Goal: Task Accomplishment & Management: Use online tool/utility

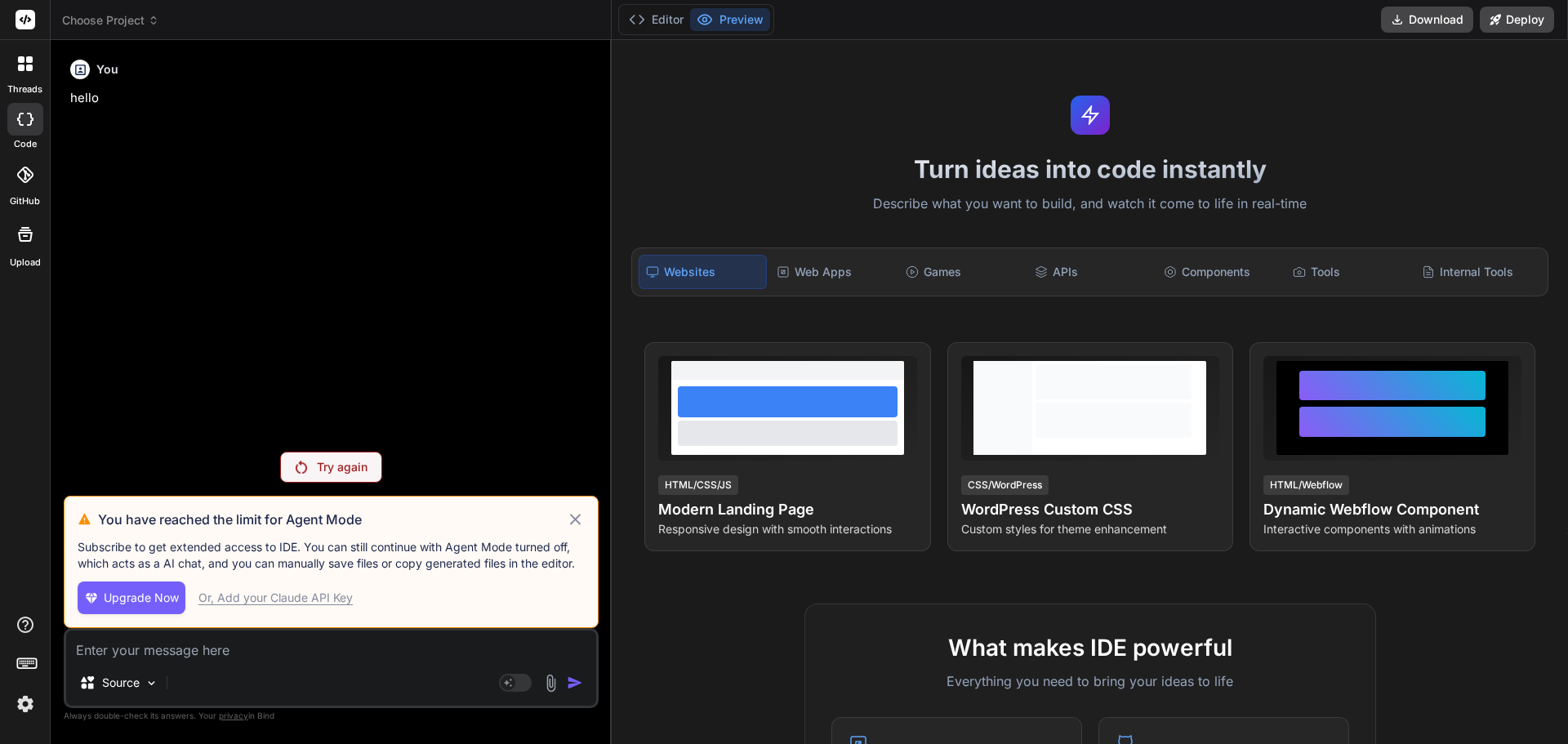
click at [187, 660] on div "Source Agent Mode. When this toggle is activated, AI automatically makes decisi…" at bounding box center [331, 668] width 534 height 80
click at [308, 469] on div "Try again" at bounding box center [331, 467] width 102 height 31
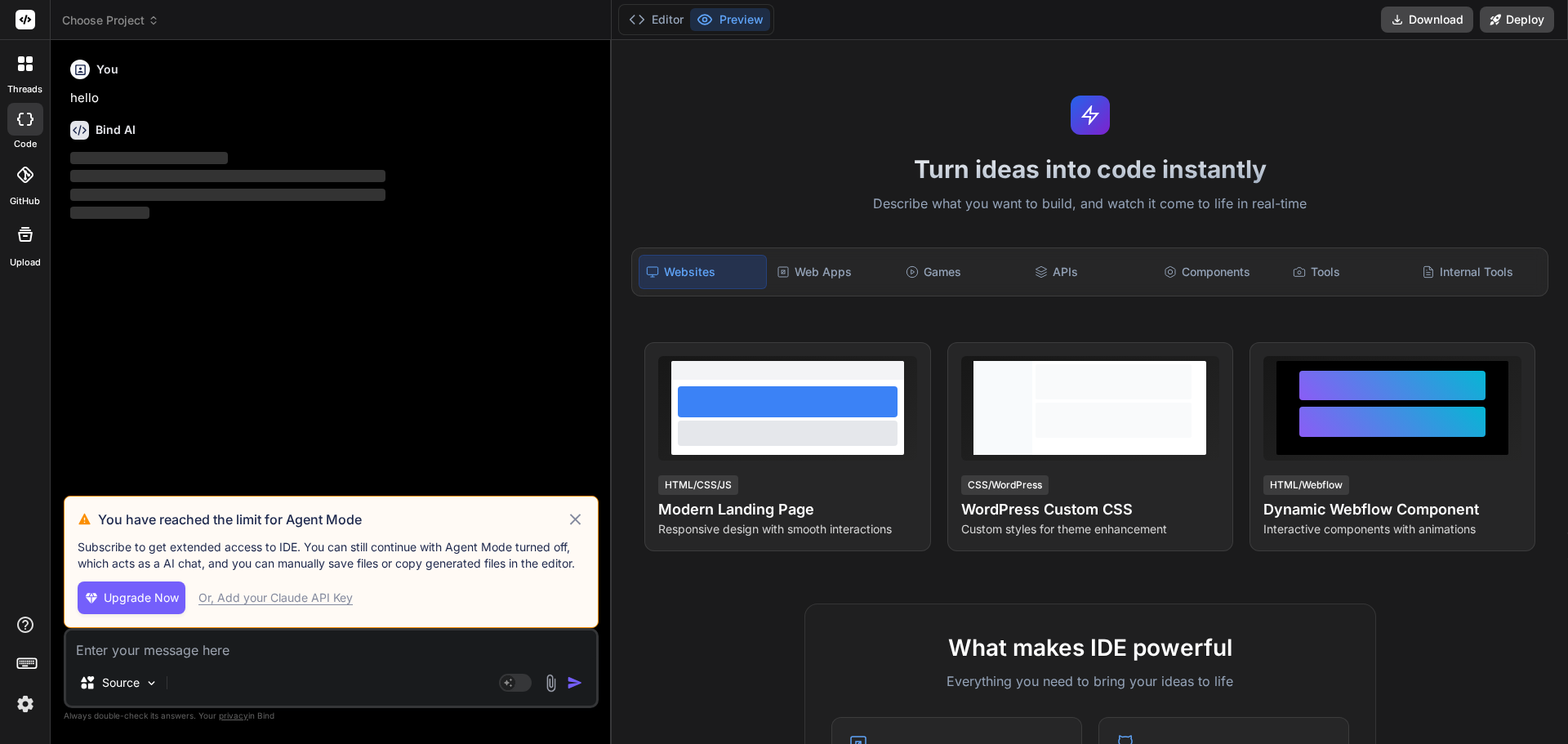
type textarea "x"
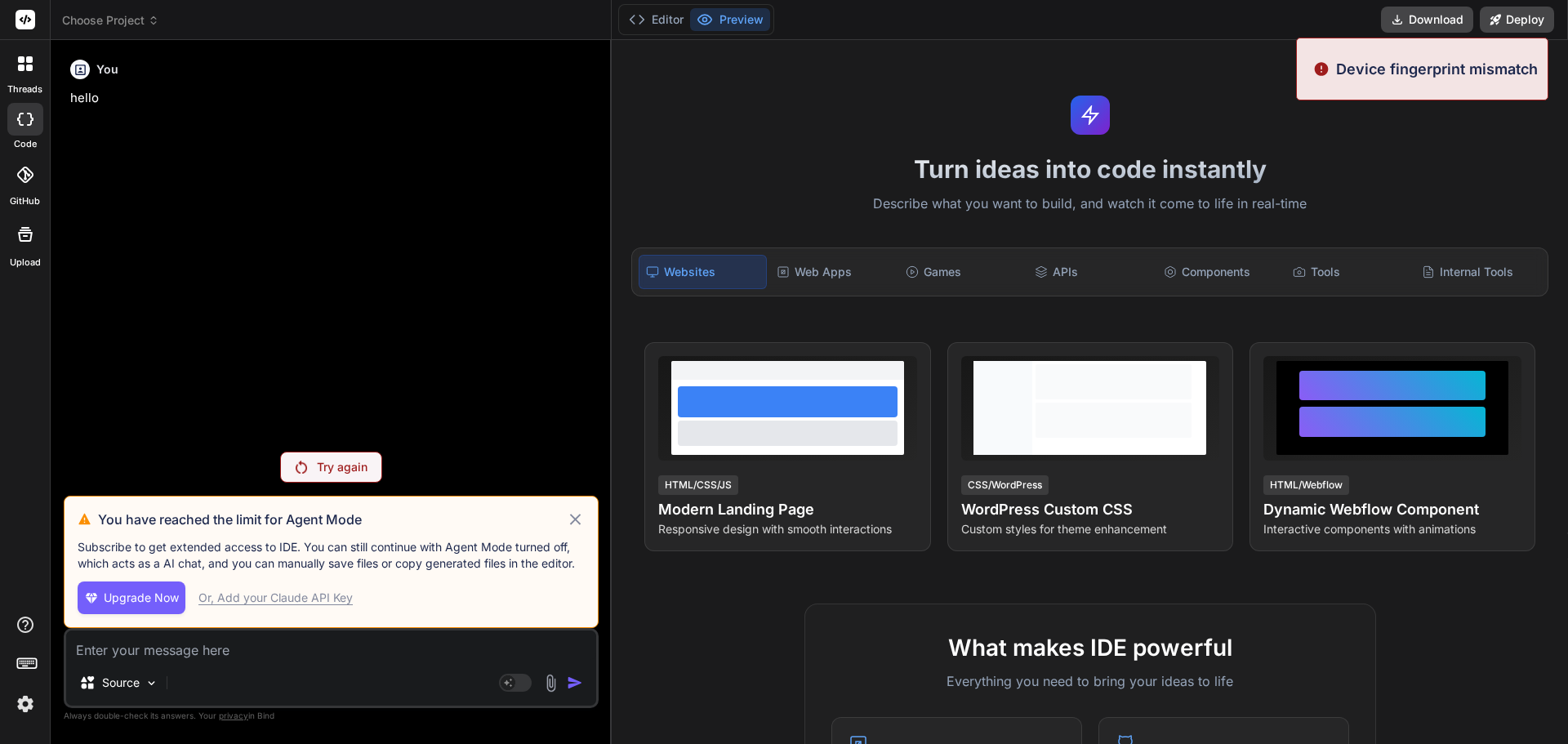
click at [565, 518] on h3 "You have reached the limit for Agent Mode" at bounding box center [332, 519] width 468 height 20
click at [30, 695] on img at bounding box center [25, 703] width 28 height 28
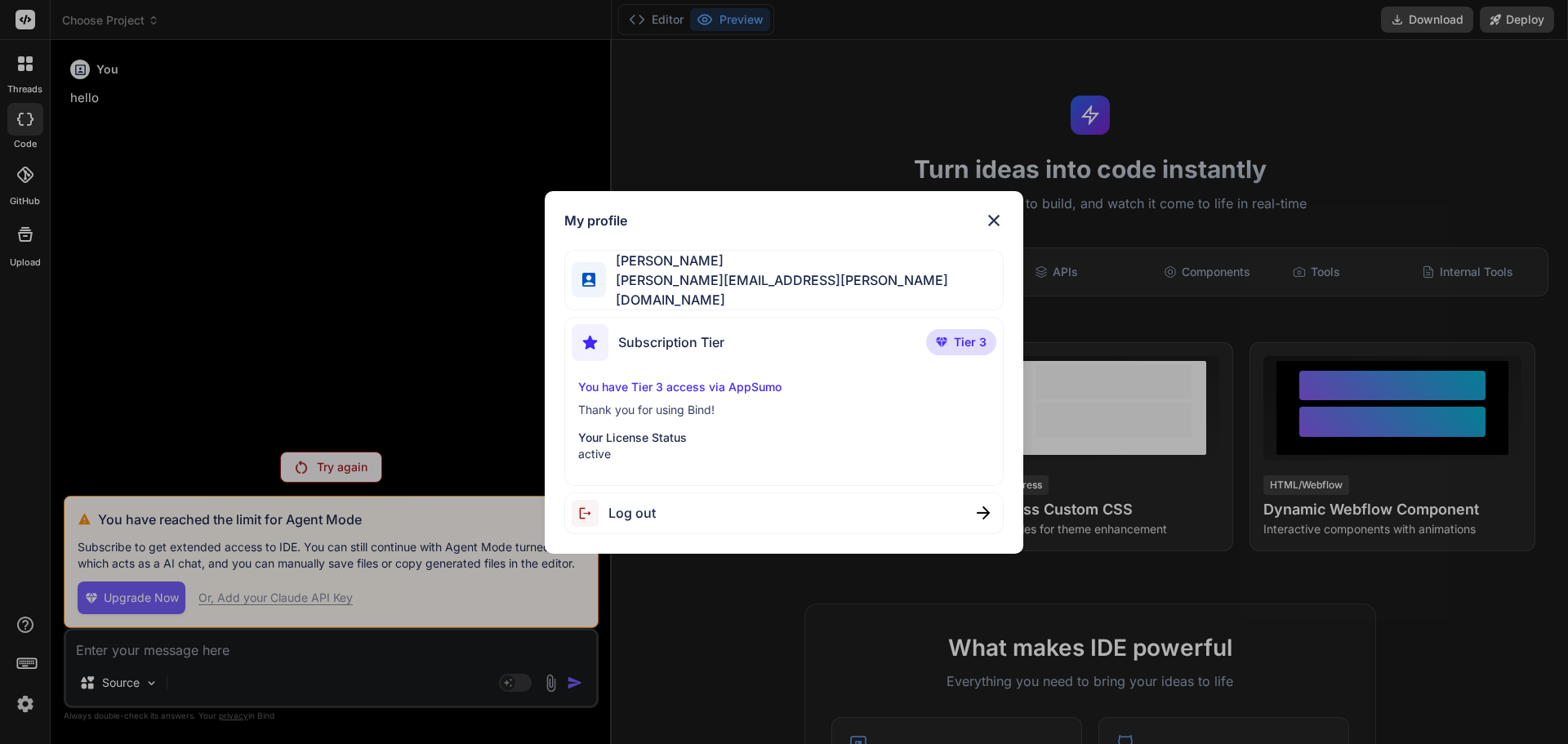
click at [991, 223] on img at bounding box center [994, 220] width 20 height 20
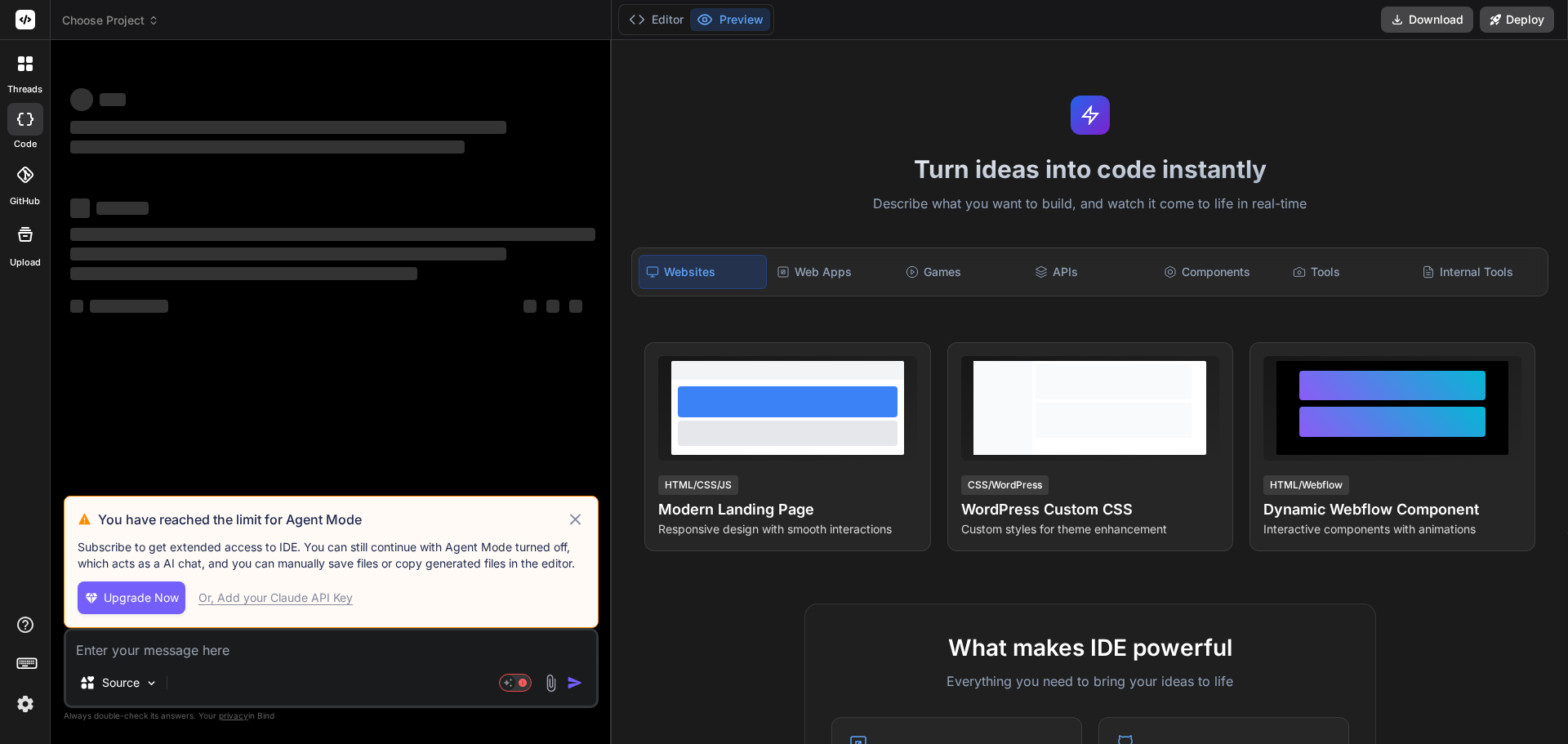
type textarea "x"
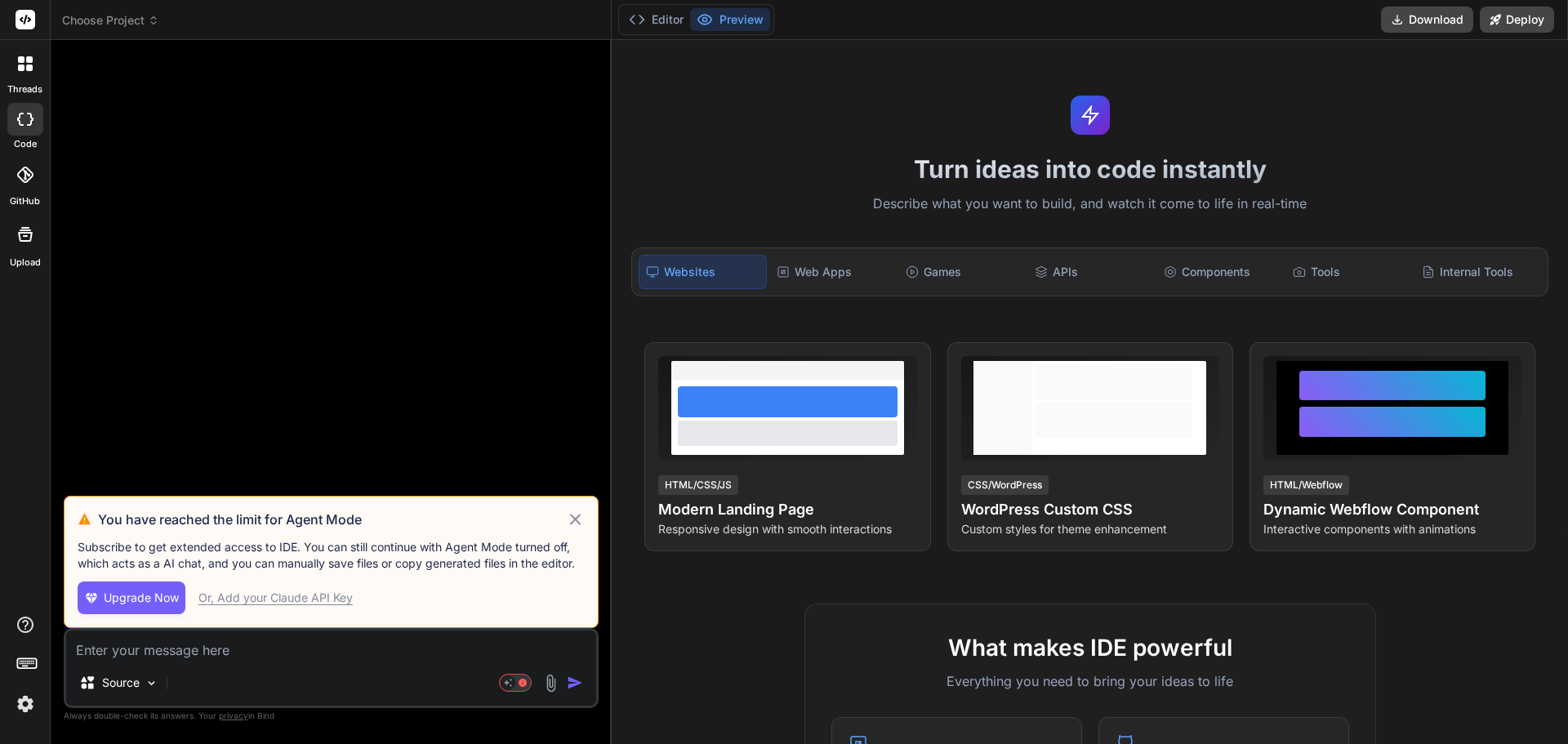
click at [179, 650] on textarea at bounding box center [331, 645] width 530 height 30
type textarea "loremi dolo sita /** * Consec ADIP elitse doei te incid utlabo etd magnaali eni…"
type textarea "x"
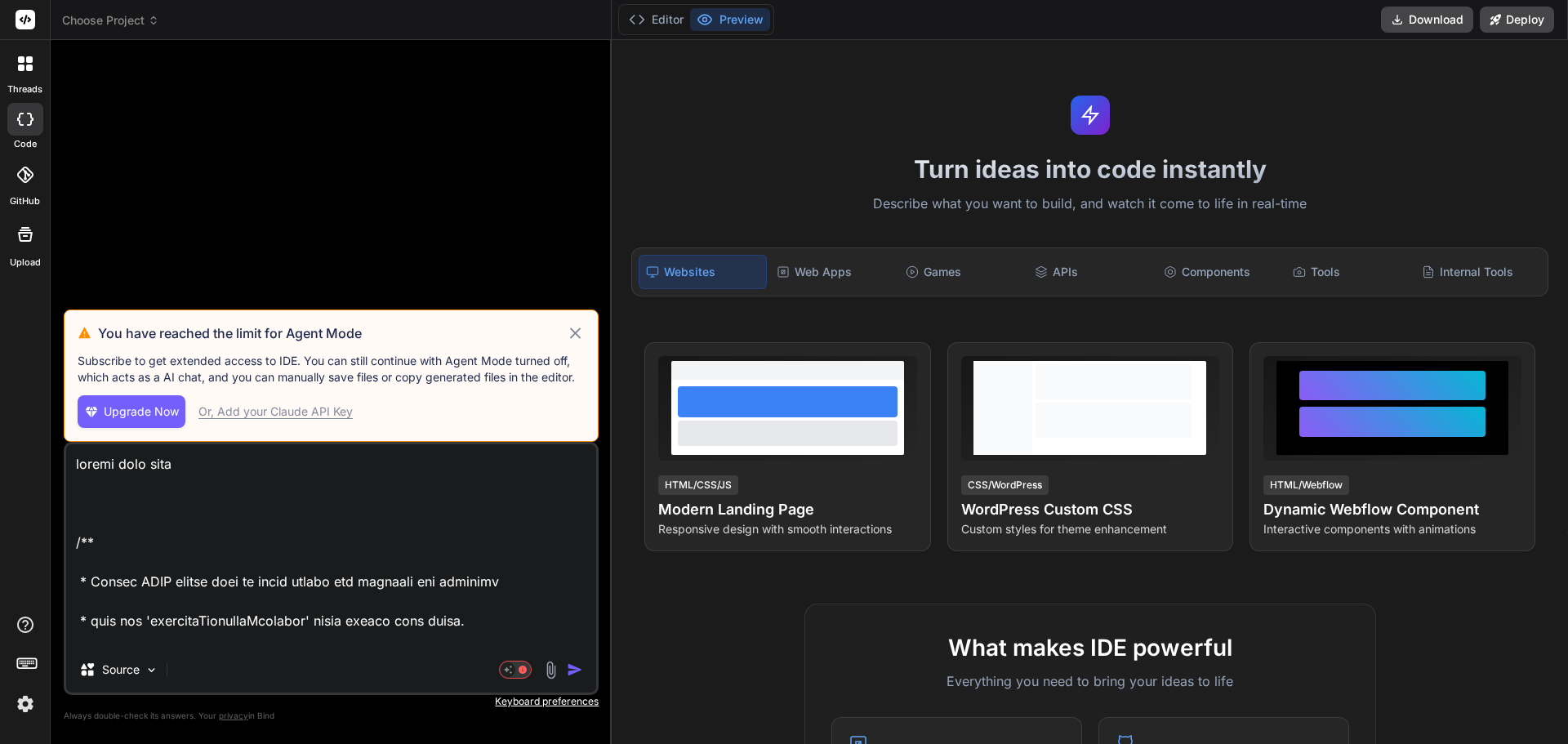
scroll to position [15053, 0]
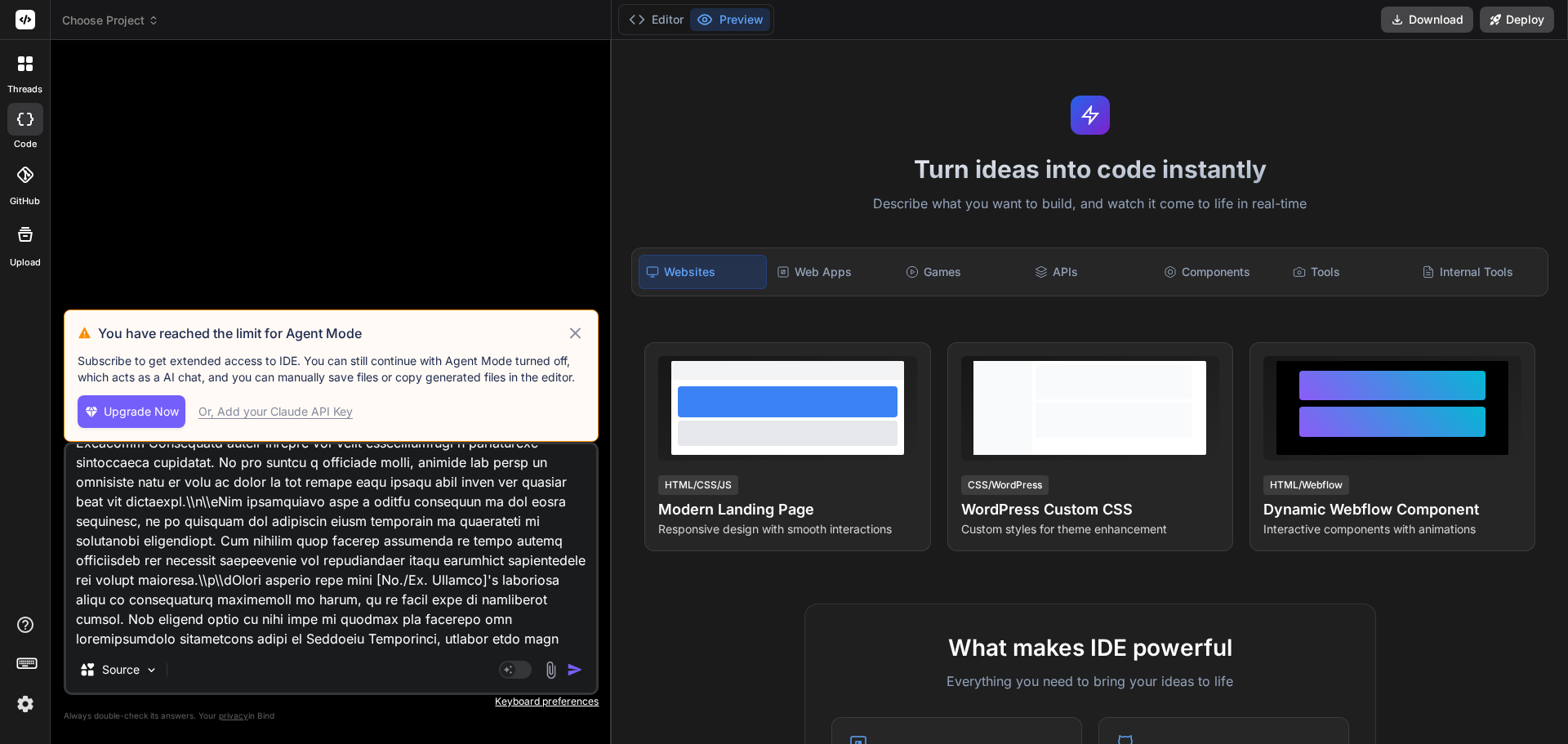
type textarea "loremi dolo sita /** * Consec ADIP elitse doei te incid utlabo etd magnaali eni…"
click at [579, 671] on img "button" at bounding box center [574, 669] width 16 height 16
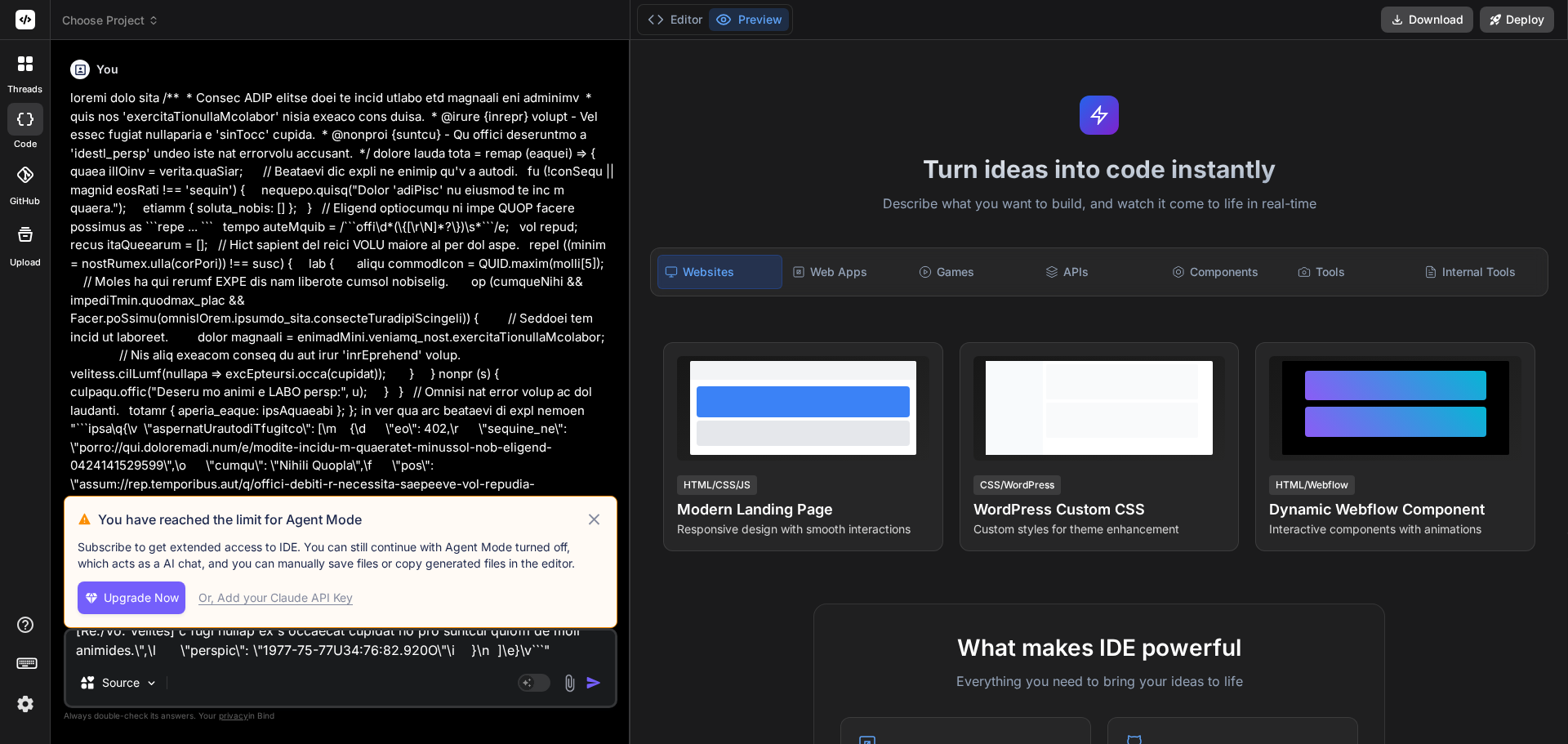
scroll to position [0, 0]
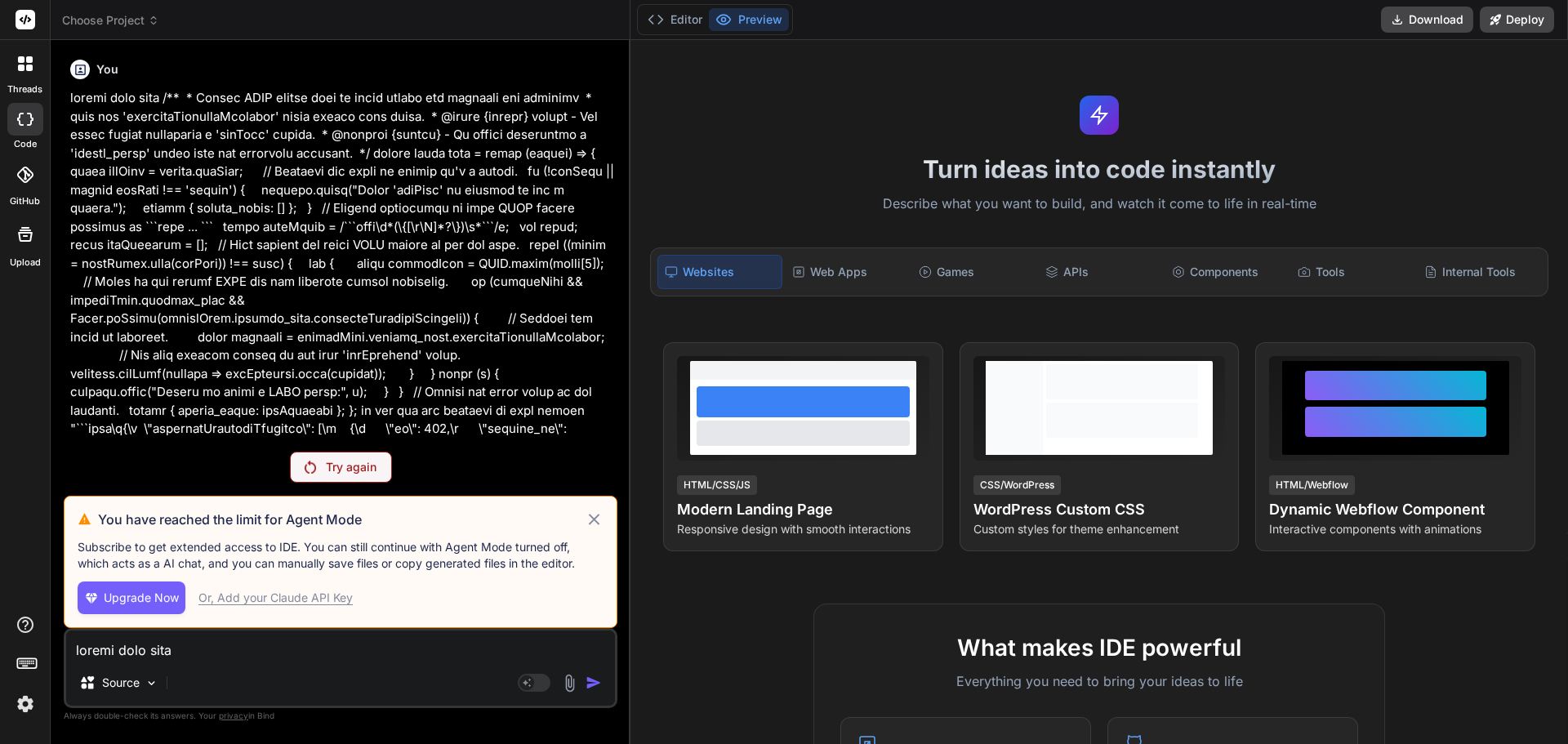
click at [27, 703] on img at bounding box center [25, 703] width 28 height 28
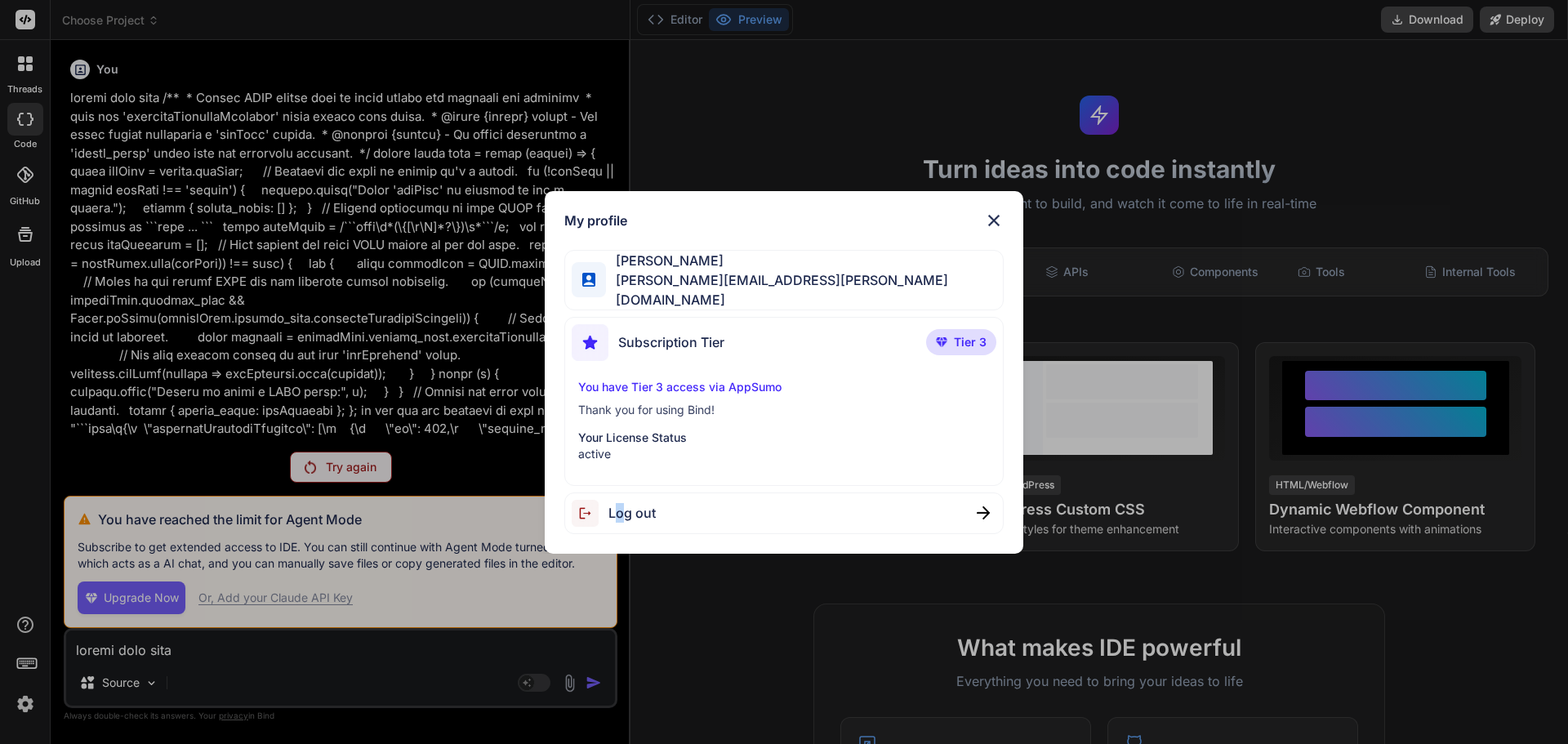
click at [621, 525] on div "Log out" at bounding box center [784, 513] width 440 height 42
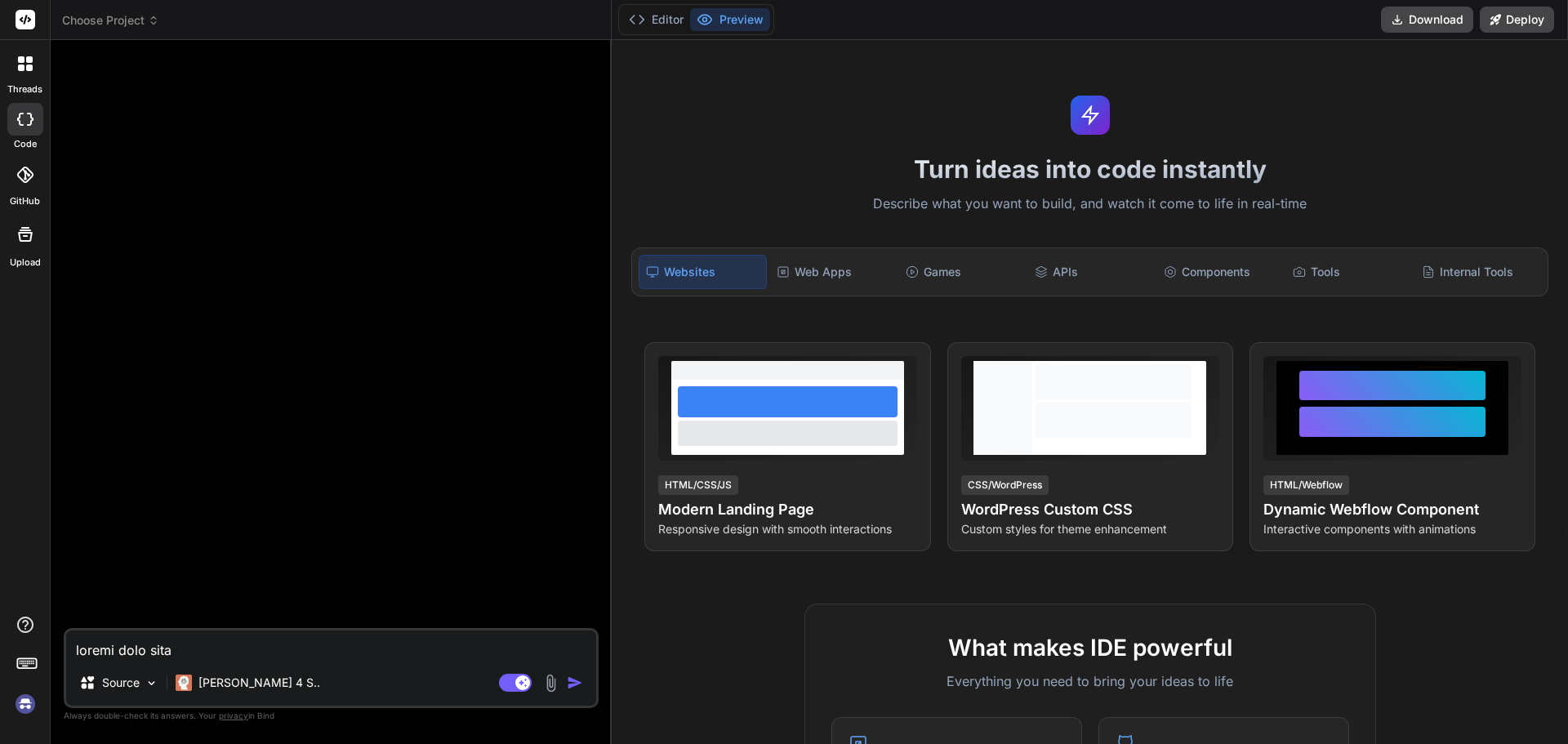
click at [28, 704] on img at bounding box center [25, 703] width 28 height 28
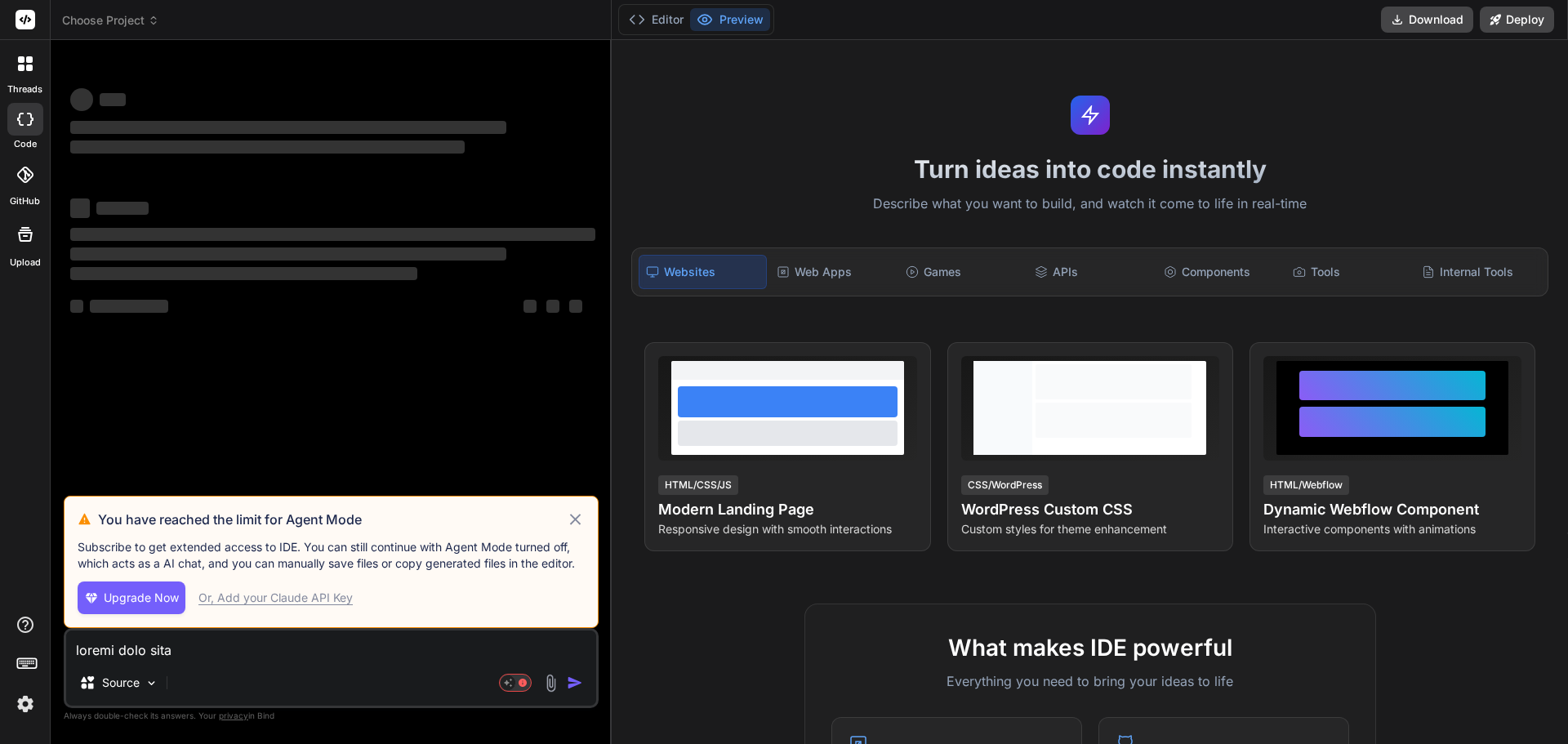
type textarea "x"
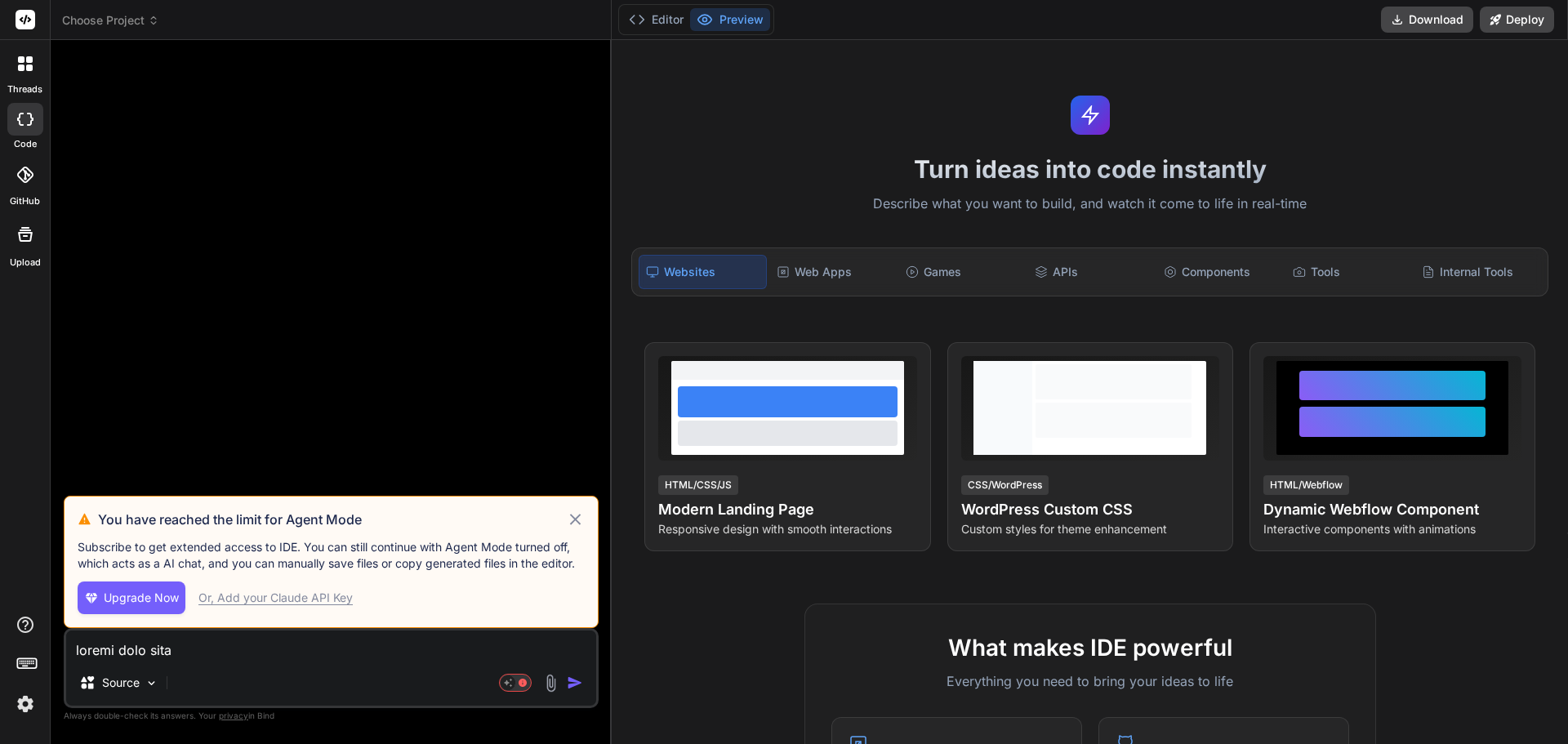
click at [289, 659] on textarea at bounding box center [331, 645] width 530 height 30
paste textarea "loremi dolo sita /** * Consec ADIP elitse doei te incid utlabo etd magnaali eni…"
type textarea "loremi dolo sita /** * Consec ADIP elitse doei te incid utlabo etd magnaali eni…"
type textarea "x"
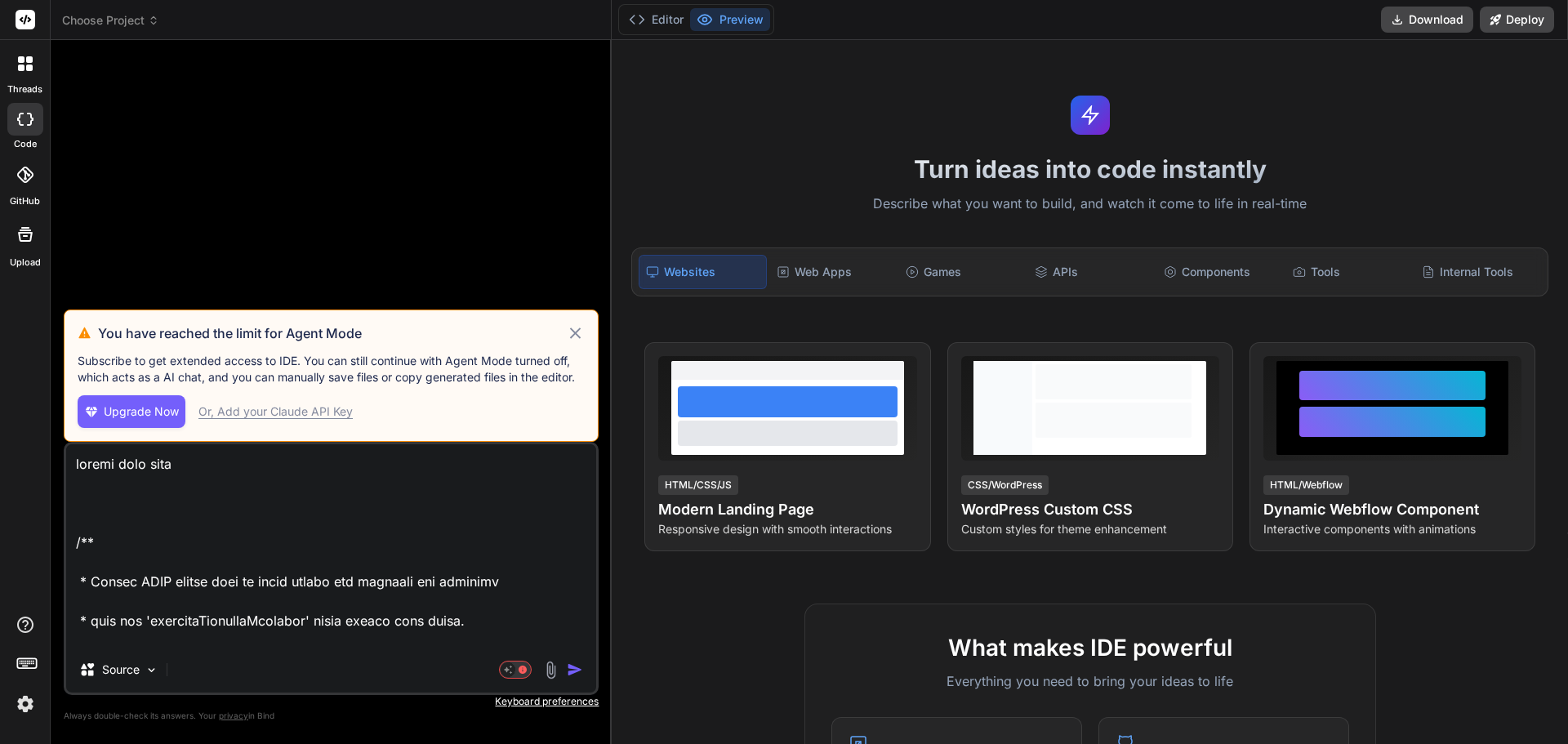
scroll to position [15053, 0]
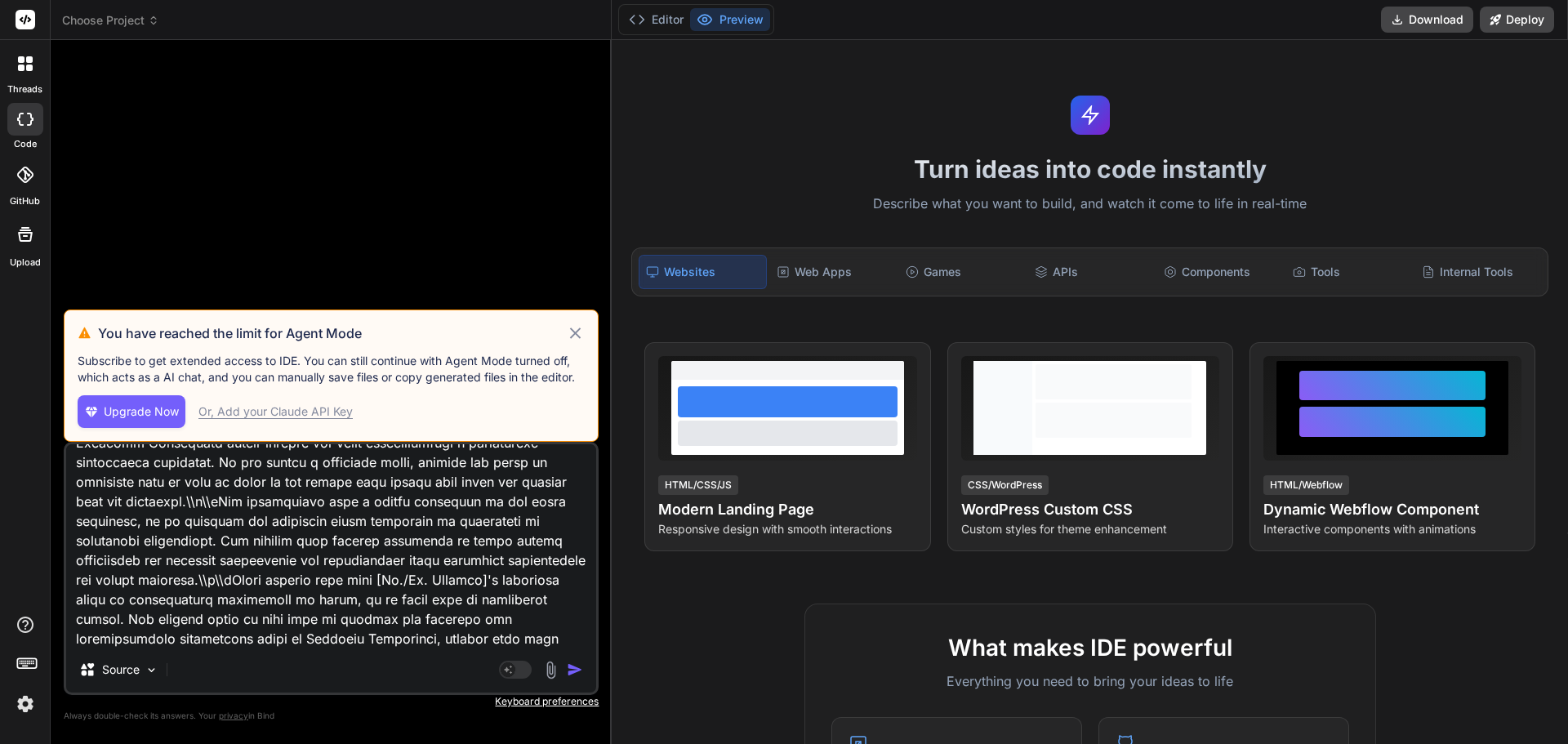
type textarea "loremi dolo sita /** * Consec ADIP elitse doei te incid utlabo etd magnaali eni…"
click at [570, 665] on img "button" at bounding box center [574, 669] width 16 height 16
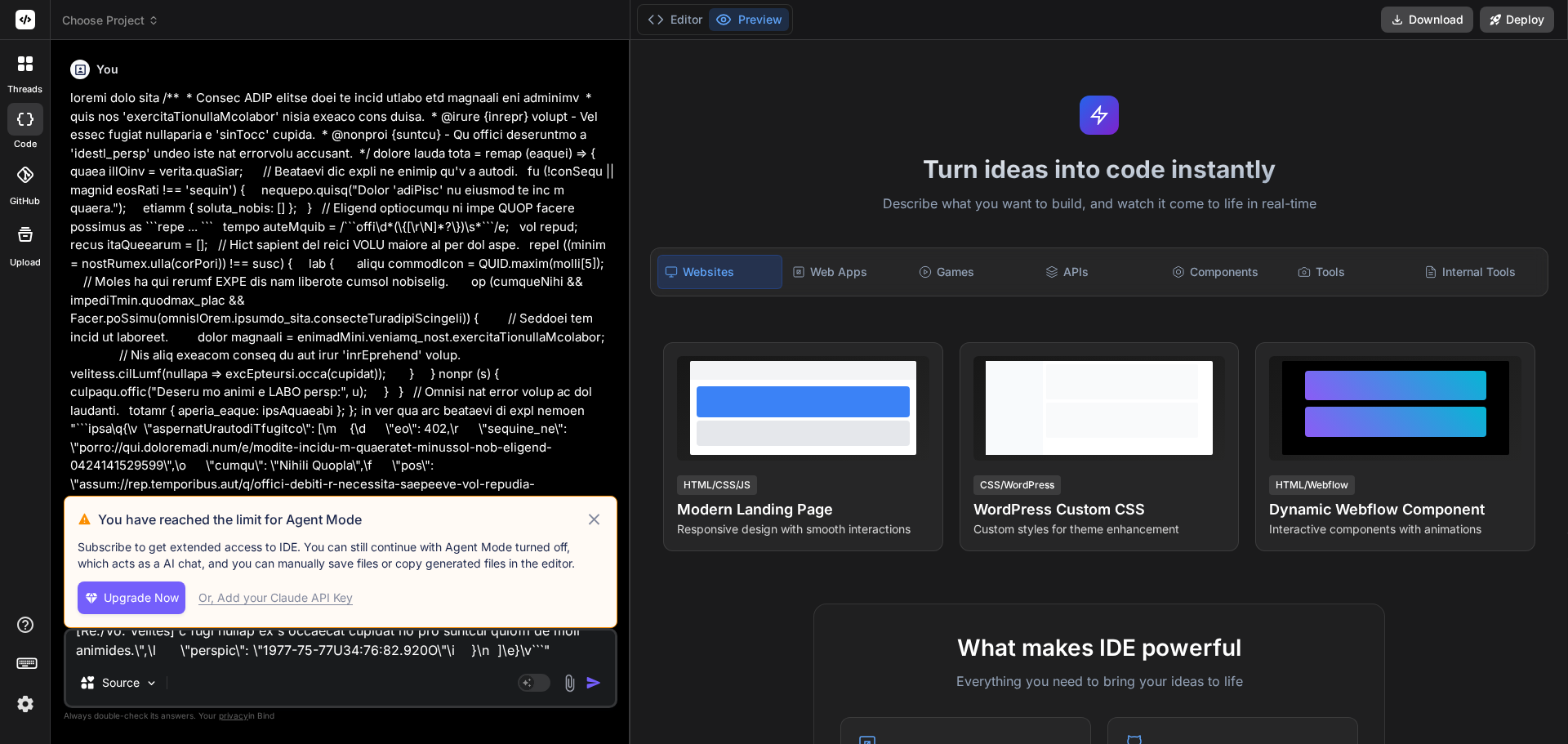
scroll to position [0, 0]
click at [593, 518] on icon at bounding box center [593, 518] width 10 height 10
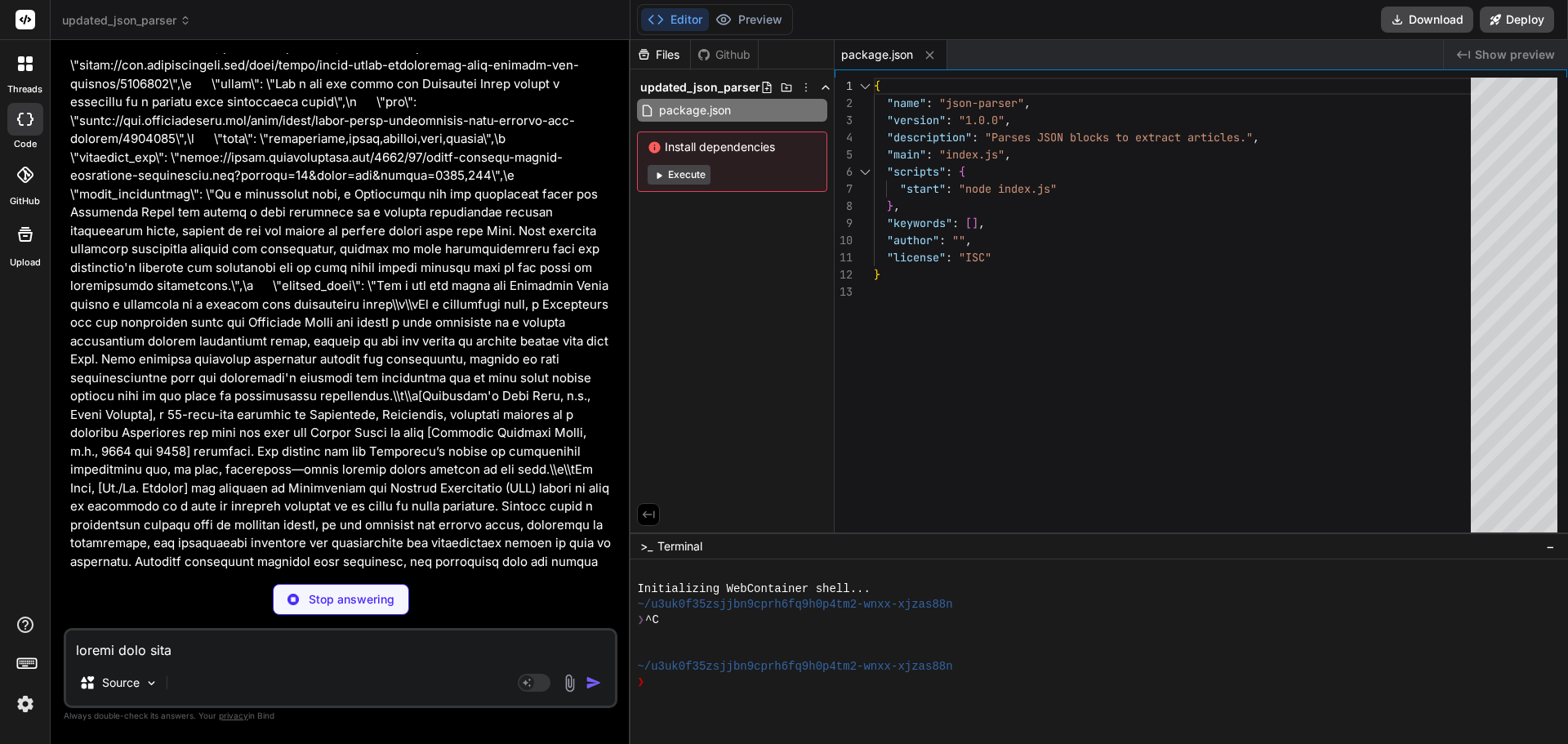
scroll to position [10866, 0]
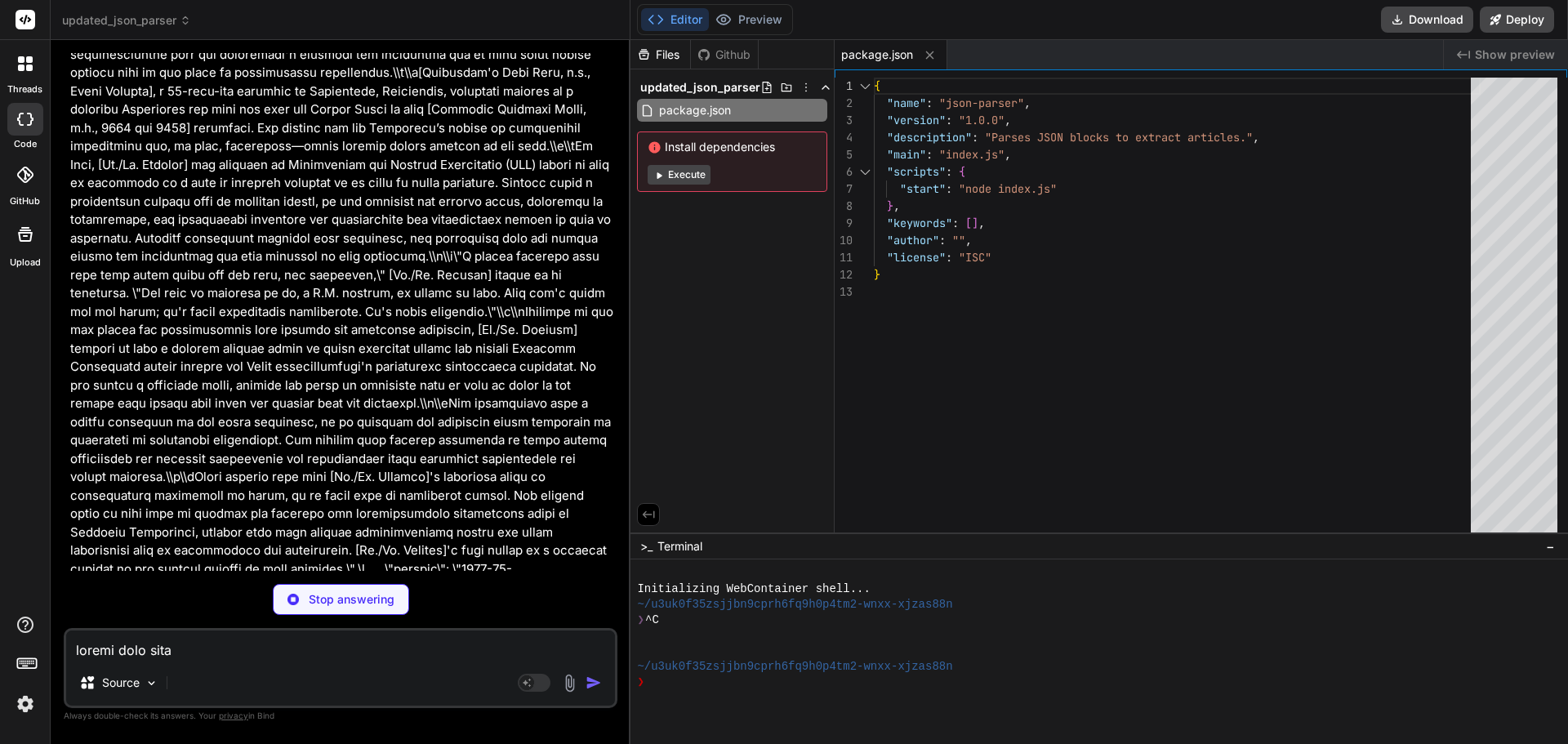
type textarea "x"
type textarea "(async () => { const result = await code(sampleInput); console.log("Extracted A…"
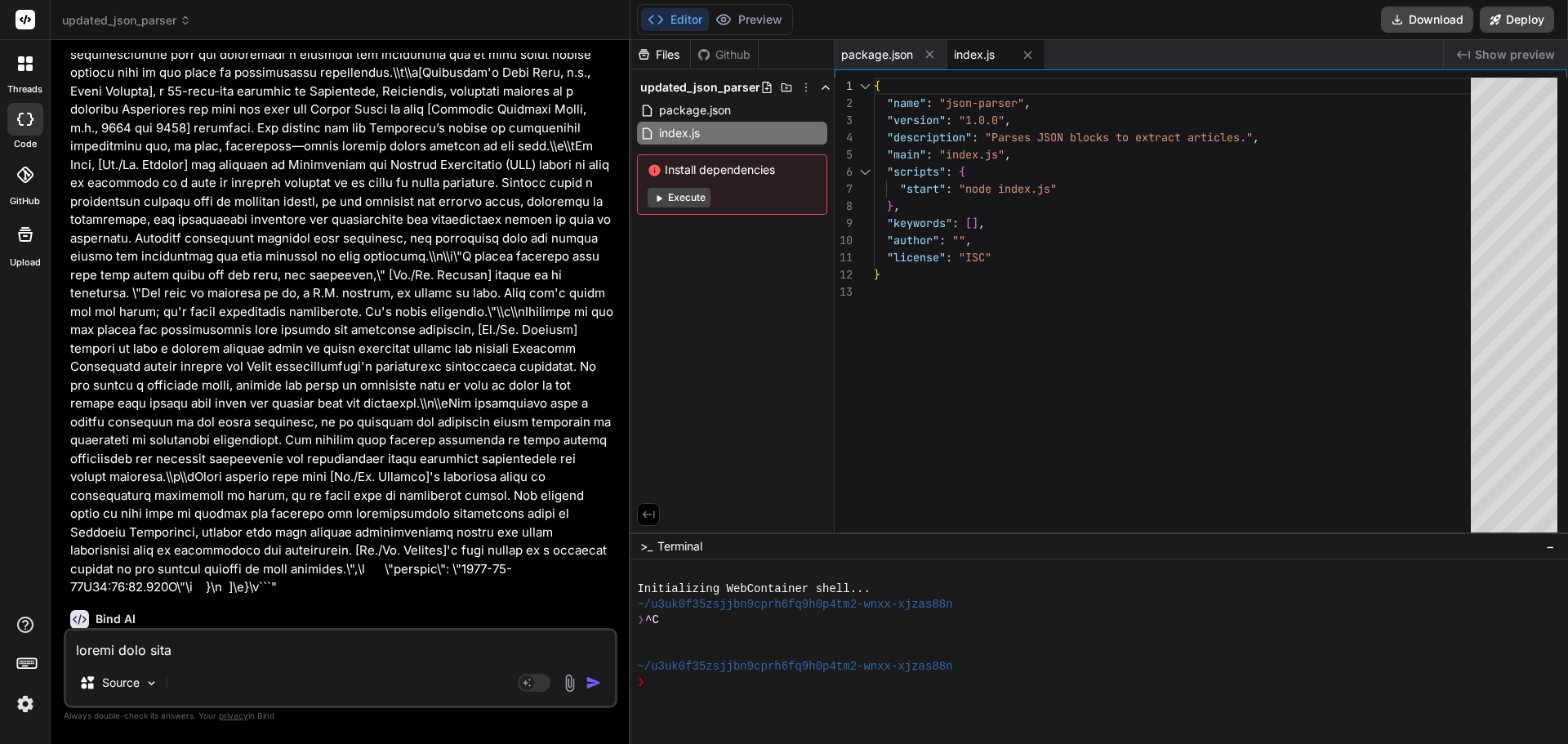
type textarea "x"
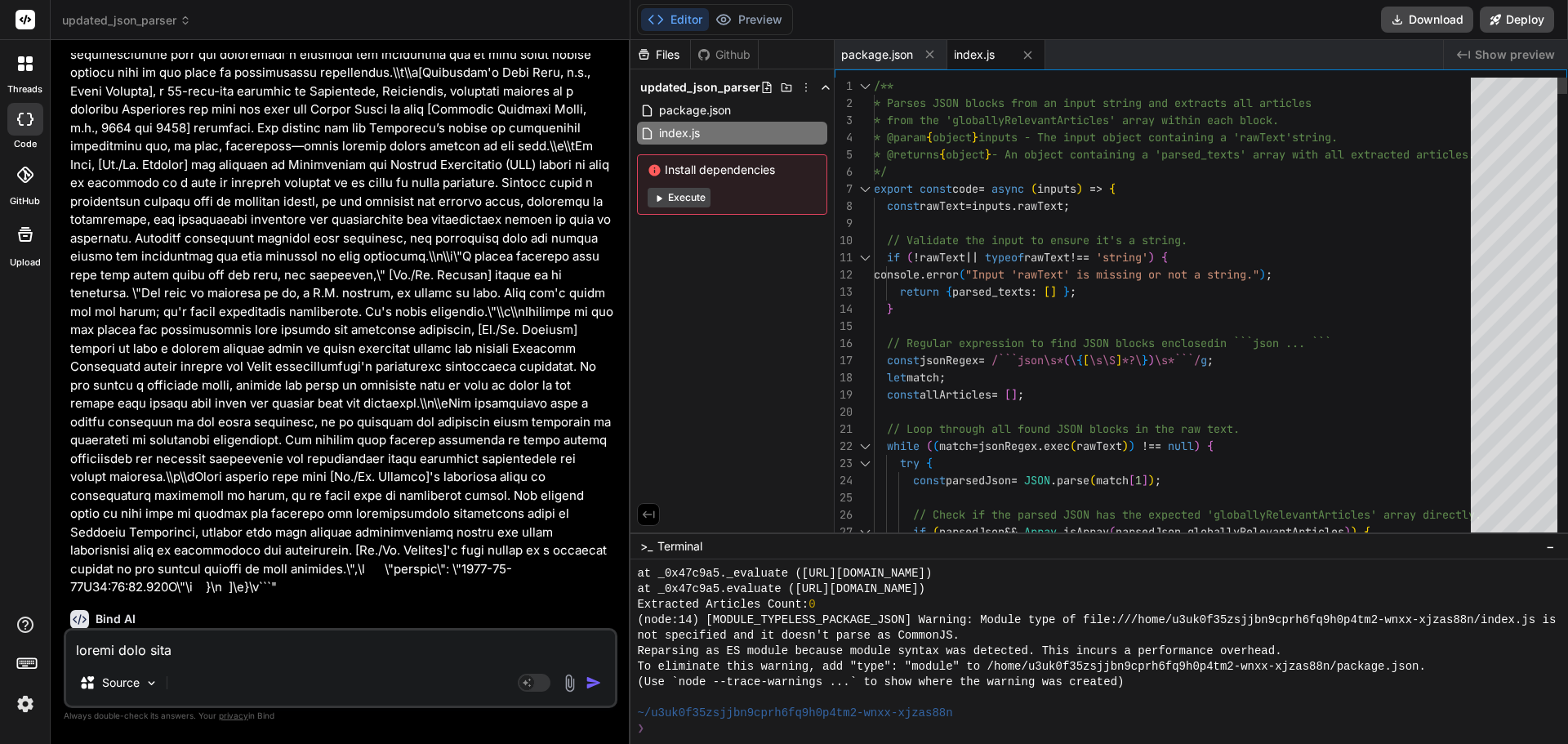
scroll to position [0, 0]
type textarea "/** * Parses JSON blocks from an input string and extracts all articles * from …"
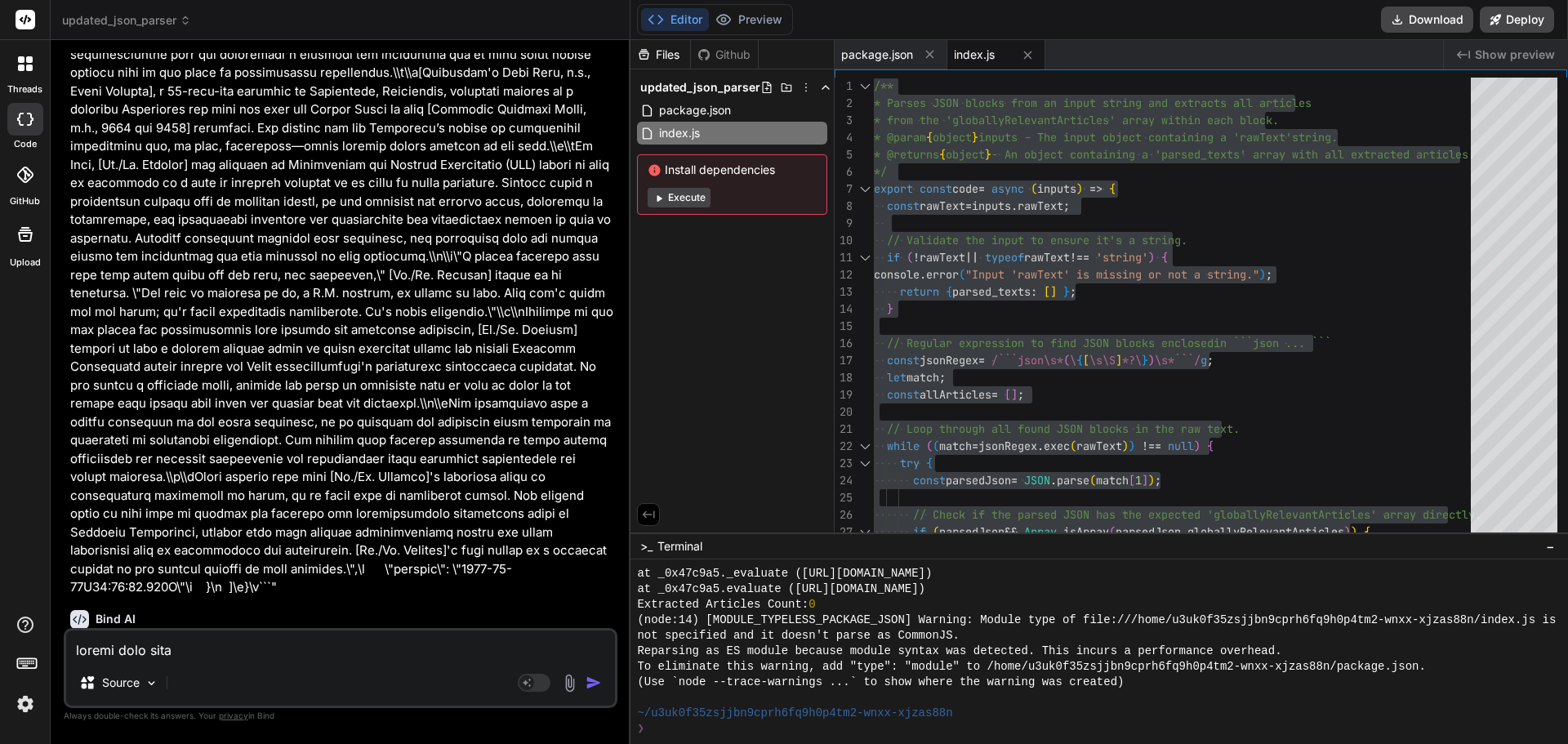
click at [272, 660] on div "Source Agent Mode. When this toggle is activated, AI automatically makes decisi…" at bounding box center [340, 668] width 553 height 80
click at [270, 654] on textarea at bounding box center [340, 645] width 549 height 30
type textarea "m"
type textarea "x"
type textarea "ma"
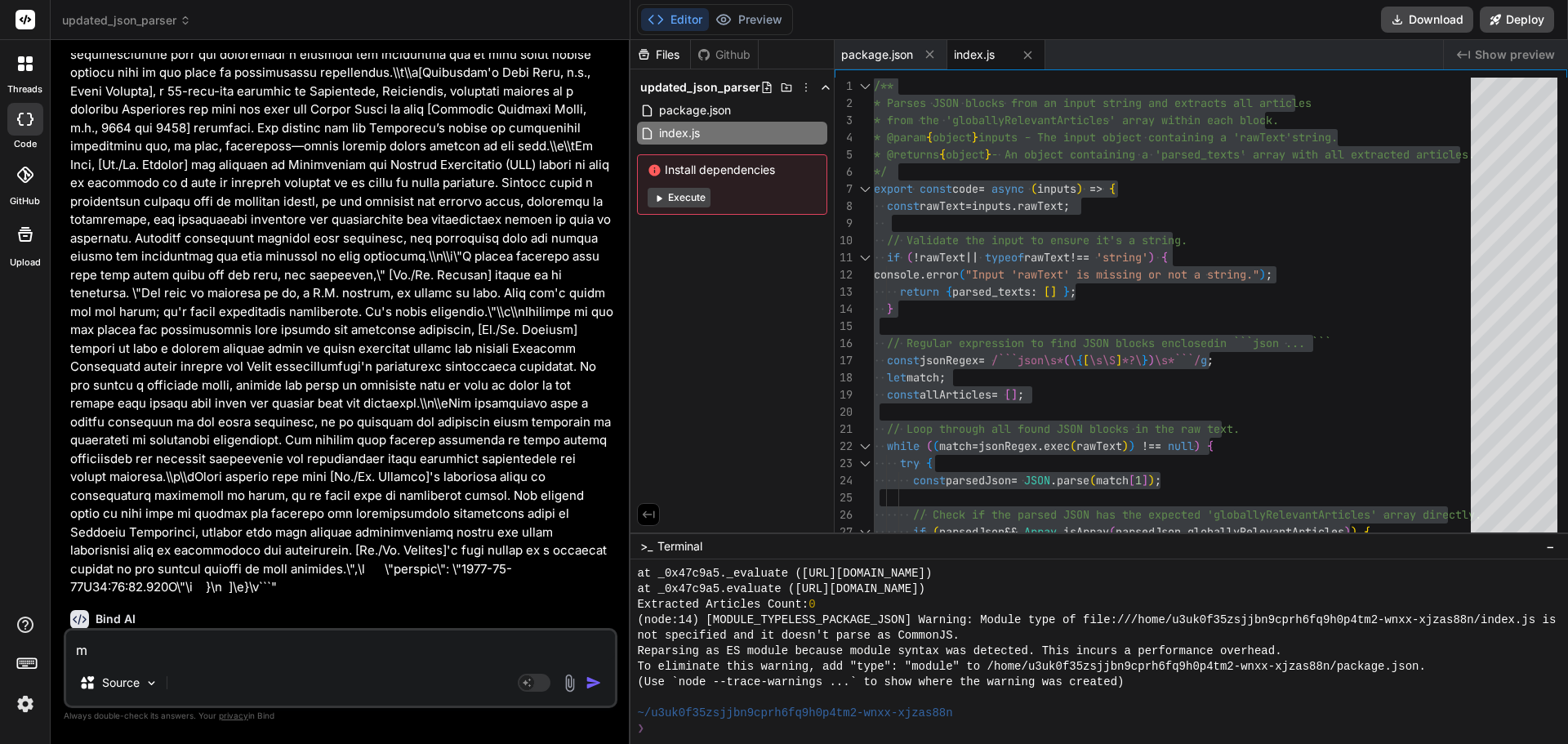
type textarea "x"
type textarea "mak"
type textarea "x"
type textarea "make"
type textarea "x"
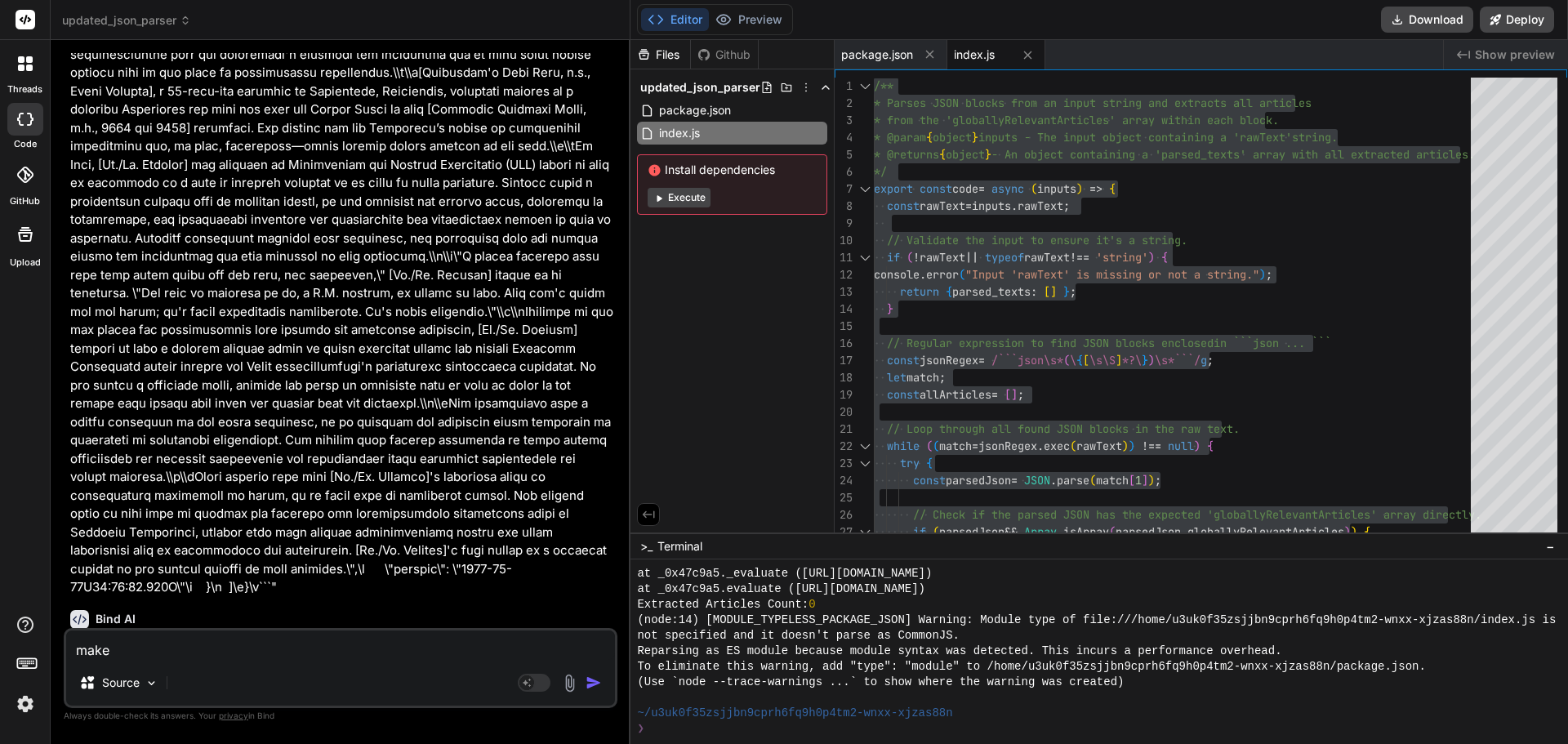
type textarea "make"
type textarea "x"
type textarea "make s"
type textarea "x"
type textarea "make su"
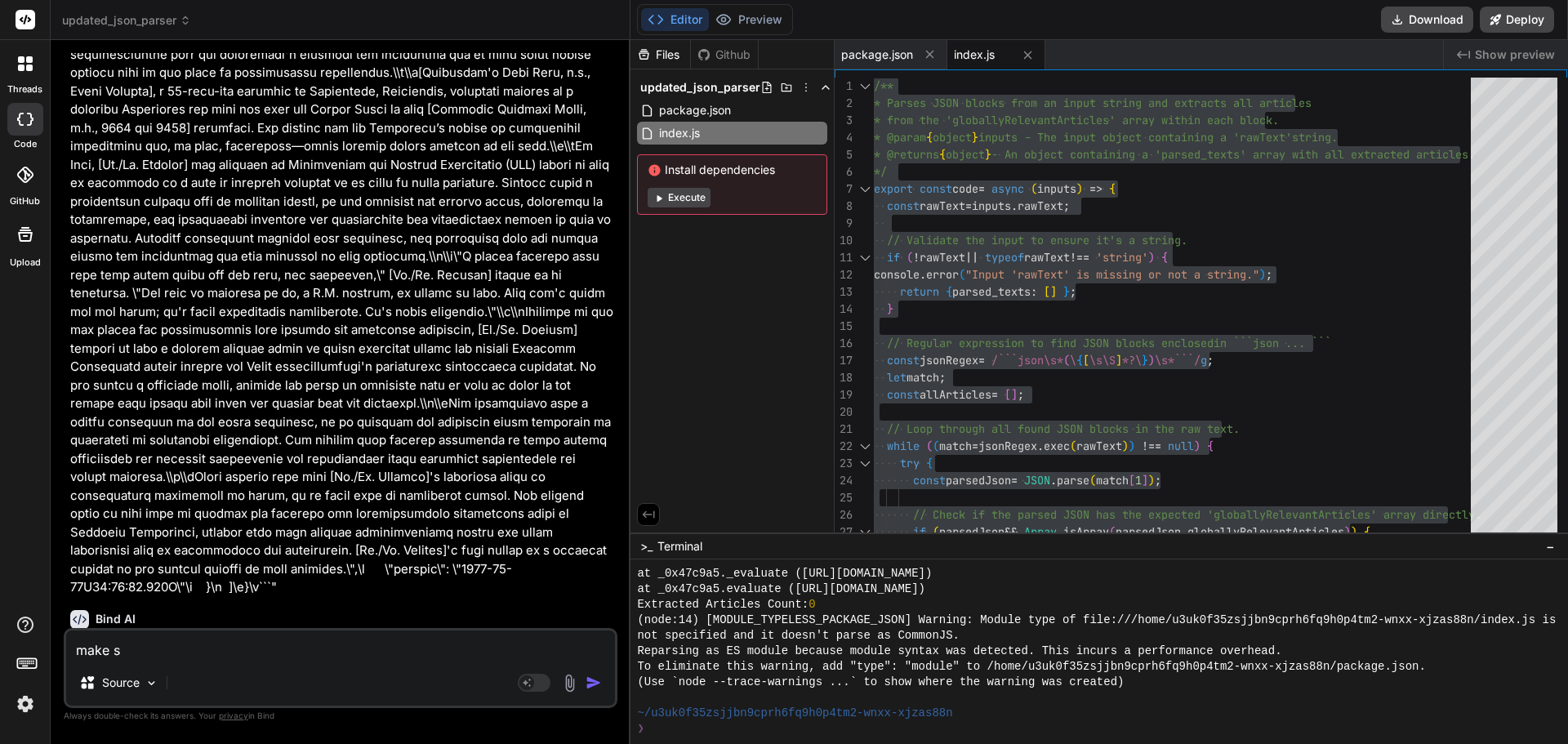
type textarea "x"
type textarea "make sur"
type textarea "x"
type textarea "make sure"
type textarea "x"
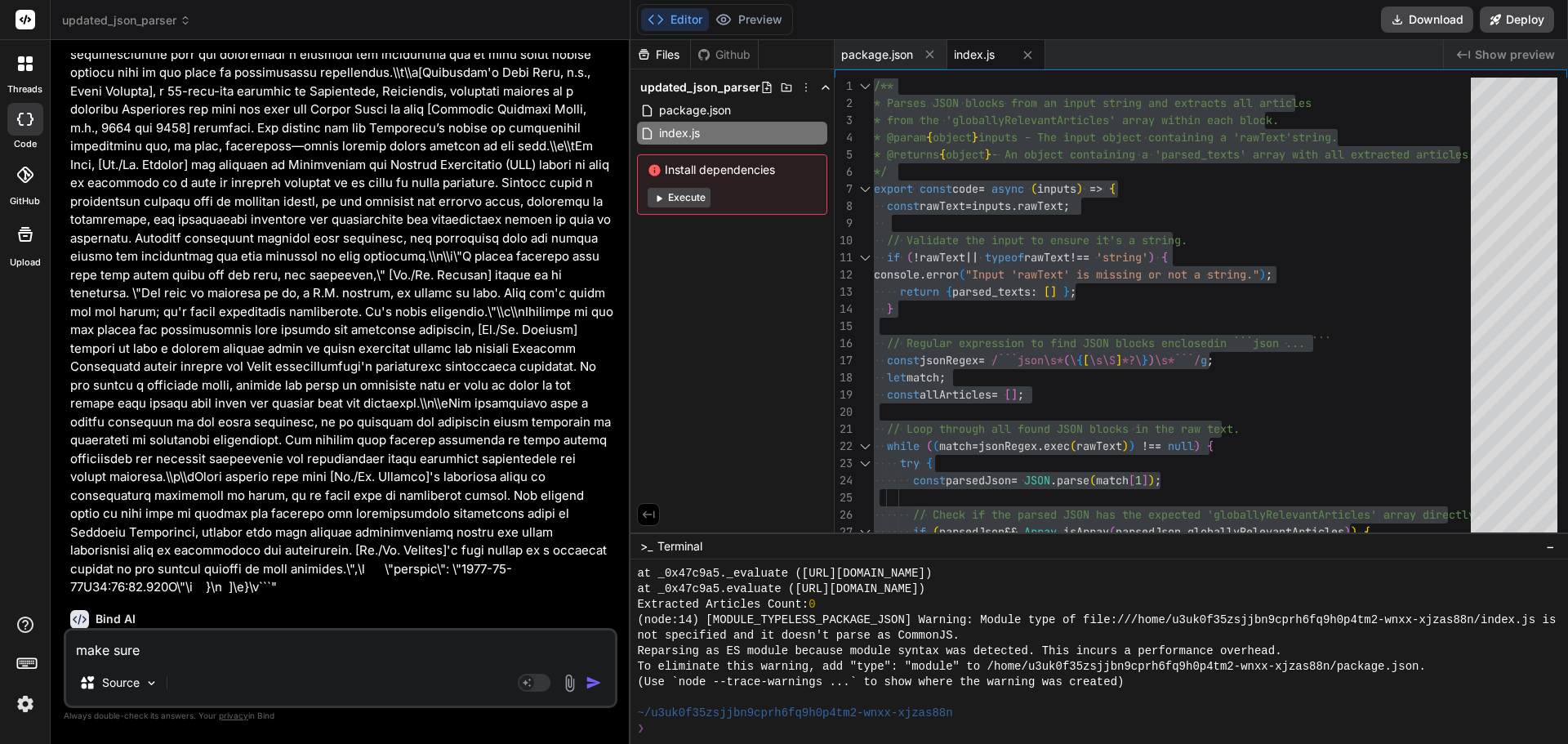
type textarea "make sure"
type textarea "x"
type textarea "make sure t"
type textarea "x"
type textarea "make sure th"
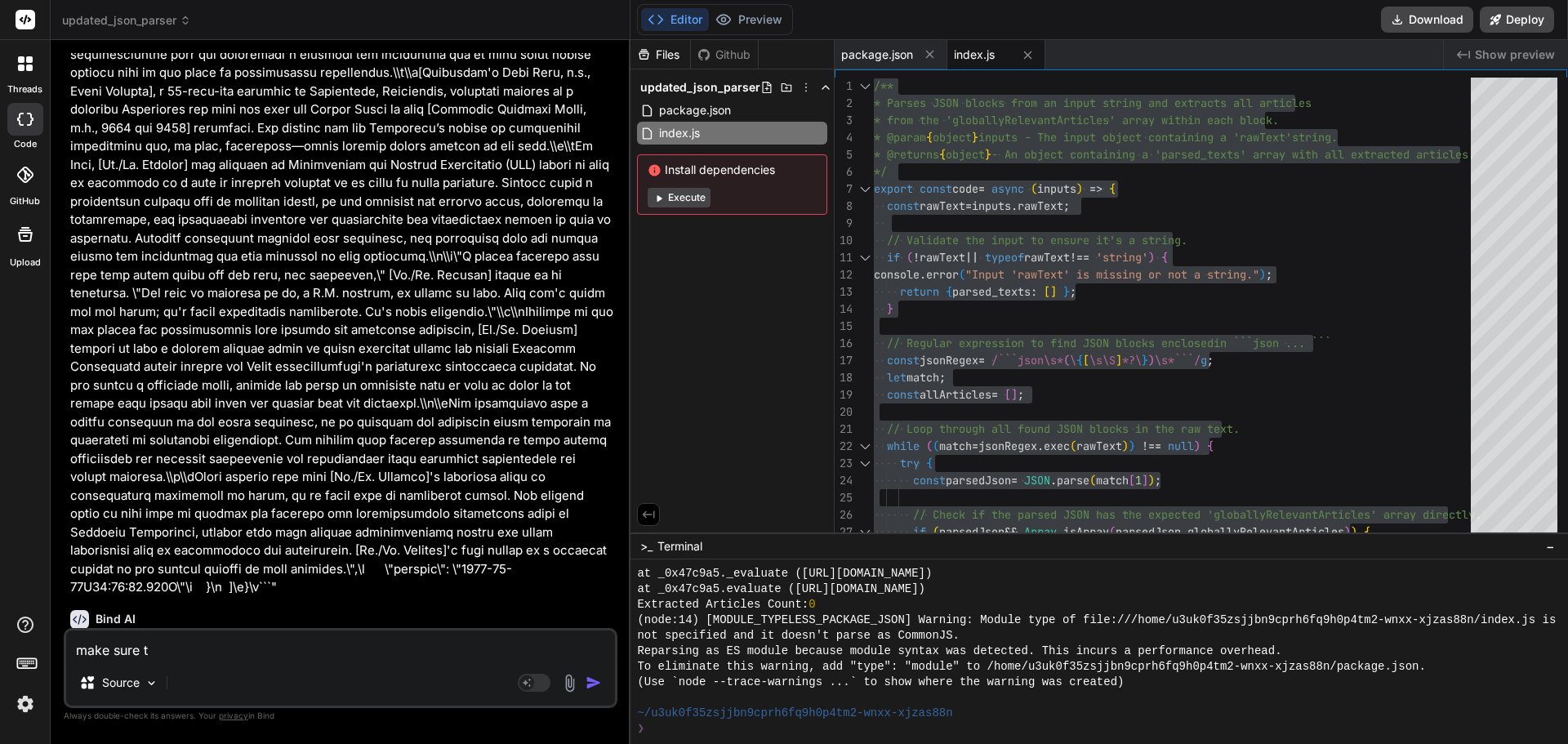
type textarea "x"
type textarea "make sure the"
type textarea "x"
type textarea "make sure the"
type textarea "x"
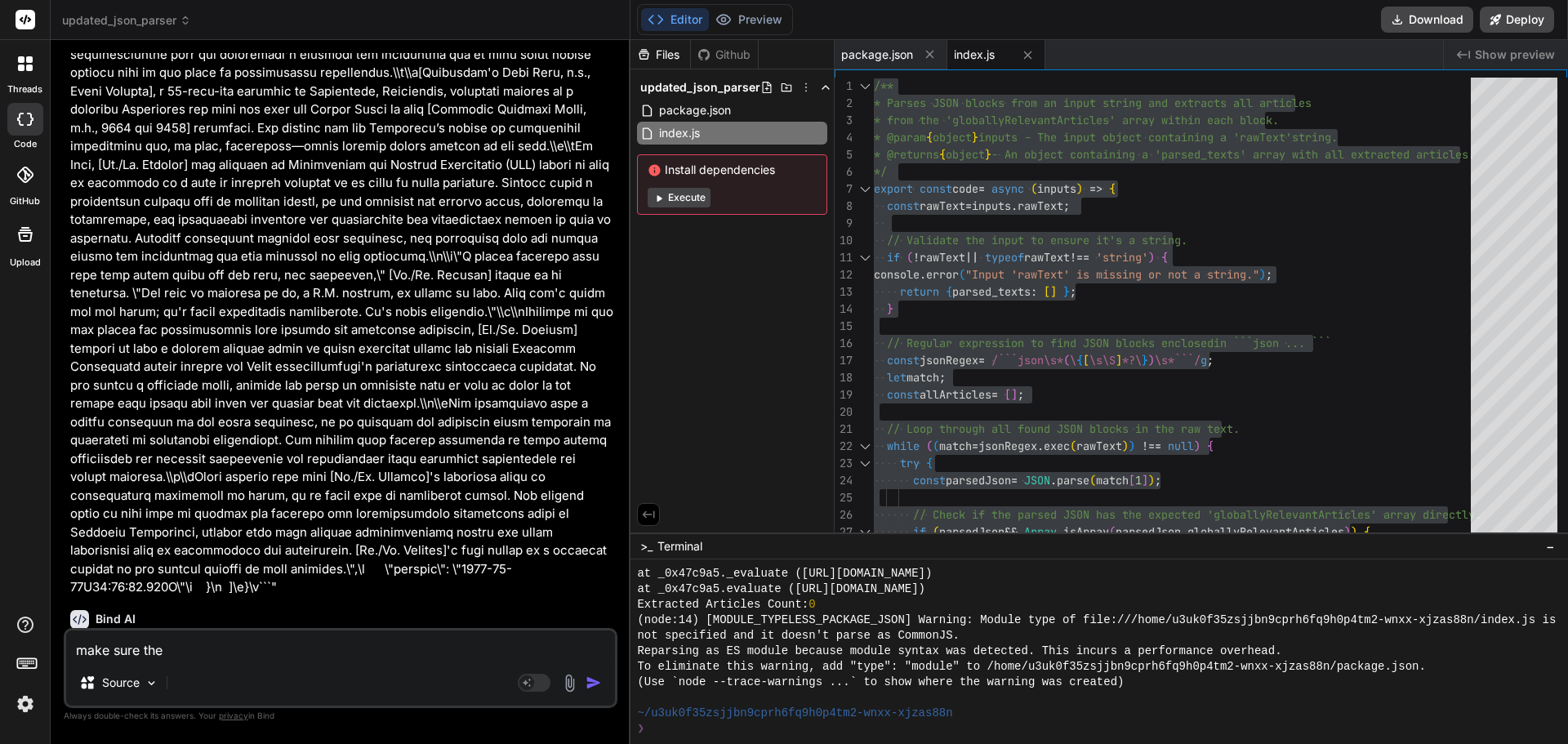
type textarea "make sure the p"
type textarea "x"
type textarea "make sure the pa"
type textarea "x"
type textarea "make sure the par"
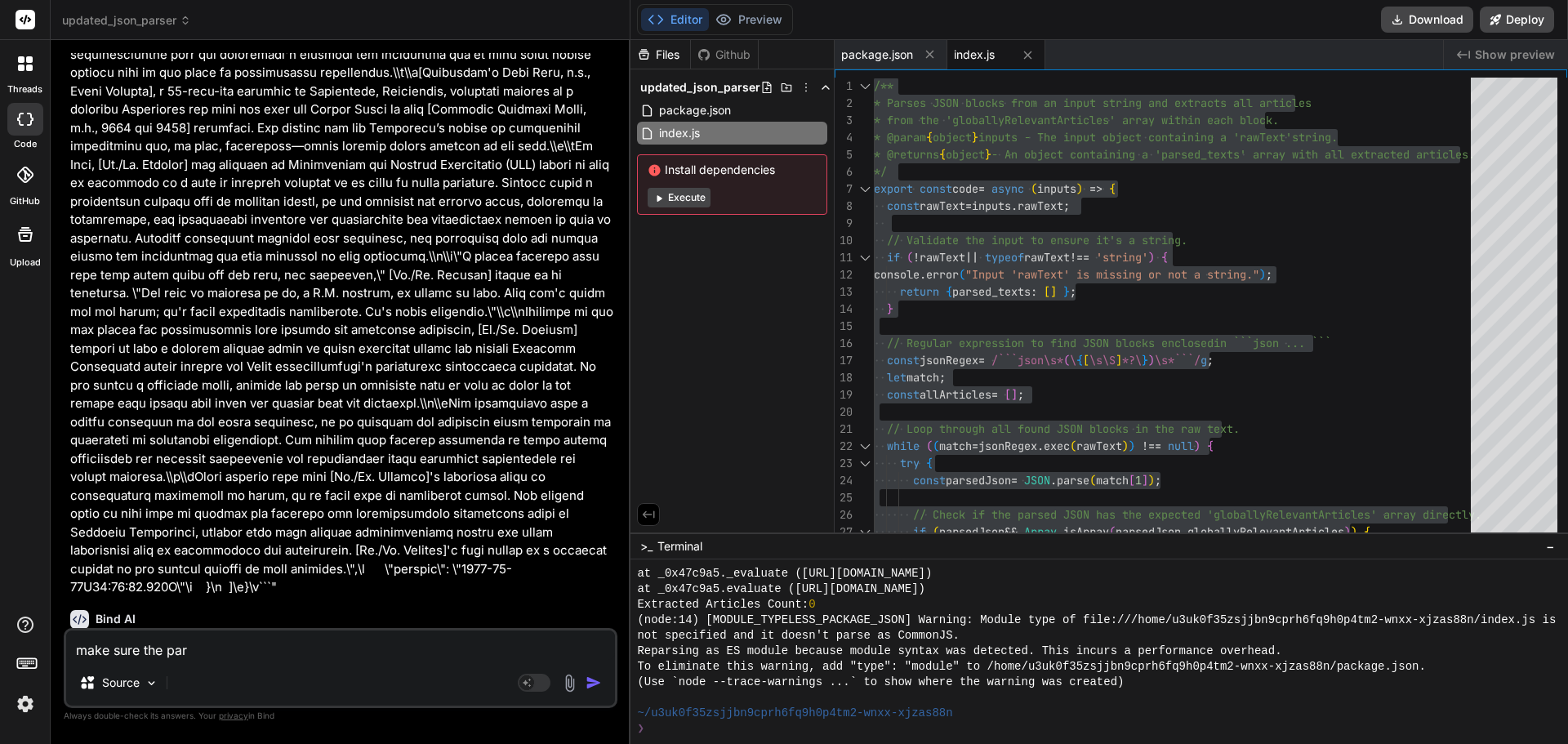
type textarea "x"
type textarea "make sure the pars"
type textarea "x"
type textarea "make sure the parse"
type textarea "x"
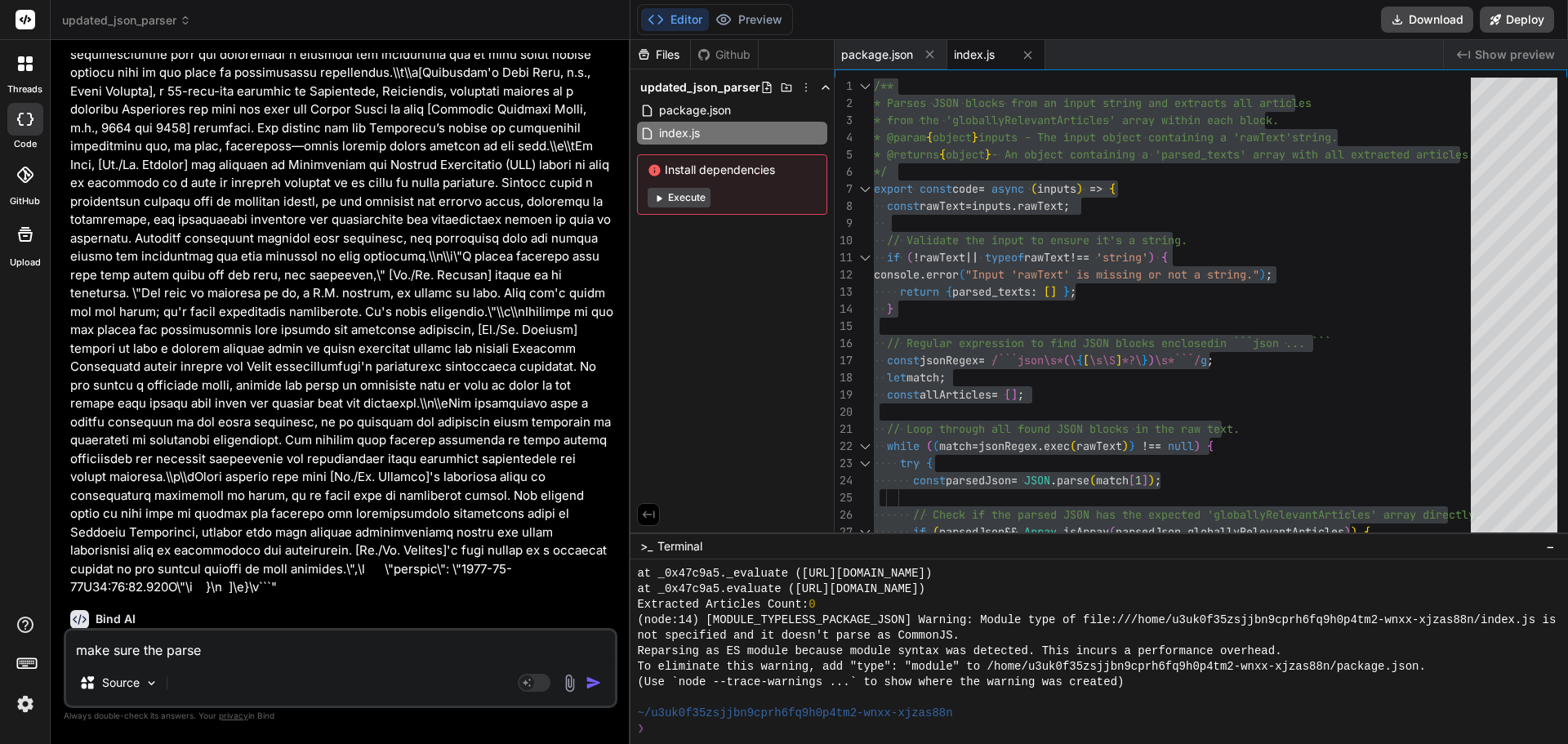
type textarea "make sure the parsed"
type textarea "x"
type textarea "make sure the parsedt"
type textarea "x"
type textarea "make sure the parsedte"
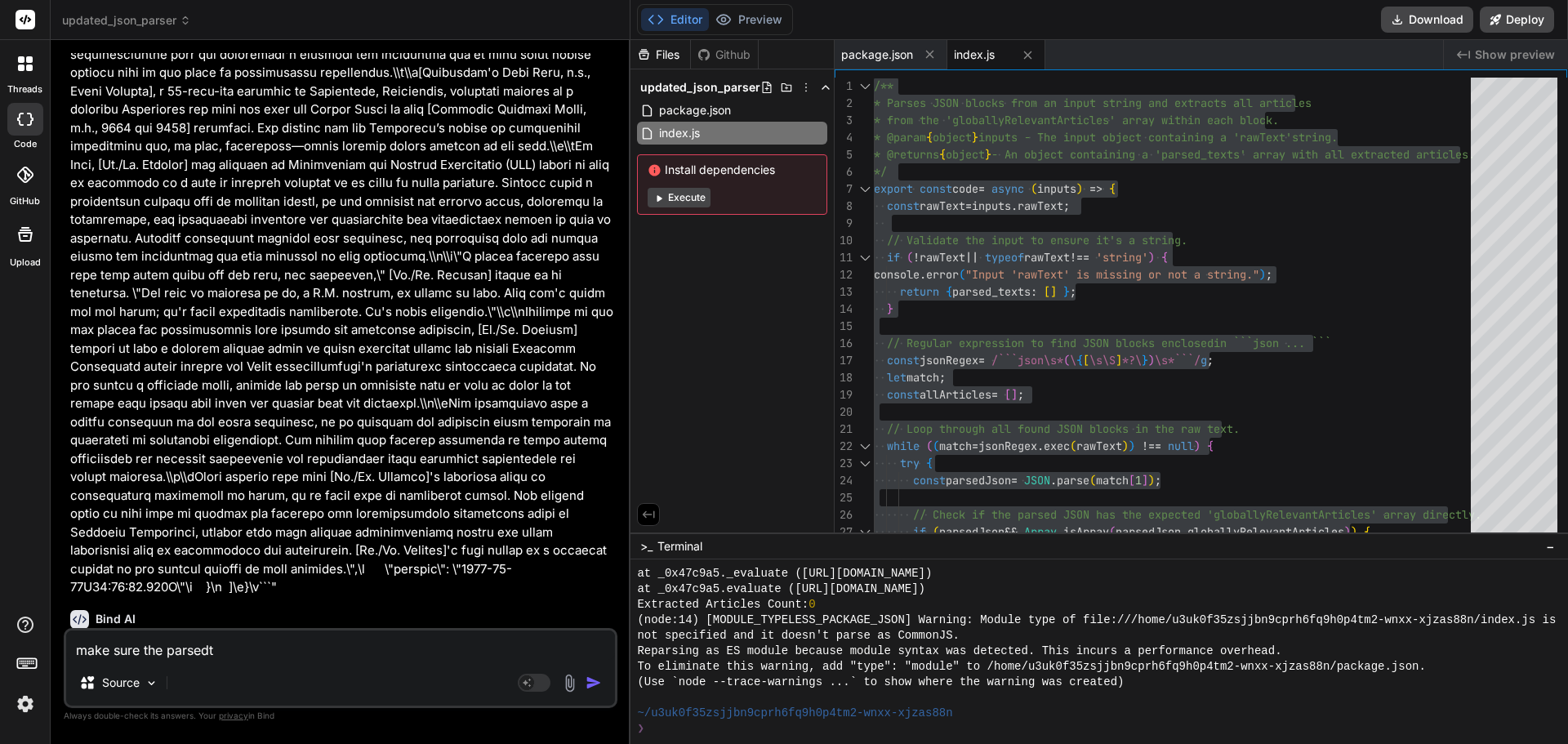
type textarea "x"
type textarea "make sure the parsedtex"
type textarea "x"
type textarea "make sure the parsedtext"
type textarea "x"
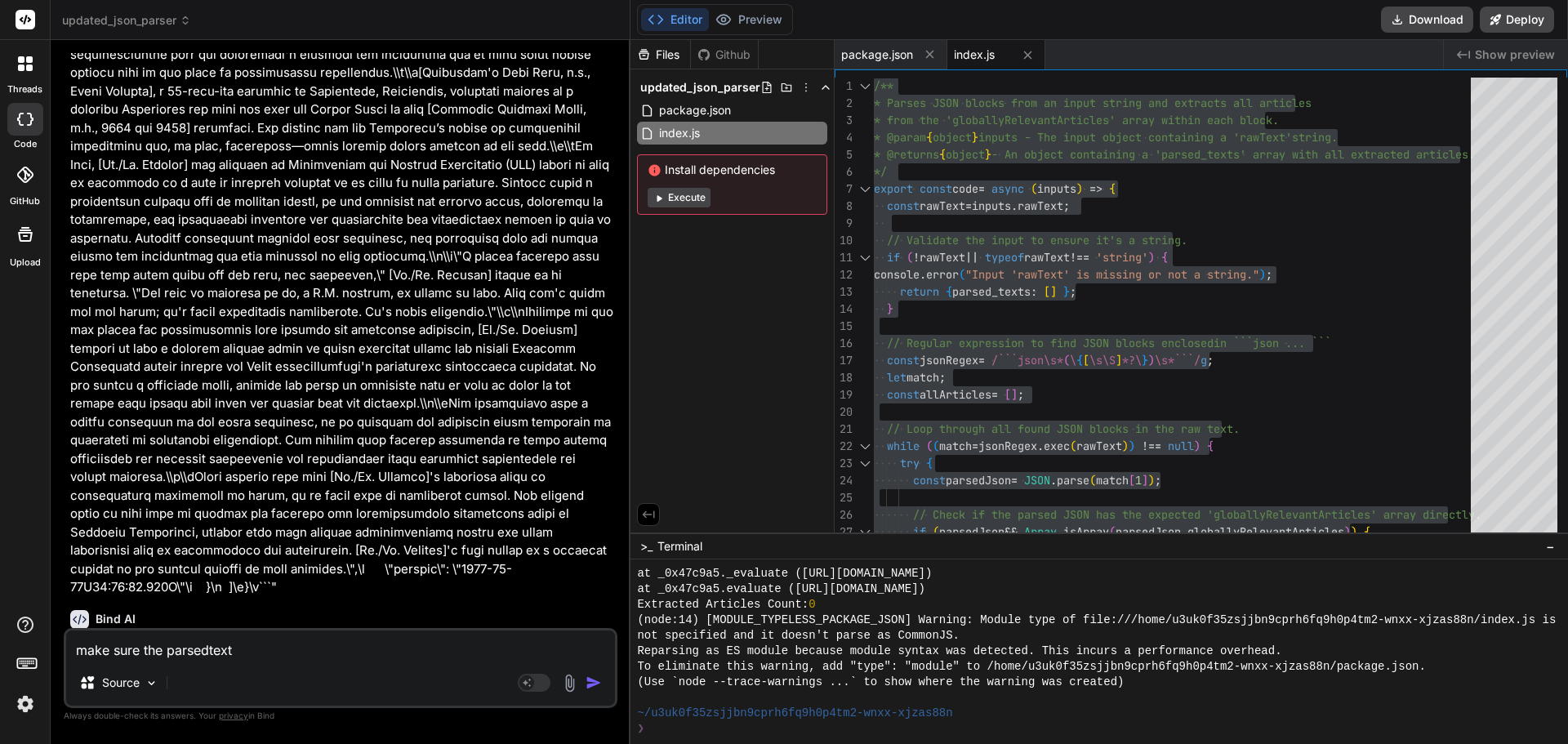
type textarea "make sure the parsedtext"
type textarea "x"
type textarea "make sure the parsedtext i"
type textarea "x"
type textarea "make sure the parsedtext is"
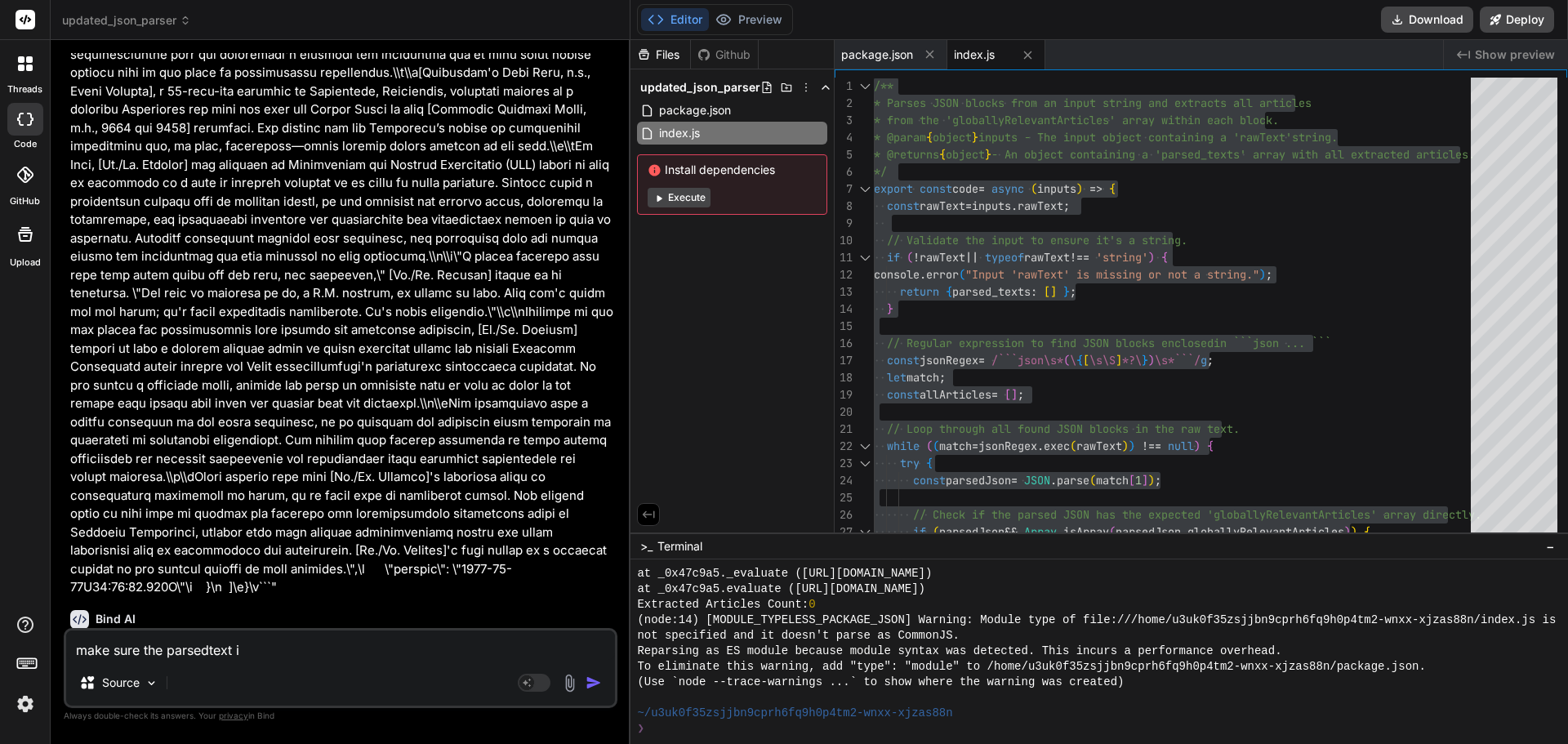
type textarea "x"
type textarea "make sure the parsedtext is"
type textarea "x"
paste textarea "globallyRelevantArticles"
type textarea "make sure the parsedtext is globallyRelevantArticles"
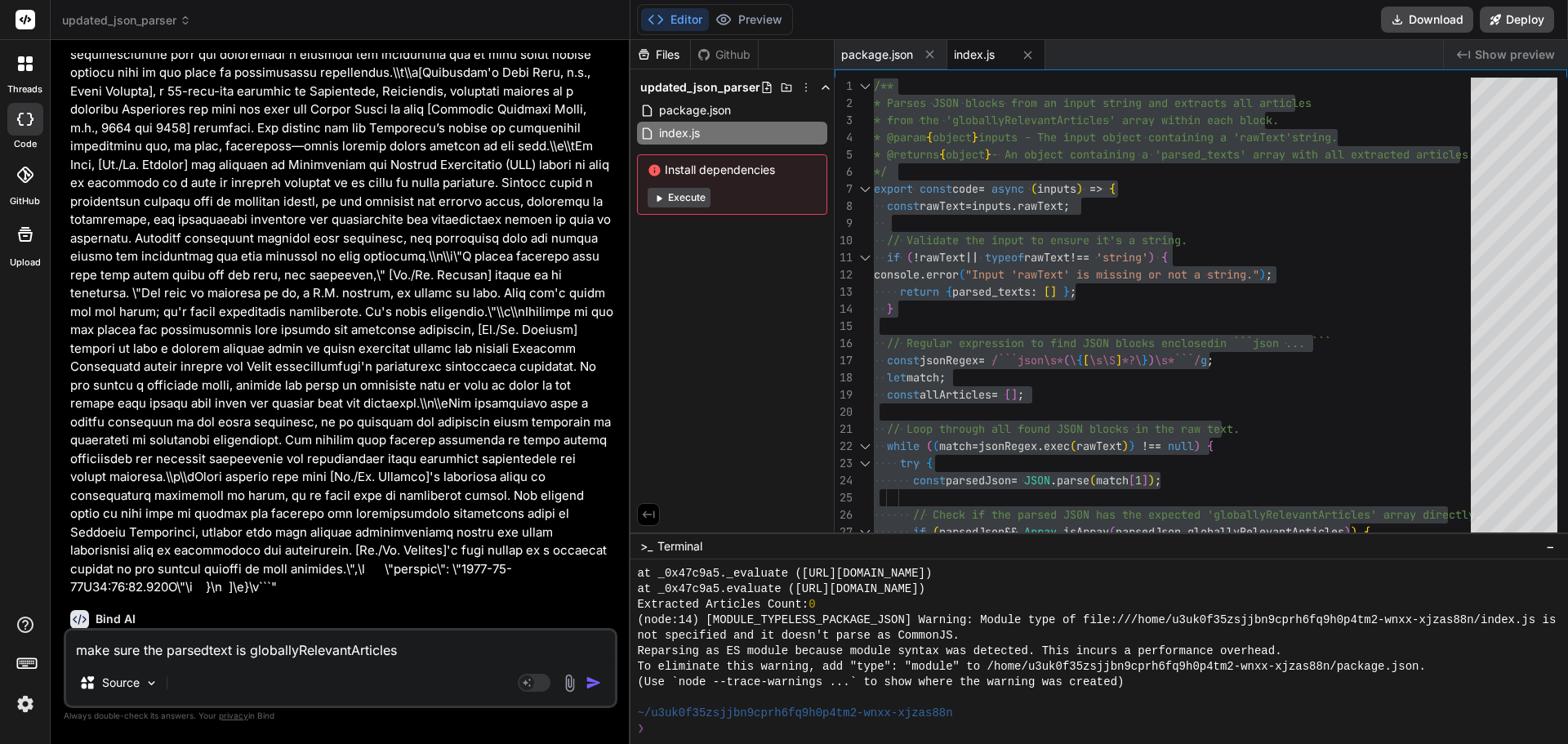
type textarea "x"
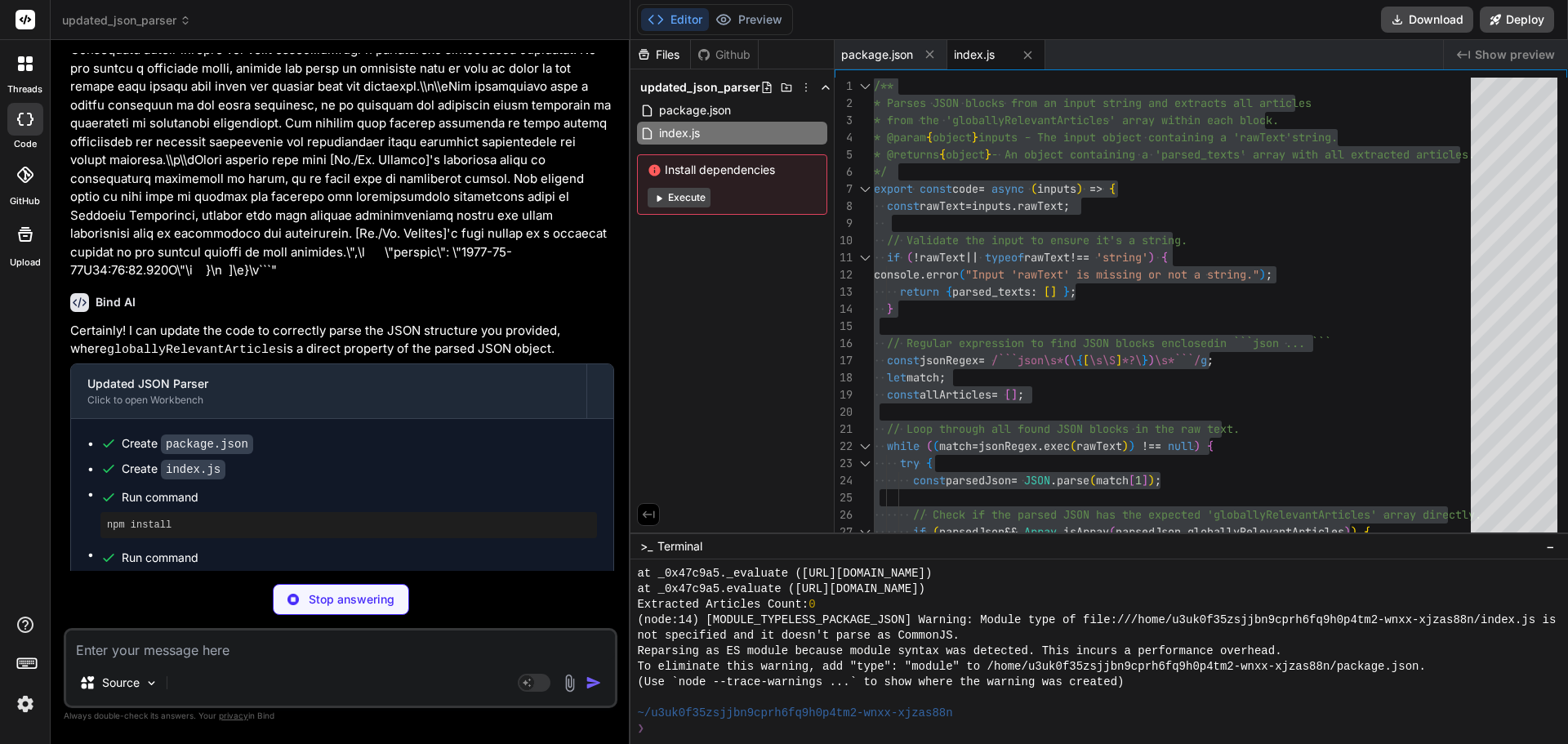
scroll to position [11183, 0]
type textarea "x"
type textarea ""license": "ISC" }"
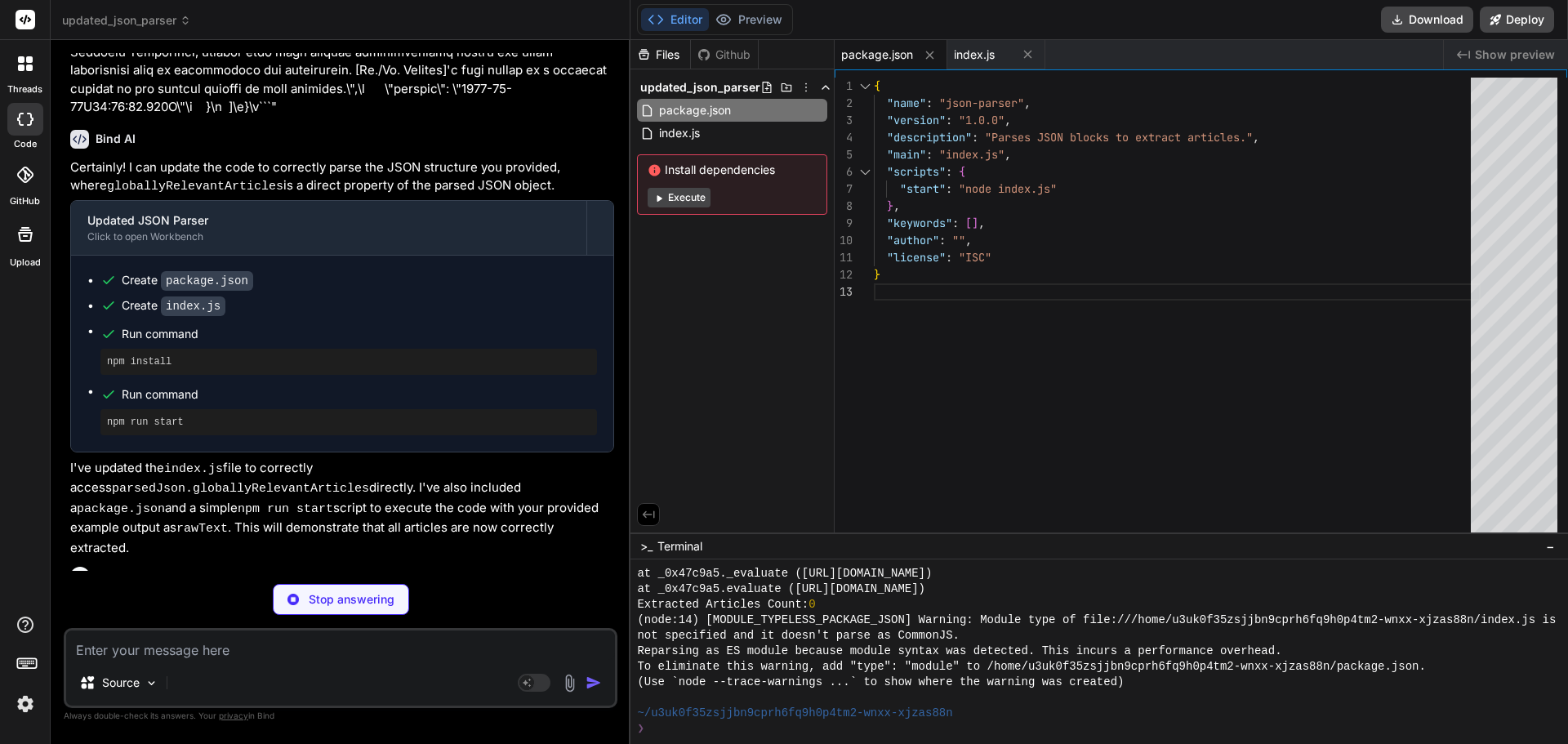
scroll to position [11461, 0]
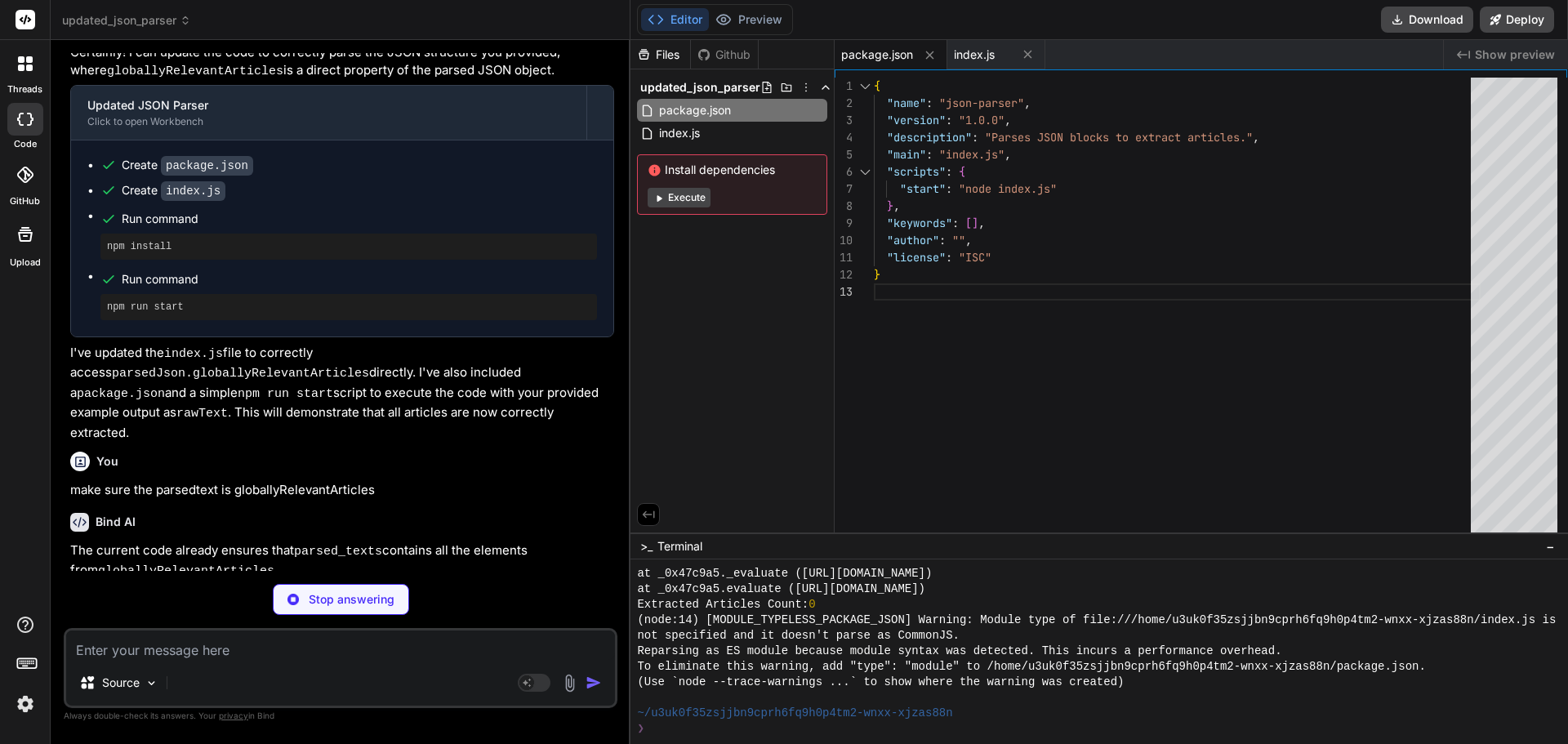
type textarea "x"
type textarea "(async () => { const result = await code(sampleInput); console.log("Extracted A…"
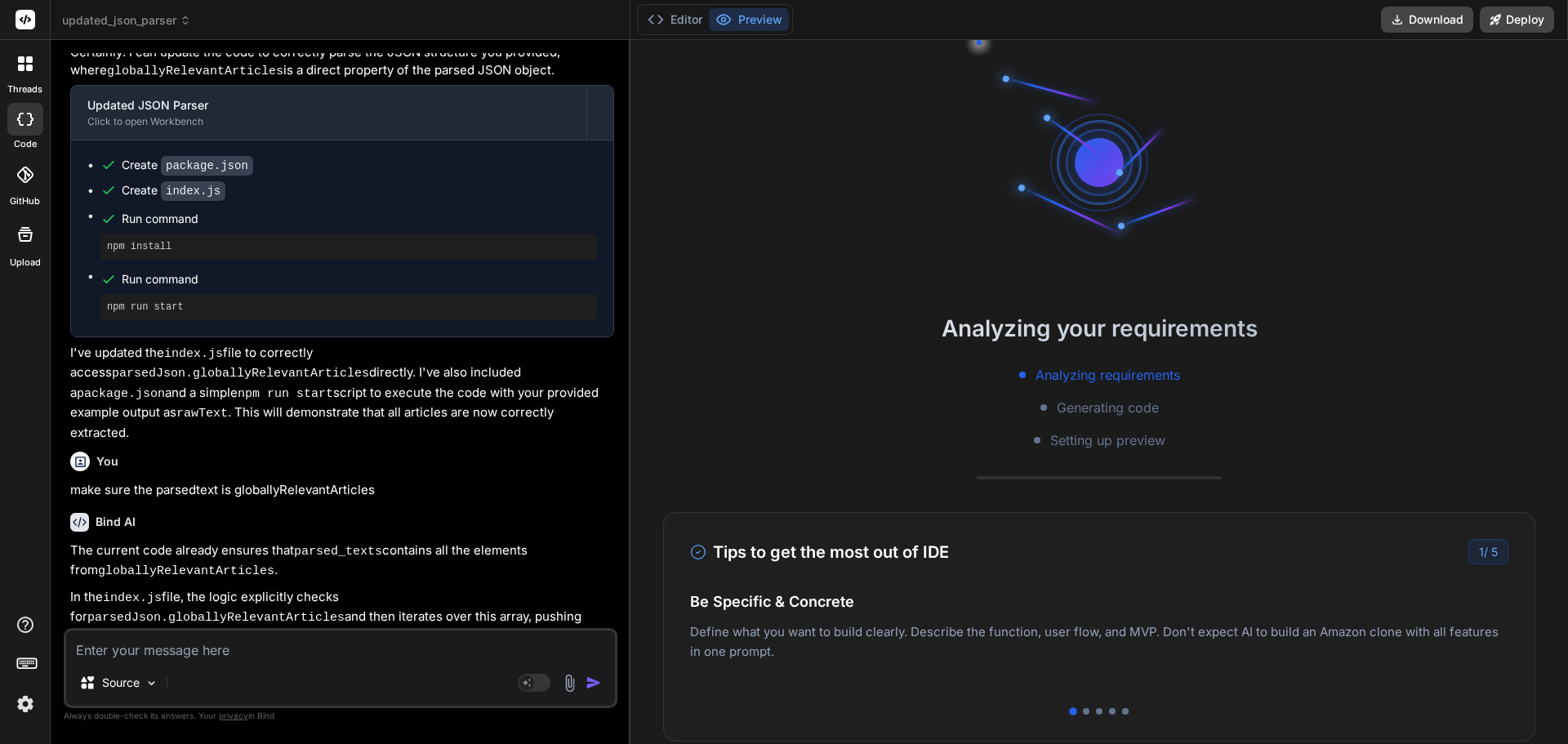
scroll to position [760, 0]
type textarea "x"
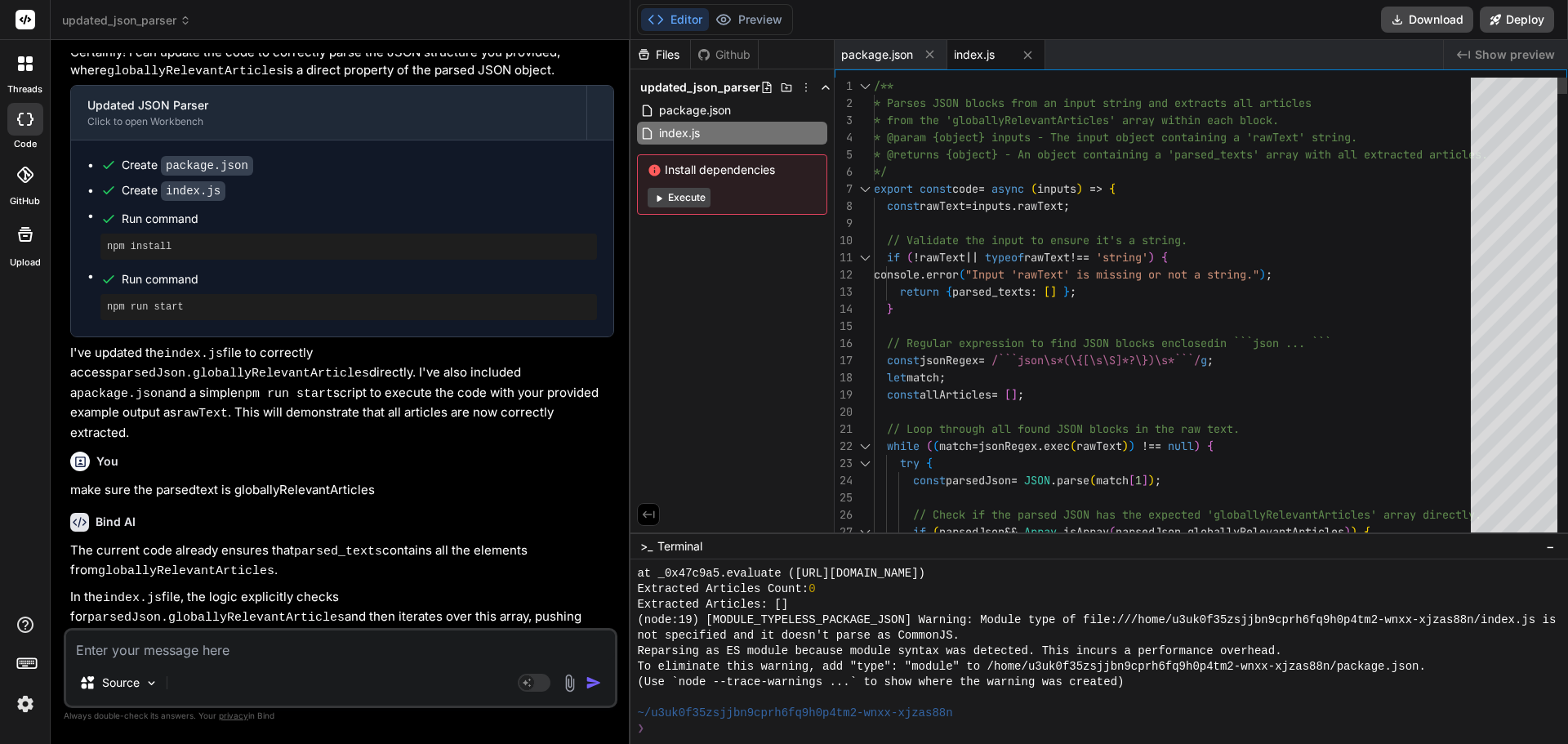
scroll to position [0, 0]
click at [890, 55] on span "package.json" at bounding box center [876, 54] width 71 height 16
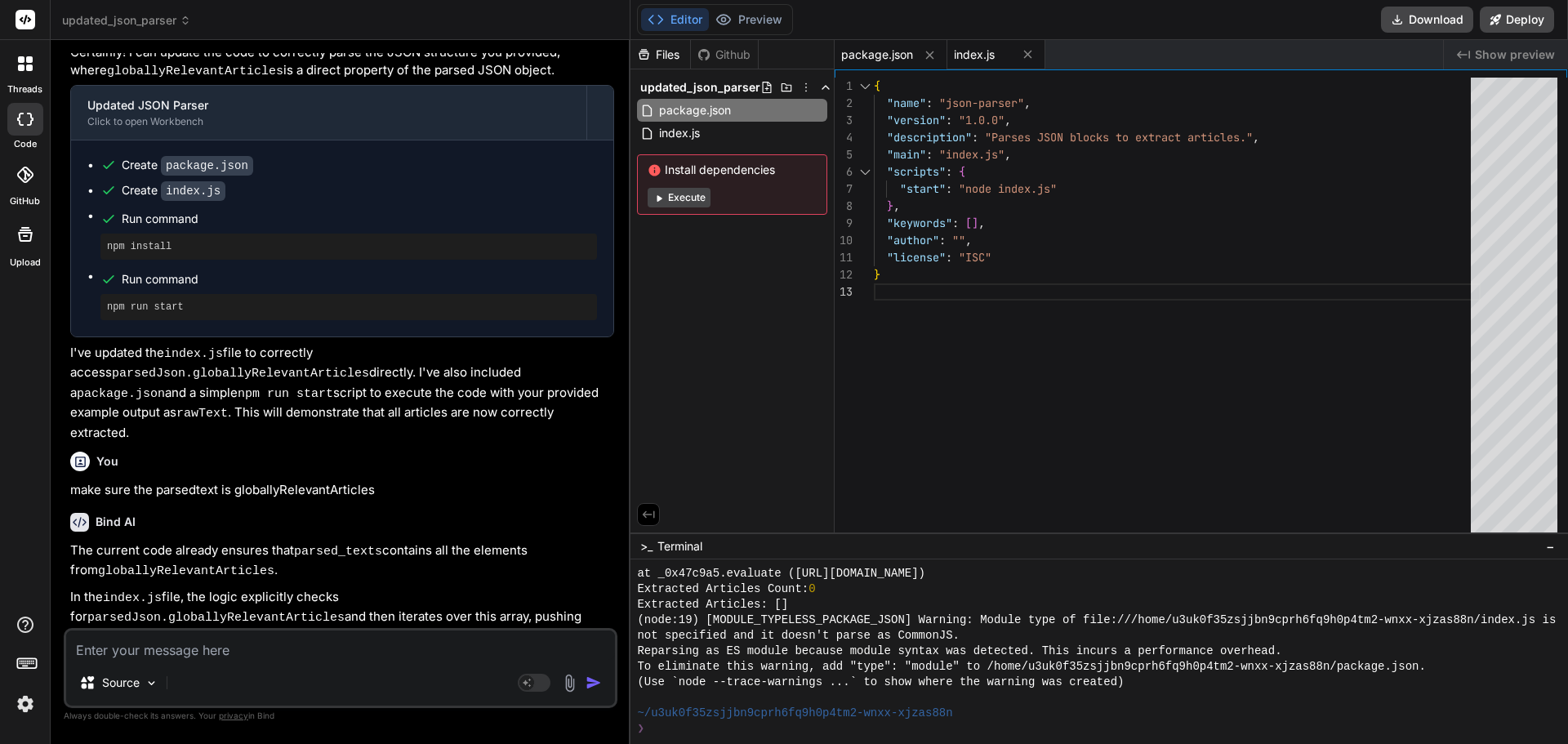
click at [981, 53] on span "index.js" at bounding box center [974, 54] width 41 height 16
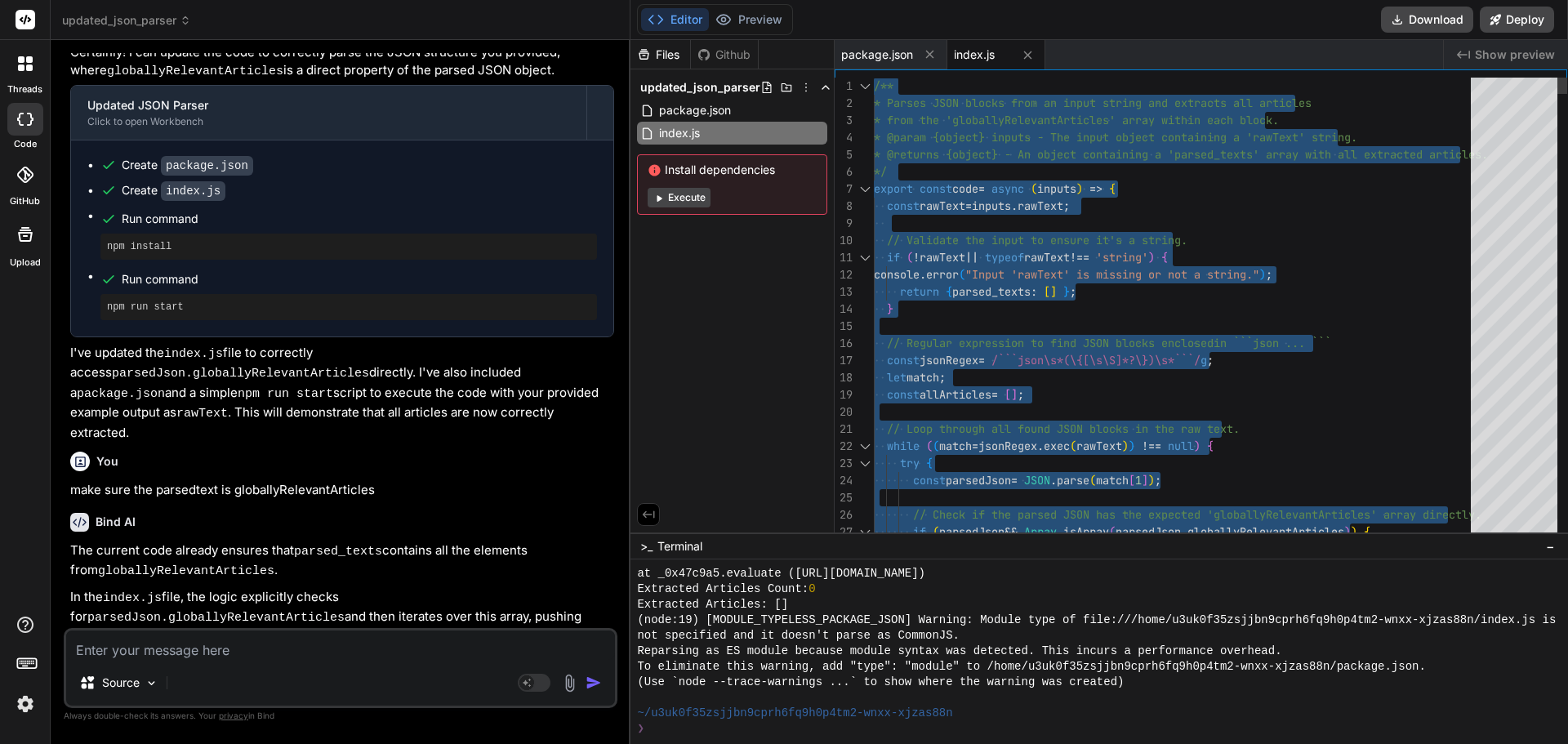
type textarea "if (!rawText || typeof rawText !== 'string') { console.error("Input 'rawText' i…"
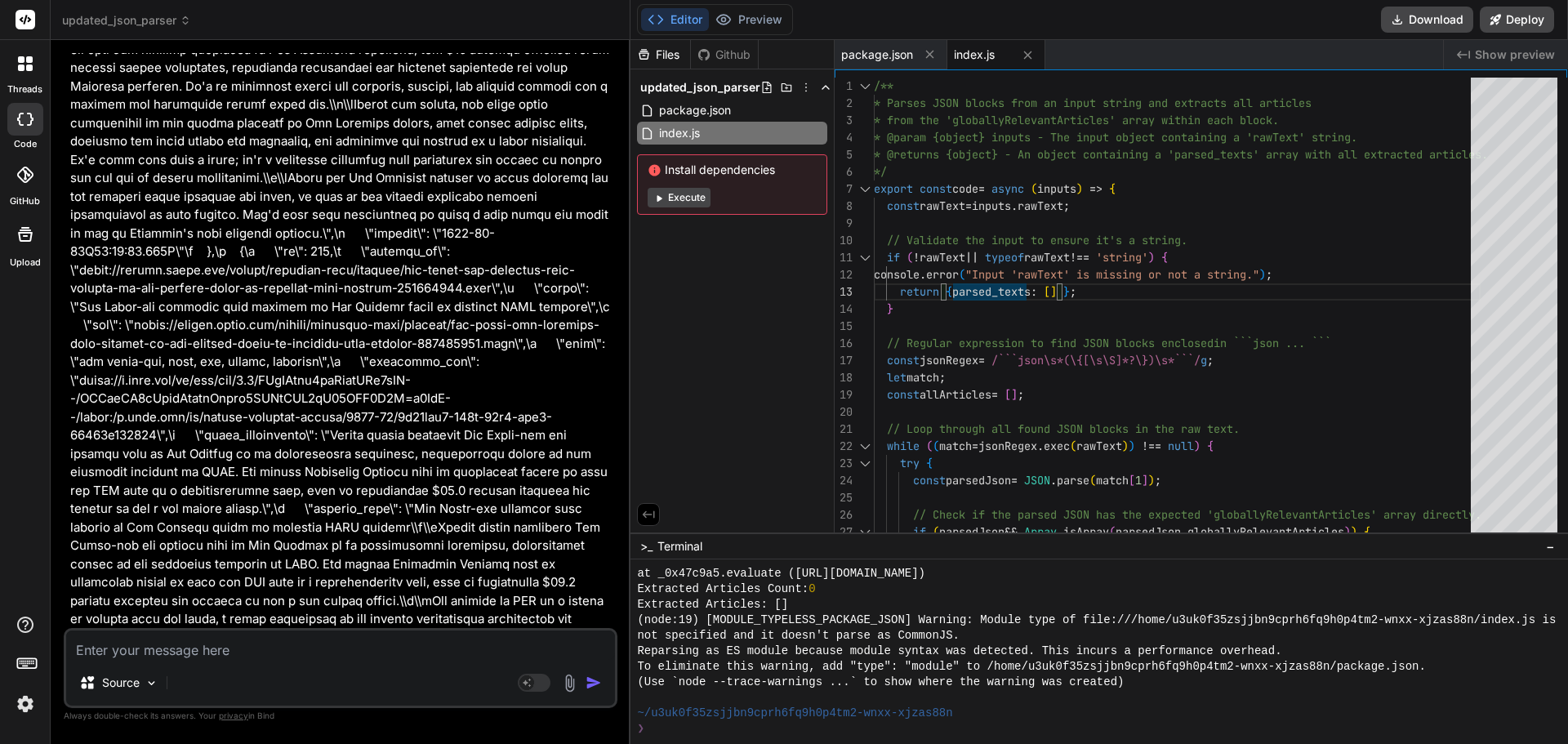
scroll to position [2752, 0]
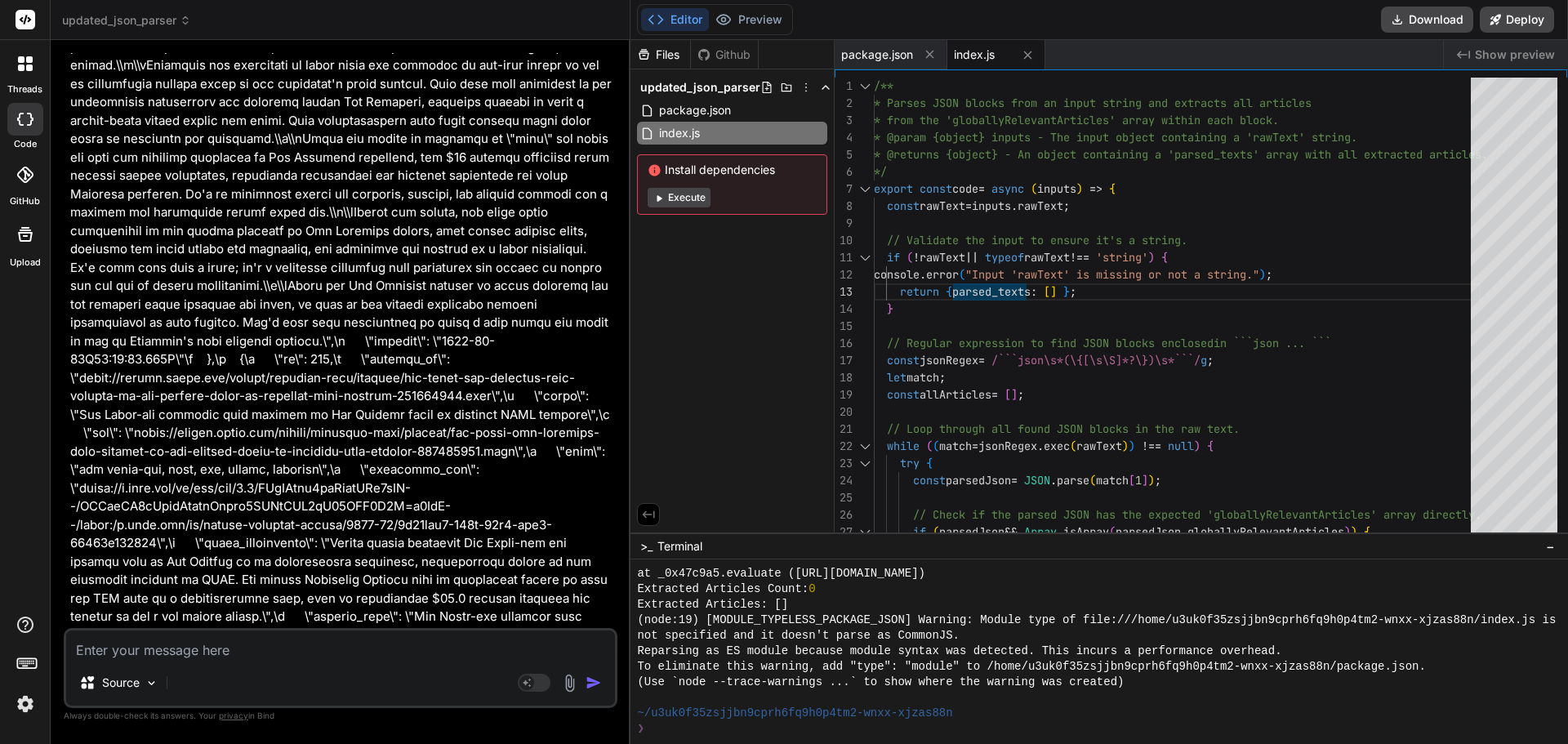
click at [175, 639] on textarea at bounding box center [340, 645] width 549 height 30
type textarea "i"
type textarea "x"
type textarea "it"
type textarea "x"
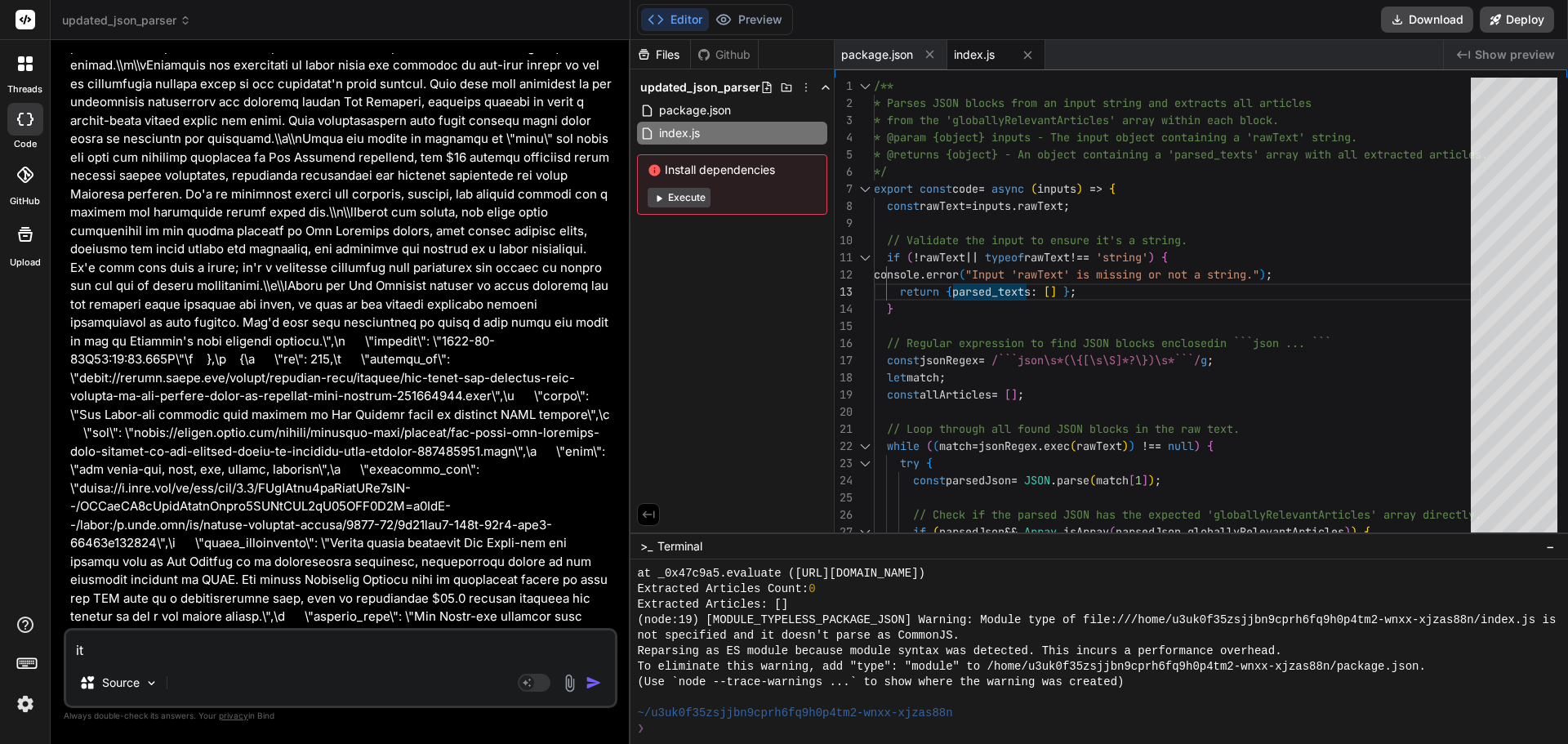
type textarea "it"
type textarea "x"
type textarea "it s"
type textarea "x"
type textarea "it sh"
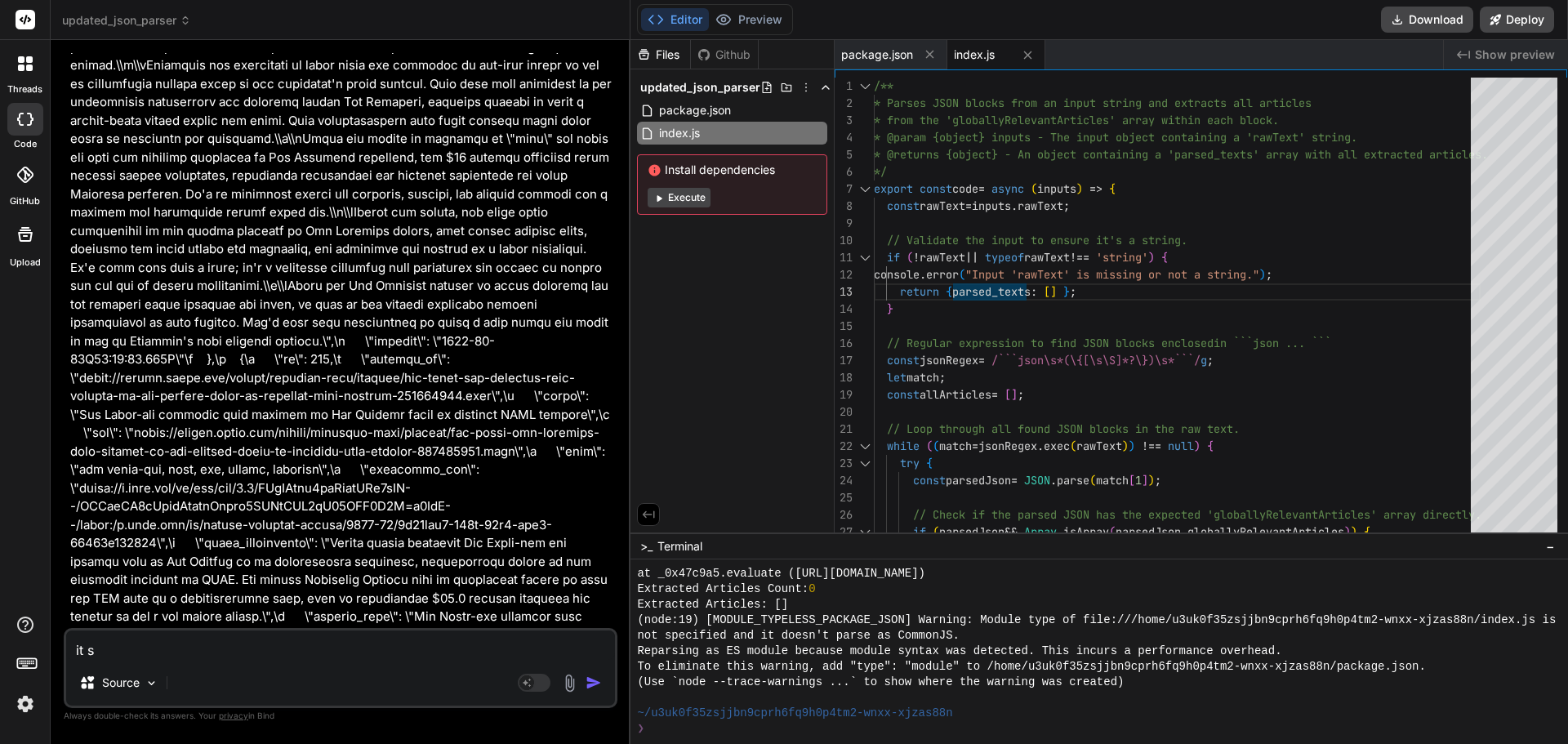
type textarea "x"
type textarea "it sho"
type textarea "x"
type textarea "it shou"
type textarea "x"
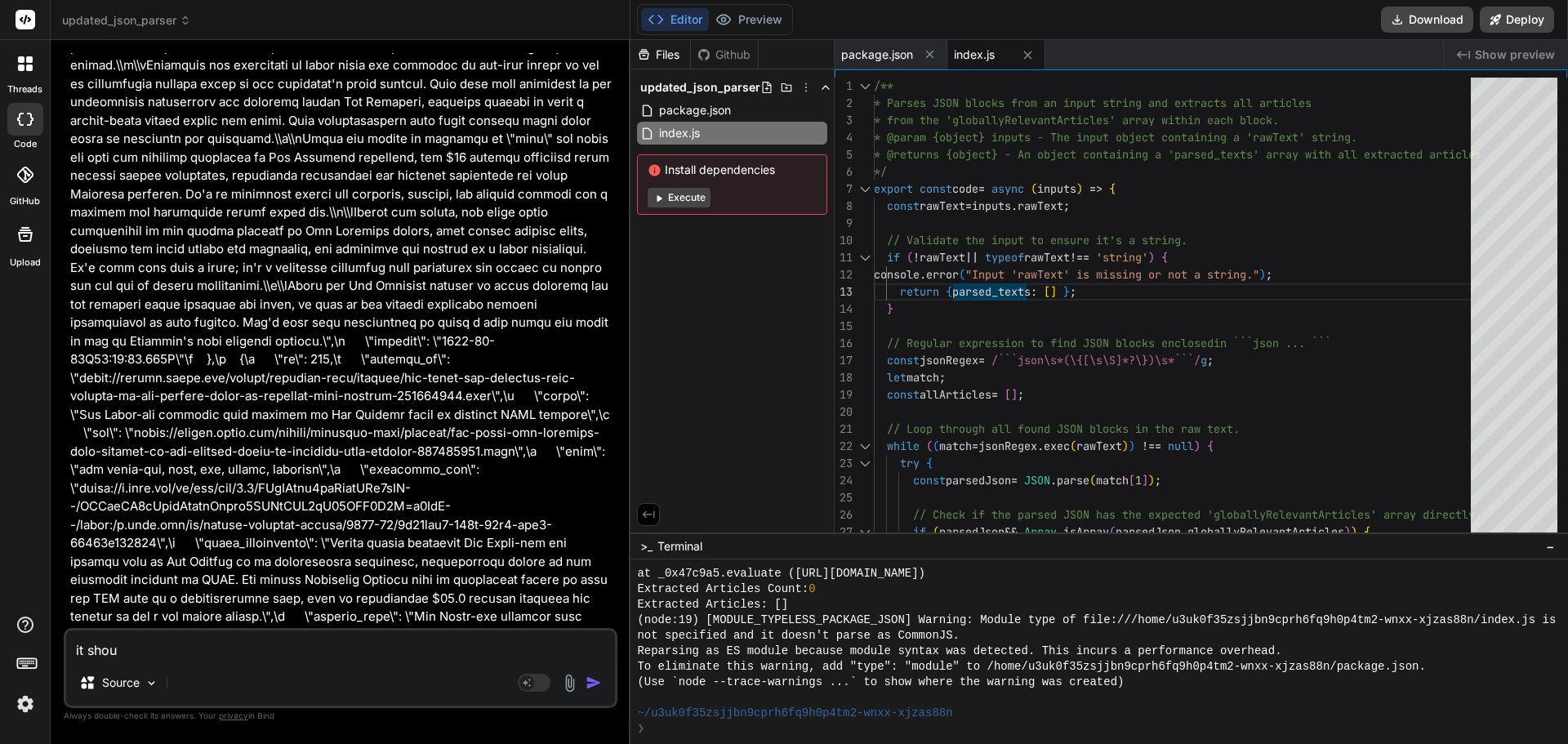
type textarea "it shoul"
type textarea "x"
type textarea "it should"
type textarea "x"
type textarea "it should"
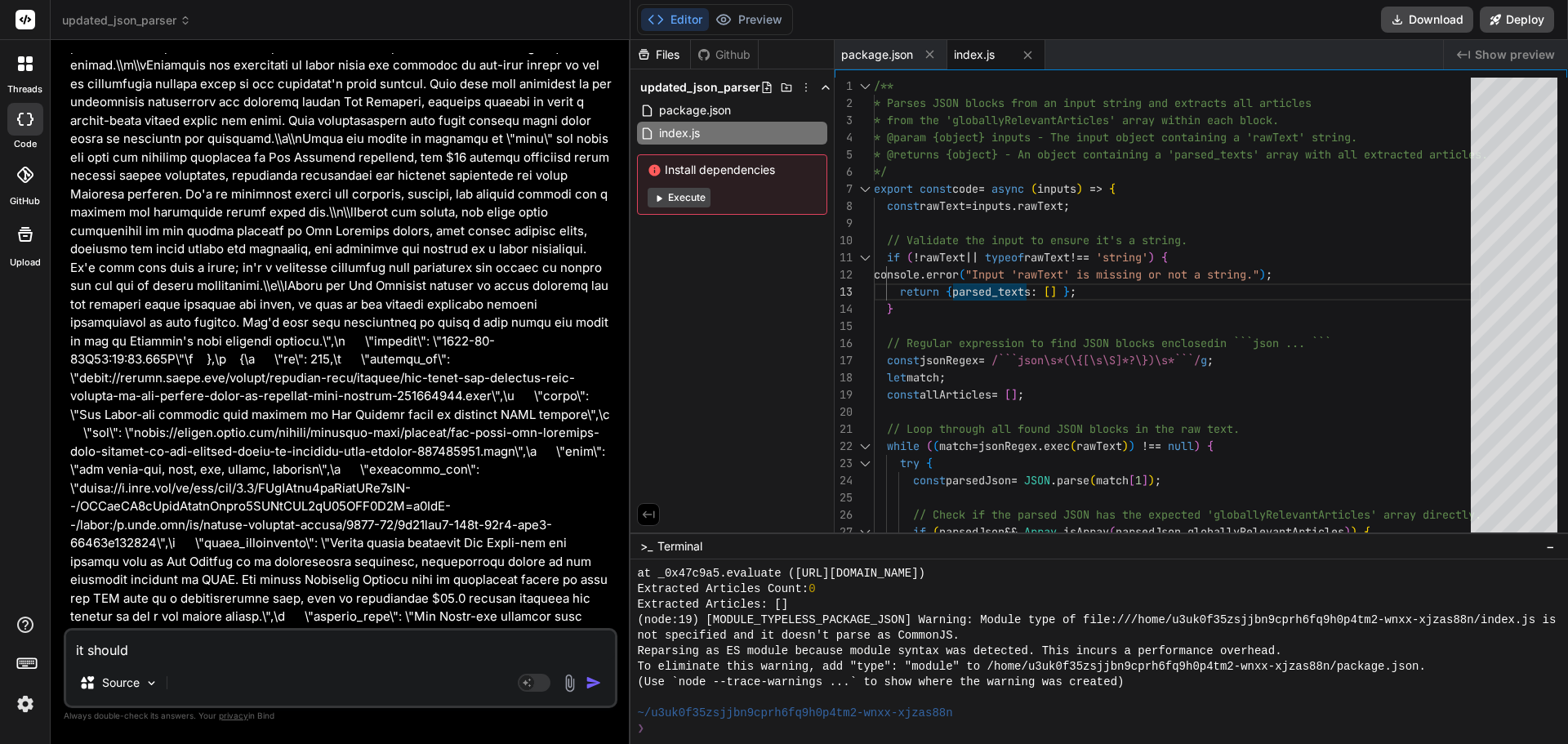
type textarea "x"
type textarea "it should e"
type textarea "x"
type textarea "it should ex"
type textarea "x"
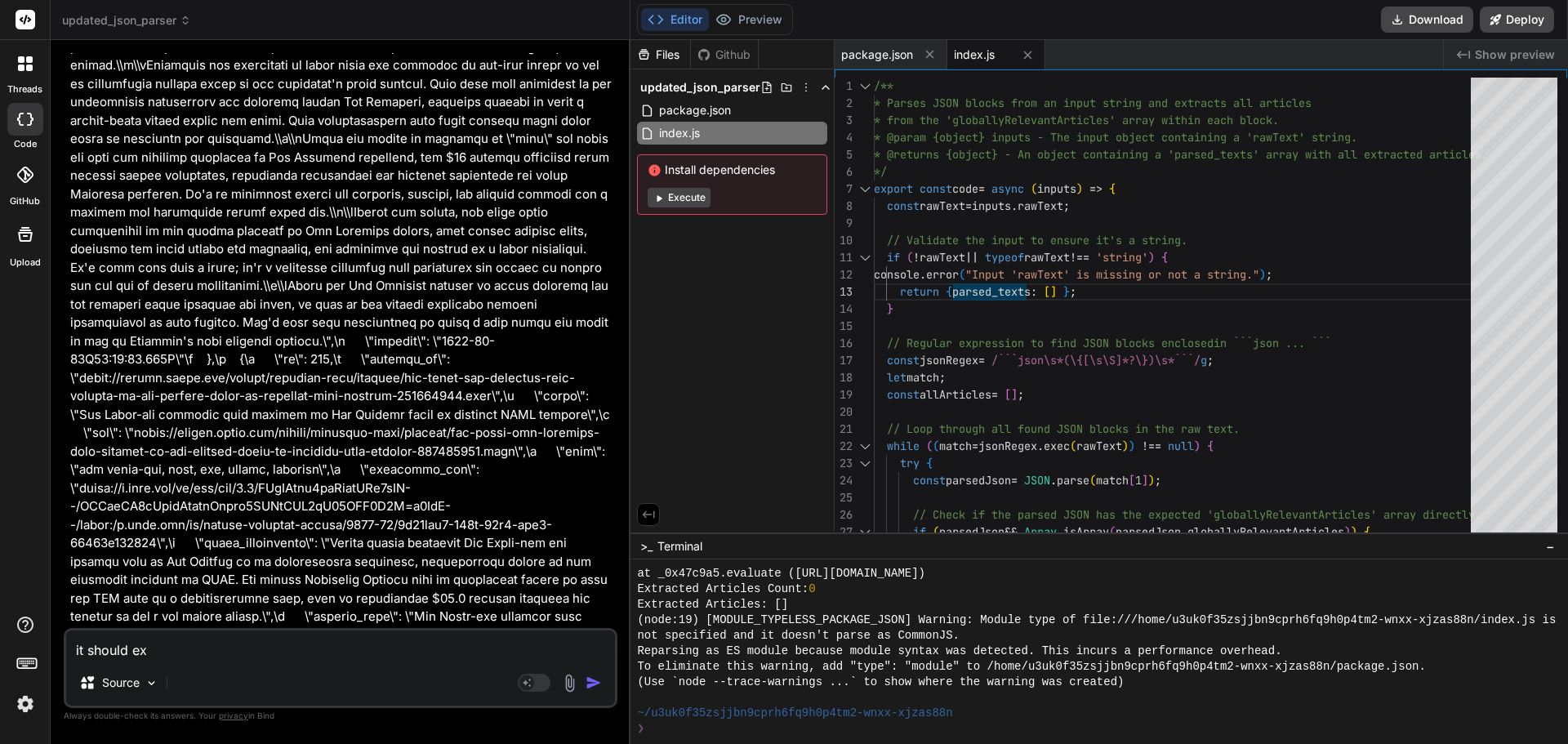
type textarea "it should ext"
type textarea "x"
type textarea "it should extr"
type textarea "x"
type textarea "it should extra"
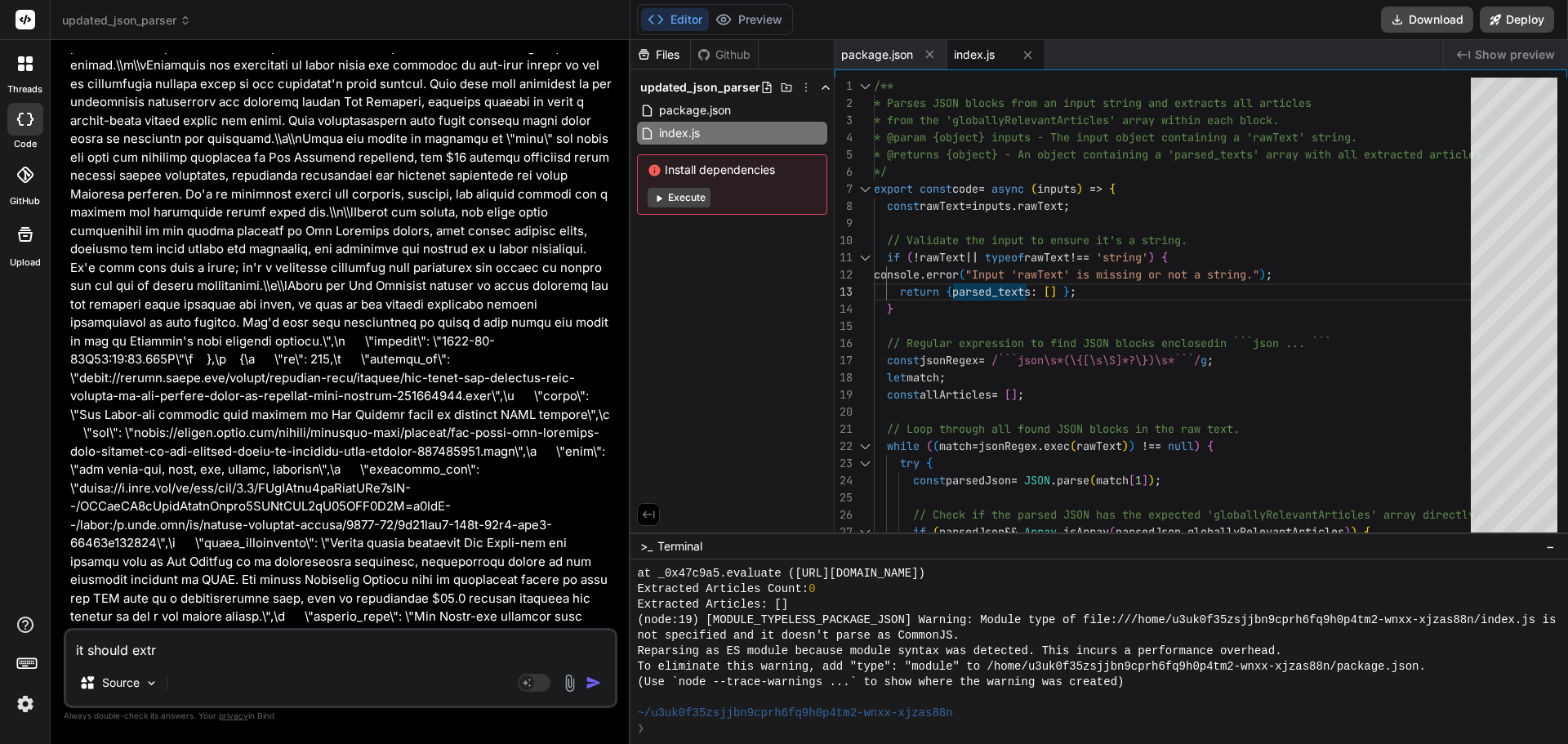
type textarea "x"
type textarea "it should extrac"
type textarea "x"
type textarea "it should extract"
type textarea "x"
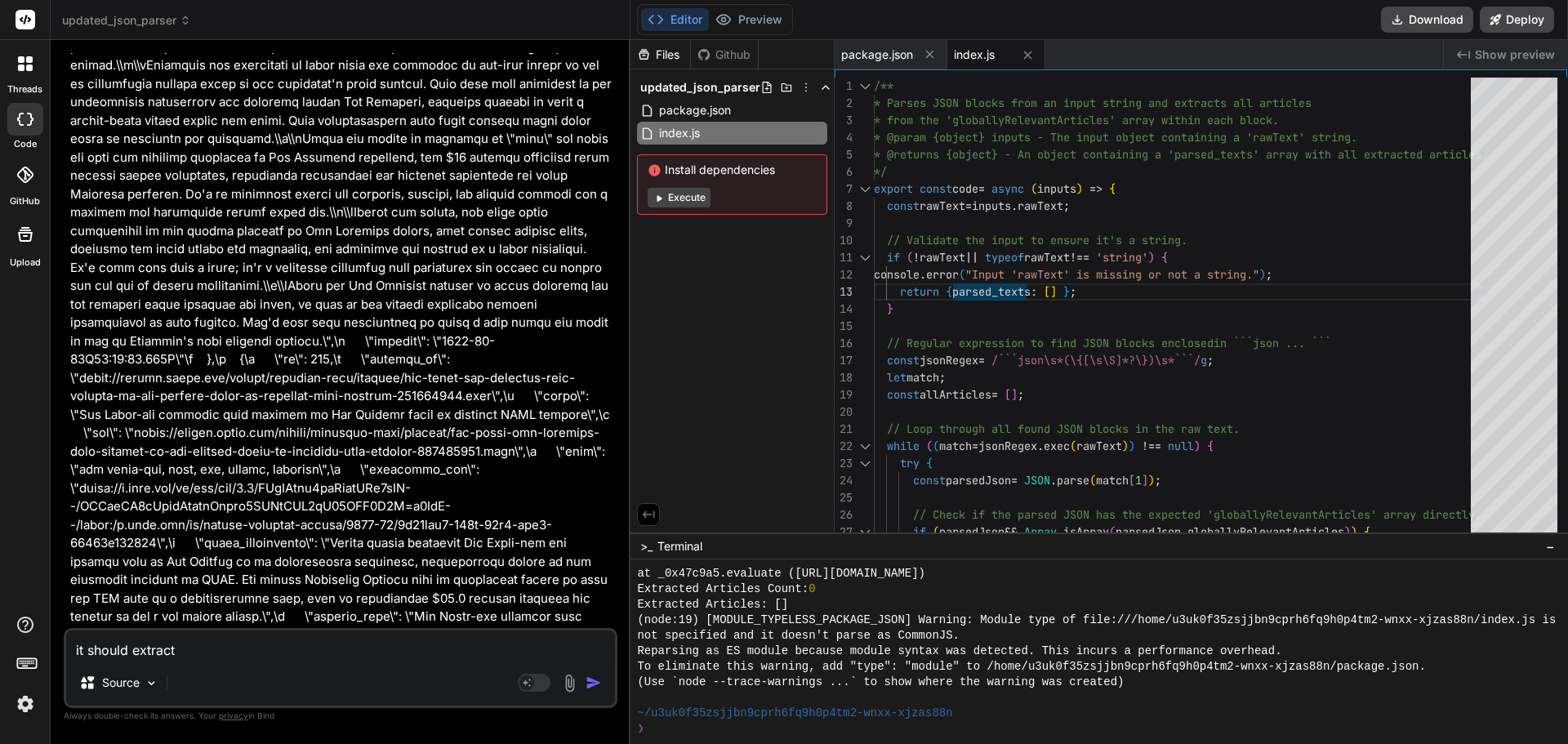
type textarea "it should extract"
type textarea "x"
type textarea "it should extract t"
type textarea "x"
type textarea "it should extract th"
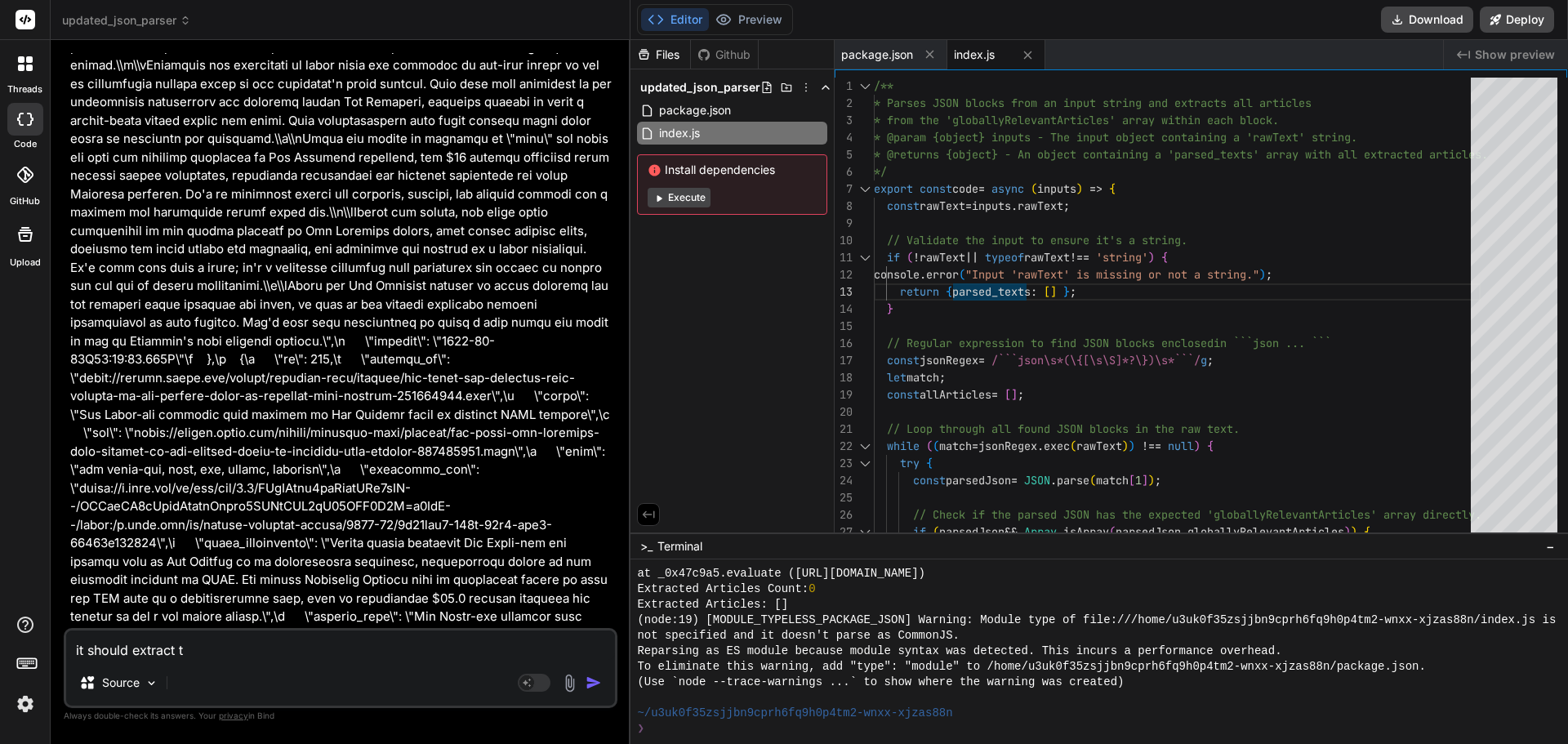
type textarea "x"
type textarea "it should extract the"
type textarea "x"
type textarea "it should extract thes"
type textarea "x"
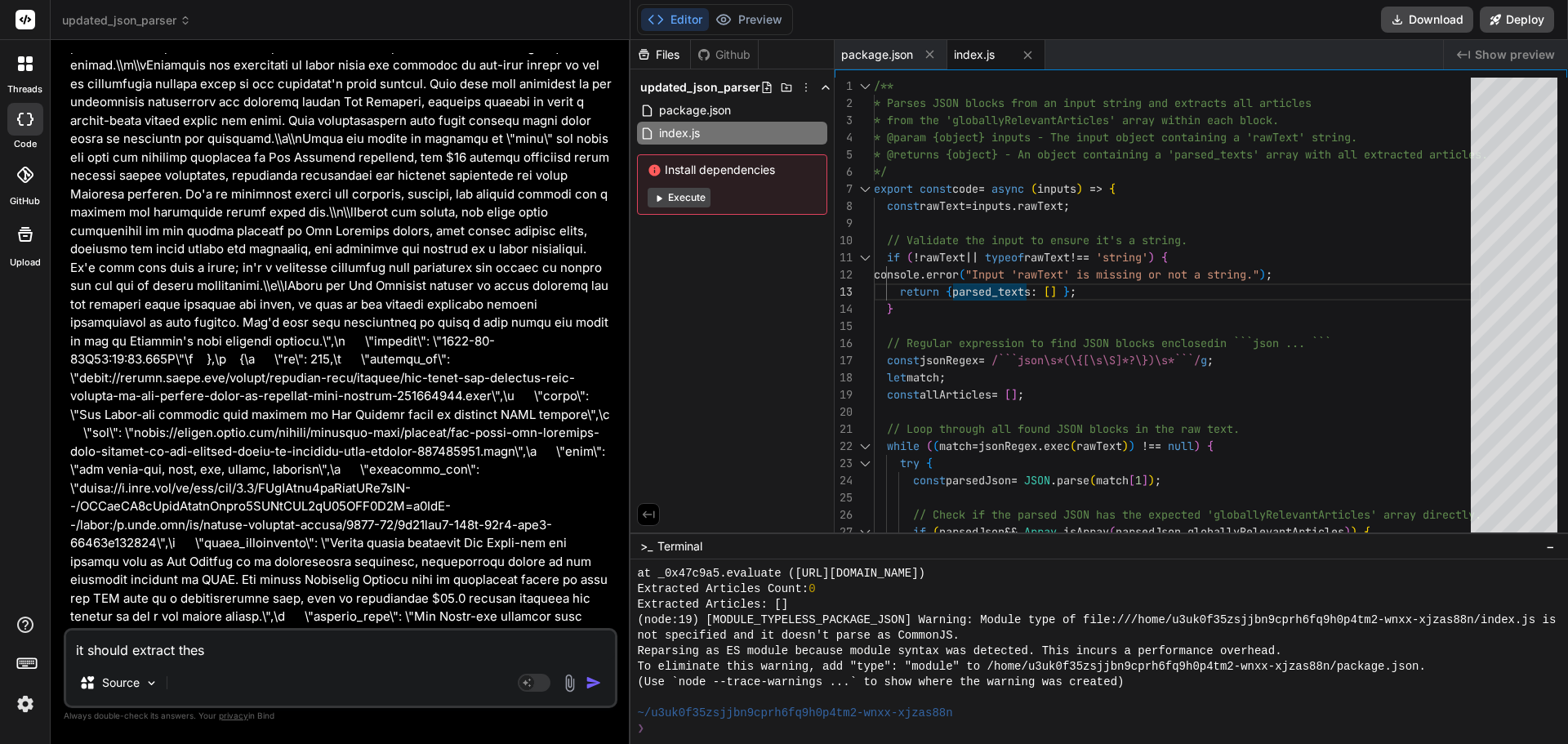
type textarea "it should extract these"
type textarea "x"
type textarea "it should extract these"
type textarea "x"
type textarea "it should extract these e"
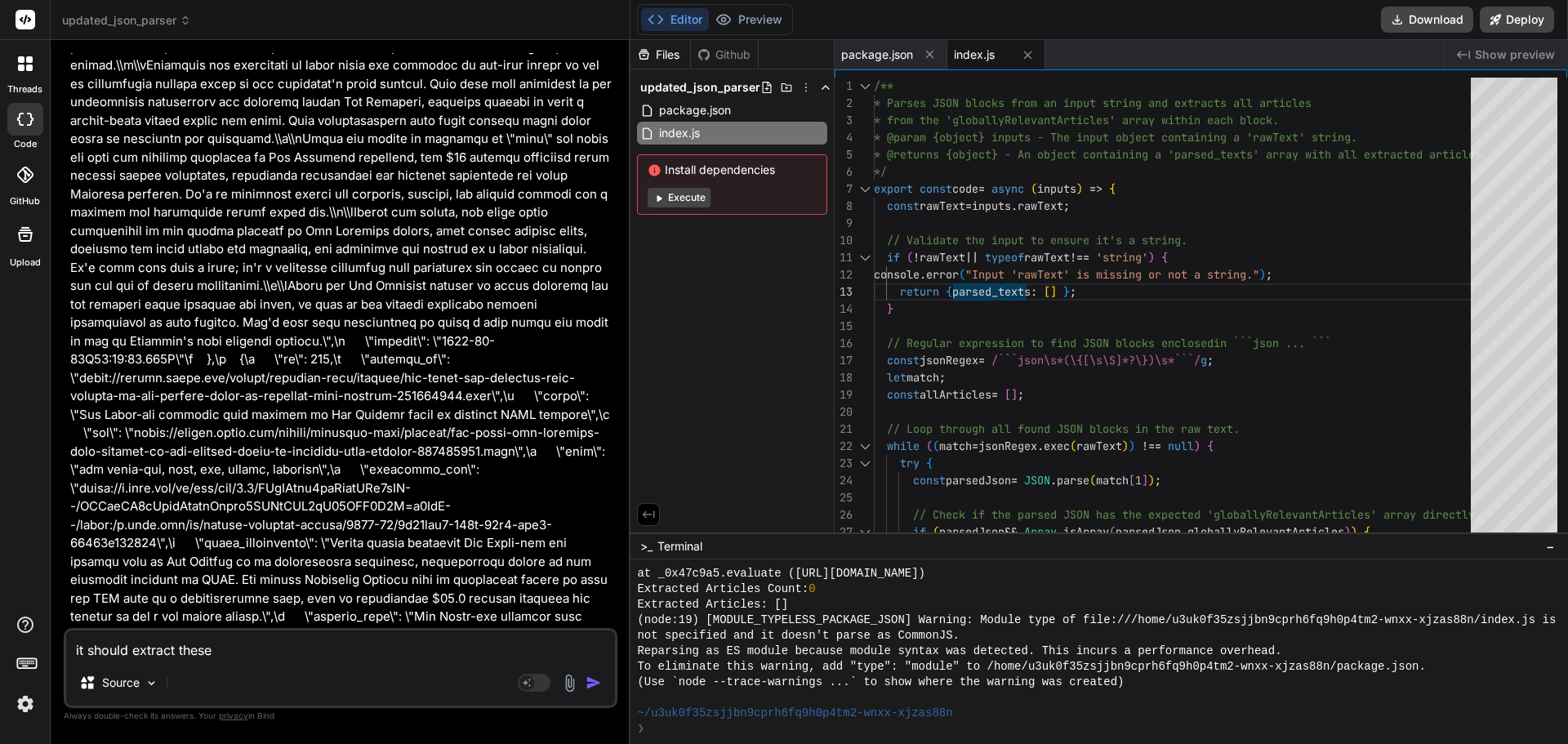
type textarea "x"
type textarea "it should extract these el"
type textarea "x"
type textarea "it should extract these ele"
type textarea "x"
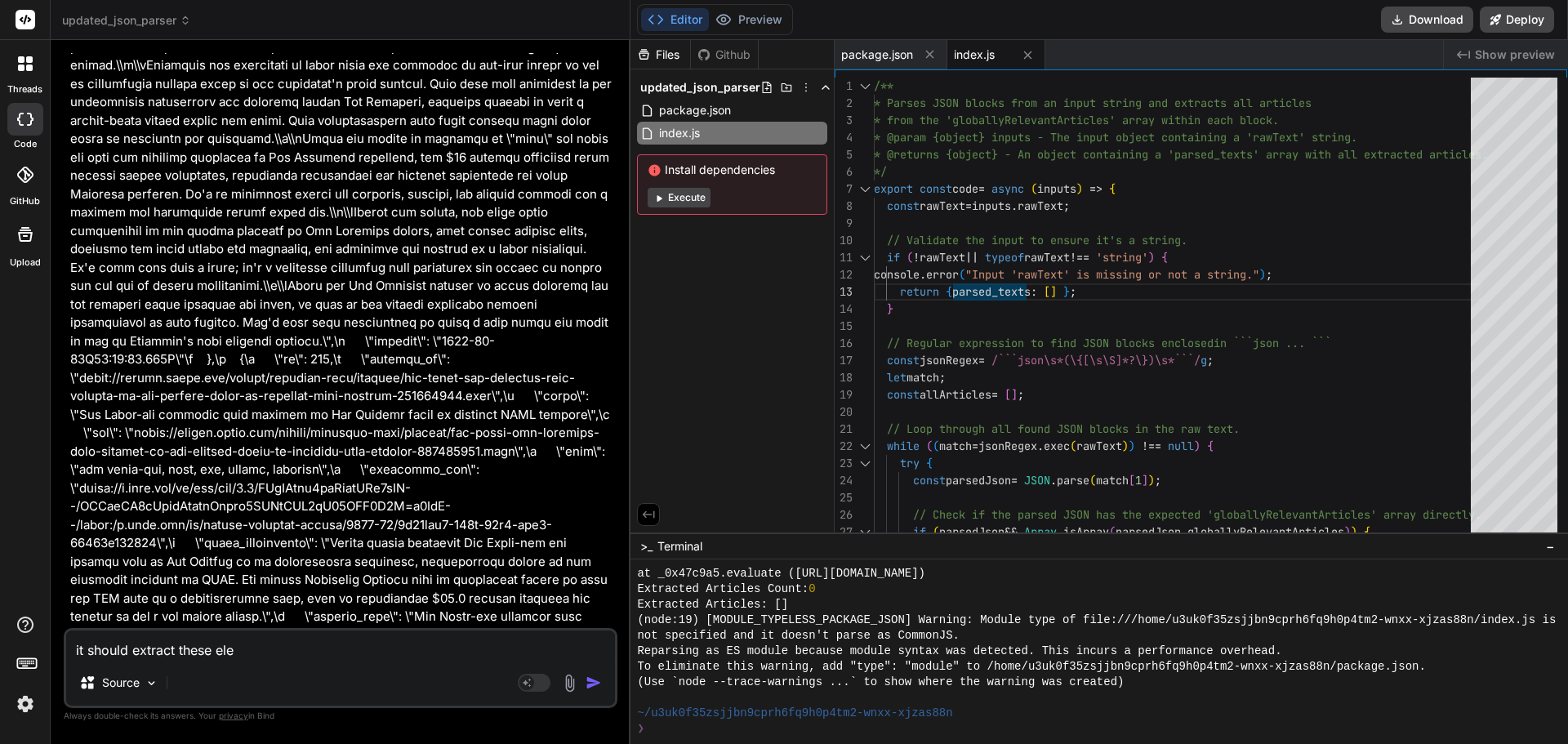
type textarea "it should extract these elem"
type textarea "x"
type textarea "it should extract these eleme"
type textarea "x"
type textarea "it should extract these elemen"
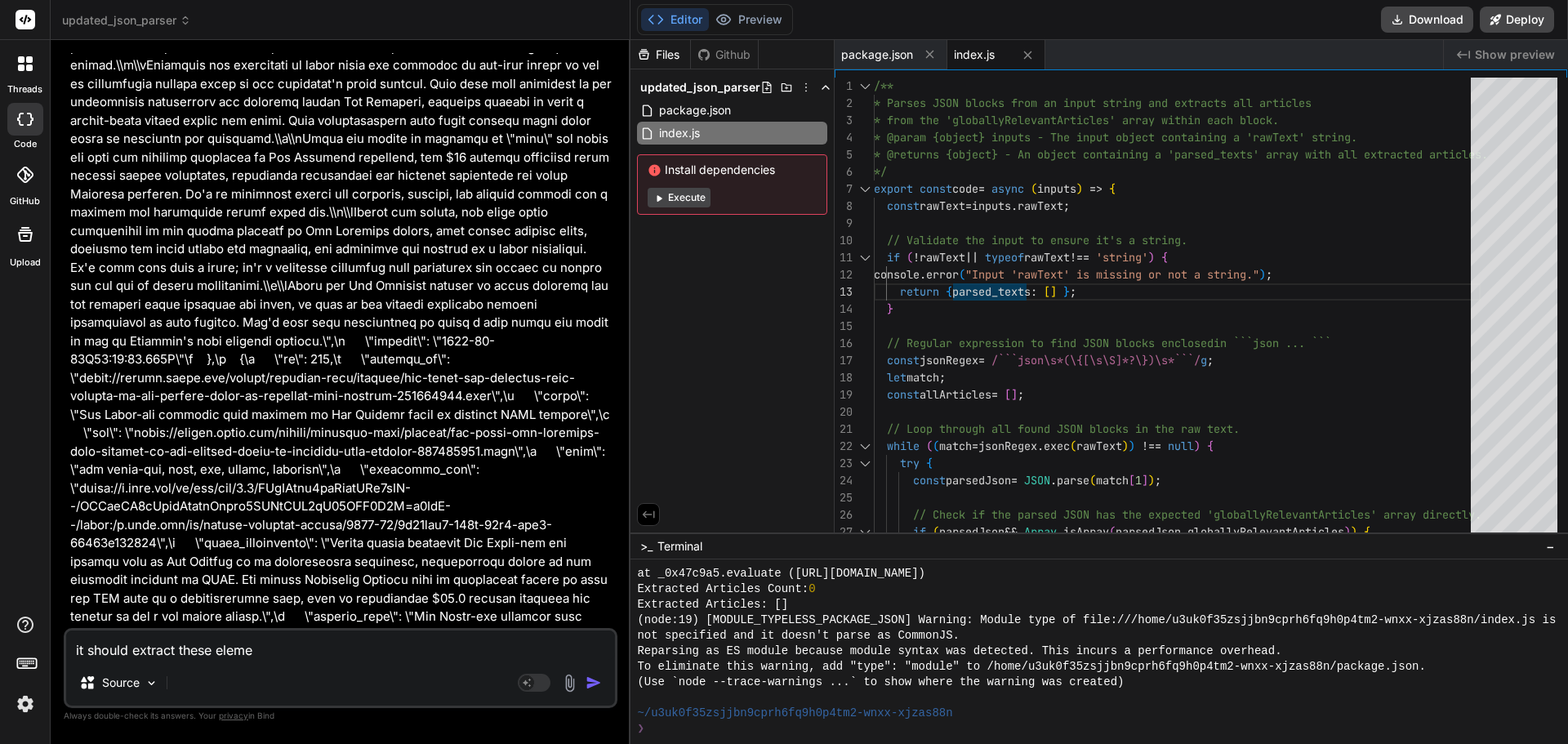
type textarea "x"
type textarea "it should extract these element"
type textarea "x"
type textarea "it should extract these elements"
type textarea "x"
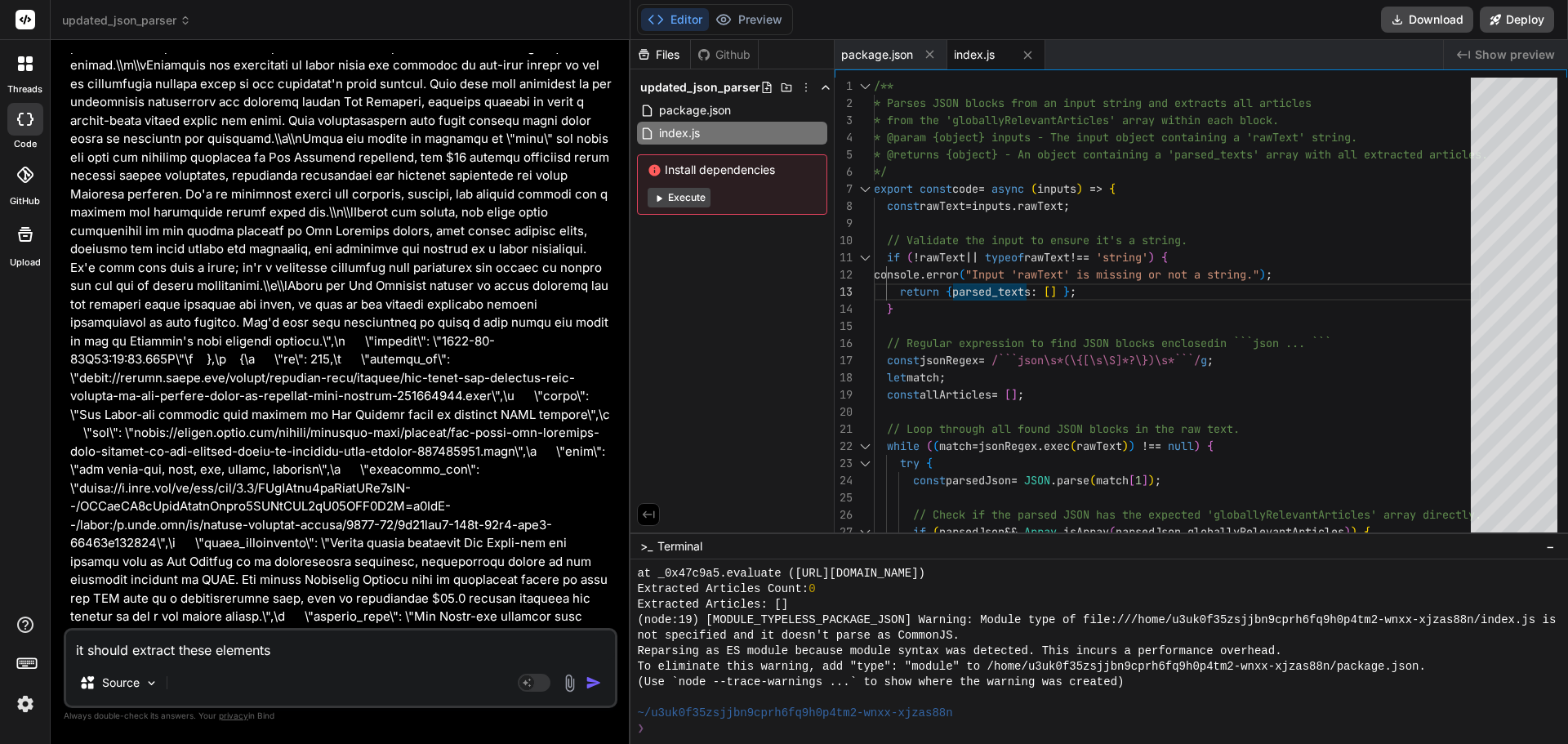
type textarea "it should extract these elements"
type textarea "x"
type textarea "it should extract these elements a"
type textarea "x"
type textarea "it should extract these elements an"
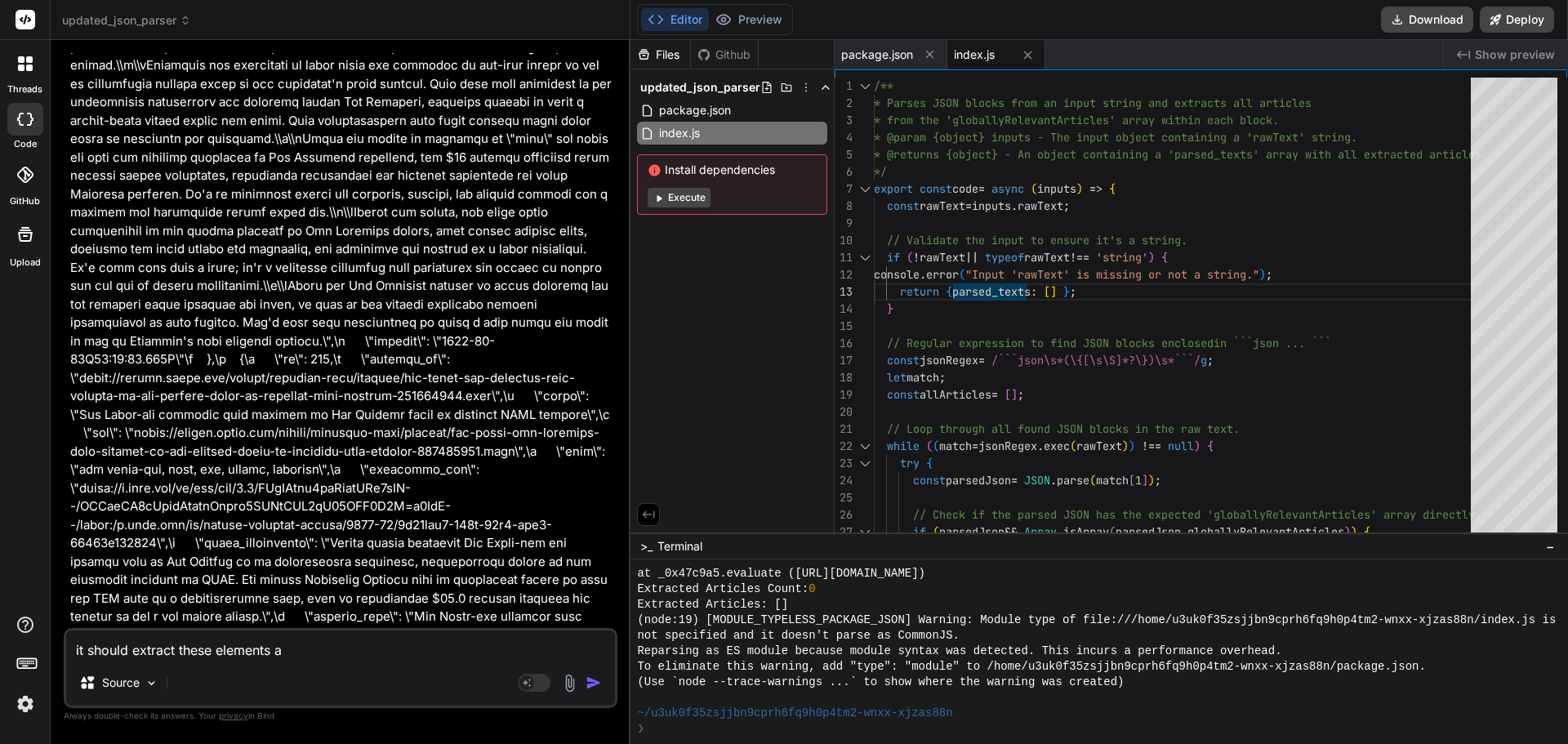
type textarea "x"
type textarea "it should extract these elements and"
type textarea "x"
type textarea "it should extract these elements and"
type textarea "x"
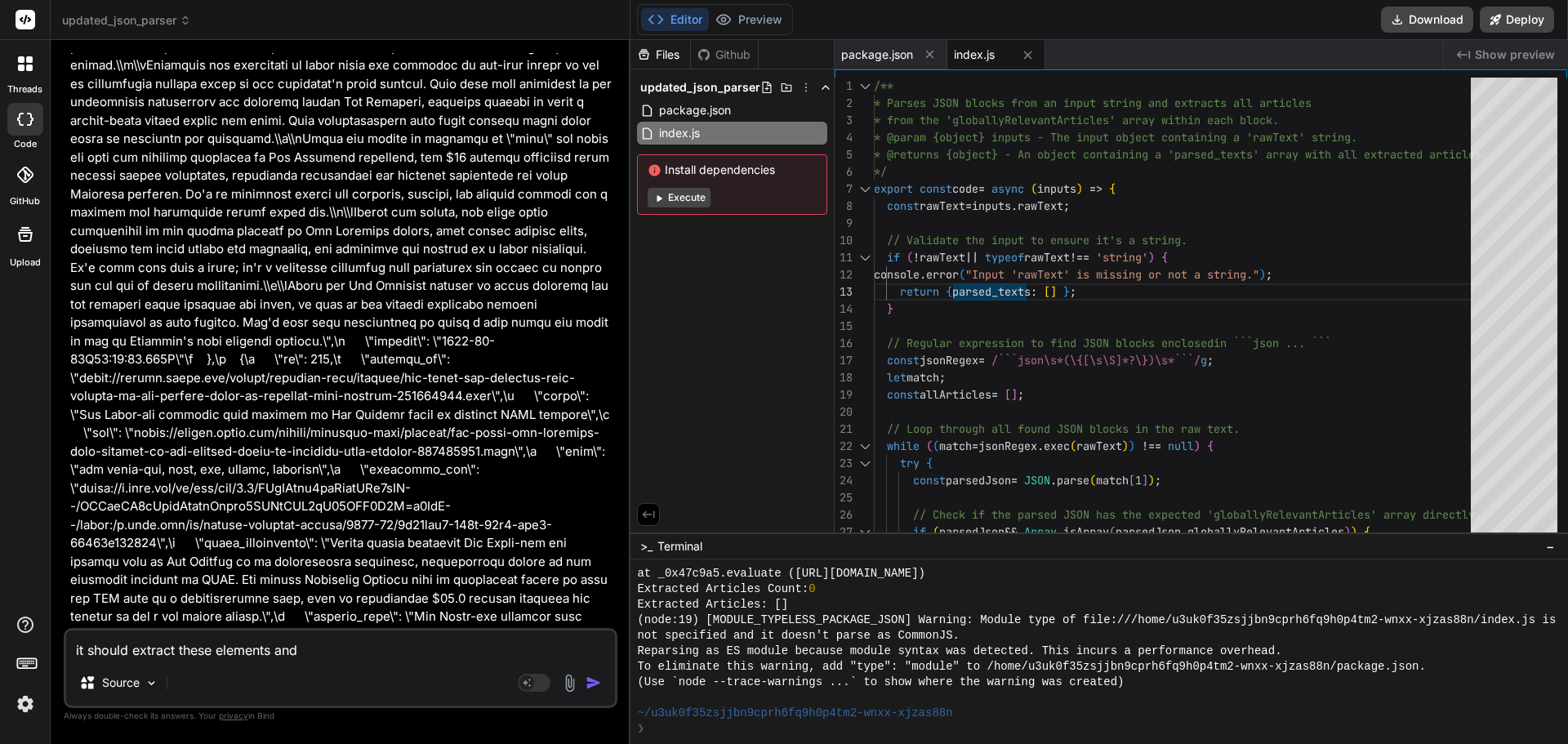
type textarea "it should extract these elements and c"
type textarea "x"
type textarea "it should extract these elements and co"
type textarea "x"
type textarea "it should extract these elements and cov"
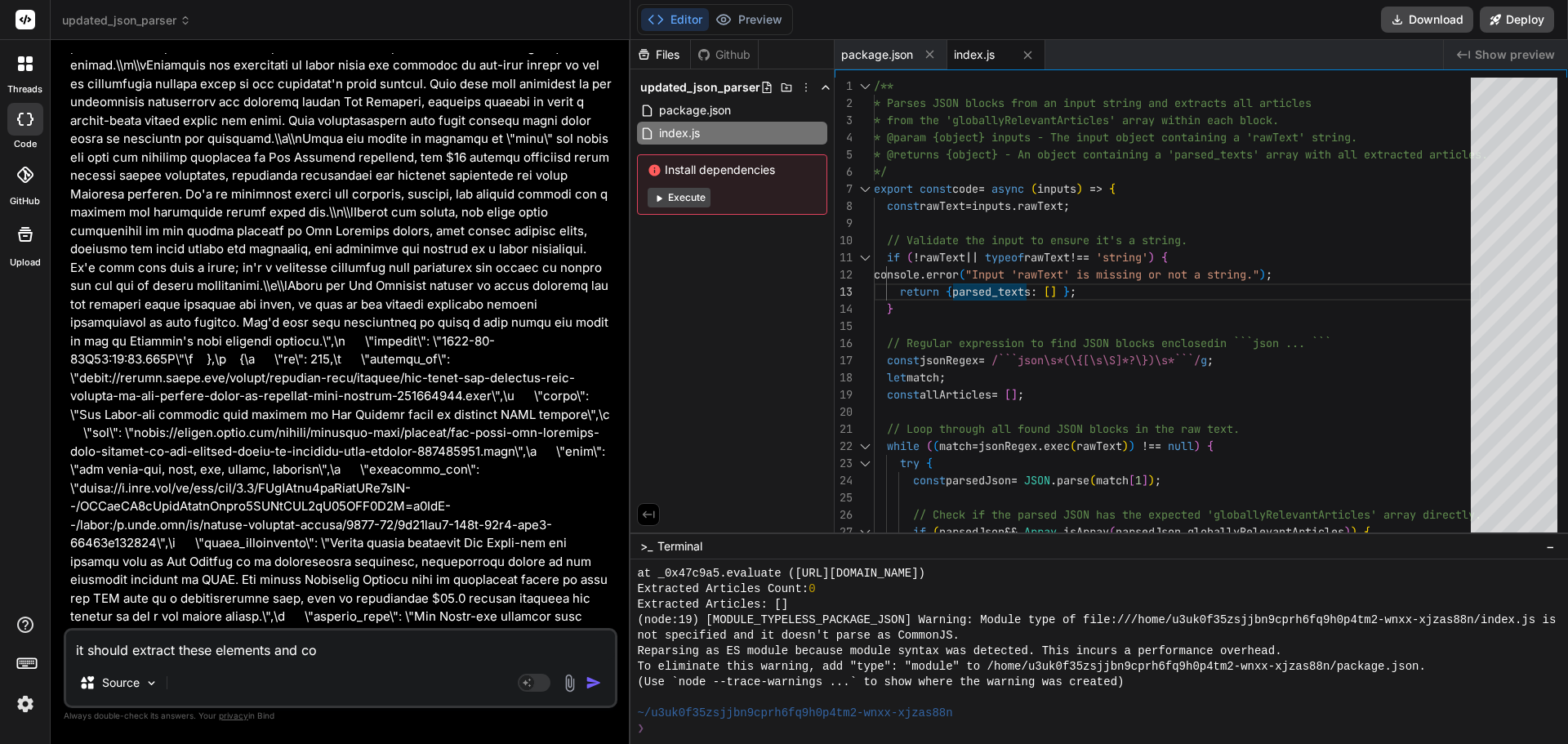
type textarea "x"
type textarea "it should extract these elements and cove"
type textarea "x"
type textarea "it should extract these elements and covet"
type textarea "x"
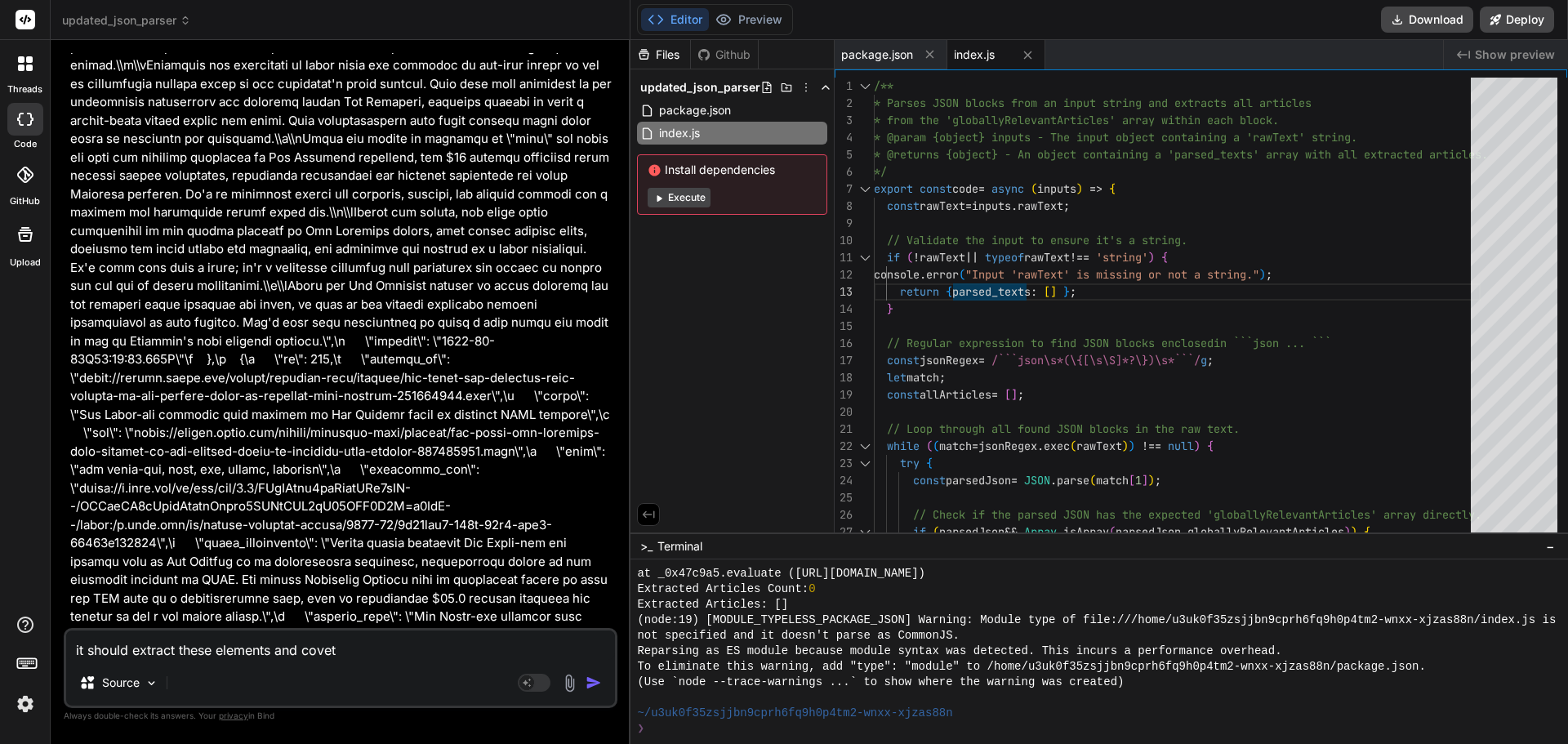
type textarea "it should extract these elements and cove"
type textarea "x"
type textarea "it should extract these elements and cover"
type textarea "x"
type textarea "it should extract these elements and covert"
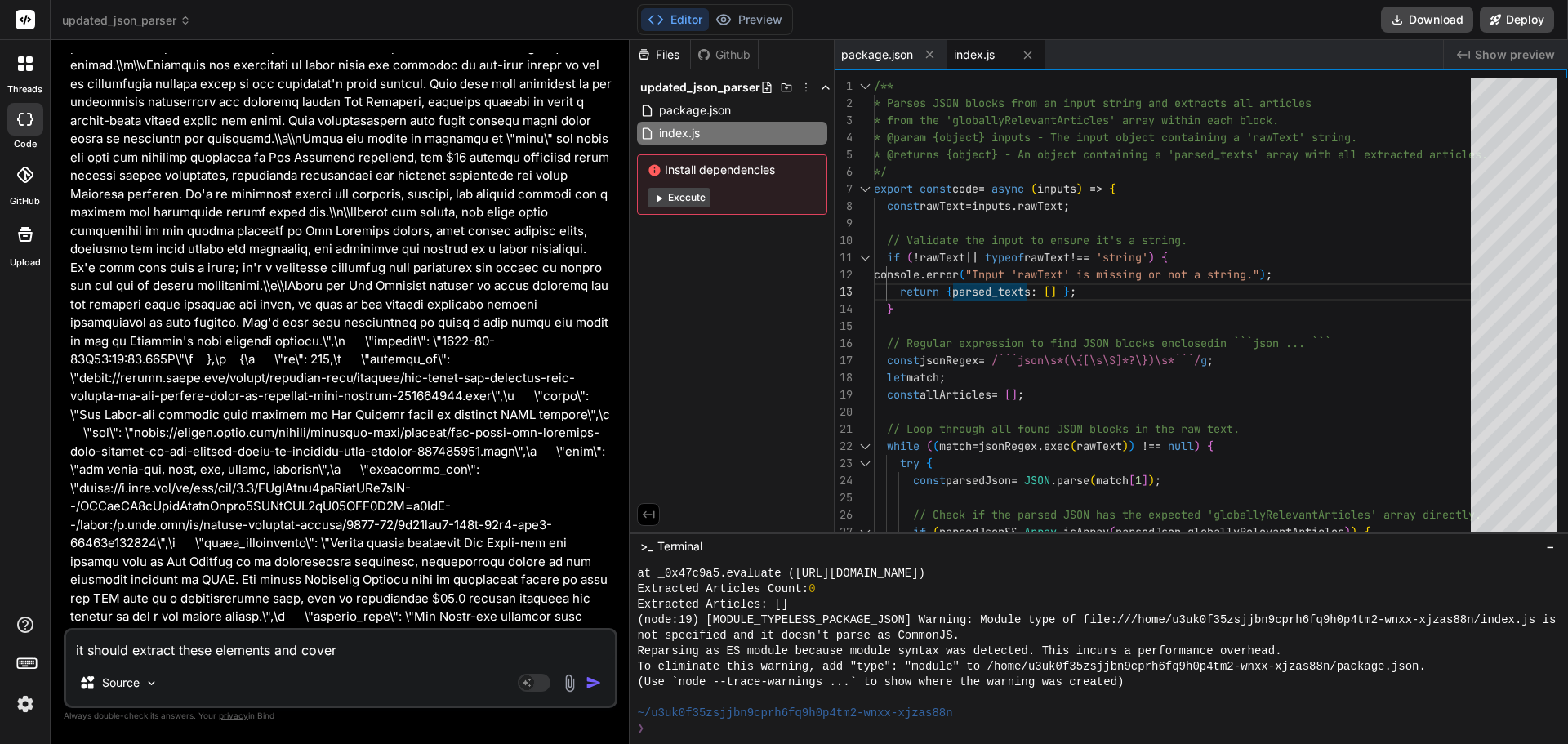
type textarea "x"
type textarea "it should extract these elements and covert"
type textarea "x"
type textarea "it should extract these elements and covert t"
type textarea "x"
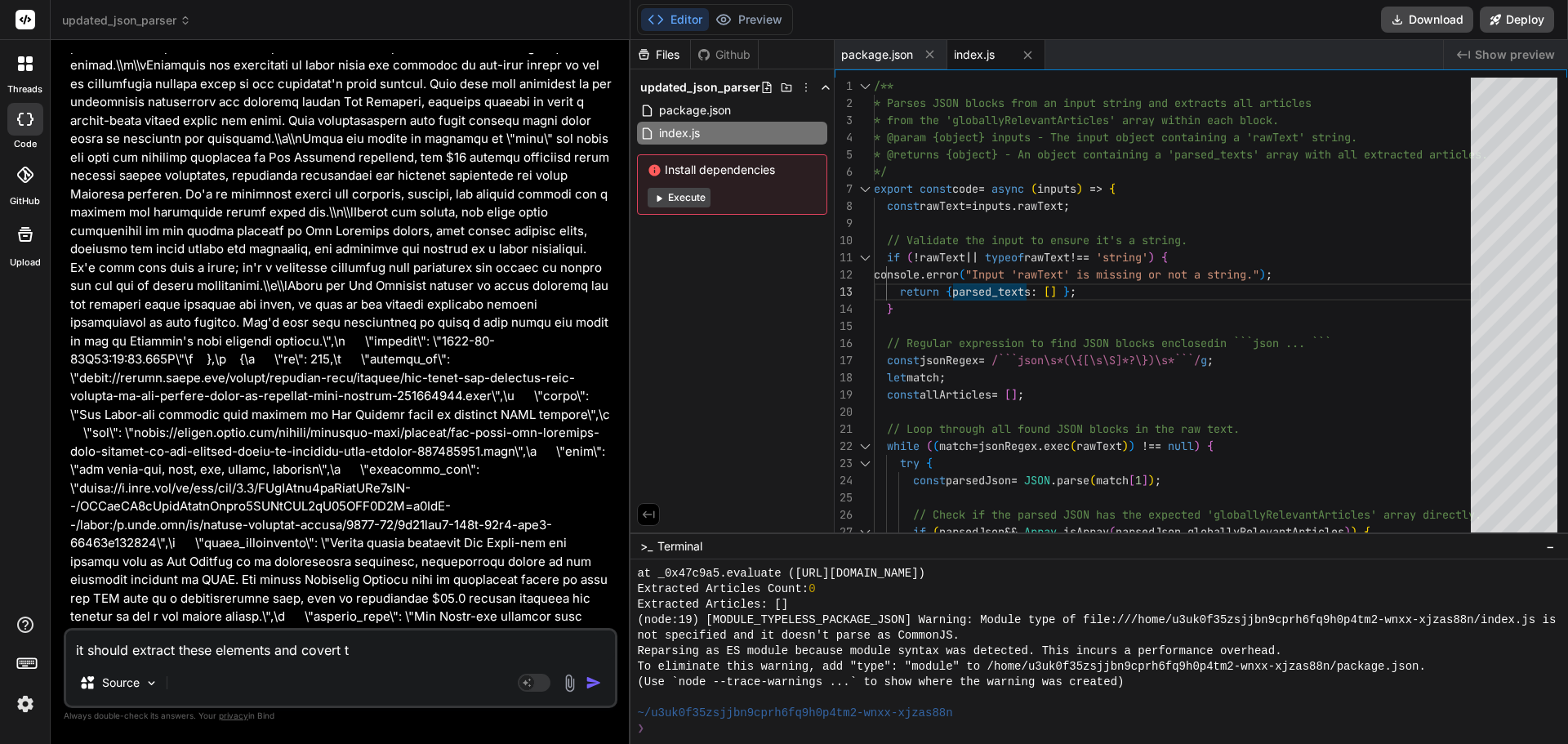
type textarea "it should extract these elements and covert th"
type textarea "x"
type textarea "it should extract these elements and covert the"
type textarea "x"
type textarea "it should extract these elements and covert them"
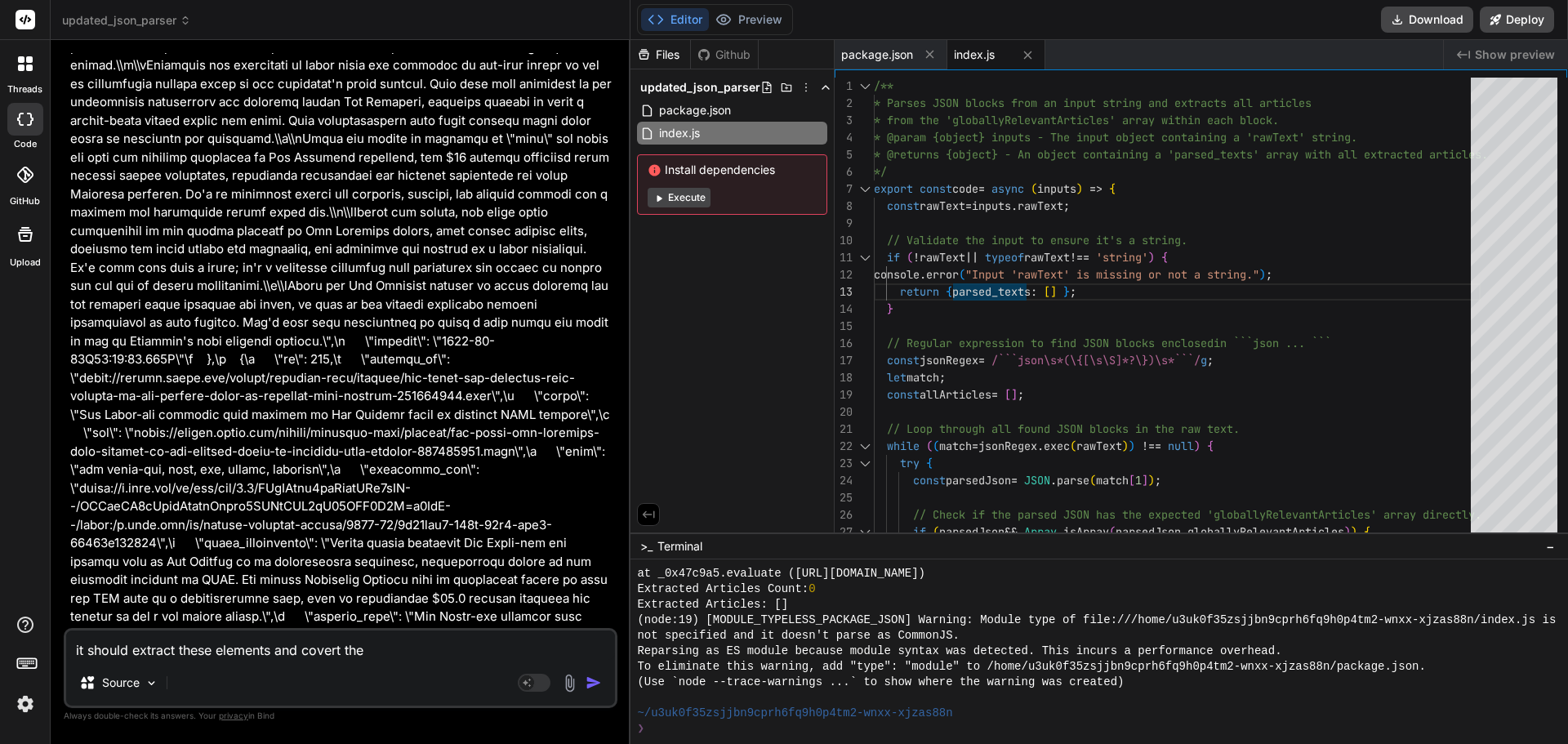
type textarea "x"
type textarea "it should extract these elements and covert them"
type textarea "x"
type textarea "it should extract these elements and covert them t"
type textarea "x"
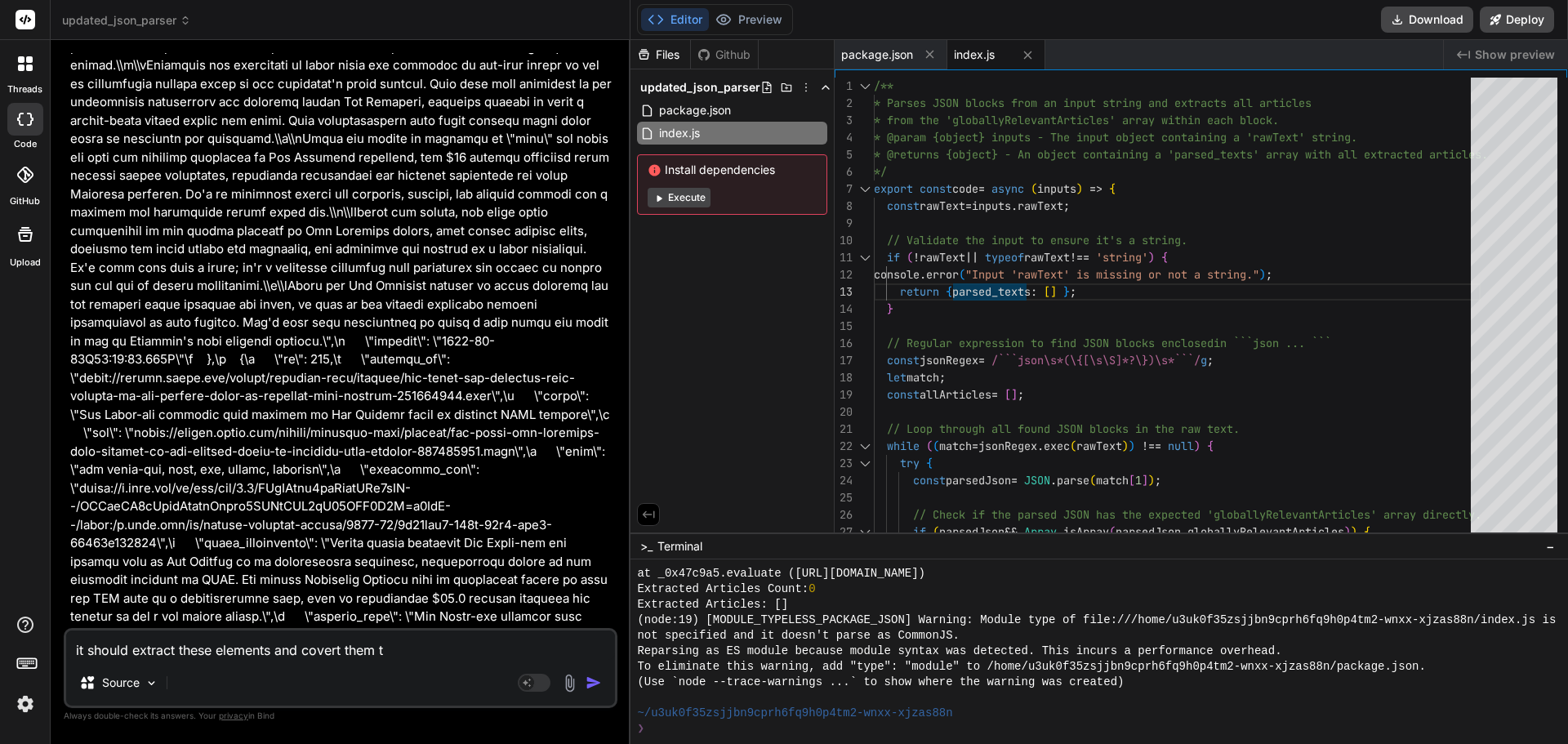
type textarea "it should extract these elements and covert them to"
type textarea "x"
type textarea "it should extract these elements and covert them to"
type textarea "x"
type textarea "it should extract these elements and covert them to u"
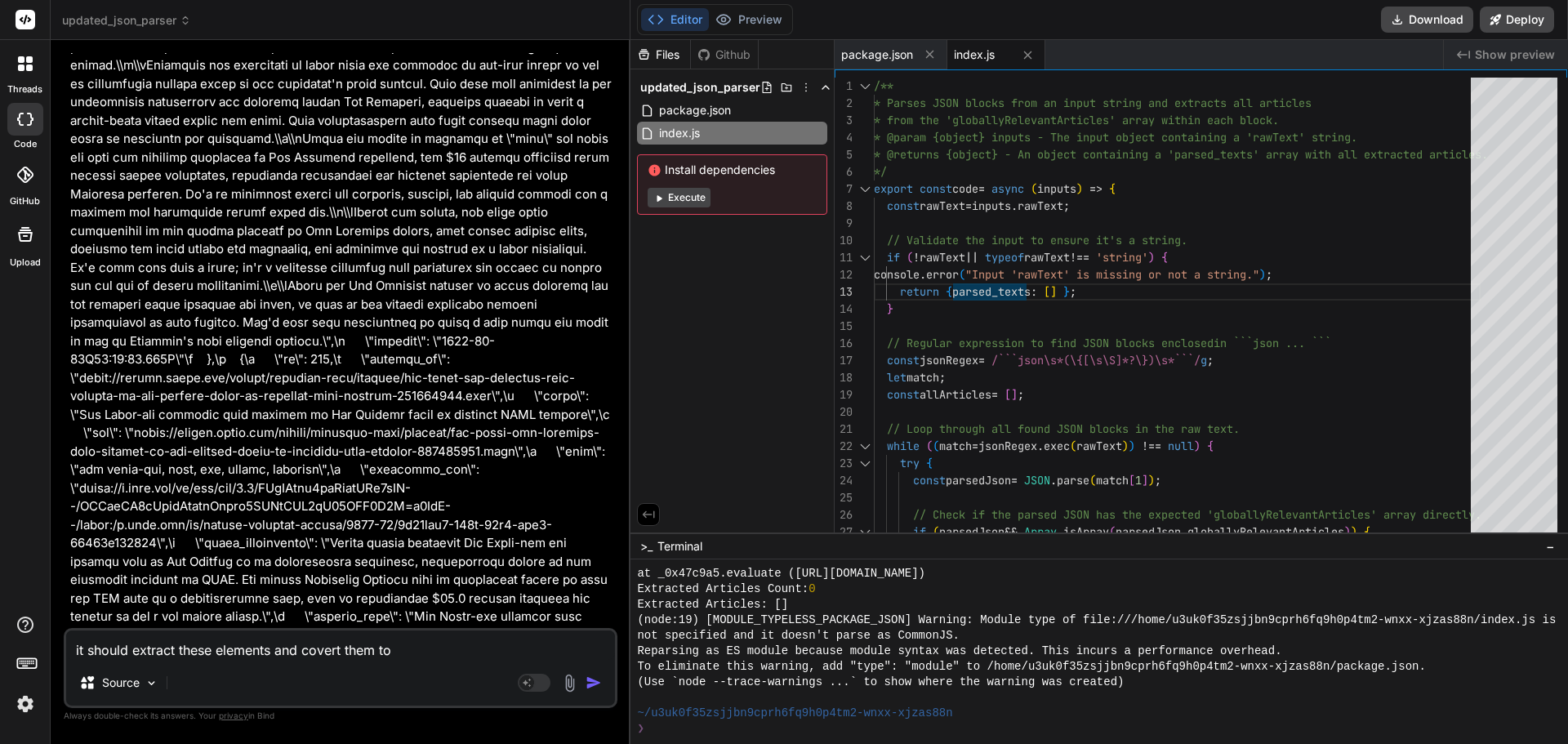
type textarea "x"
type textarea "it should extract these elements and covert them to us"
type textarea "x"
type textarea "it should extract these elements and covert them to [GEOGRAPHIC_DATA]"
type textarea "x"
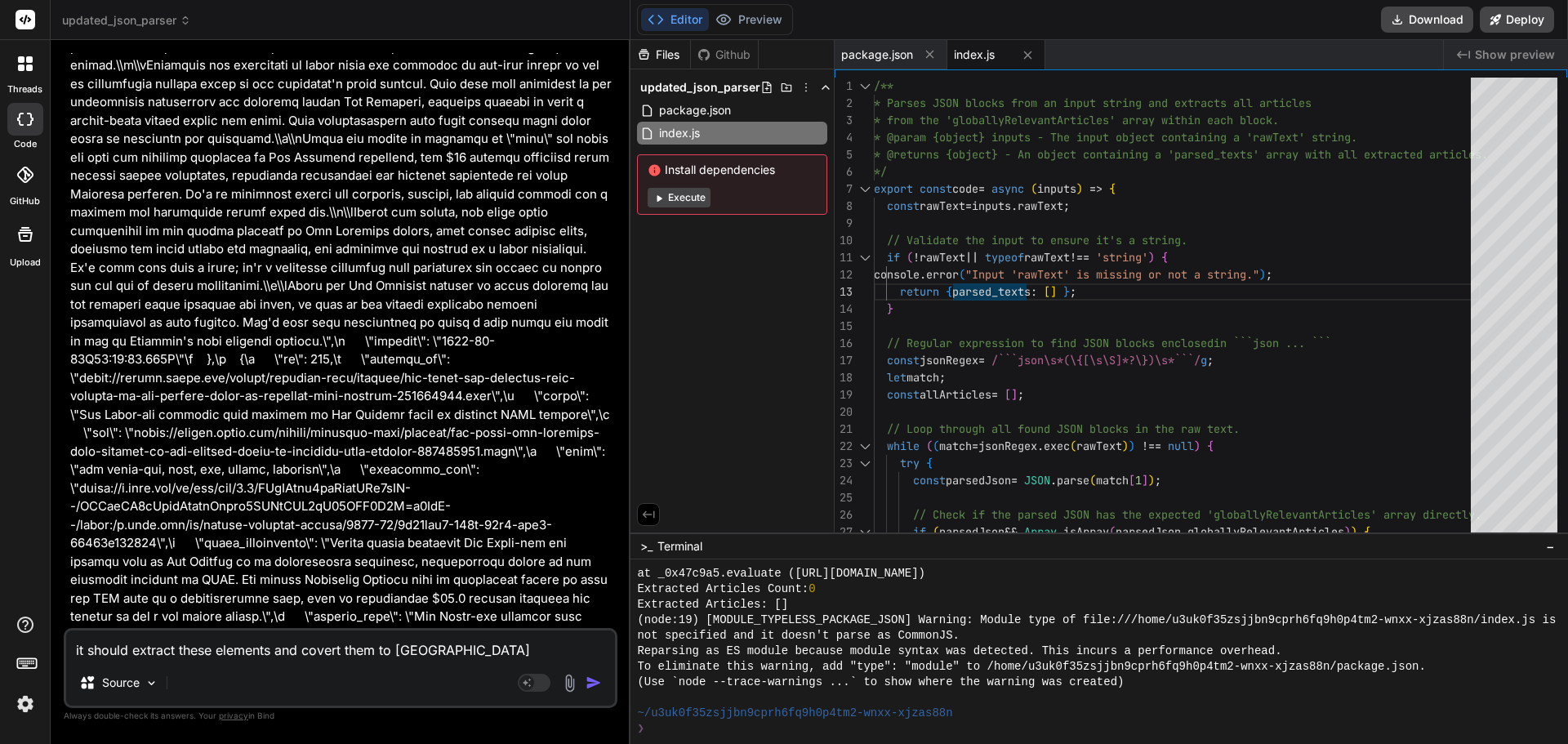
type textarea "it should extract these elements and covert them to usab"
type textarea "x"
type textarea "it should extract these elements and covert them to usabl"
type textarea "x"
type textarea "it should extract these elements and covert them to usable"
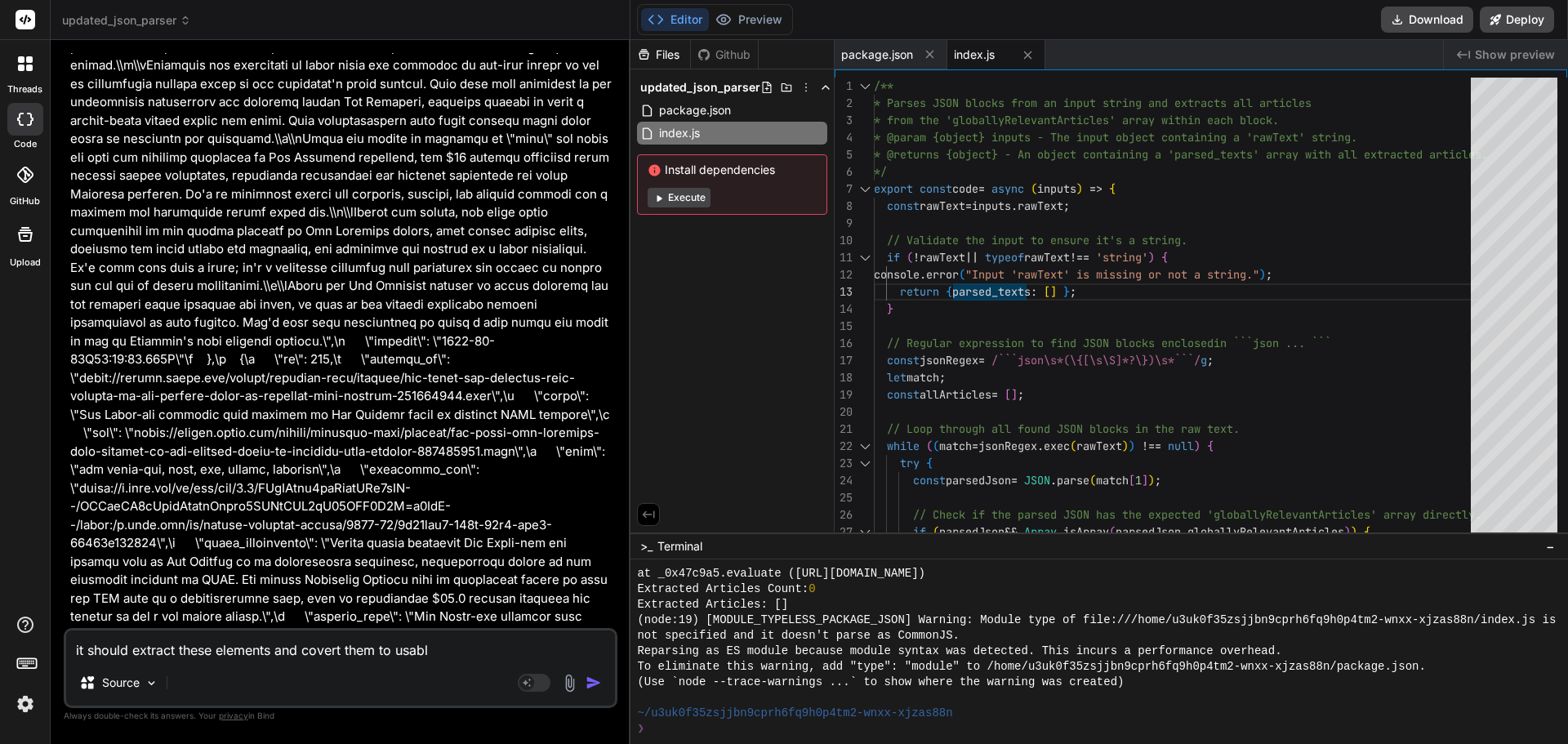
type textarea "x"
type textarea "it should extract these elements and covert them to usable"
type textarea "x"
type textarea "it should extract these elements and covert them to usable j"
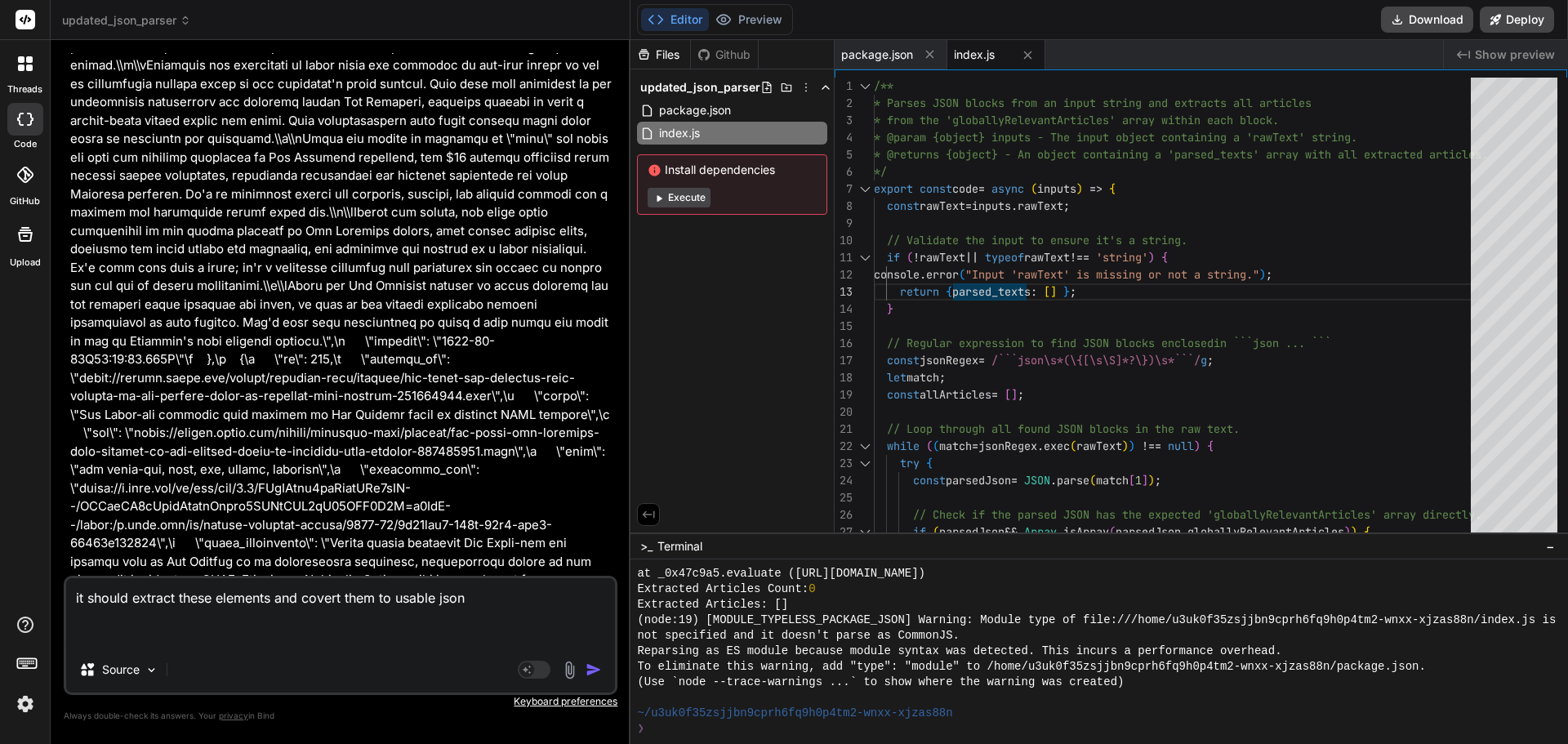
paste textarea "}, "required": [ "id", "article_id", "title", "url", "tags", "thumbnail_url", "…"
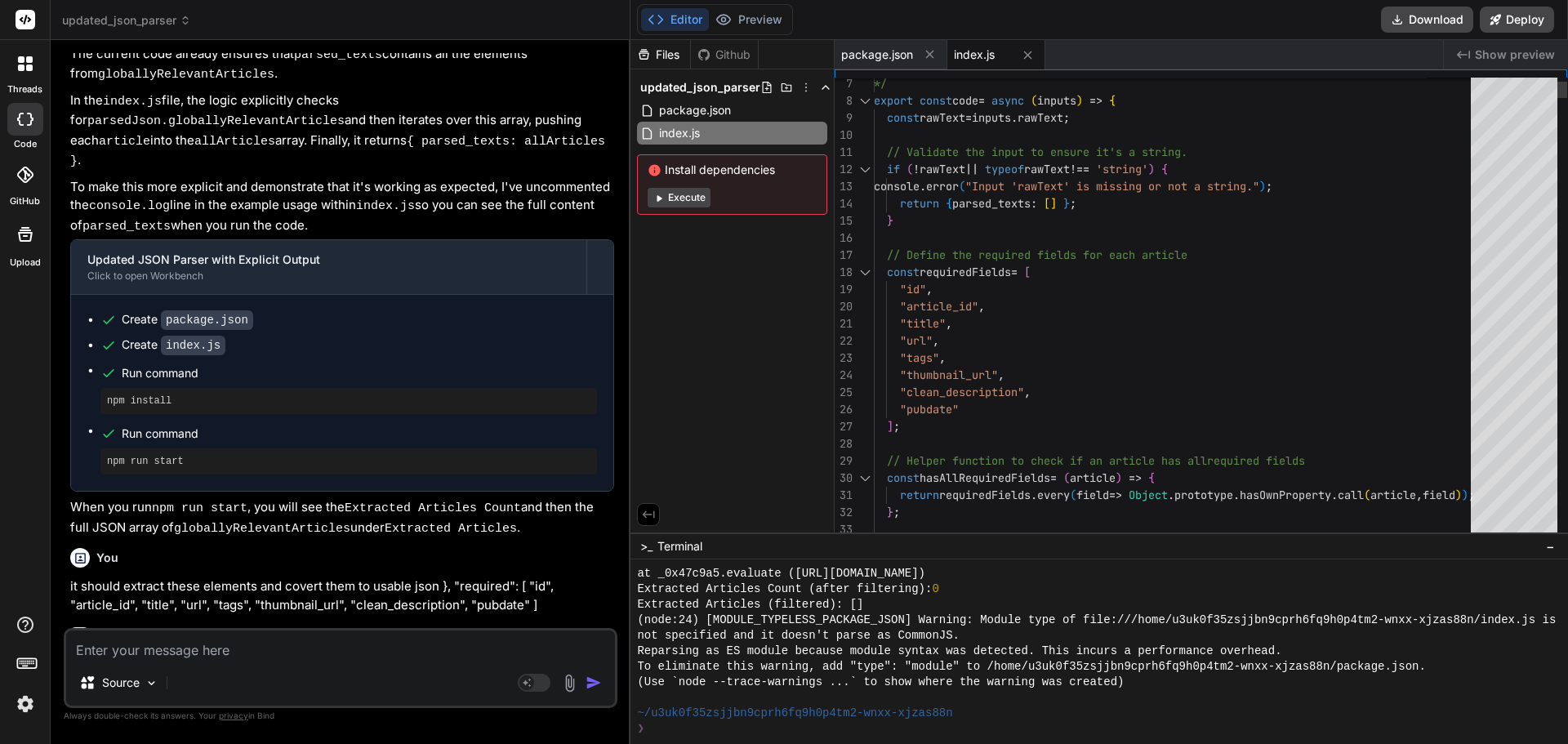
scroll to position [0, 0]
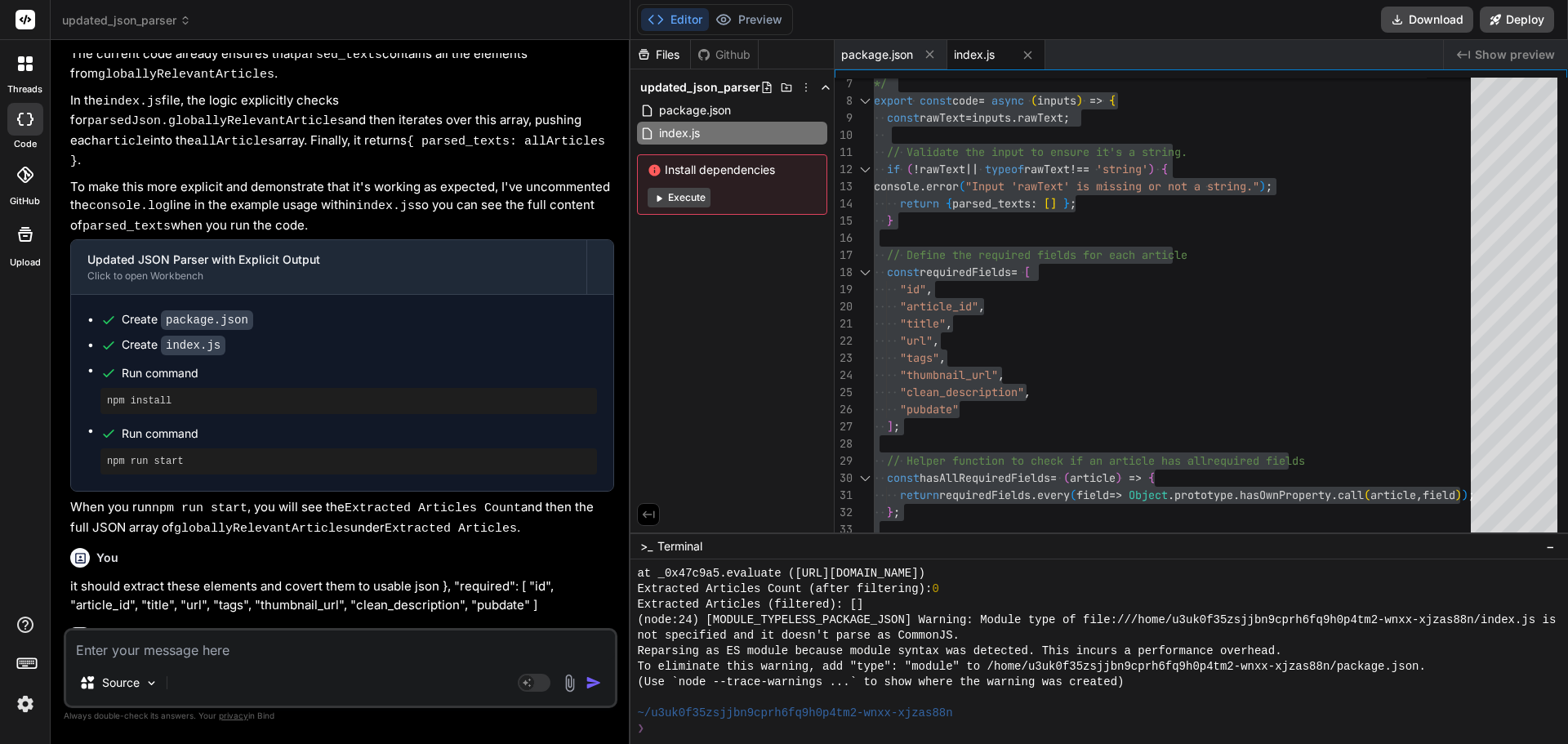
click at [169, 32] on header "updated_json_parser Created with Pixso." at bounding box center [340, 20] width 580 height 40
click at [166, 20] on span "updated_json_parser" at bounding box center [126, 20] width 129 height 16
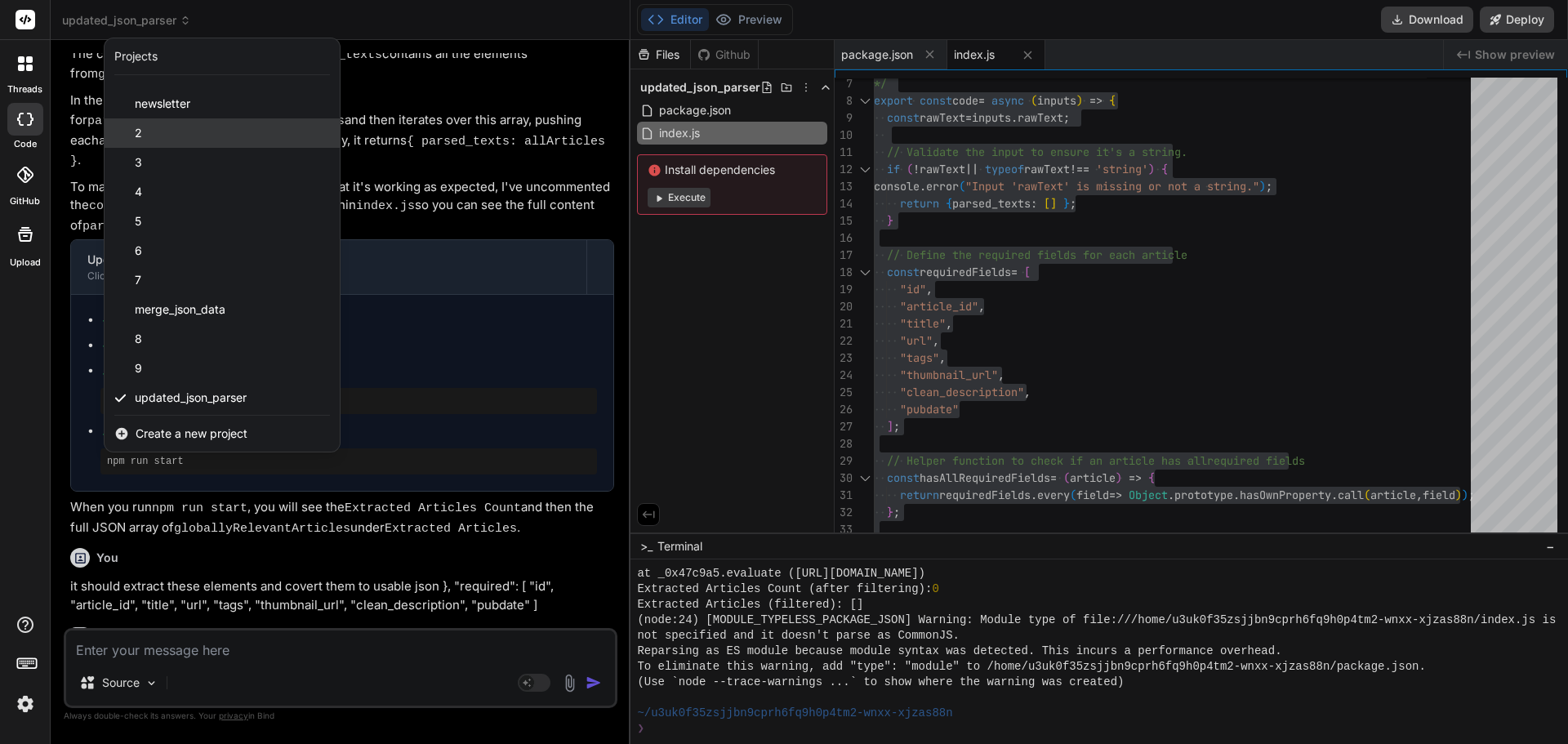
scroll to position [173, 0]
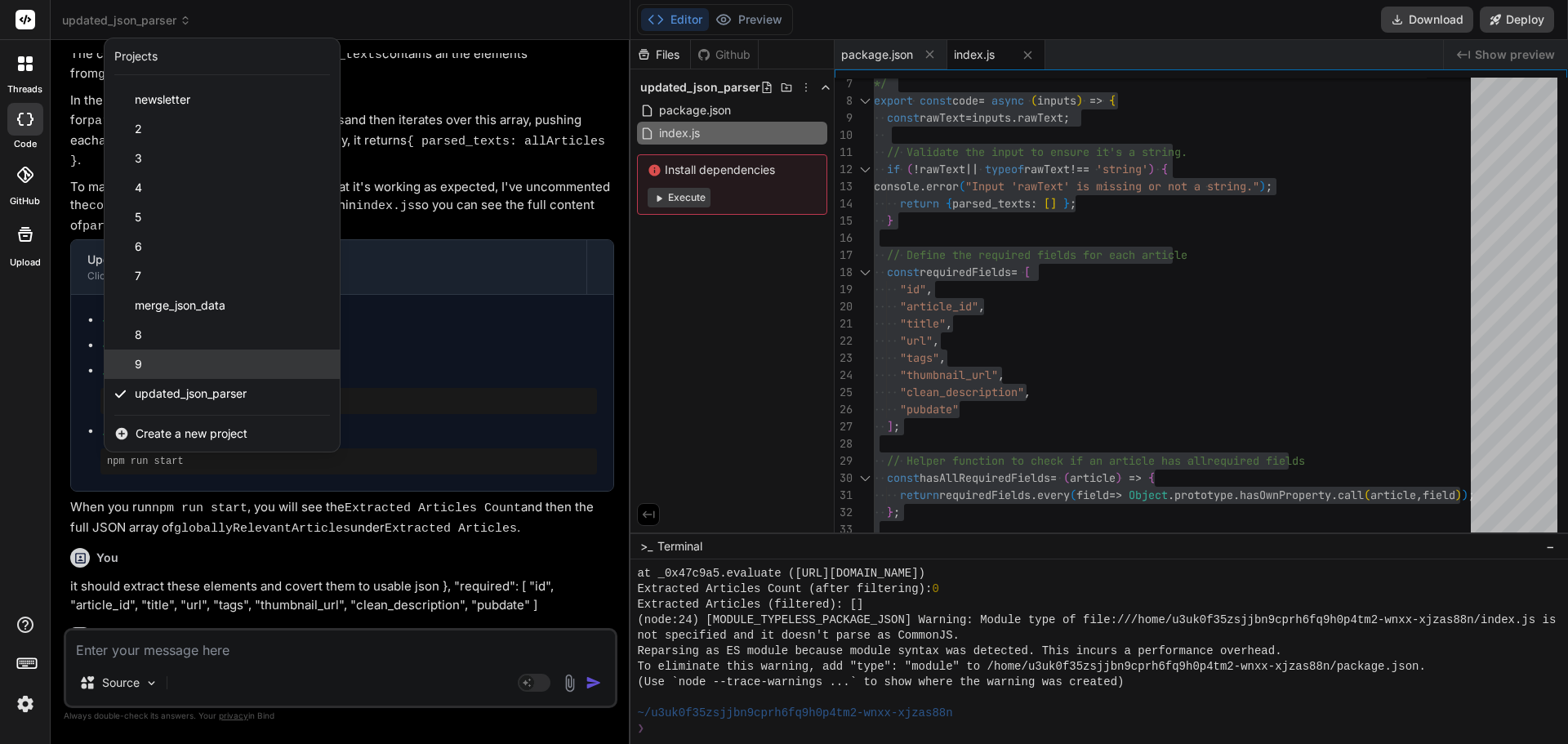
click at [219, 367] on div "9" at bounding box center [222, 364] width 235 height 30
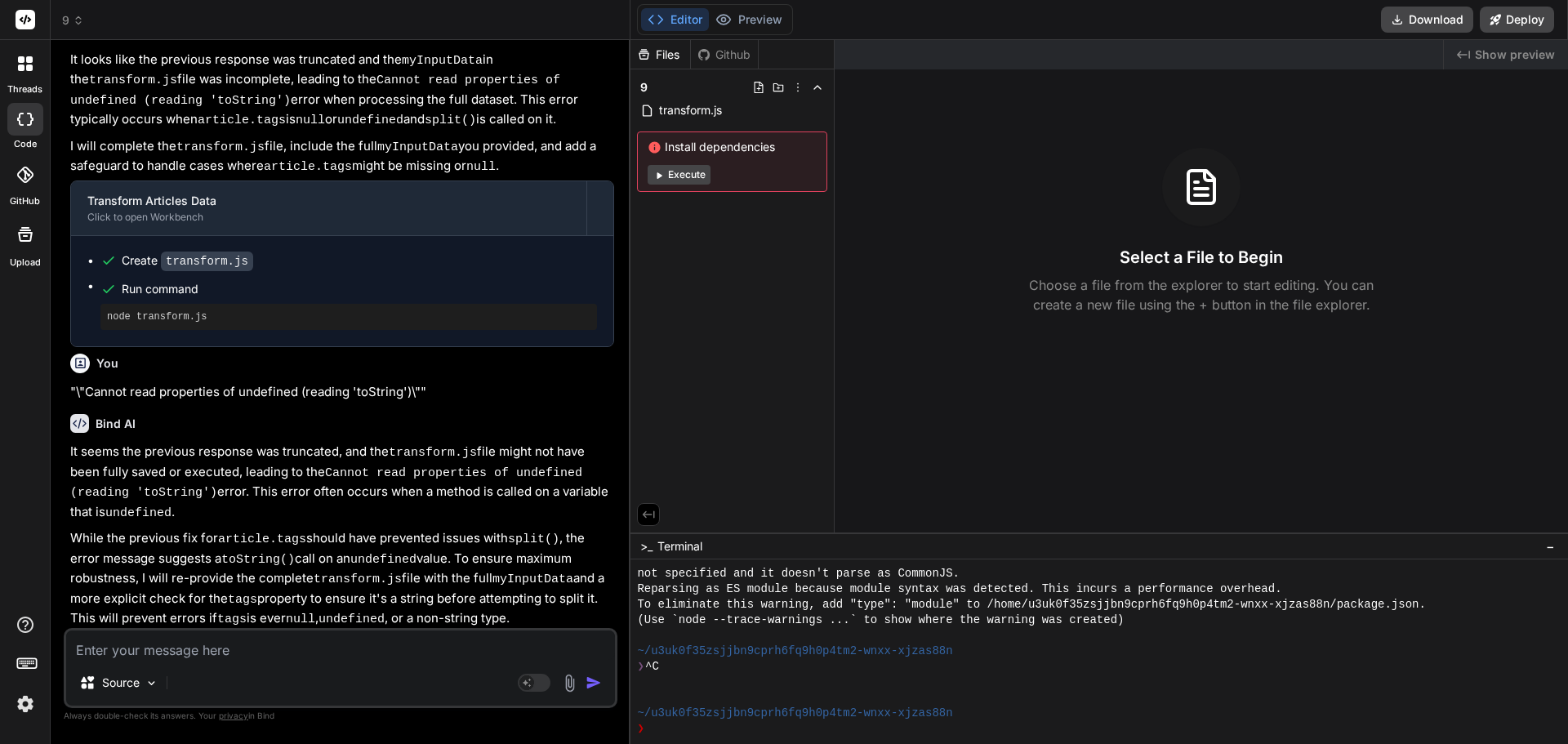
scroll to position [10064, 0]
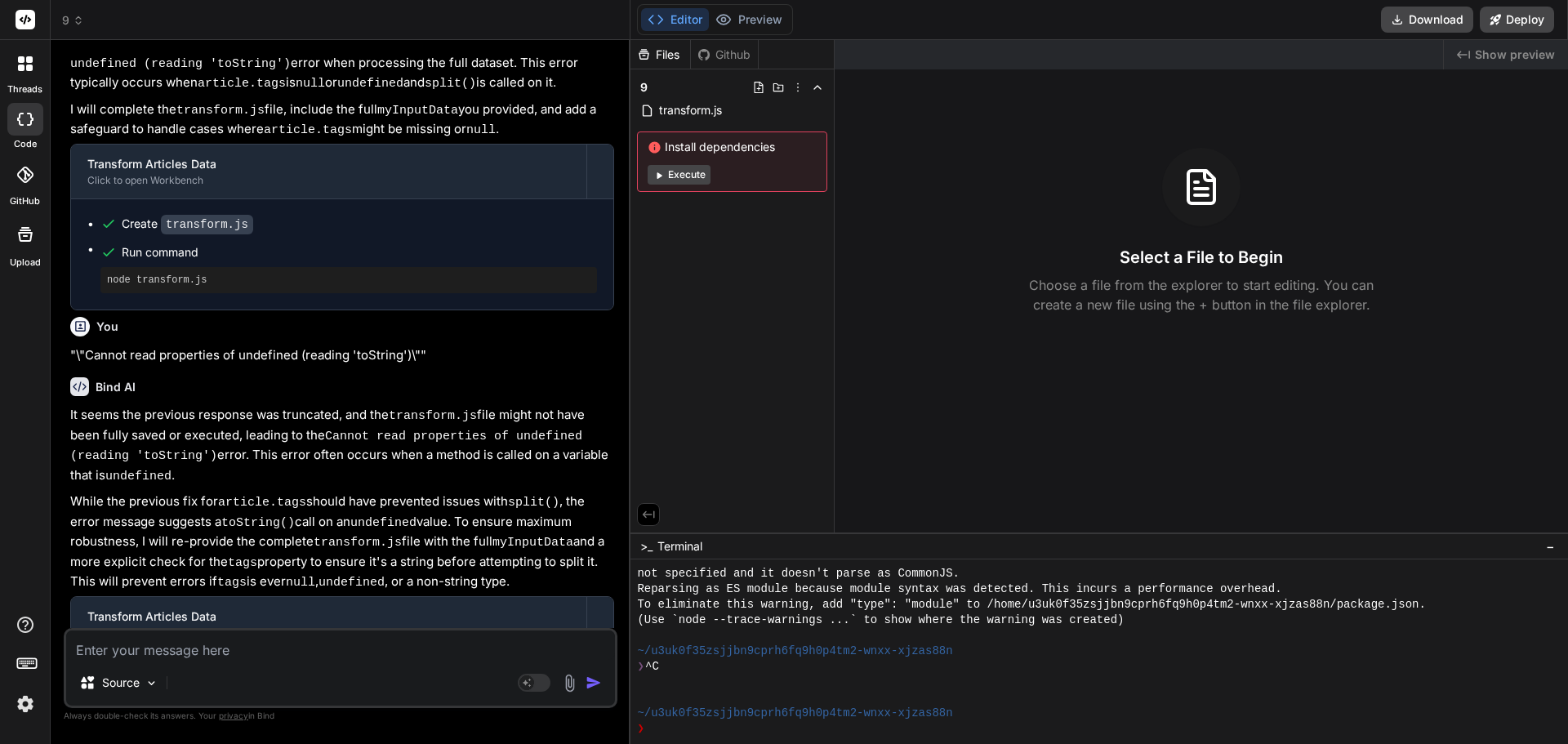
click at [250, 652] on textarea at bounding box center [340, 645] width 549 height 30
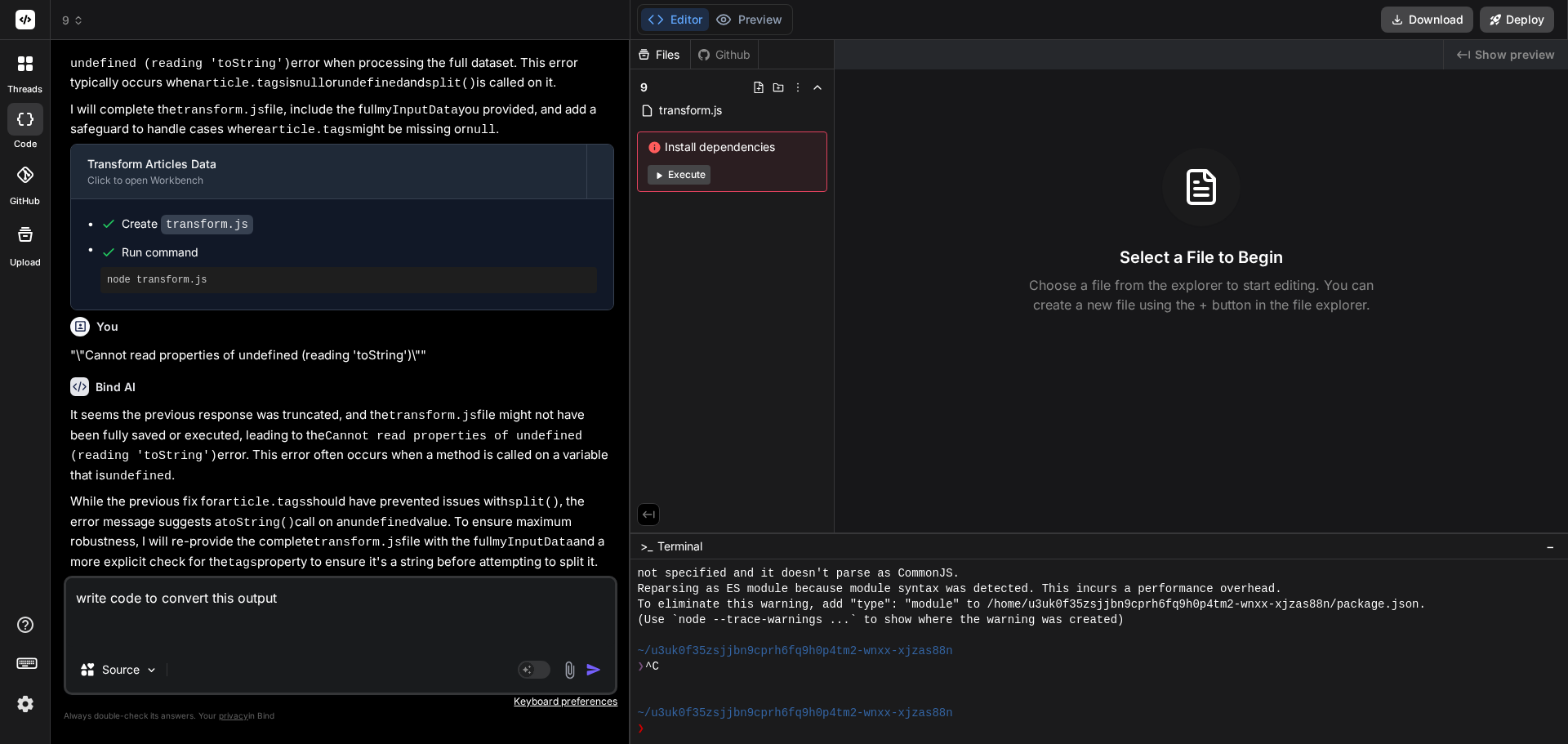
paste textarea ""```json\n{\n \"globallyRelevantArticles\": [\n {\n \"id\": 343,\n \"article_id…"
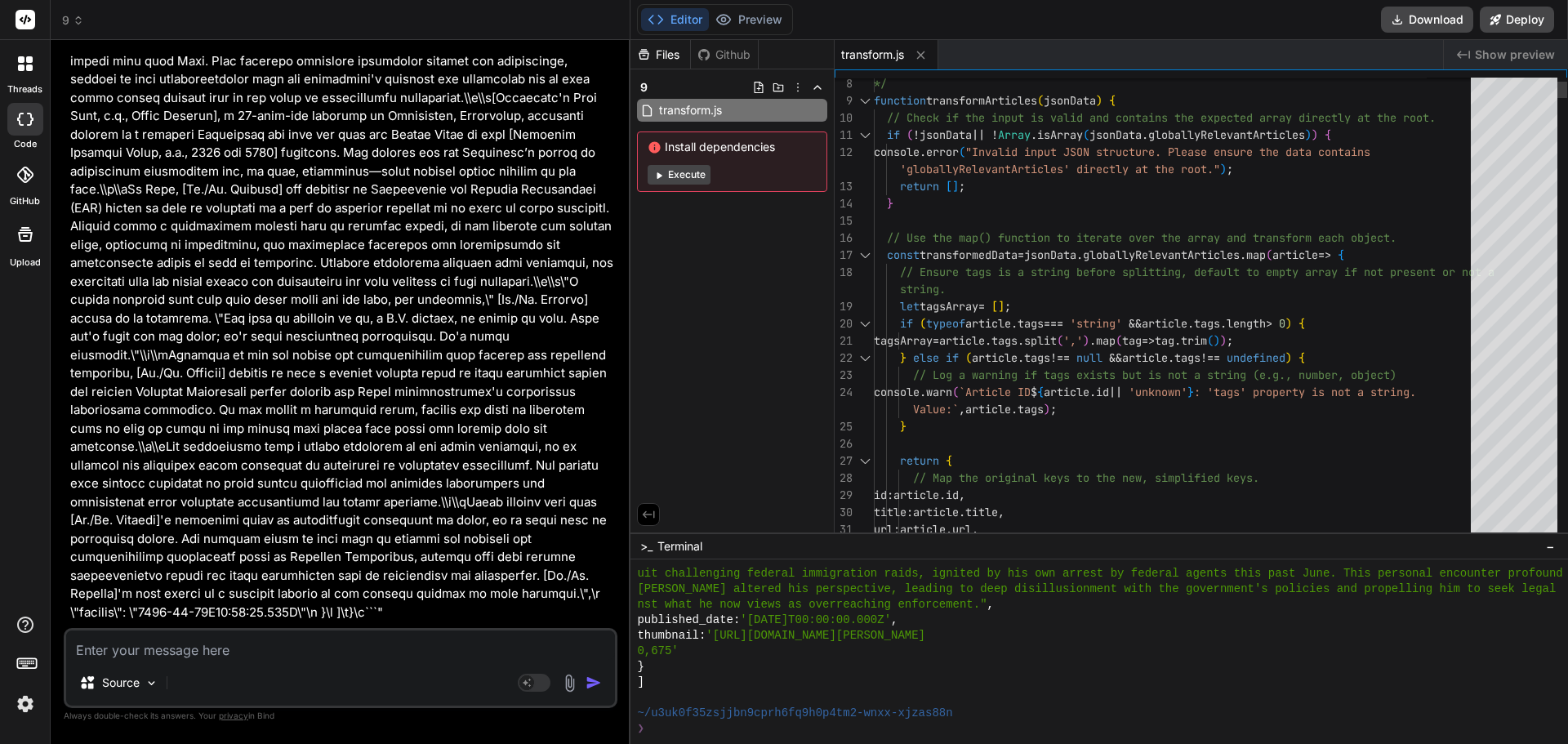
scroll to position [0, 0]
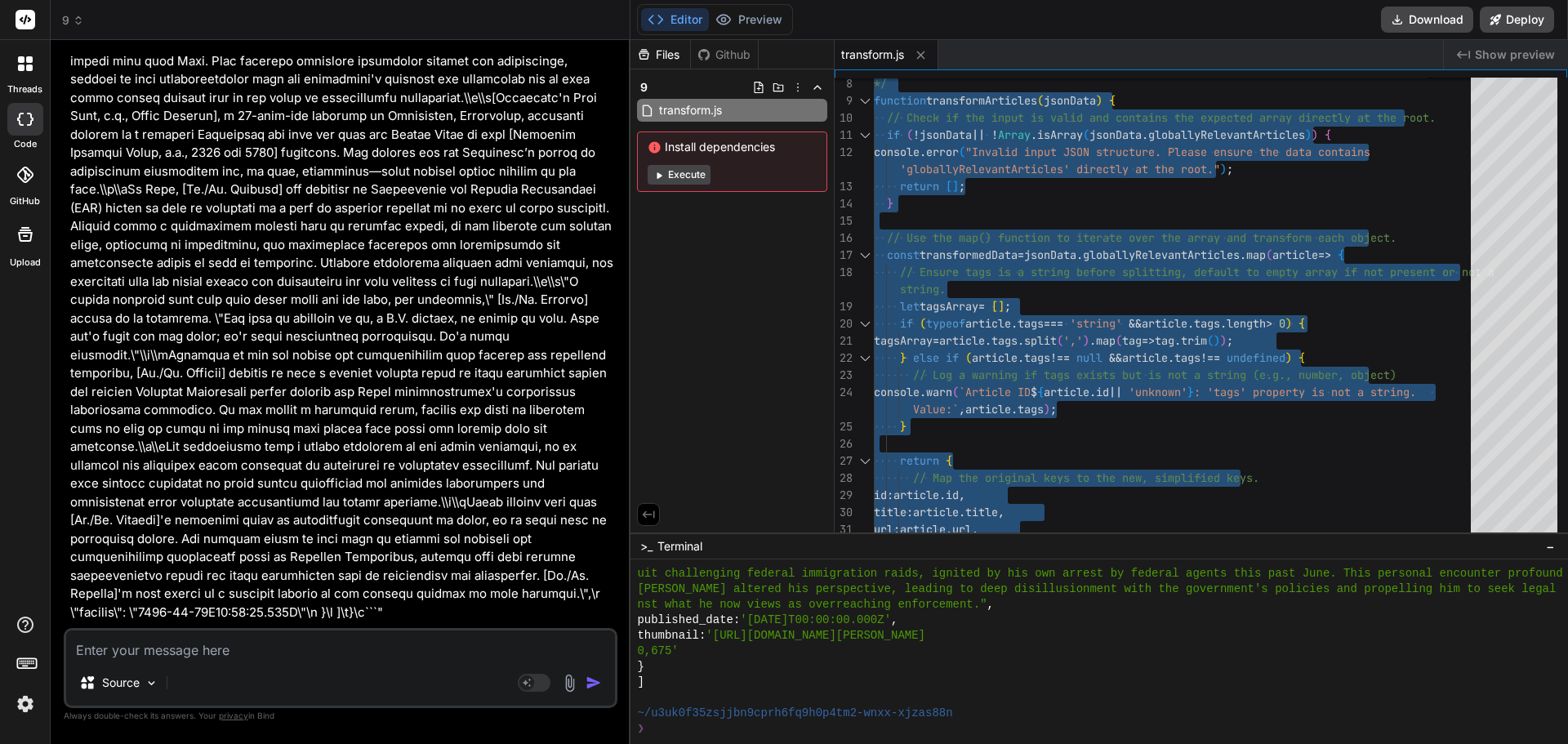
click at [243, 655] on textarea at bounding box center [340, 645] width 549 height 30
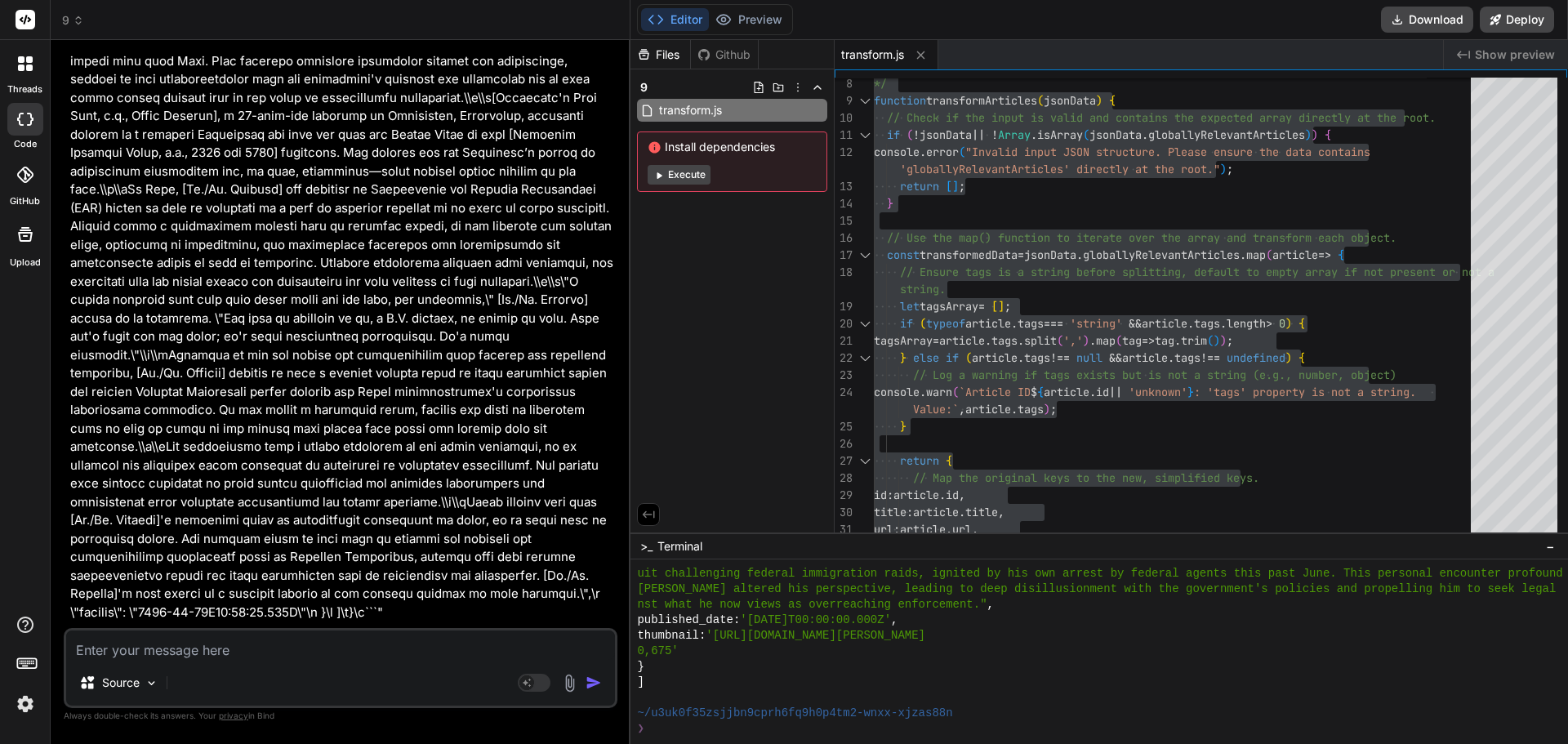
paste textarea ""\"Cannot read properties of undefined (reading 'toString')\"""
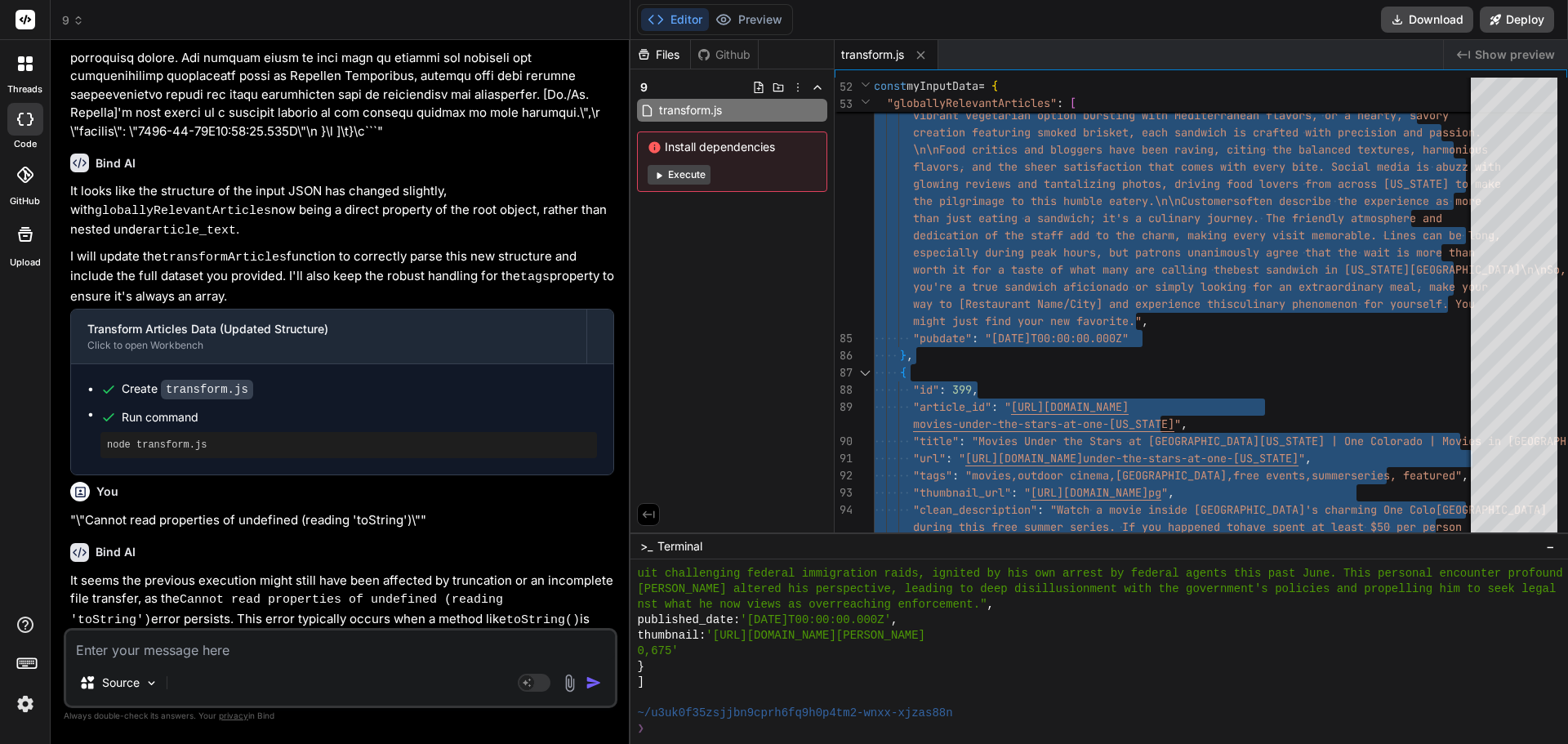
click at [208, 649] on textarea at bounding box center [340, 645] width 549 height 30
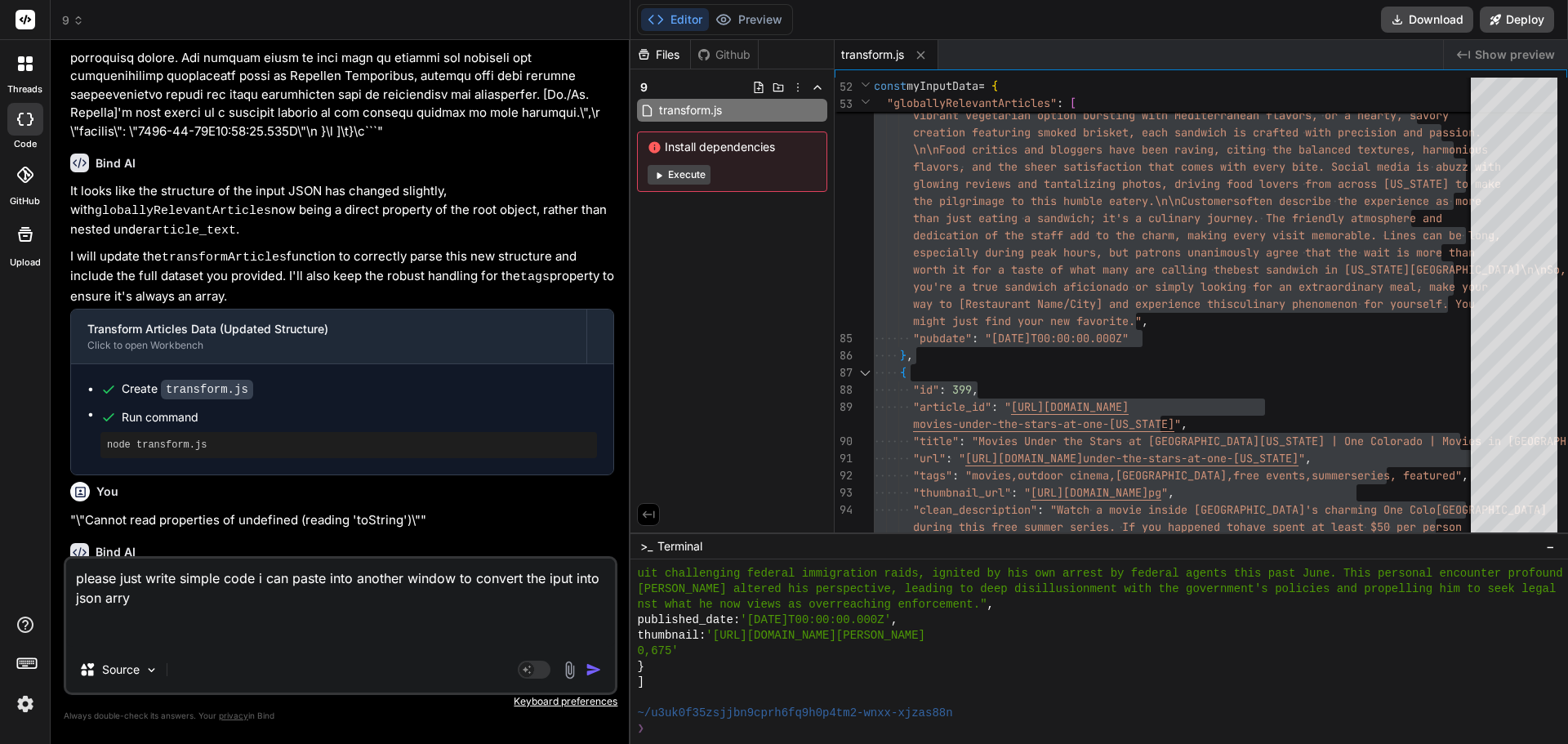
paste textarea "const myInputData = { "globallyRelevantArticles": [ { "id": 343, "article_id": …"
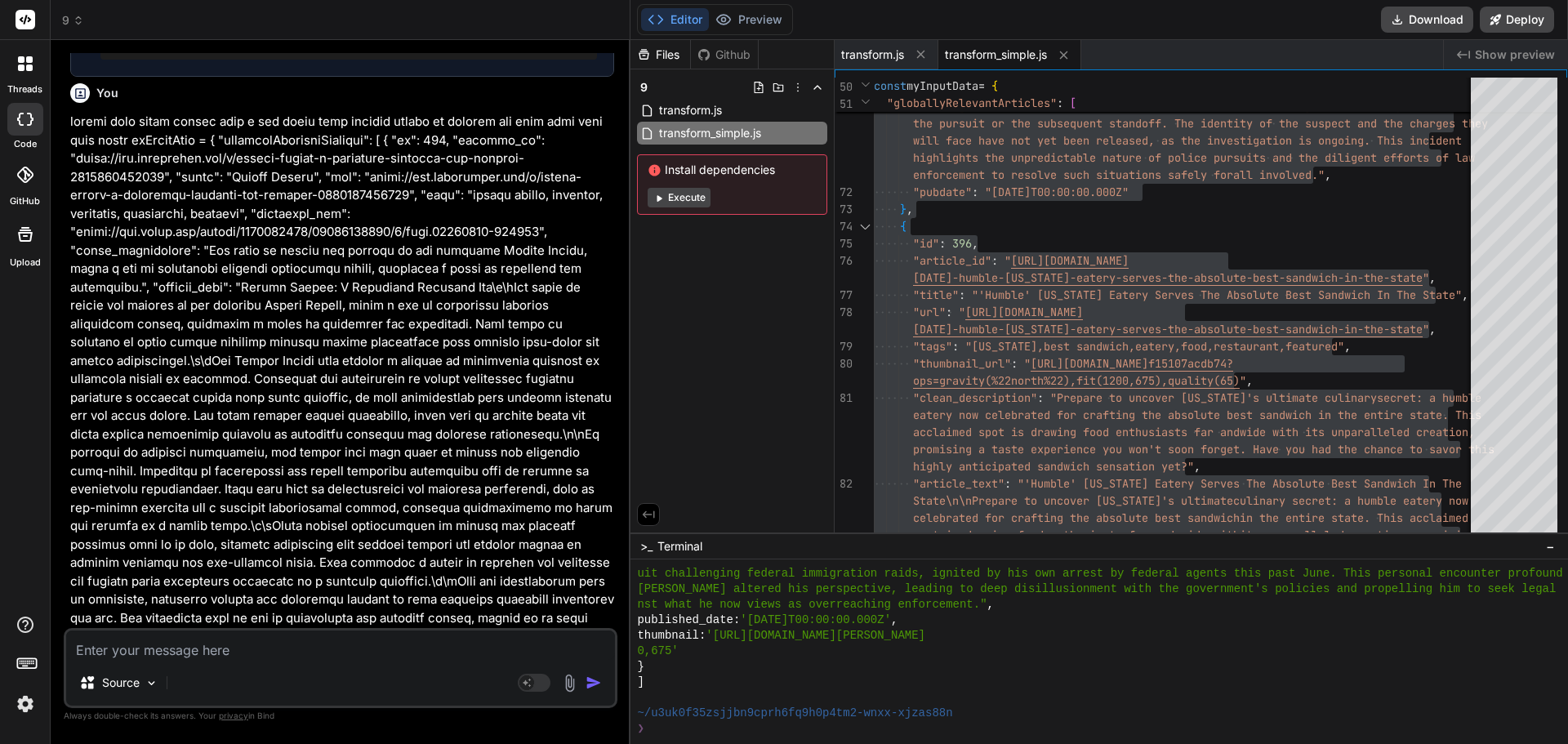
click at [317, 678] on div "Source" at bounding box center [340, 686] width 549 height 39
click at [317, 661] on div "Source Agent Mode. When this toggle is activated, AI automatically makes decisi…" at bounding box center [340, 668] width 553 height 80
click at [324, 651] on textarea at bounding box center [340, 645] width 549 height 30
paste textarea "/** * Loremi DOLO sitame cons ad elits doeius tem incididu utl etdolore * magn …"
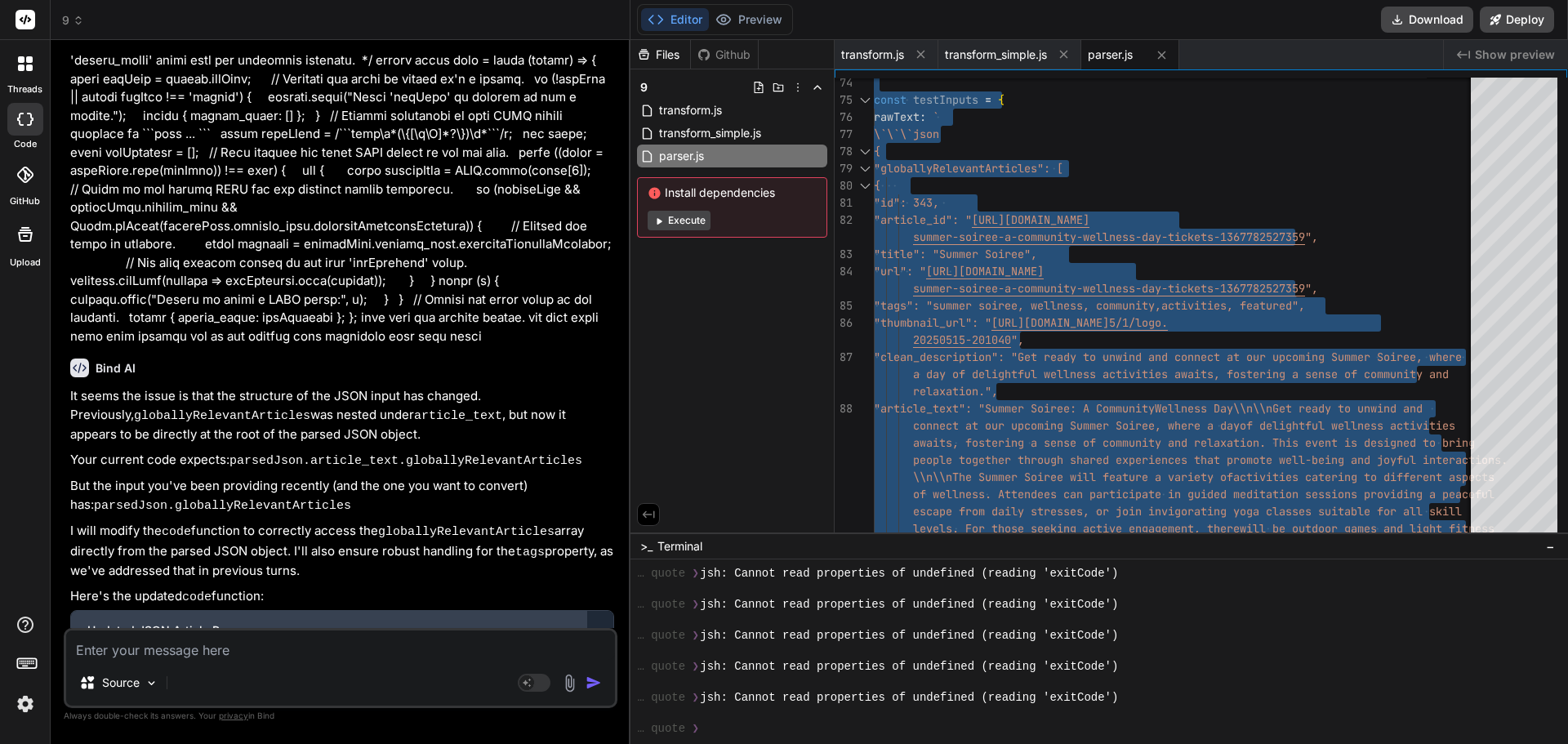
scroll to position [23557, 0]
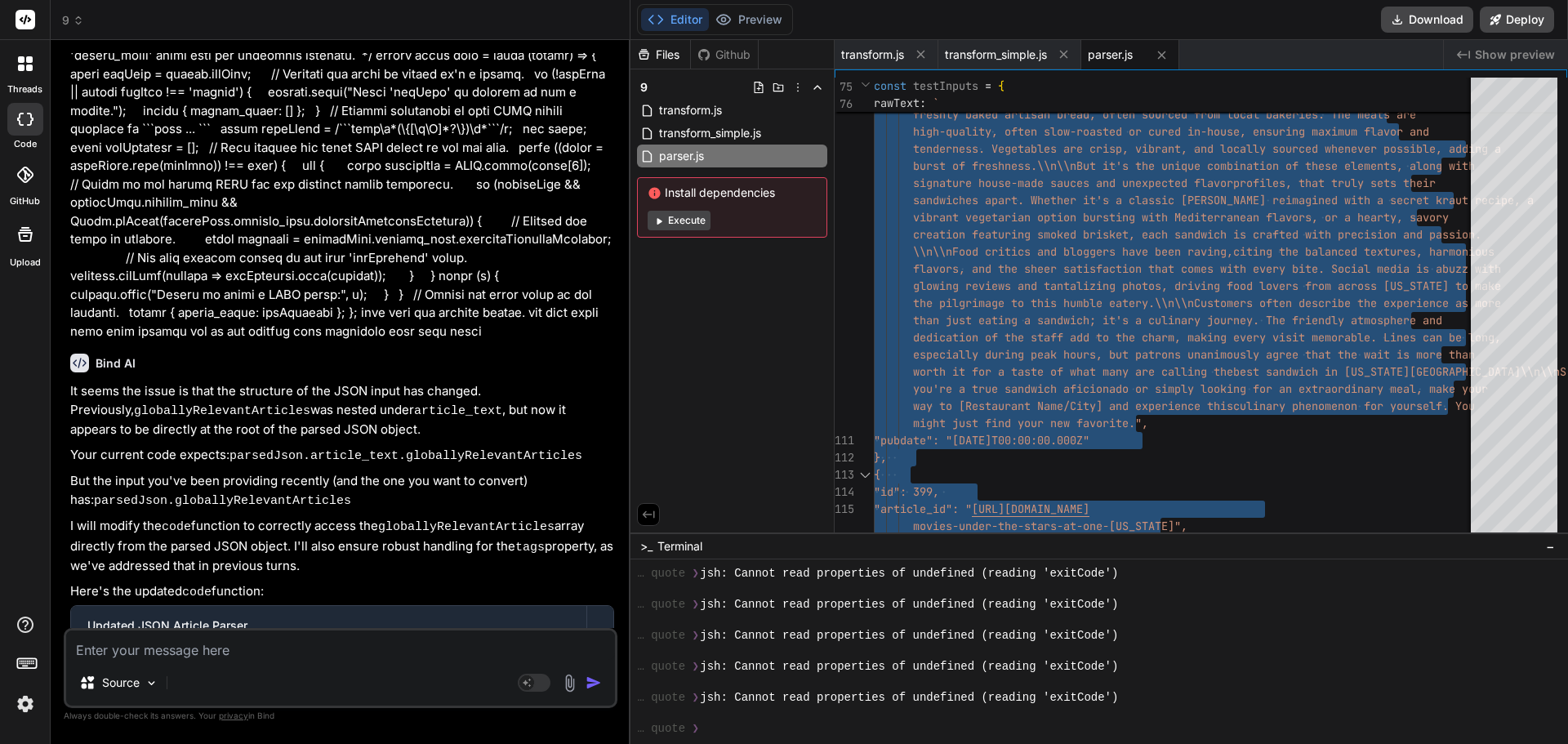
click at [292, 644] on textarea at bounding box center [340, 645] width 549 height 30
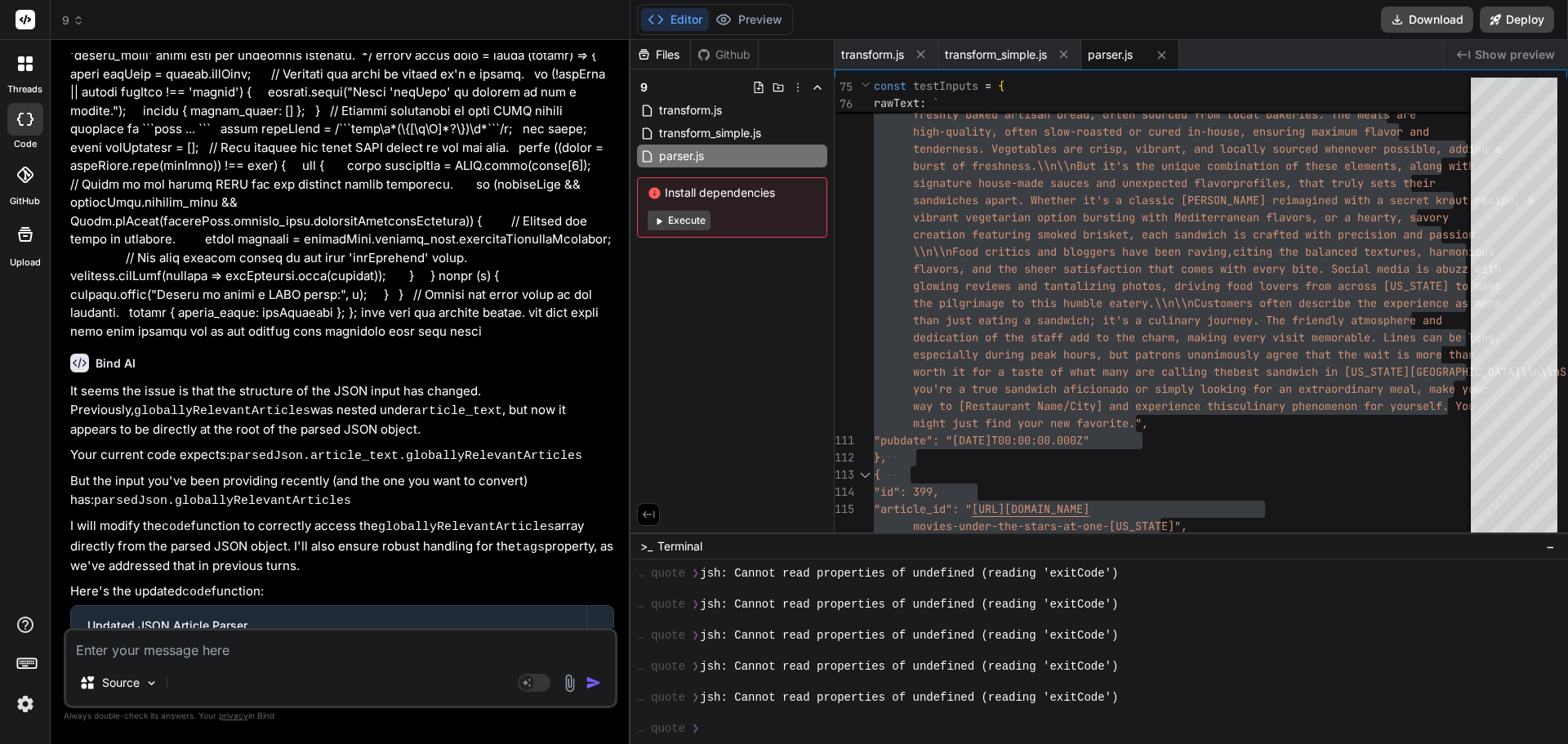
paste textarea "why is this code failing to parse /** * Extracts a JSON string from a code-fenc…"
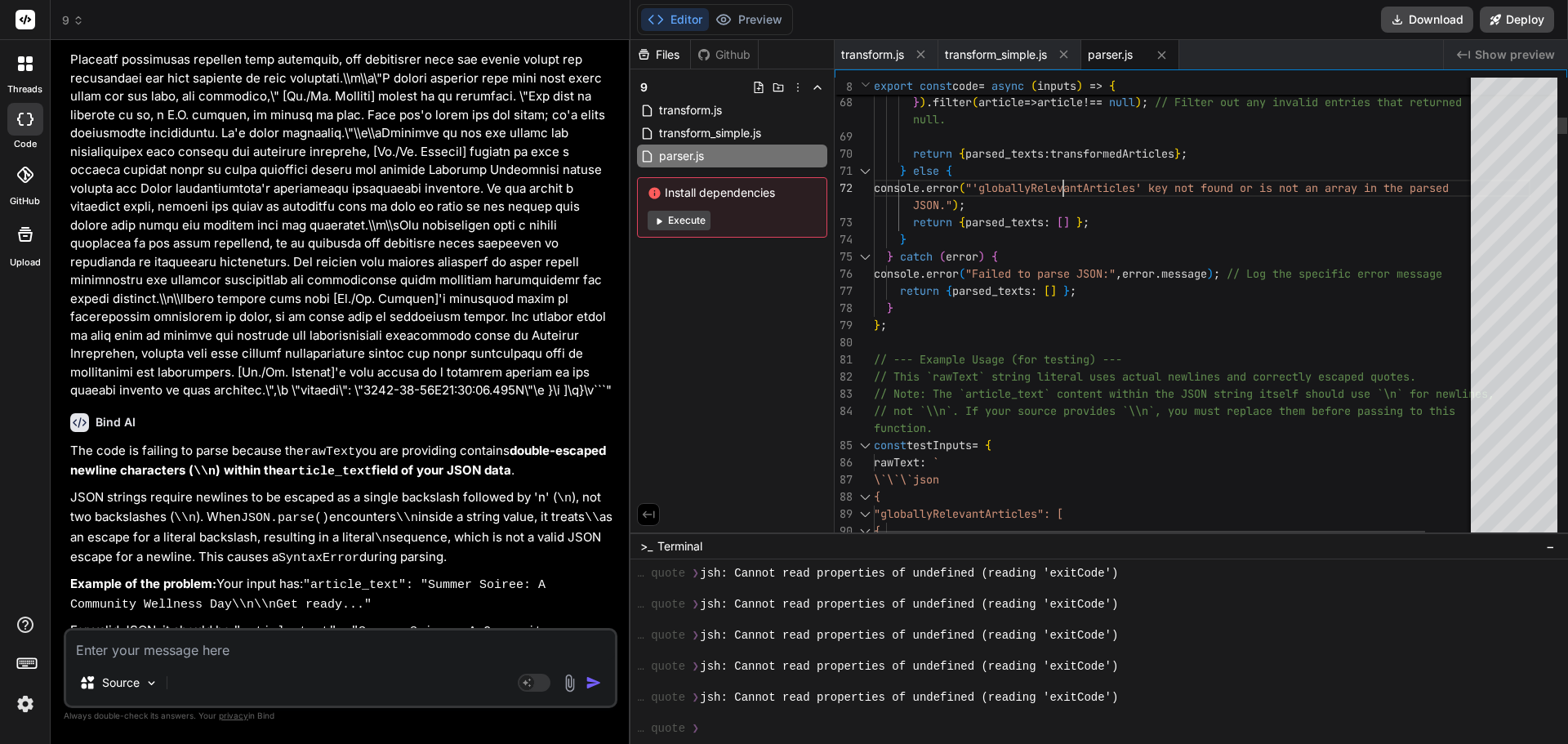
scroll to position [0, 0]
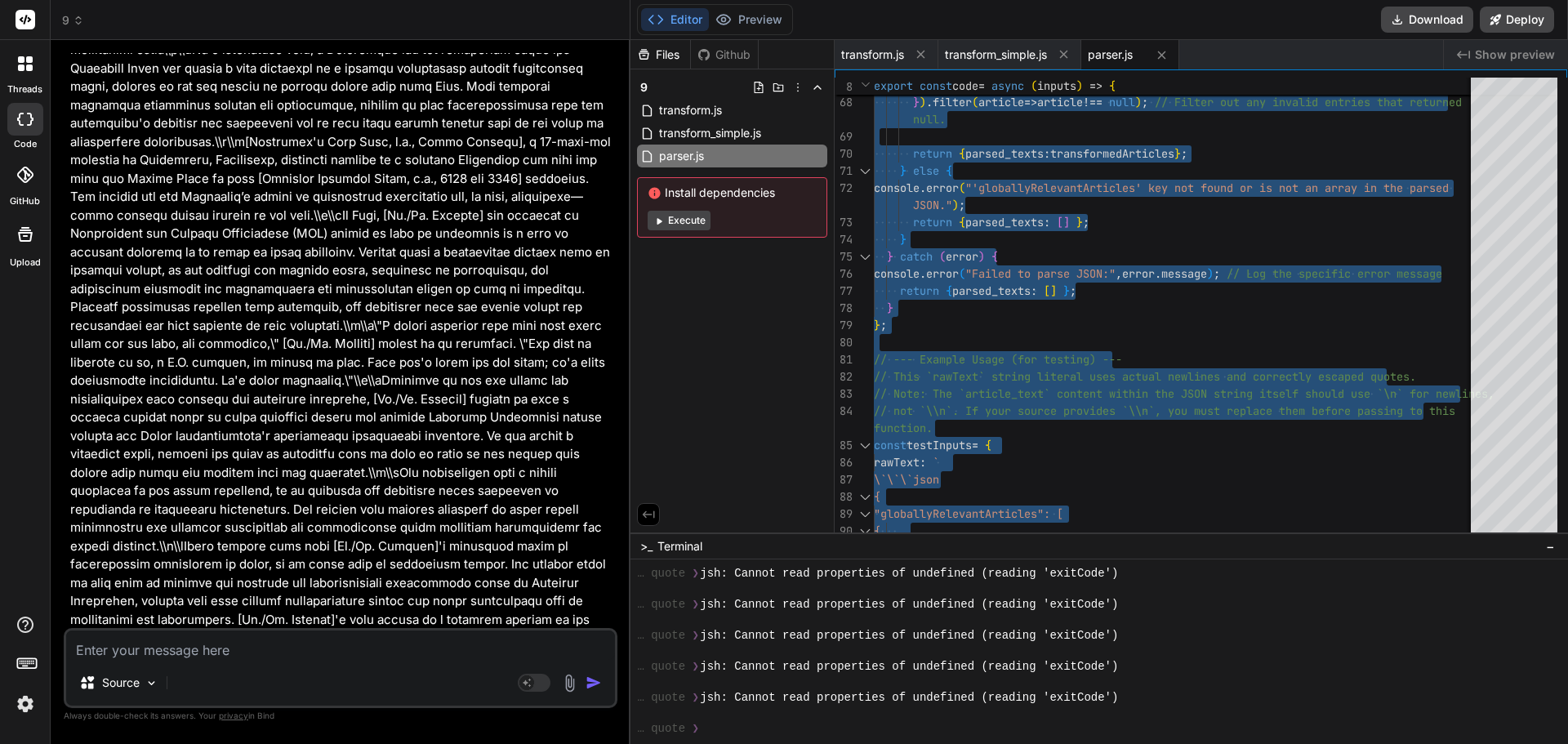
scroll to position [36800, 0]
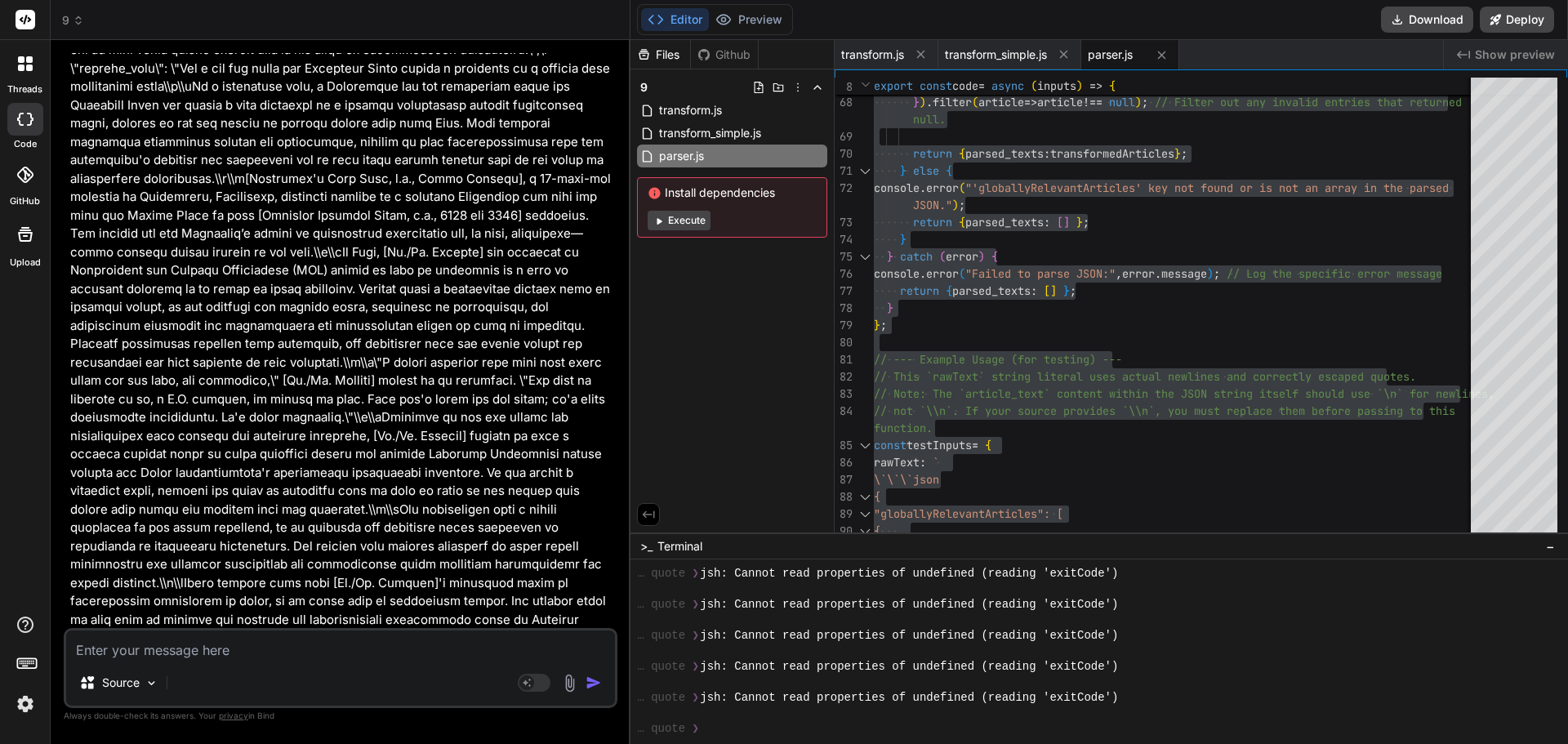
click at [157, 644] on textarea at bounding box center [340, 645] width 549 height 30
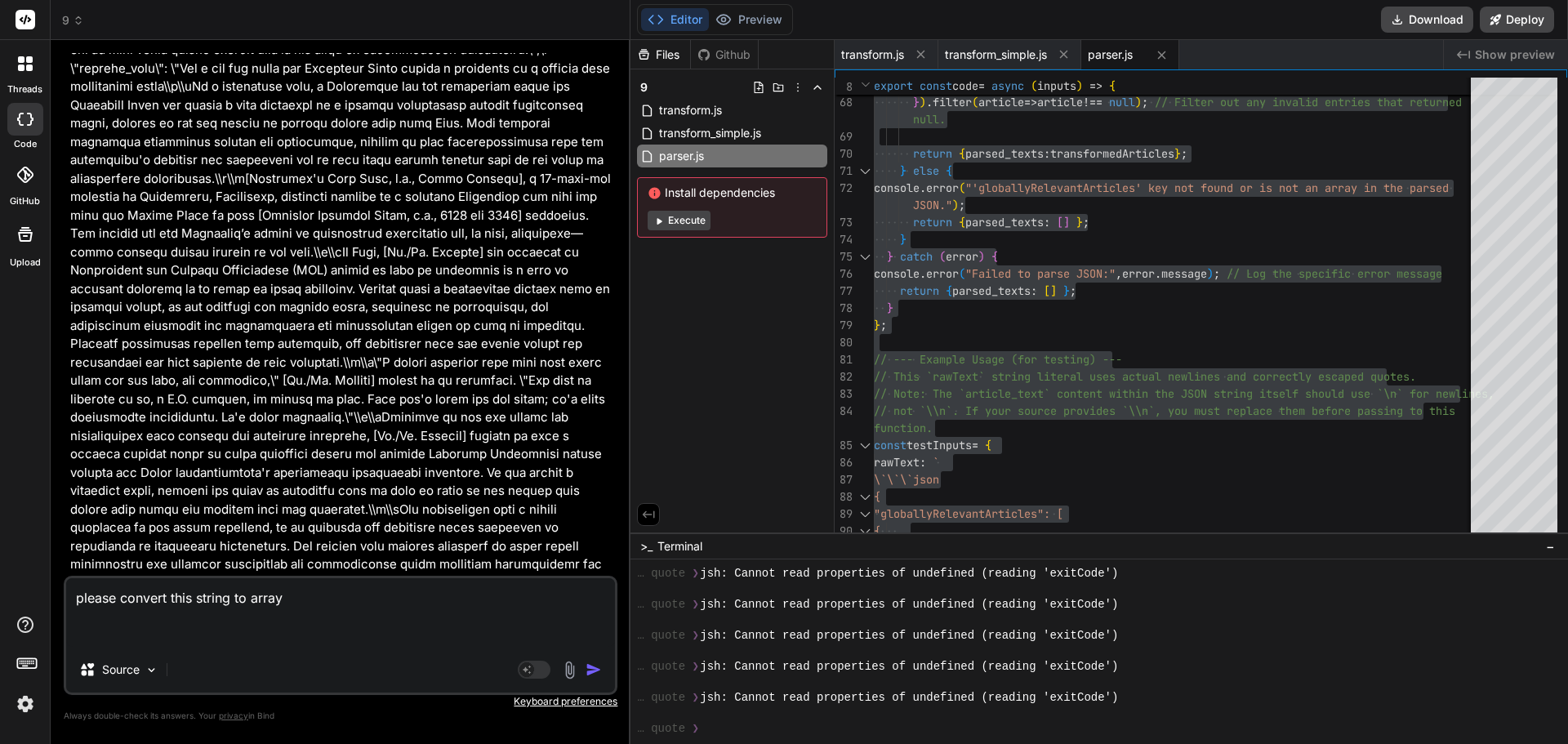
paste textarea "```json { "globallyRelevantArticles": [ { "id": 343, "article_id": "[URL][DOMAI…"
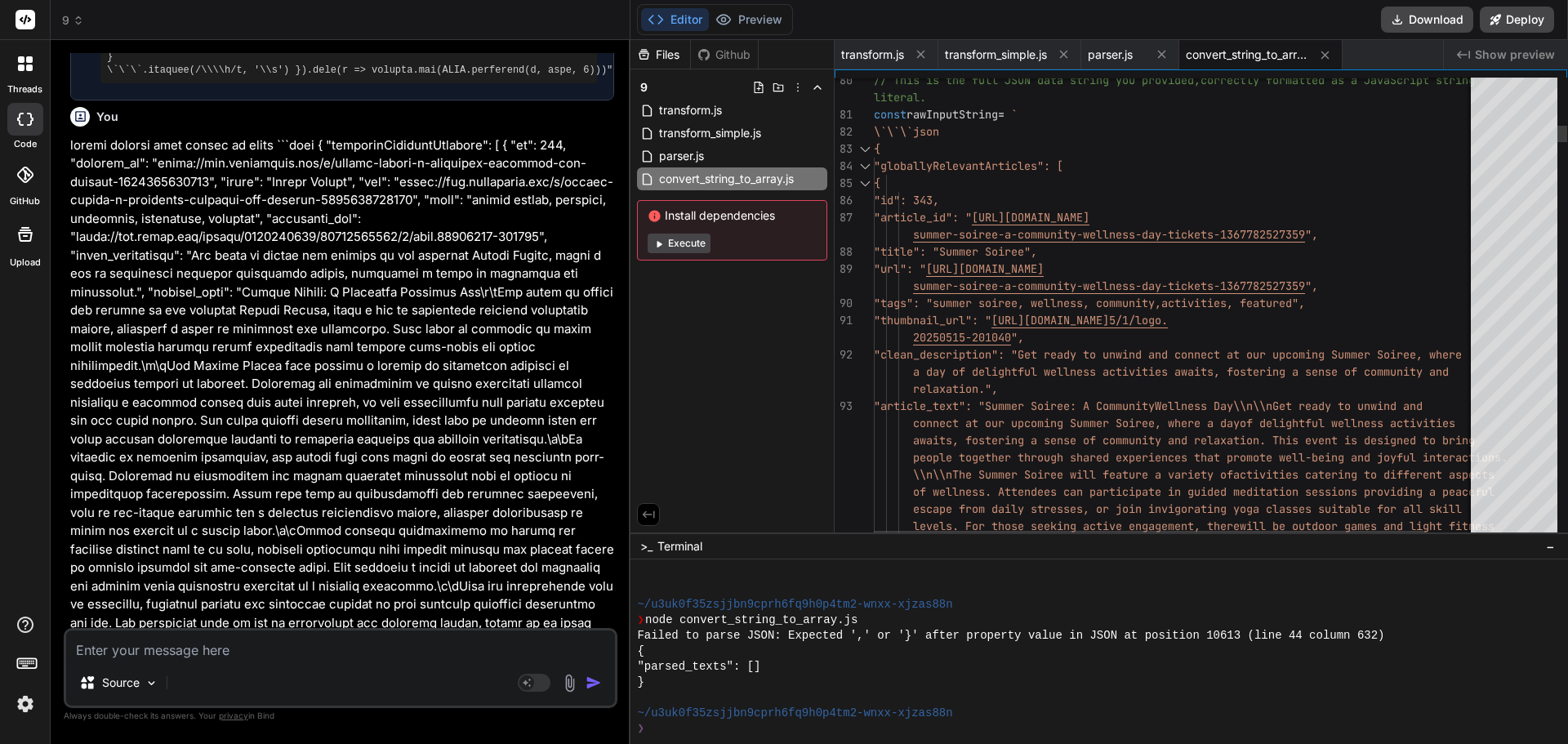
scroll to position [0, 0]
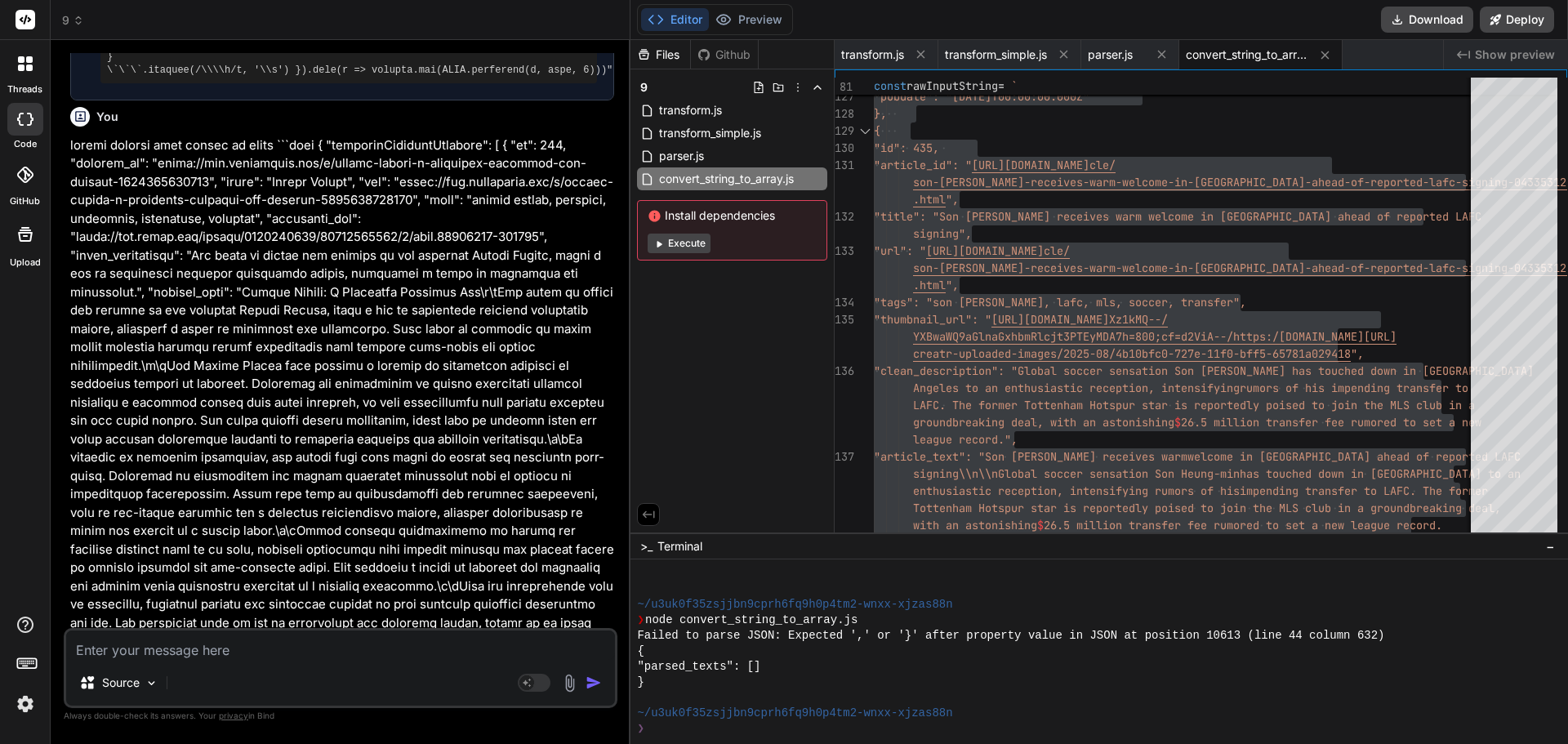
click at [209, 657] on textarea at bounding box center [340, 645] width 549 height 30
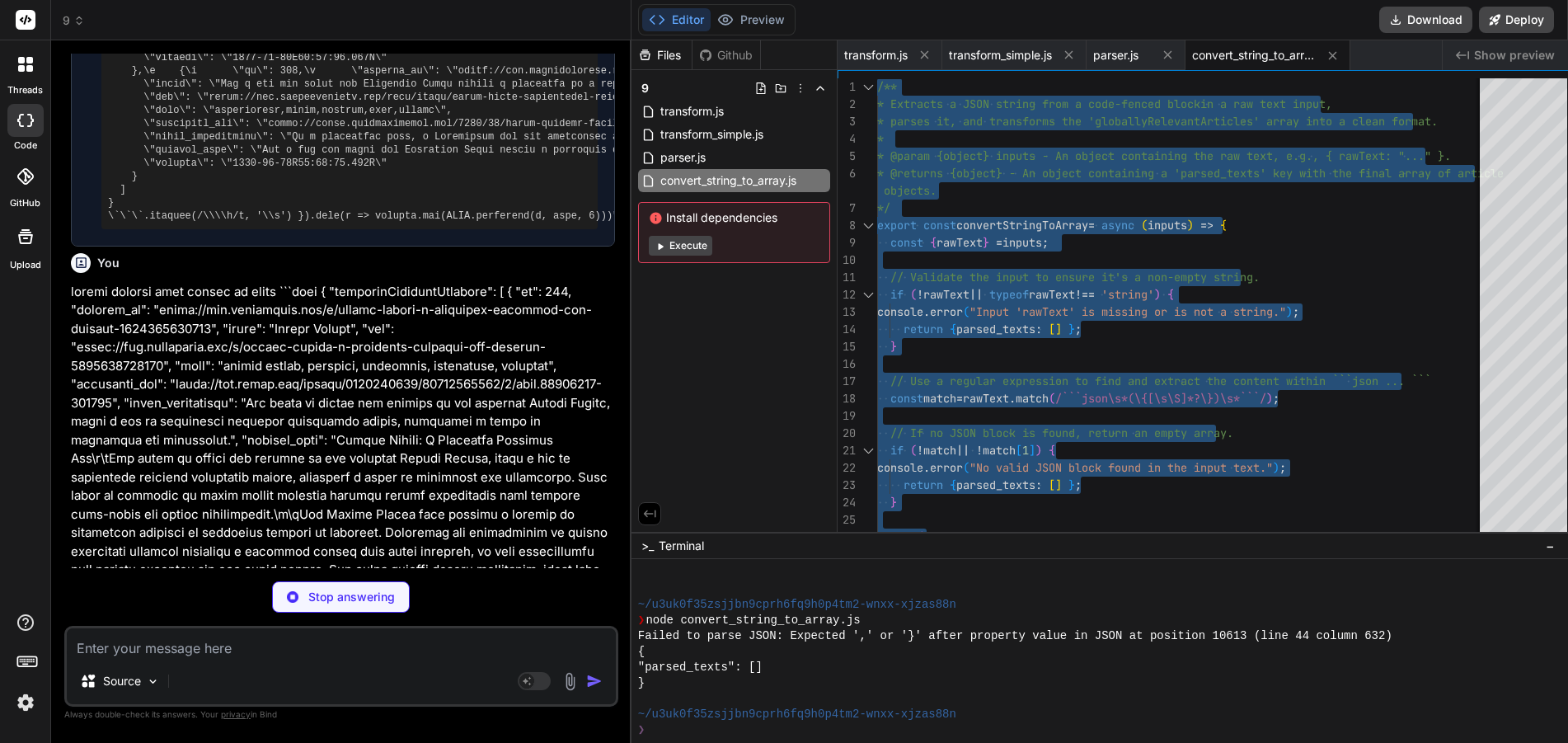
scroll to position [41028, 0]
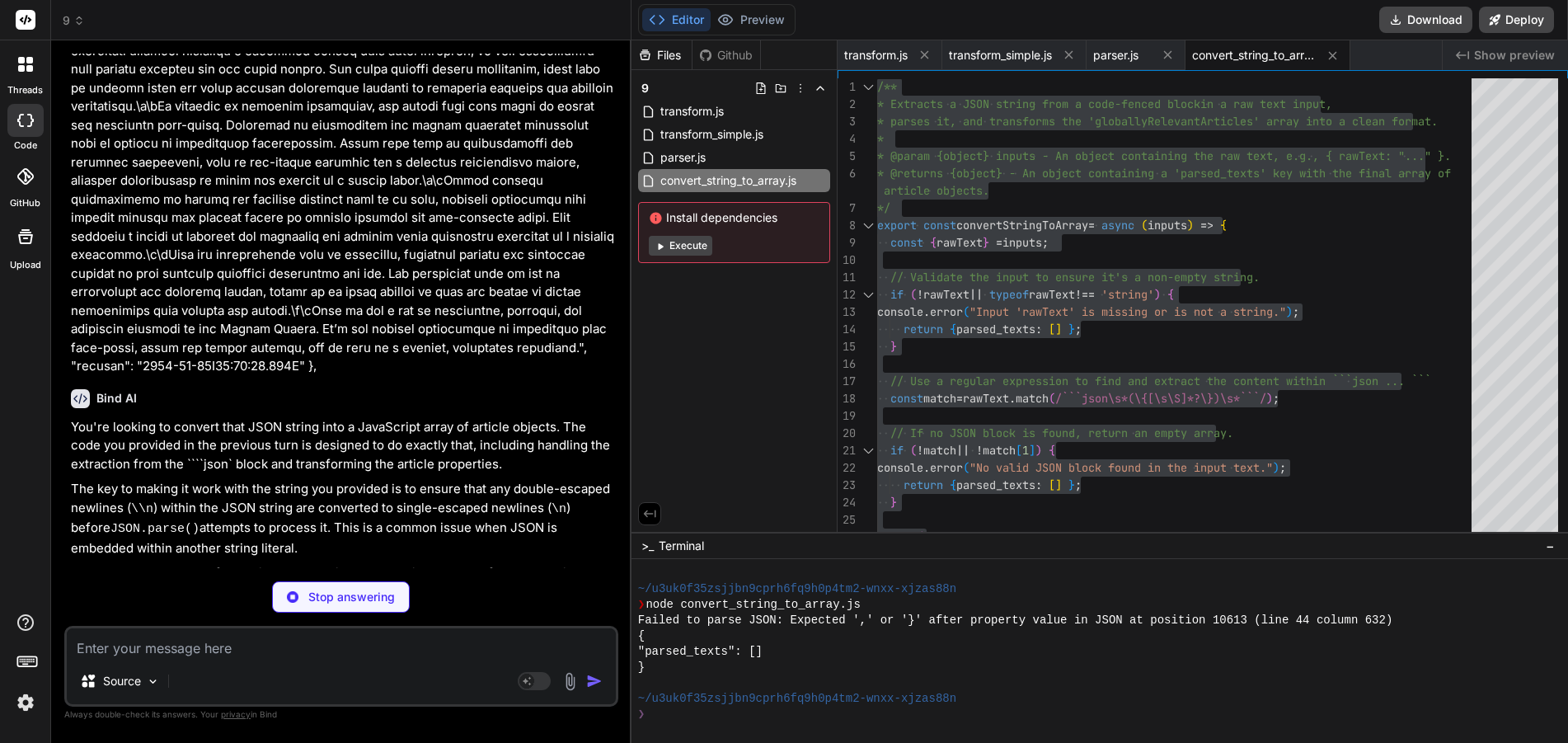
click at [201, 642] on textarea at bounding box center [341, 643] width 549 height 30
paste textarea ""\"Cannot read properties of undefined (reading 'toString')\"""
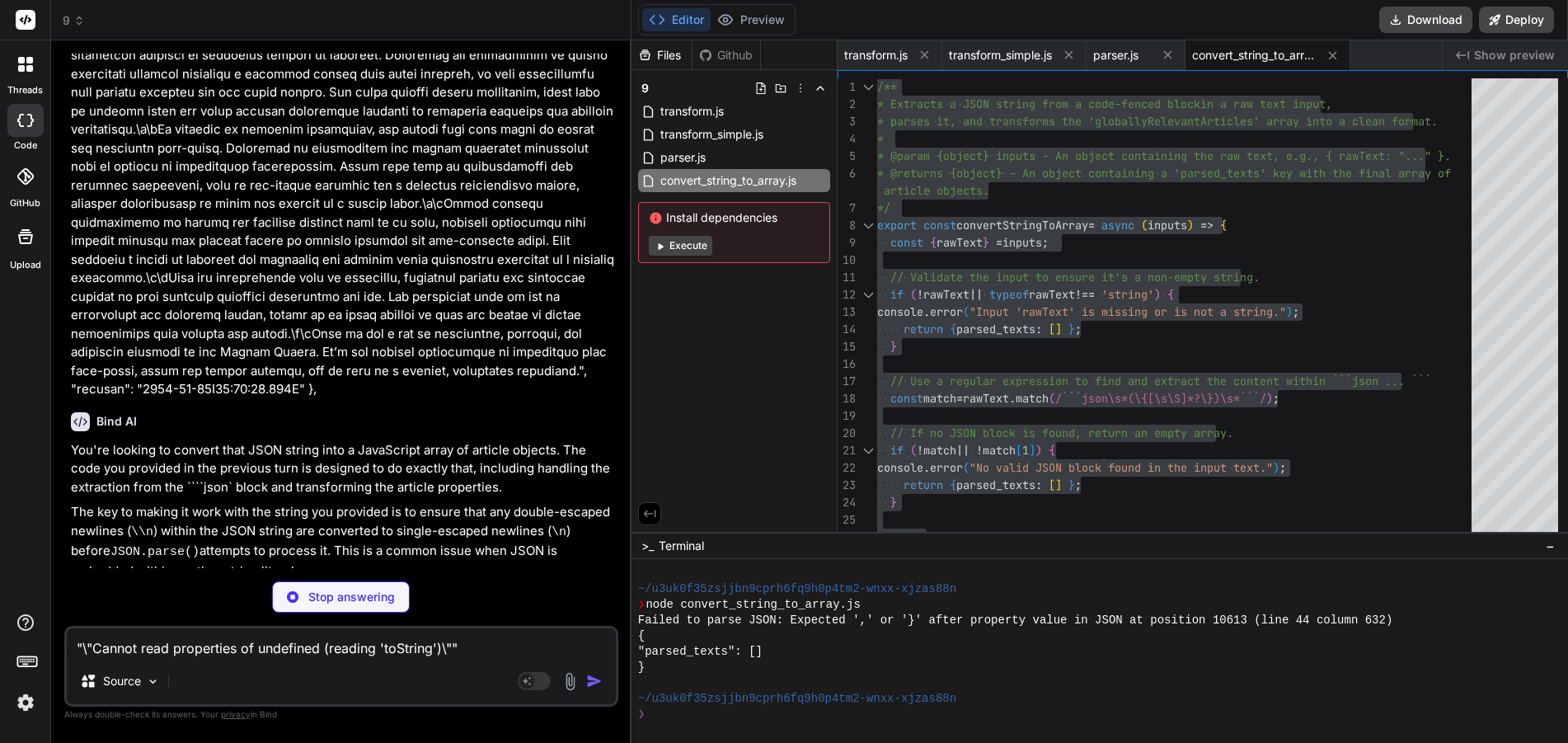
scroll to position [41037, 0]
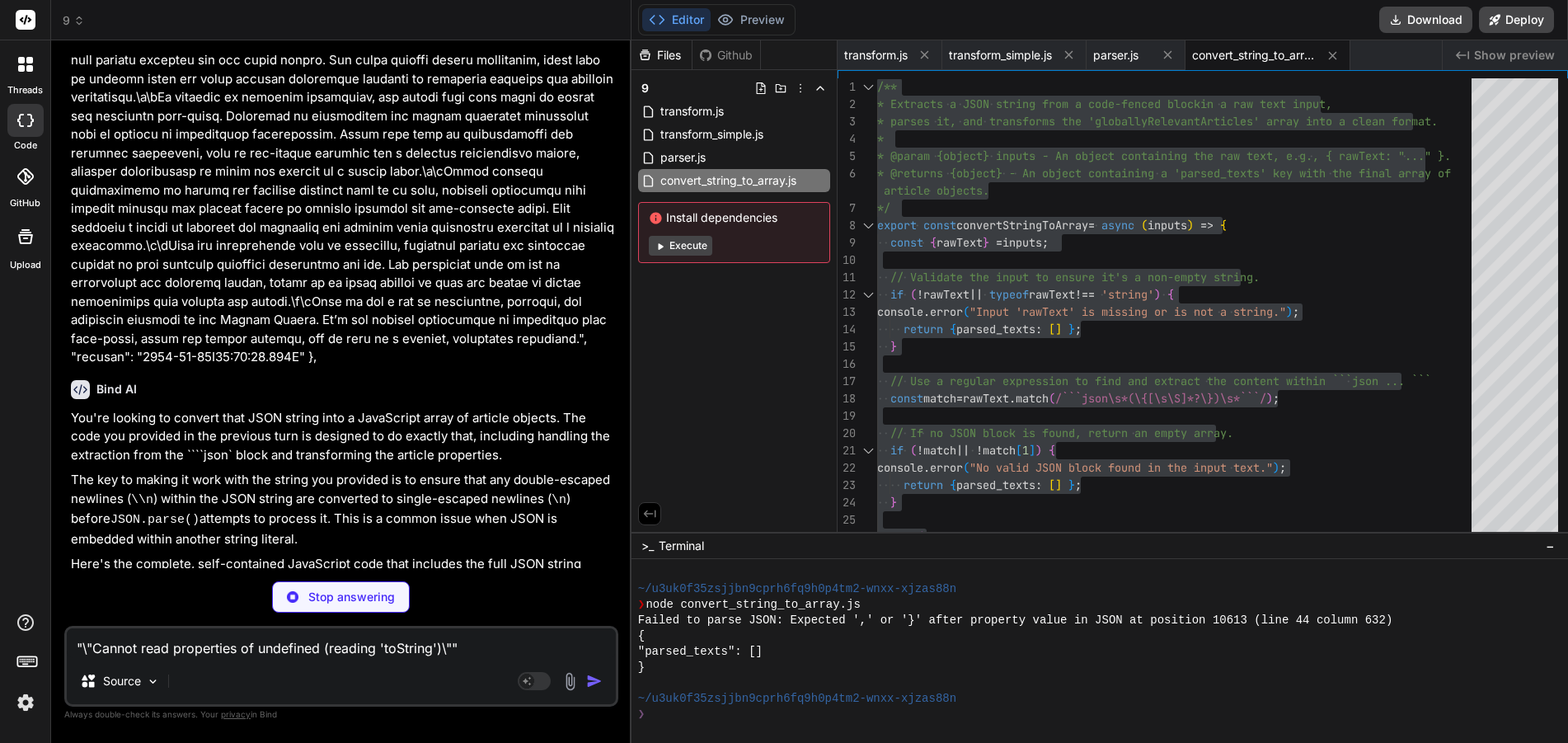
click at [341, 589] on p "Stop answering" at bounding box center [352, 597] width 87 height 16
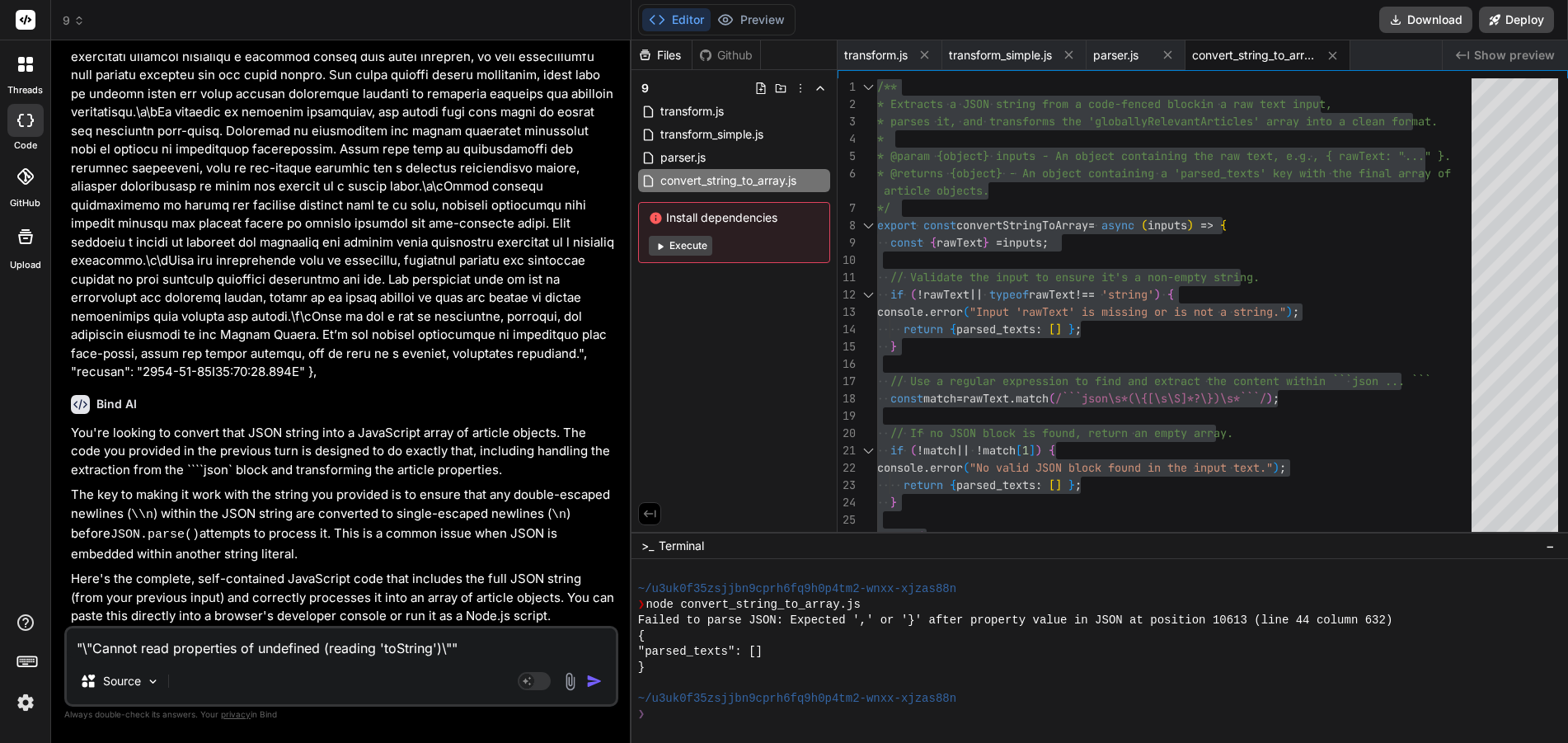
click at [594, 679] on img "button" at bounding box center [594, 681] width 16 height 16
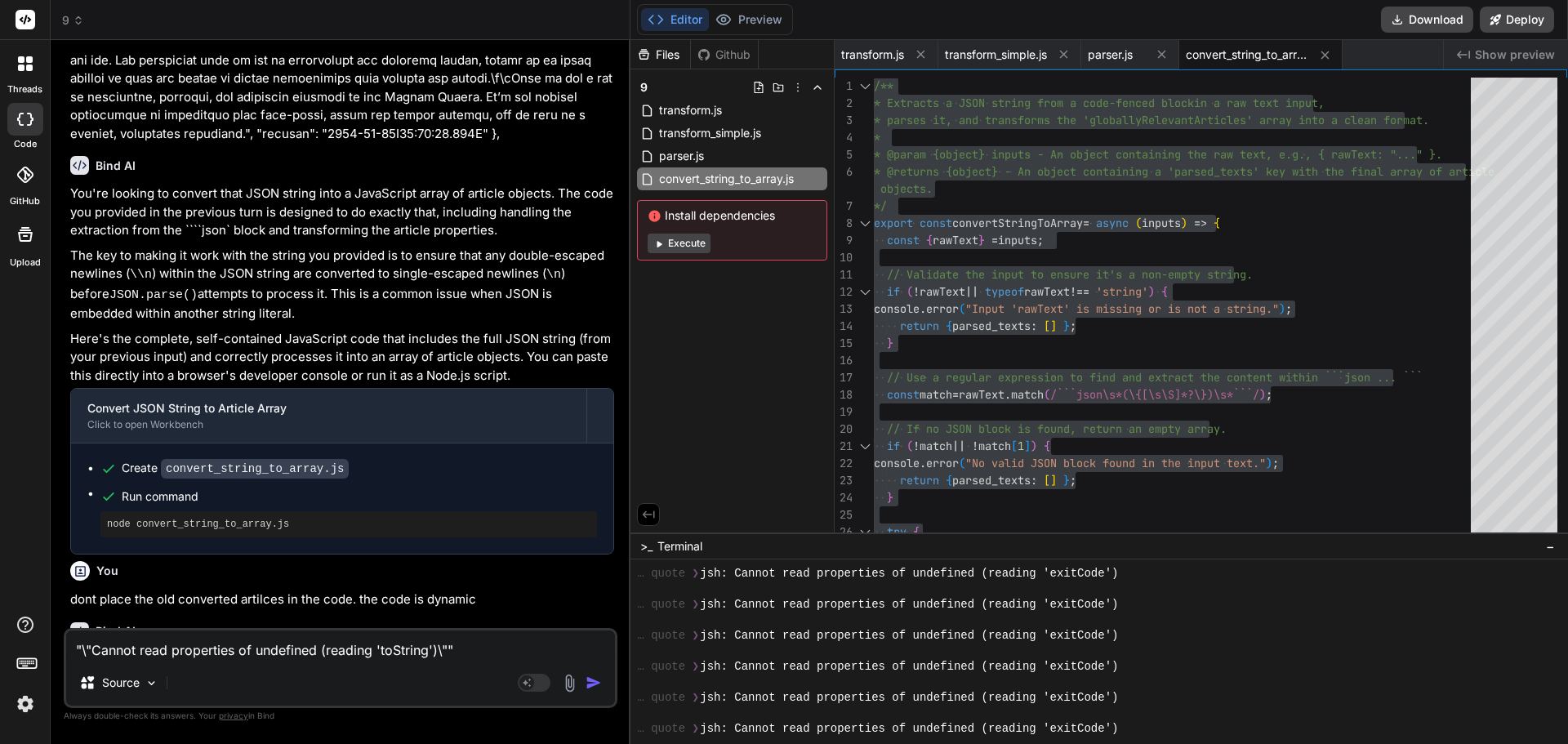
scroll to position [15485, 0]
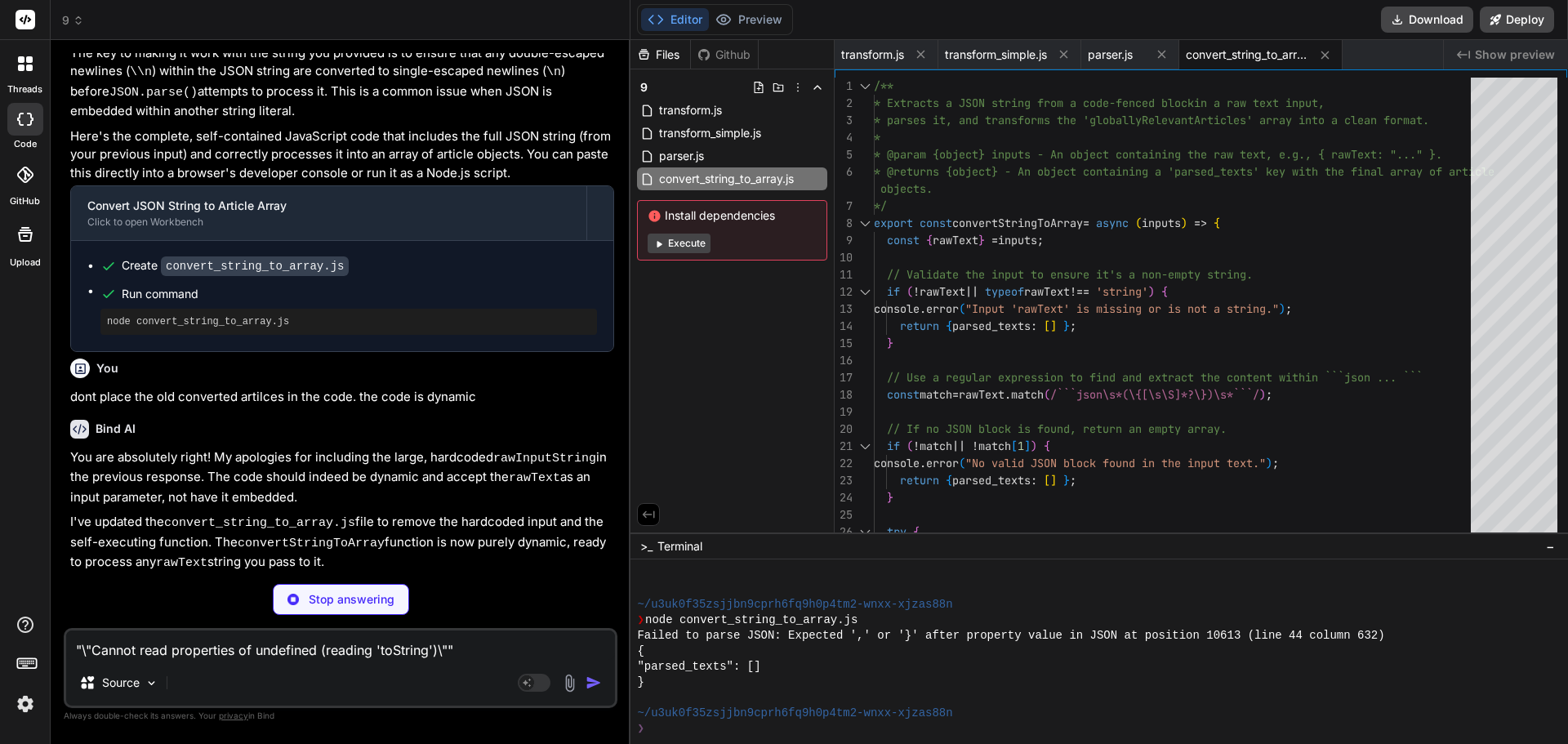
scroll to position [40418, 0]
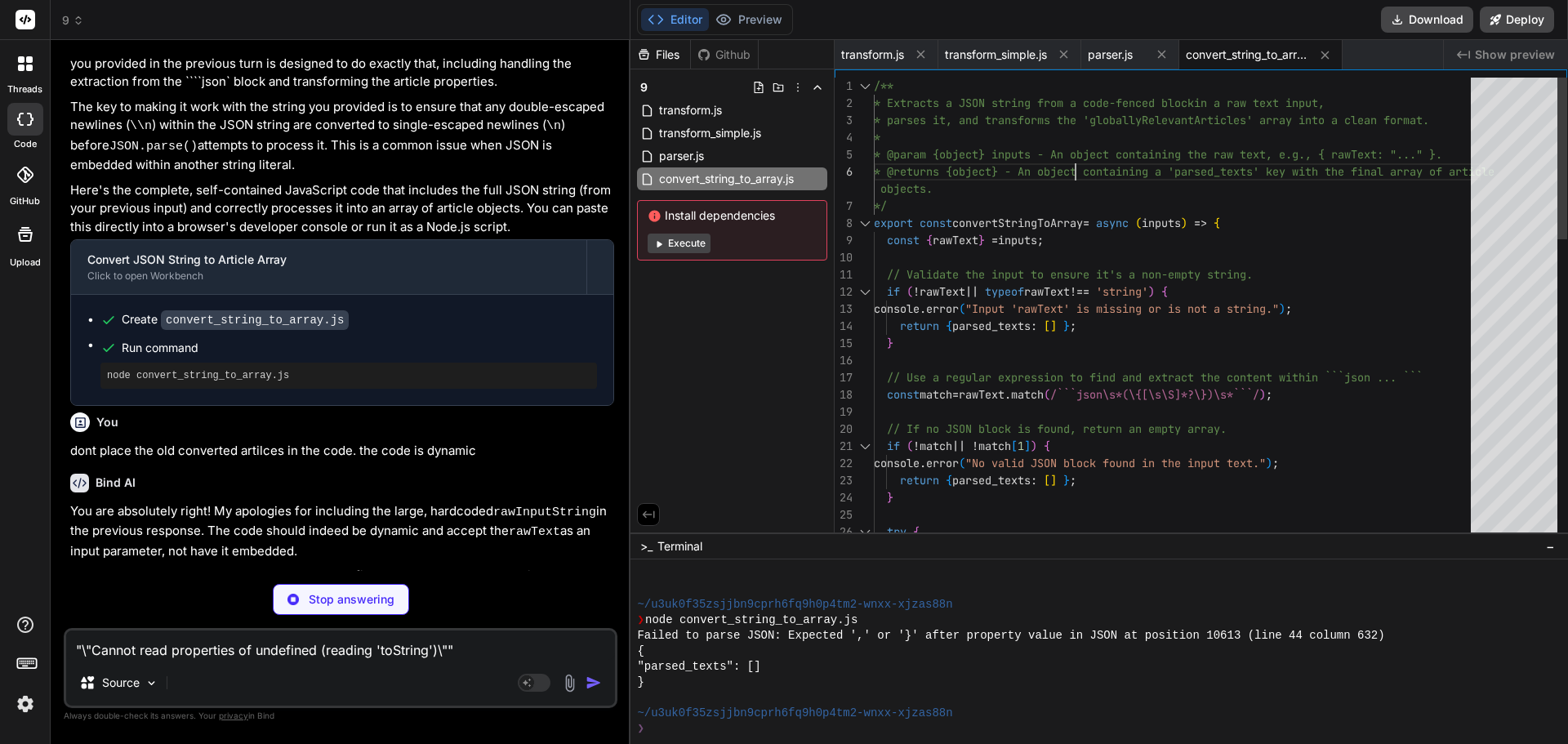
click at [1096, 171] on div "try { return { parsed_texts : [ ] } ; } if ( ! match || ! match [ 1 ] ) { conso…" at bounding box center [1176, 737] width 607 height 1320
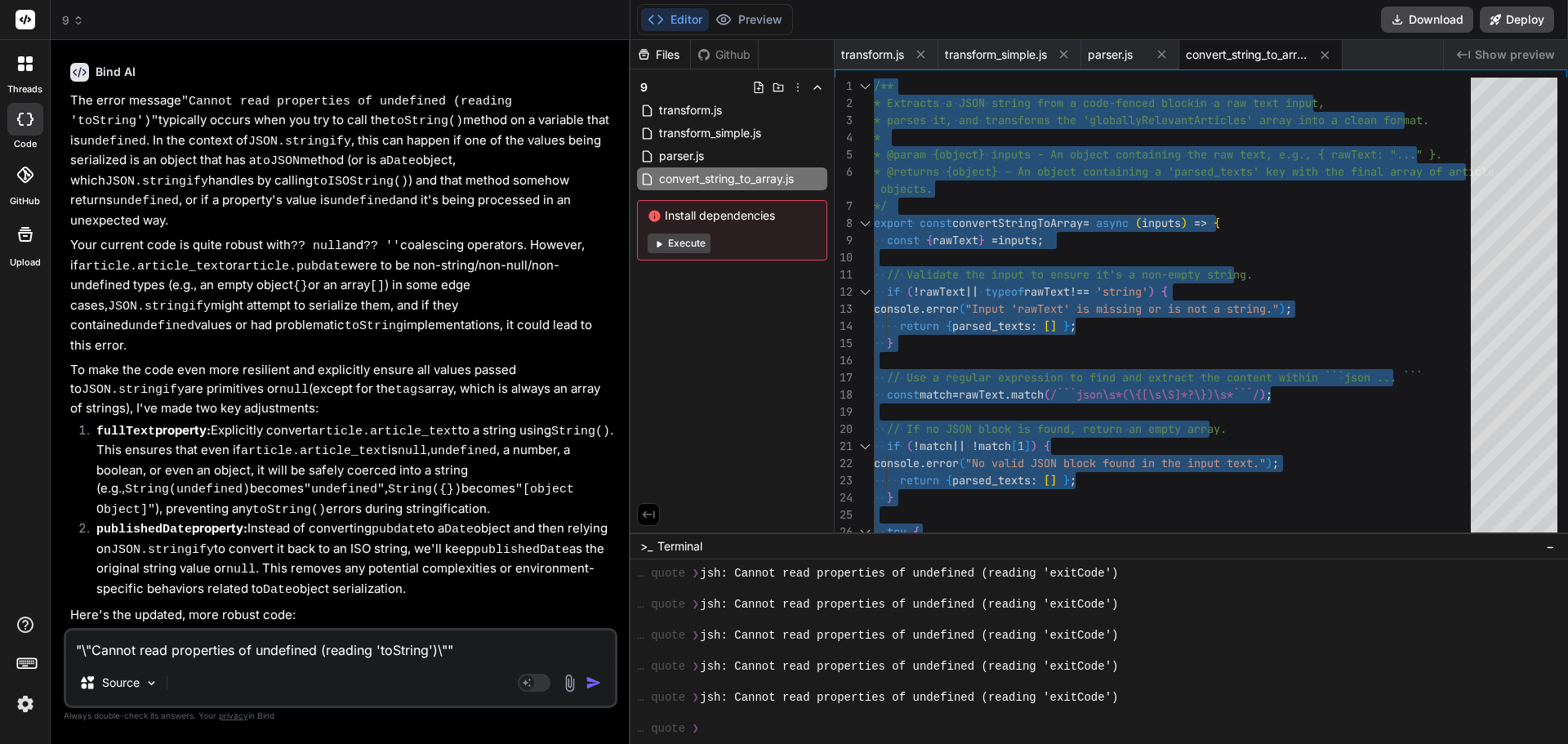
scroll to position [41643, 0]
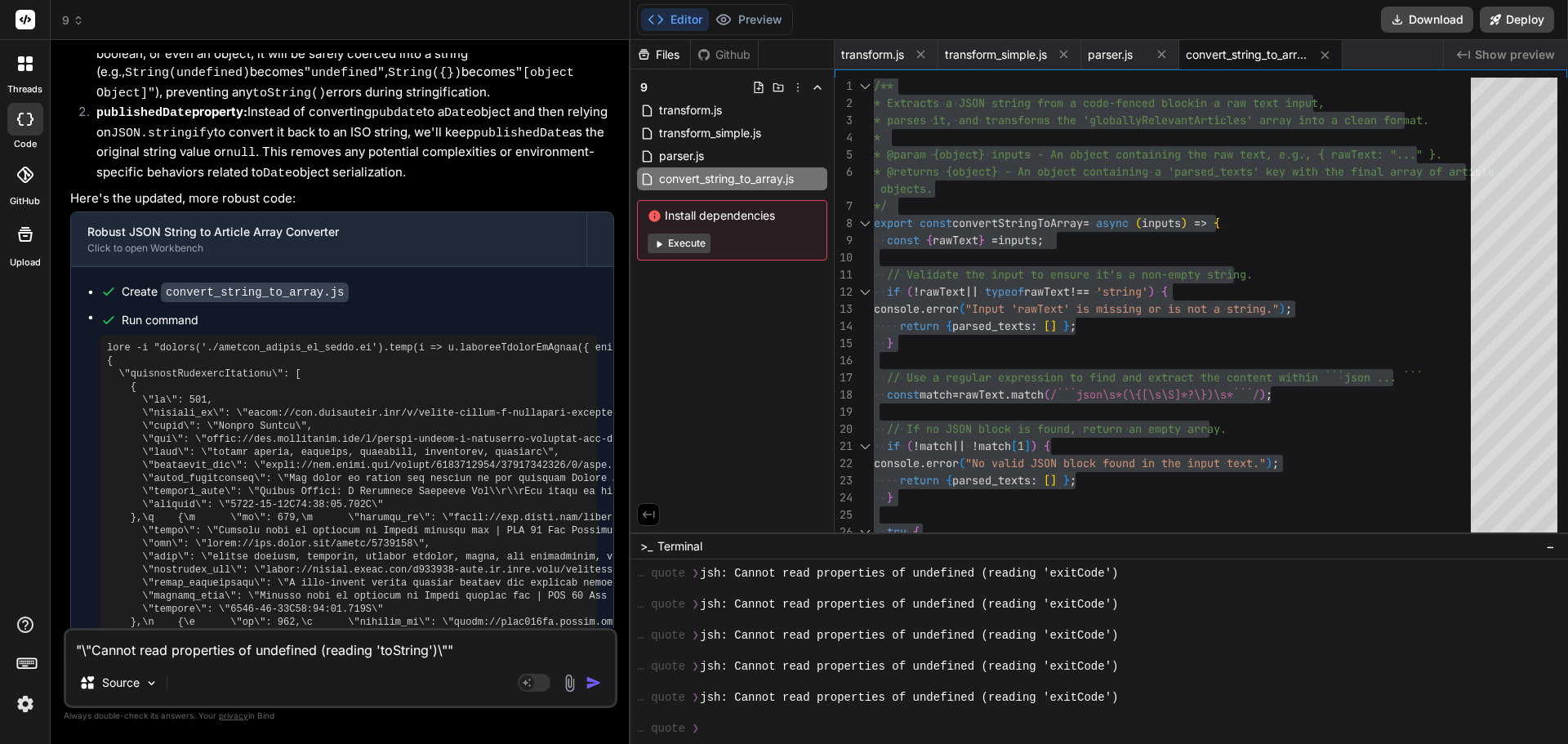
drag, startPoint x: 134, startPoint y: 367, endPoint x: 413, endPoint y: 463, distance: 295.1
copy pre ",\n {\n \"id\": 443,\n \"article_id\": \"https://[DOMAIN_NAME]/football/[DATE]/…"
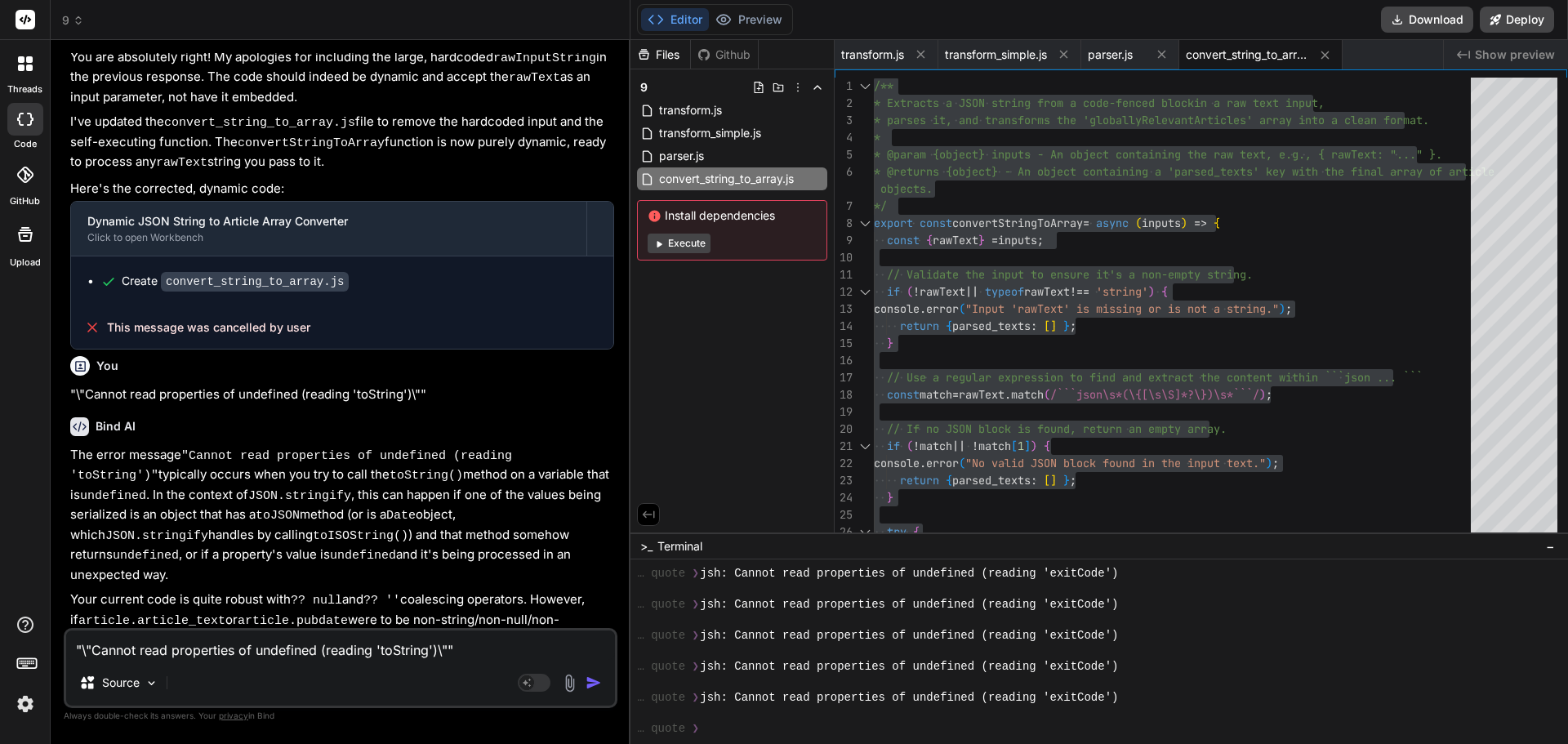
scroll to position [40827, 0]
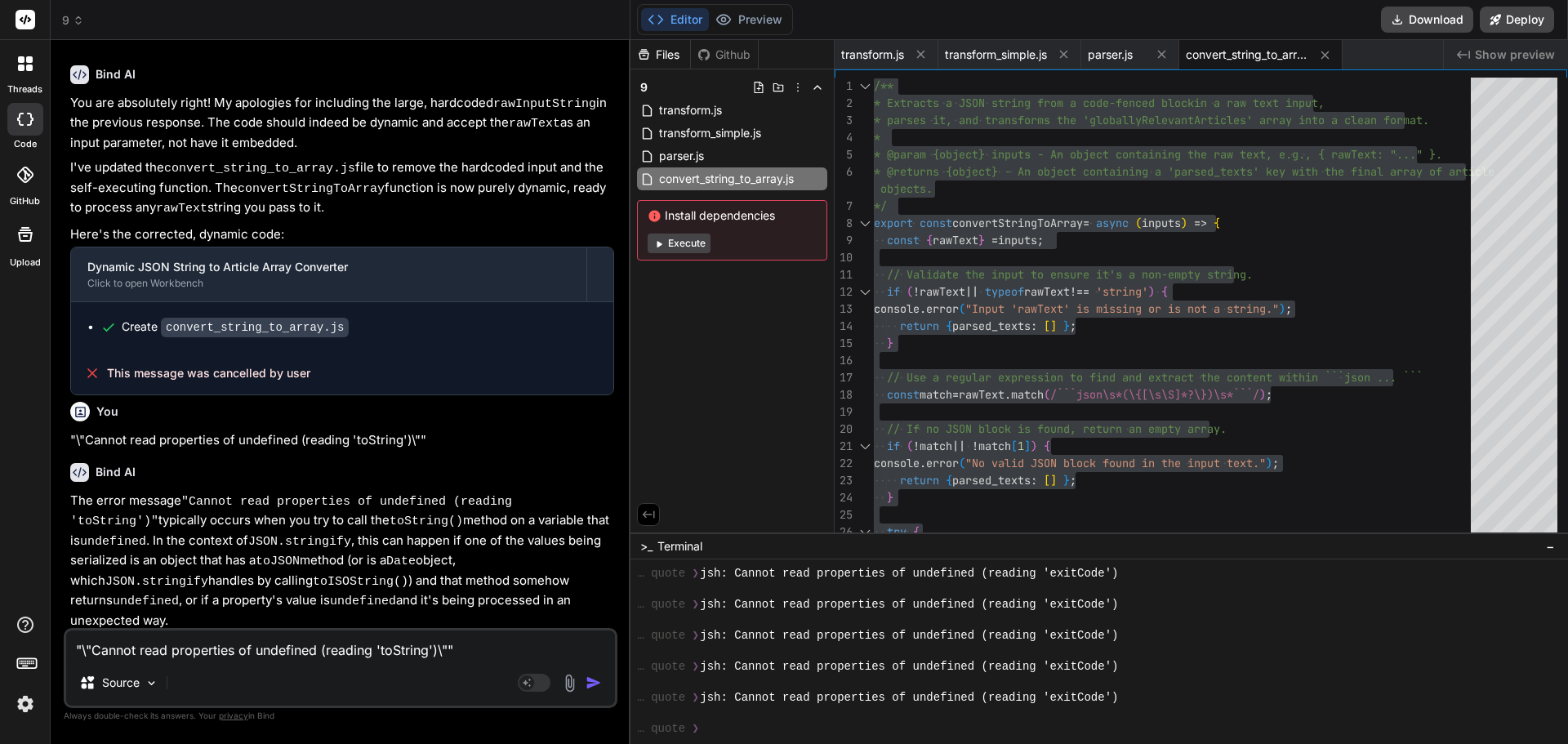
click at [75, 18] on icon at bounding box center [78, 20] width 11 height 11
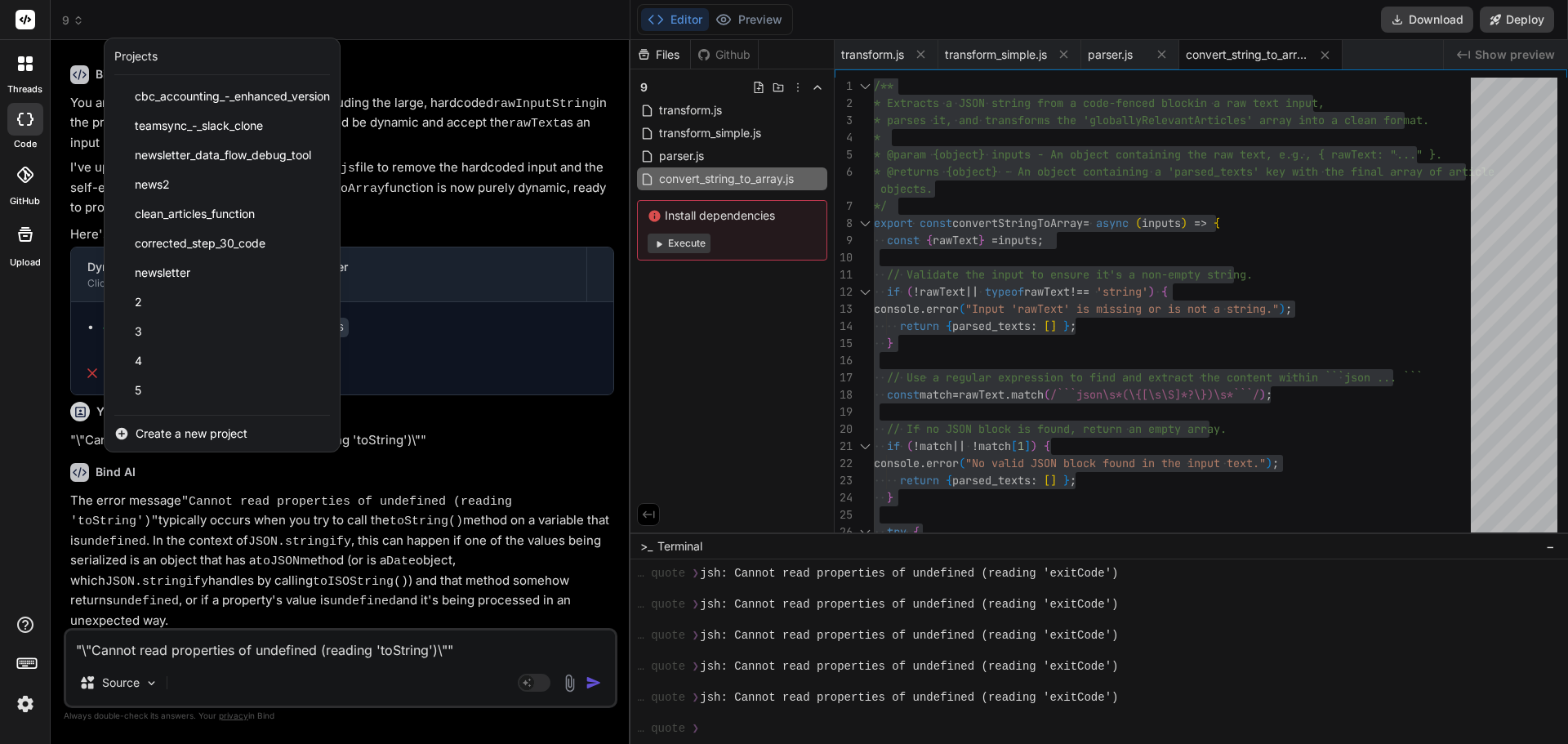
click at [179, 428] on span "Create a new project" at bounding box center [191, 433] width 111 height 16
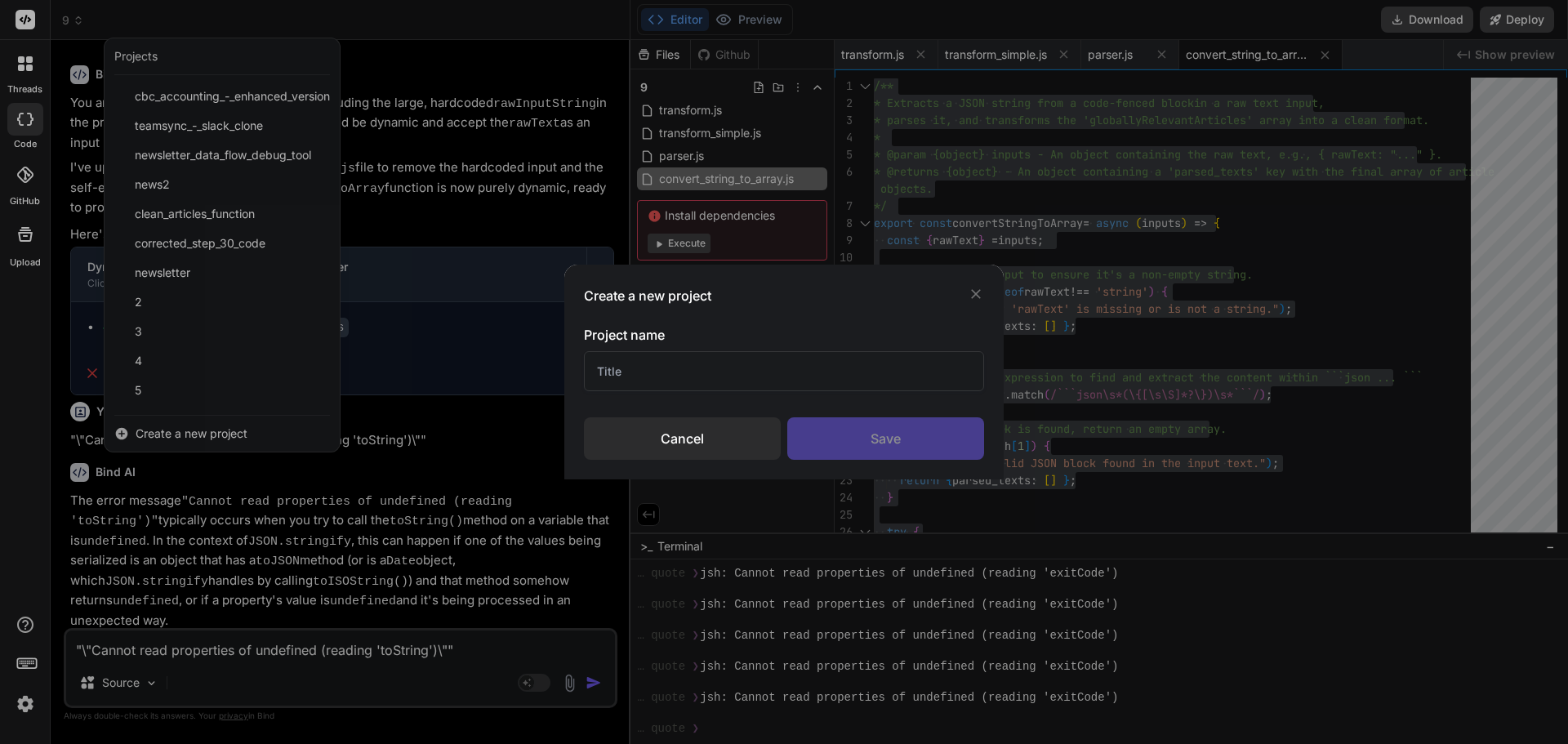
click at [690, 366] on input "text" at bounding box center [784, 372] width 400 height 40
click at [852, 432] on div "Save" at bounding box center [885, 438] width 197 height 43
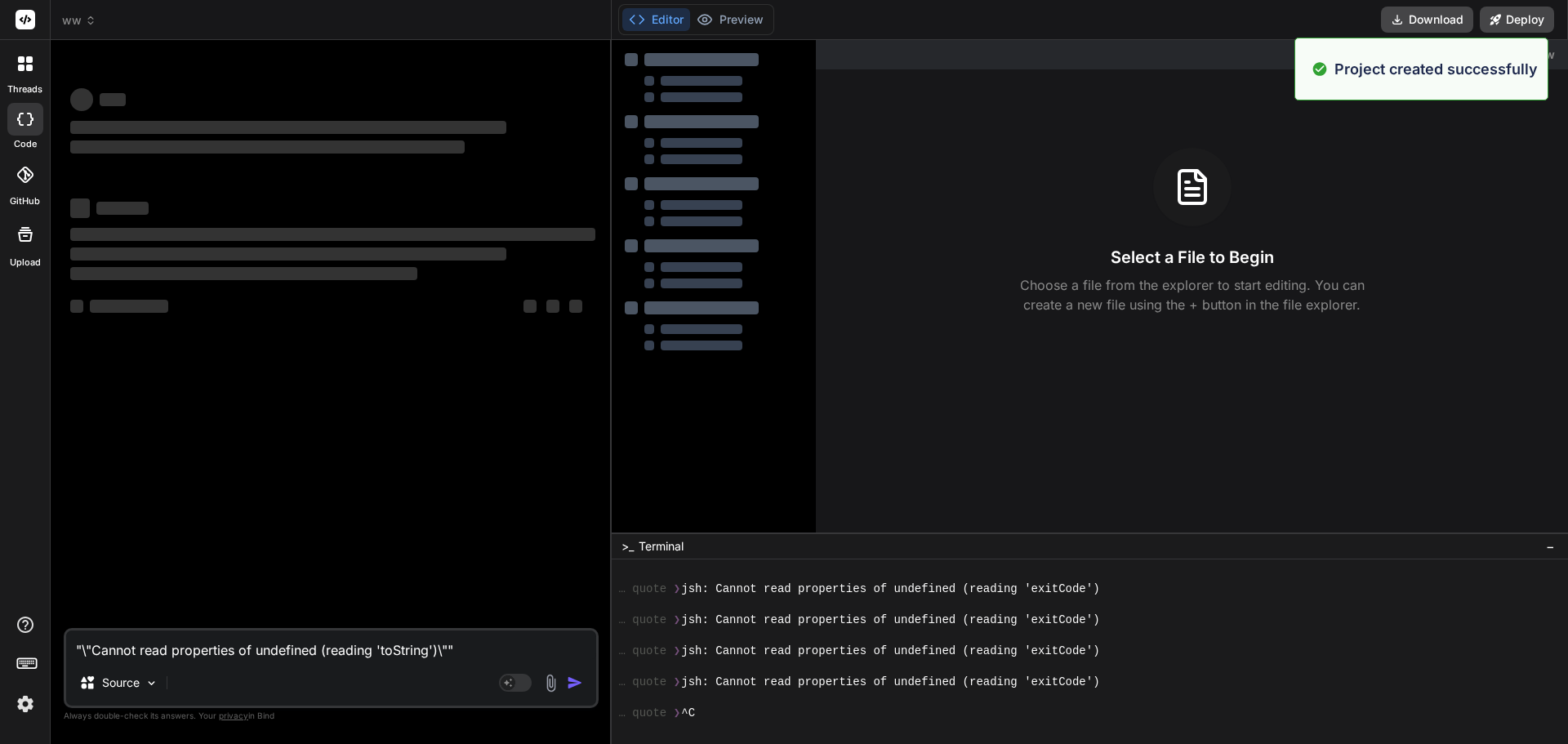
scroll to position [0, 0]
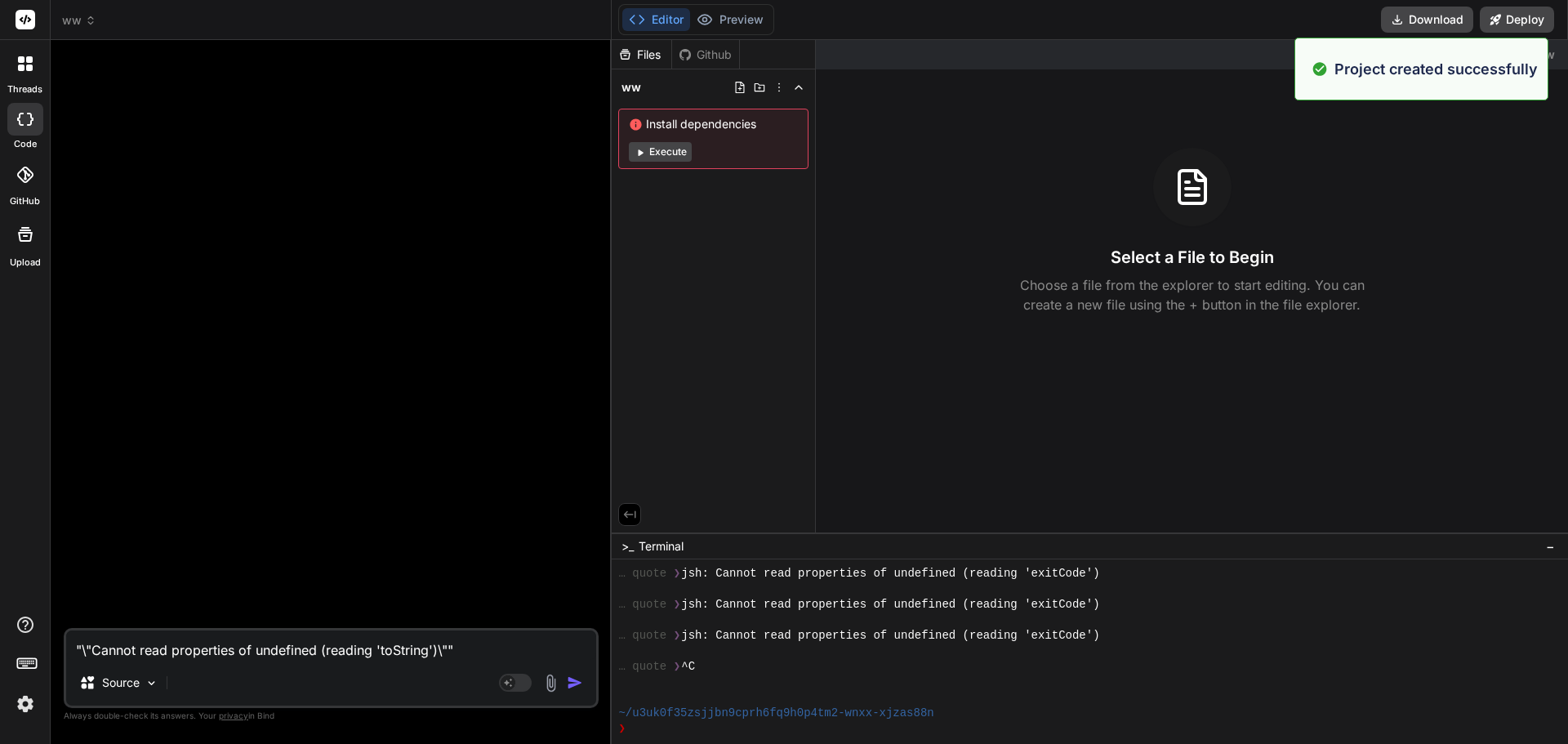
click at [132, 648] on textarea ""\"Cannot read properties of undefined (reading 'toString')\""" at bounding box center [331, 645] width 530 height 30
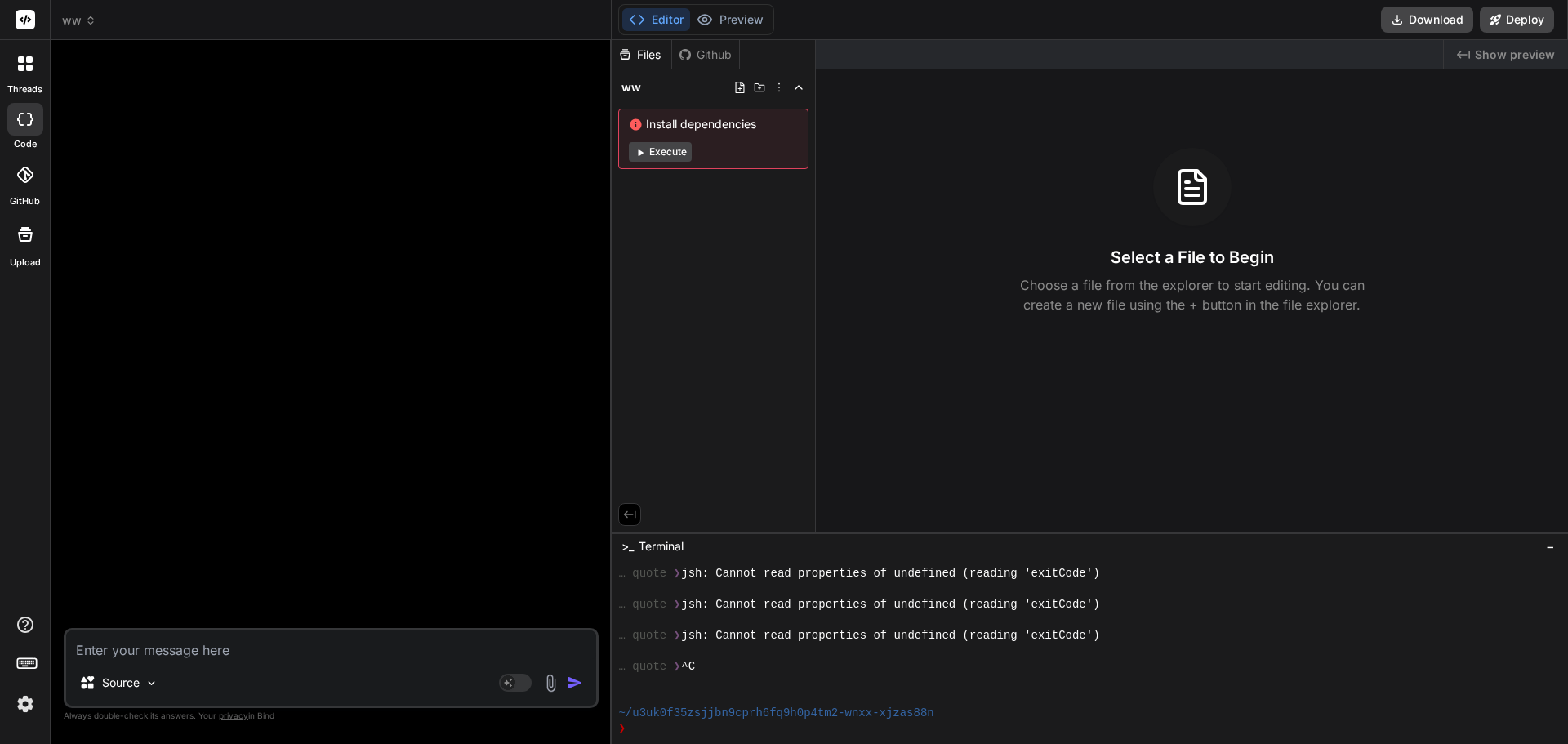
paste textarea "/** * Loremi DOLO sitame cons ad elits doeius tem incididu utl etdolore * magn …"
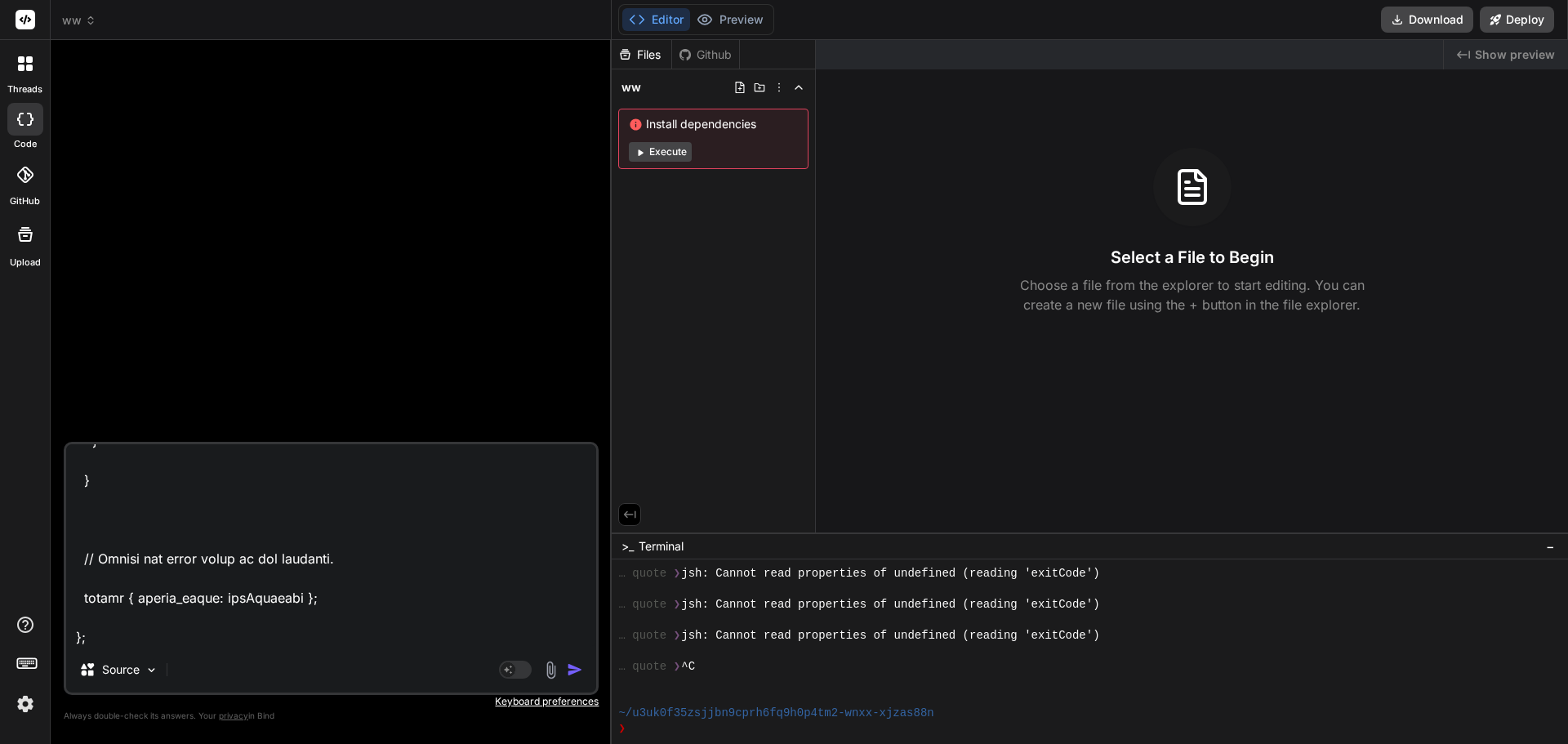
scroll to position [1513, 0]
click at [95, 630] on textarea at bounding box center [331, 545] width 530 height 203
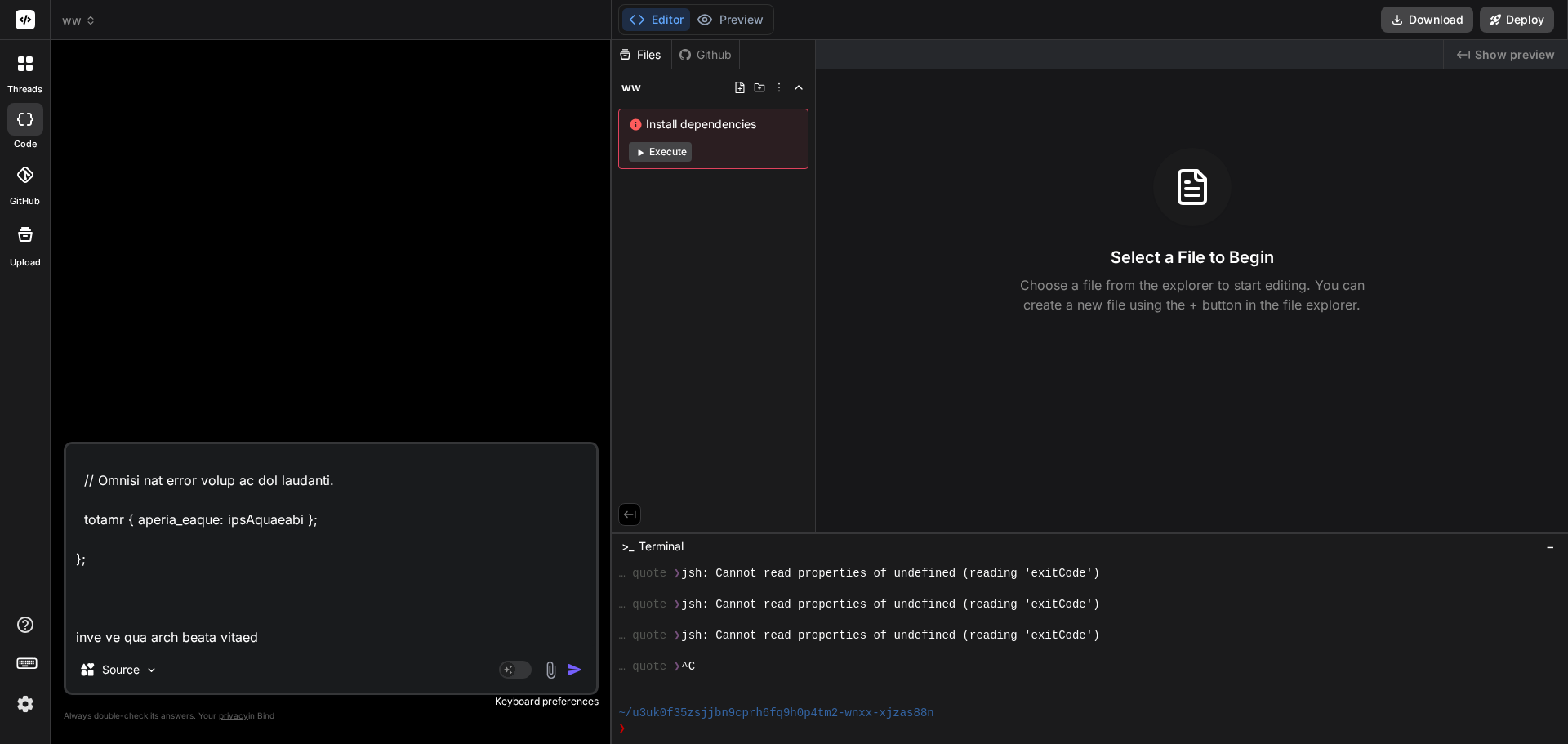
paste textarea ""```json\n{\n \"globallyRelevantArticles\": [\n {\n \"id\": 343,\n \"article_id…"
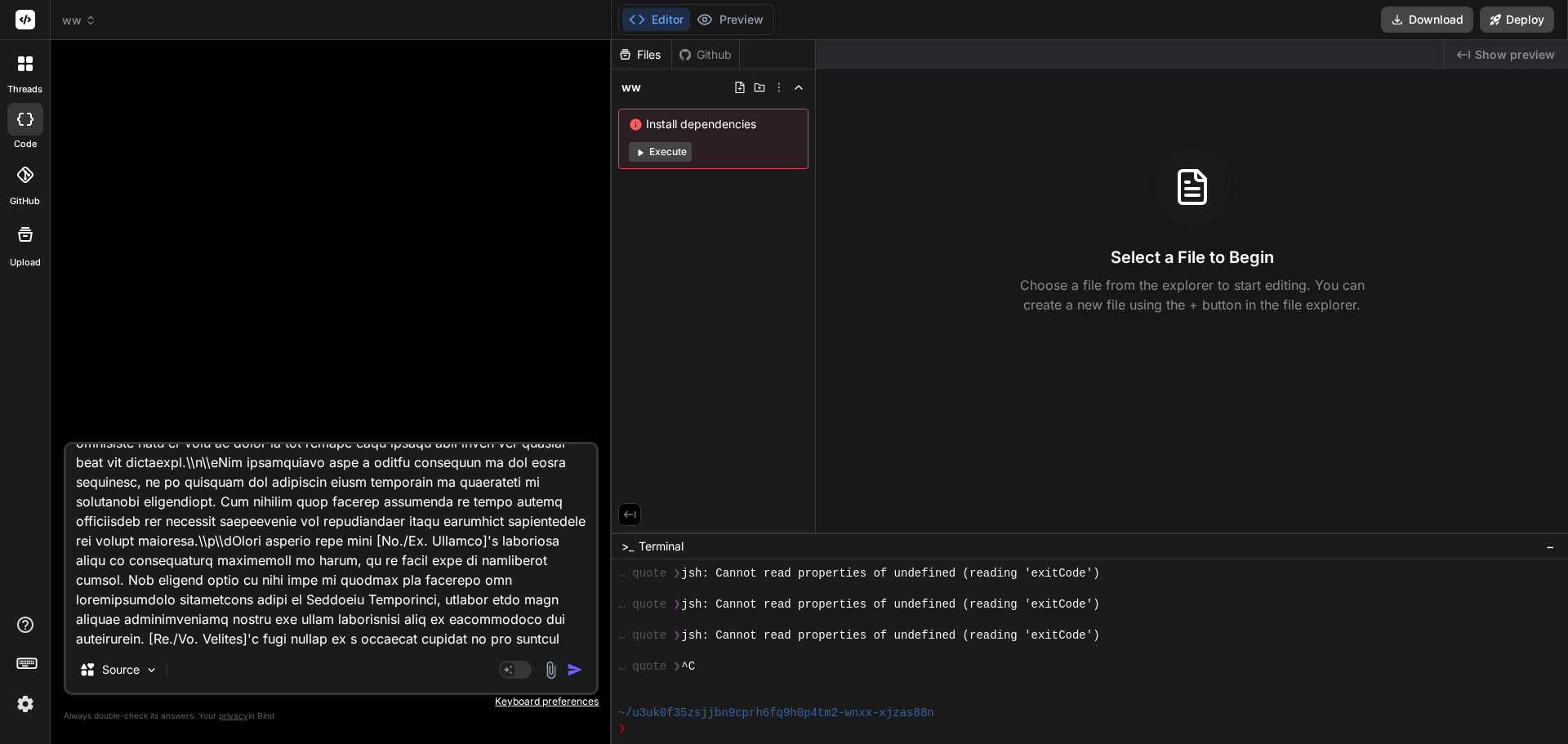
scroll to position [14938, 0]
click at [198, 640] on textarea at bounding box center [331, 545] width 530 height 203
paste textarea "{ "parsed_texts": [] }"
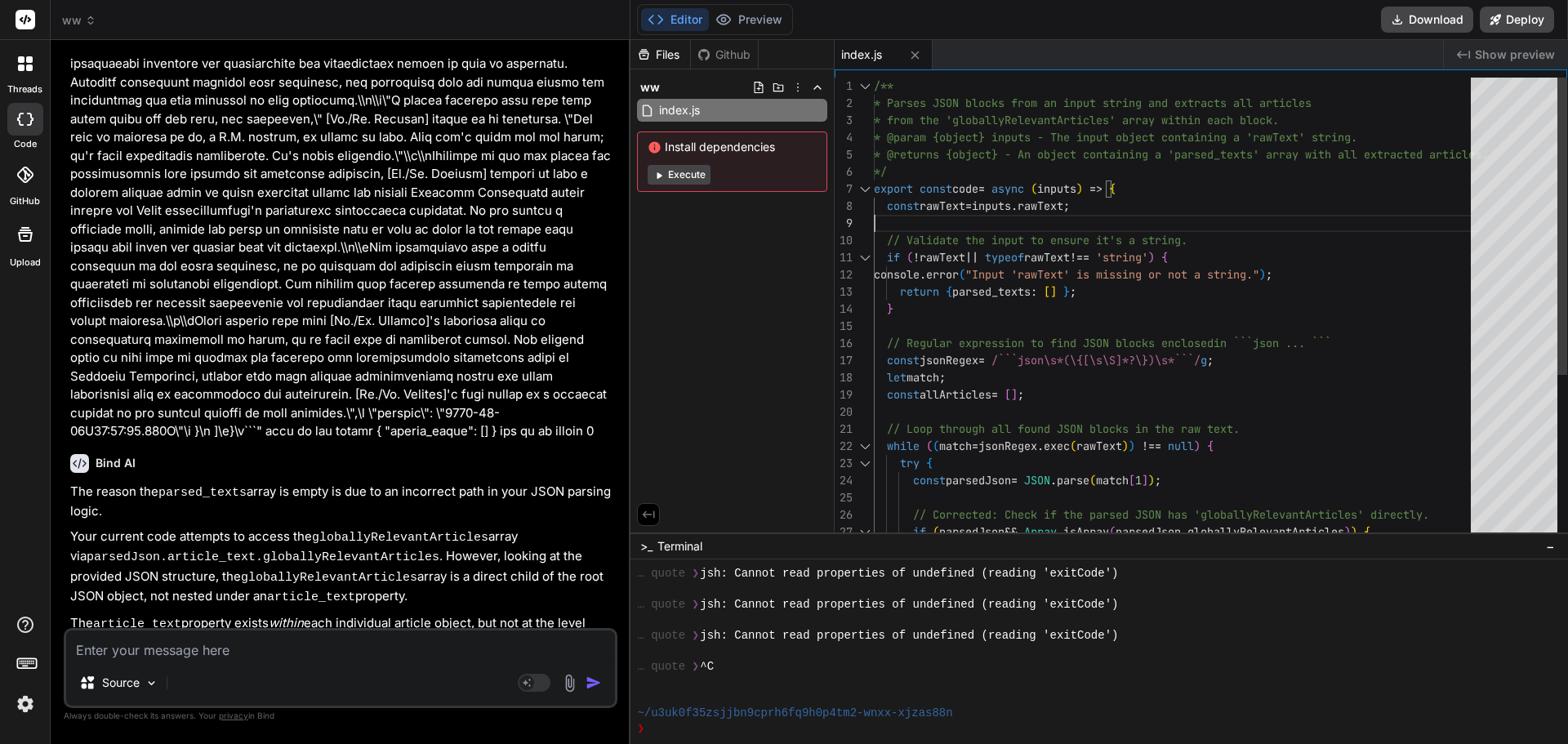
scroll to position [0, 0]
click at [1187, 216] on div "/** * Parses JSON blocks from an input string and ext racts all articles * from…" at bounding box center [1176, 437] width 607 height 720
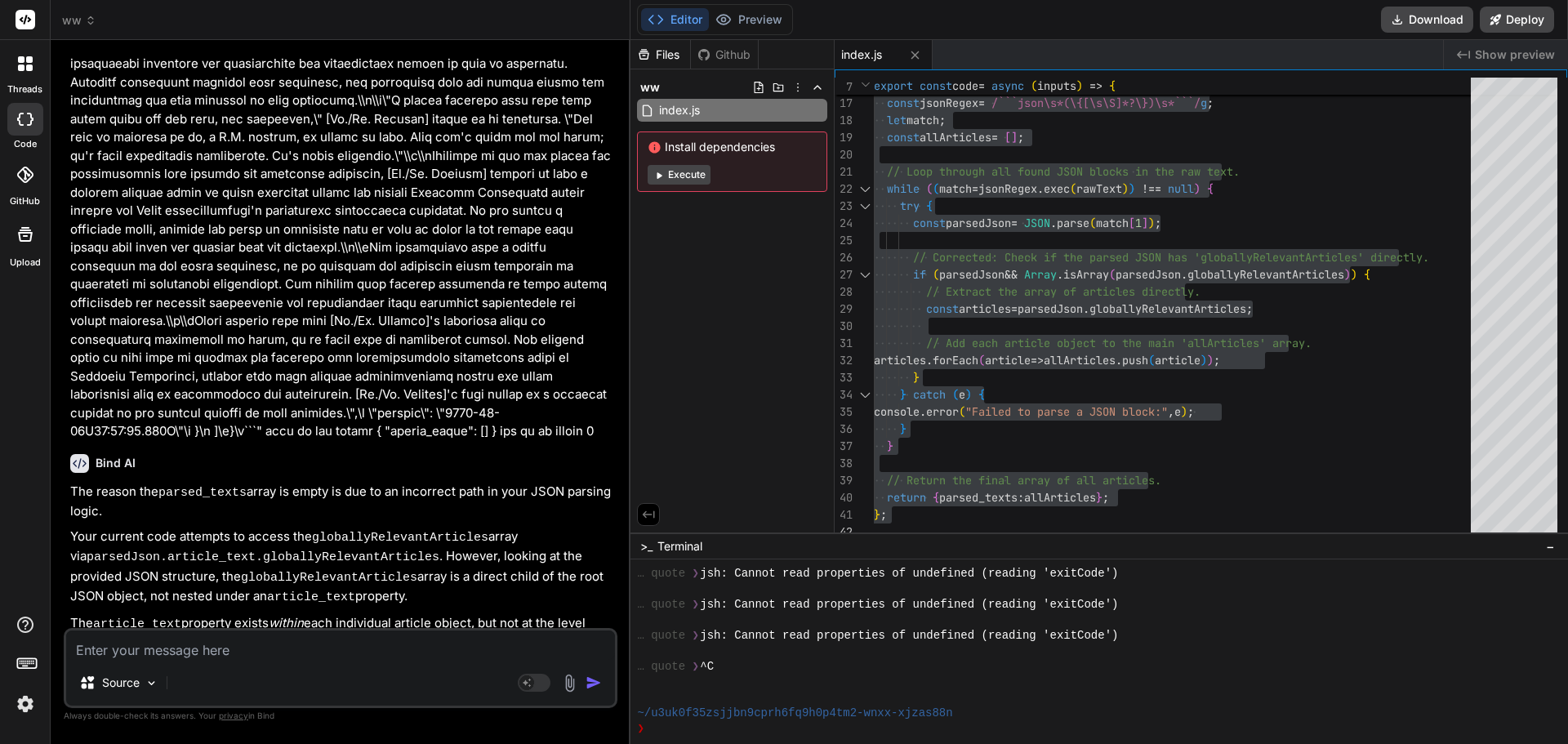
click at [256, 654] on textarea at bounding box center [340, 645] width 549 height 30
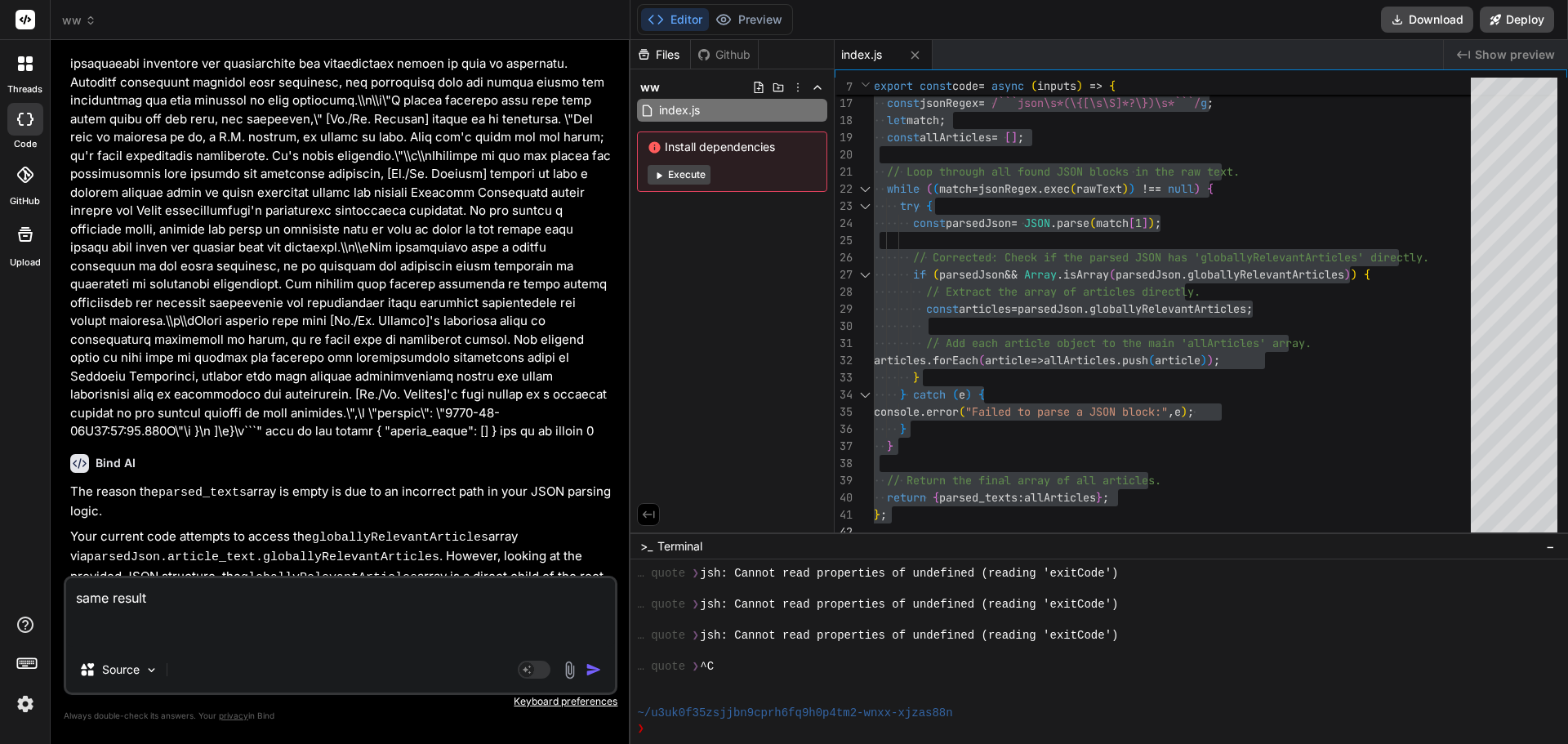
paste textarea "{ "parsed_texts": [] }"
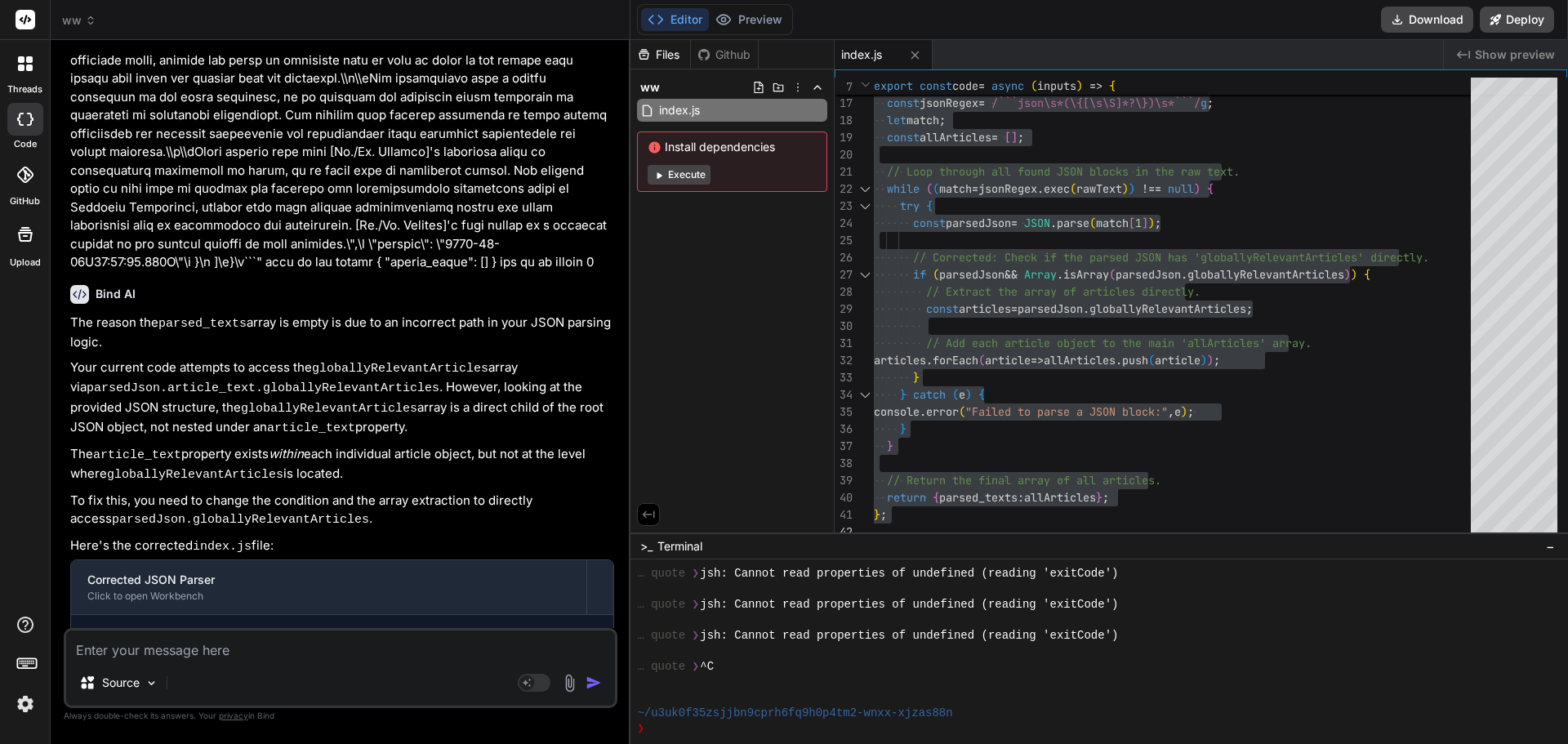
scroll to position [11060, 0]
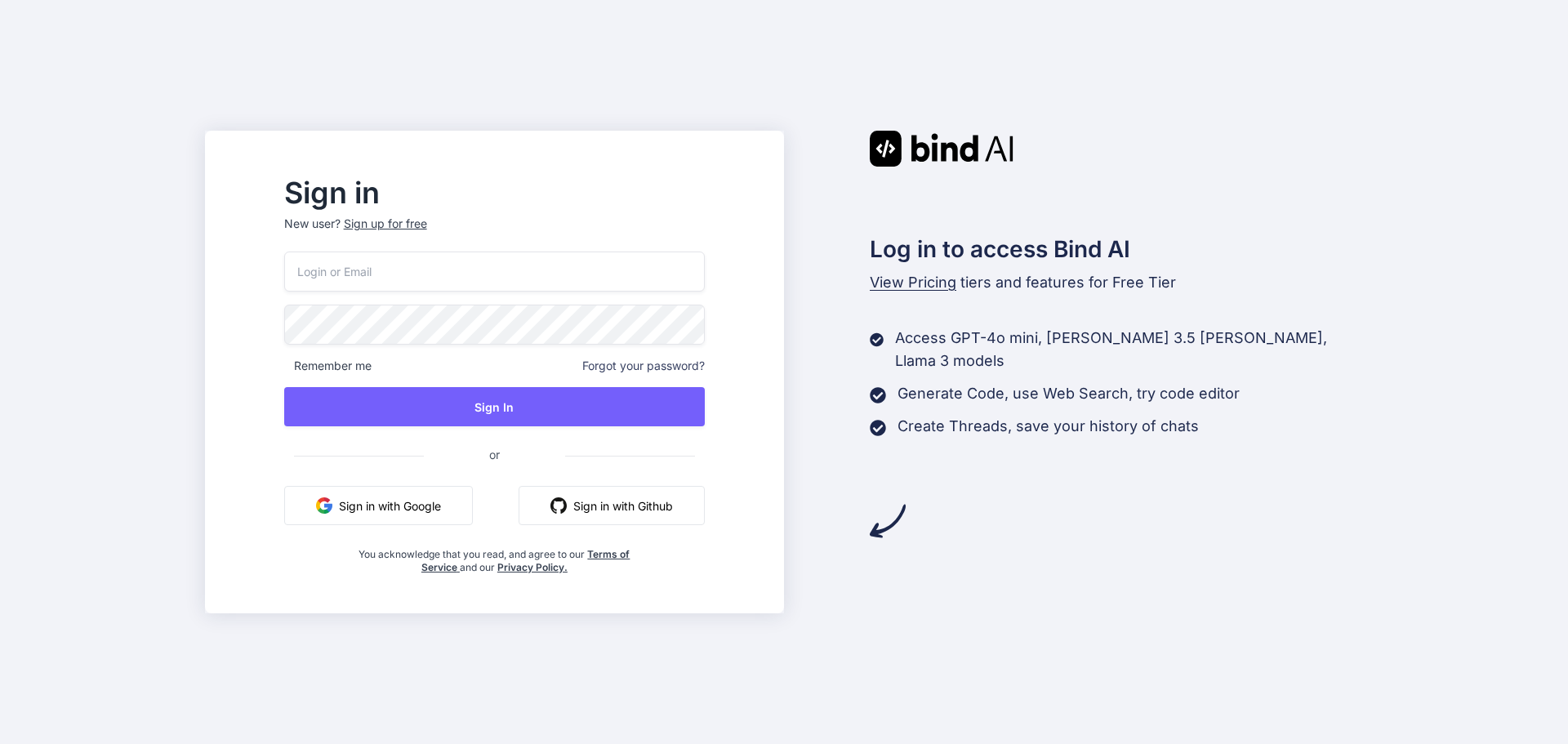
click at [529, 289] on input "email" at bounding box center [493, 271] width 420 height 40
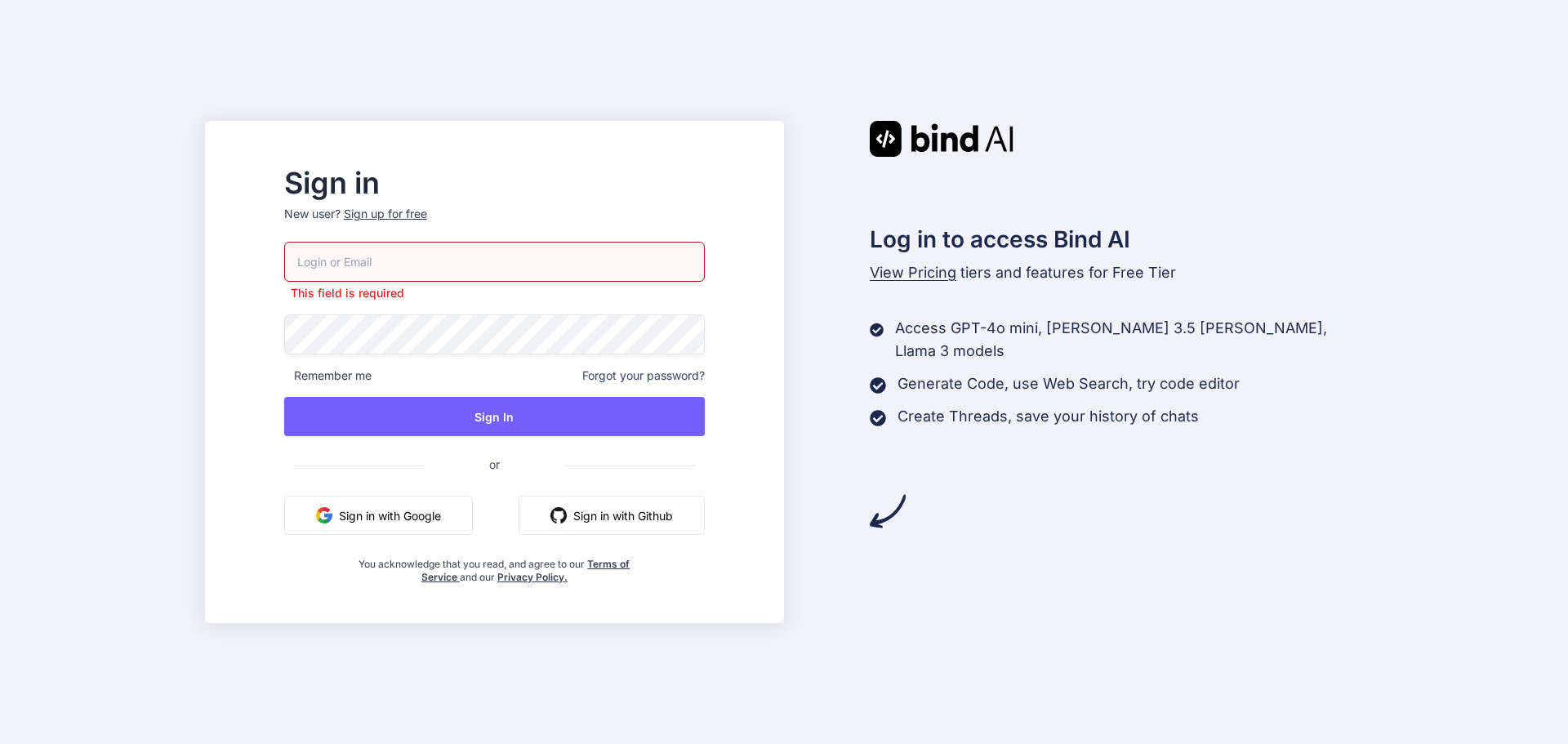
type input "[PERSON_NAME][EMAIL_ADDRESS][PERSON_NAME][DOMAIN_NAME]"
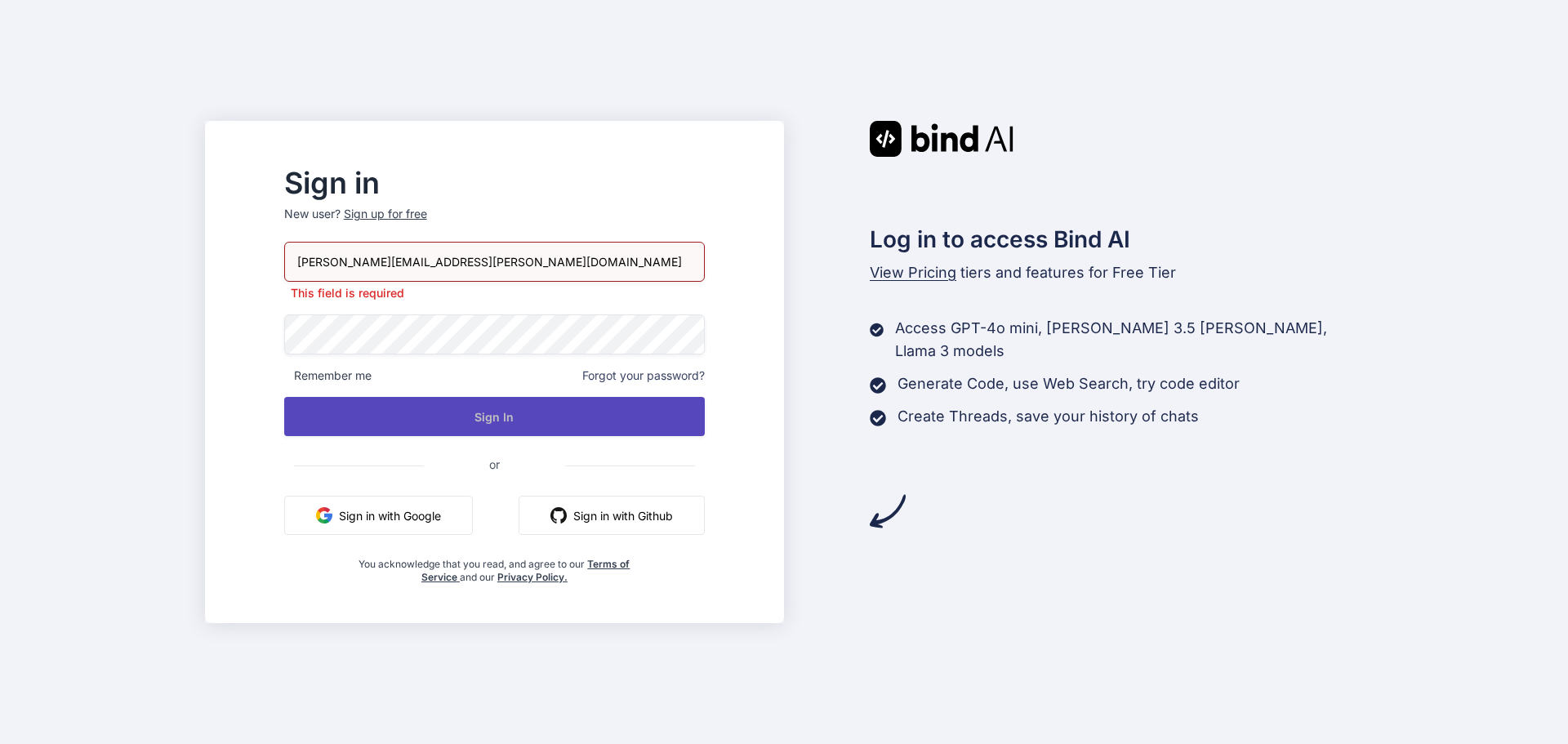
click at [523, 416] on button "Sign In" at bounding box center [493, 416] width 420 height 39
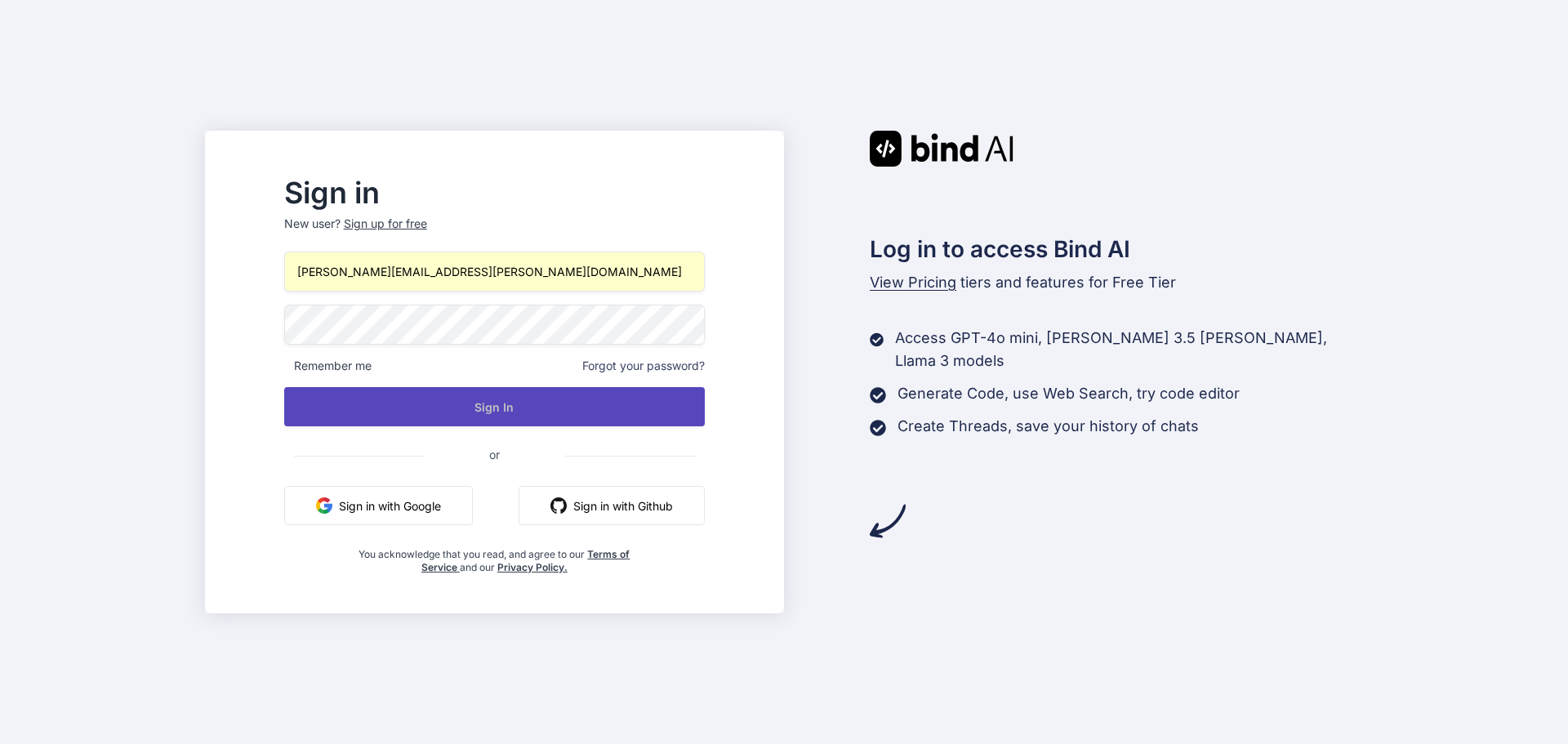
click at [491, 409] on button "Sign In" at bounding box center [493, 406] width 420 height 39
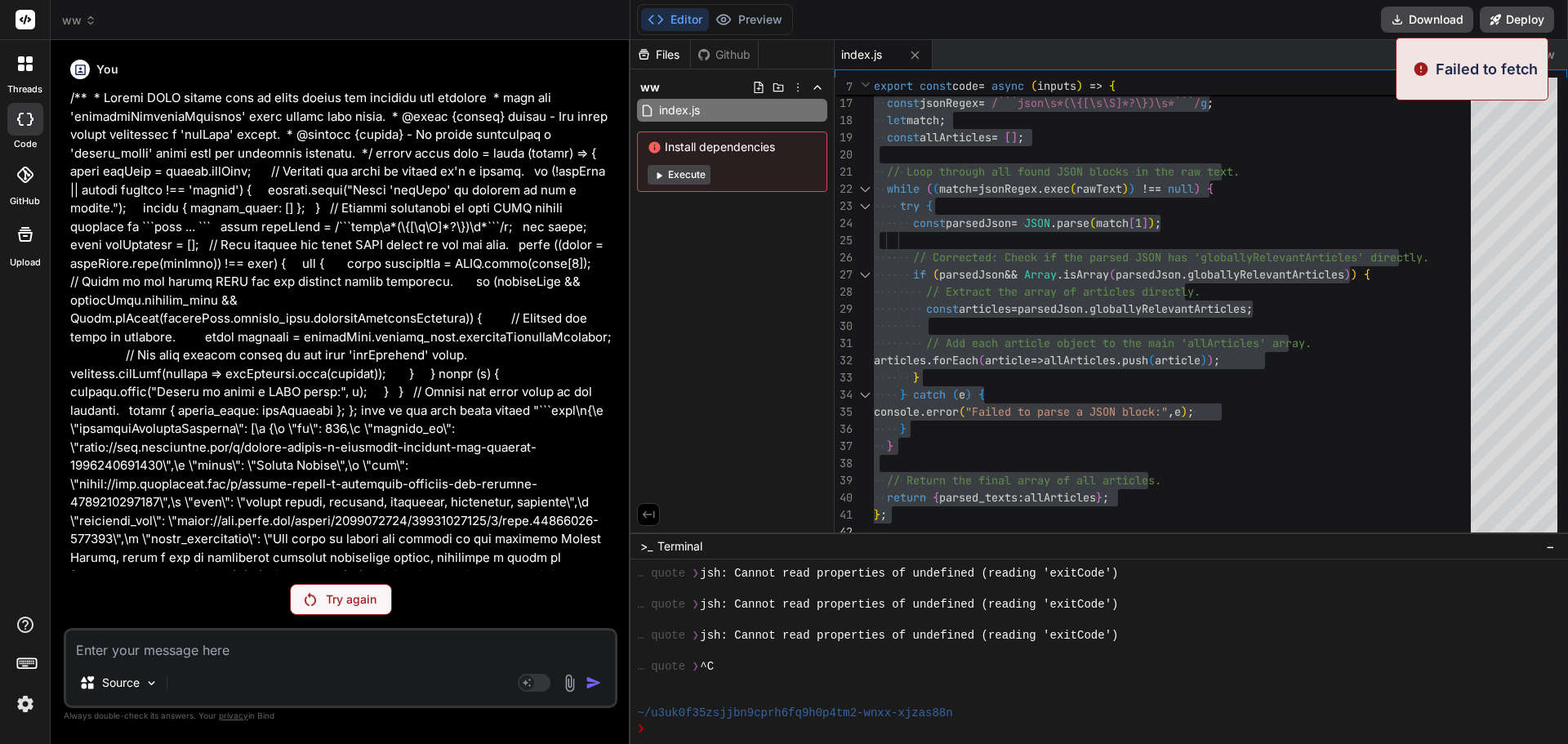
scroll to position [15515, 0]
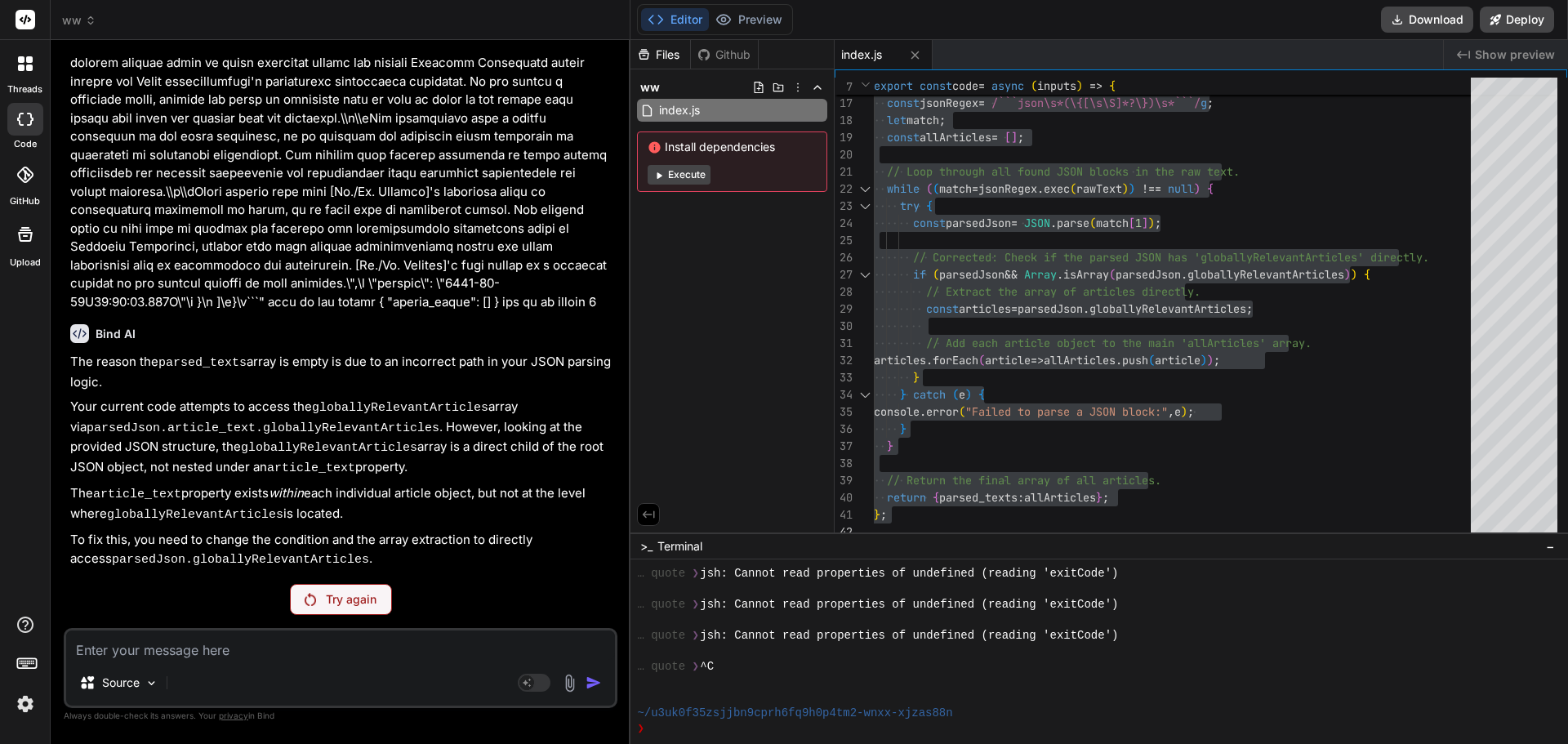
click at [326, 613] on div "Try again" at bounding box center [340, 599] width 102 height 31
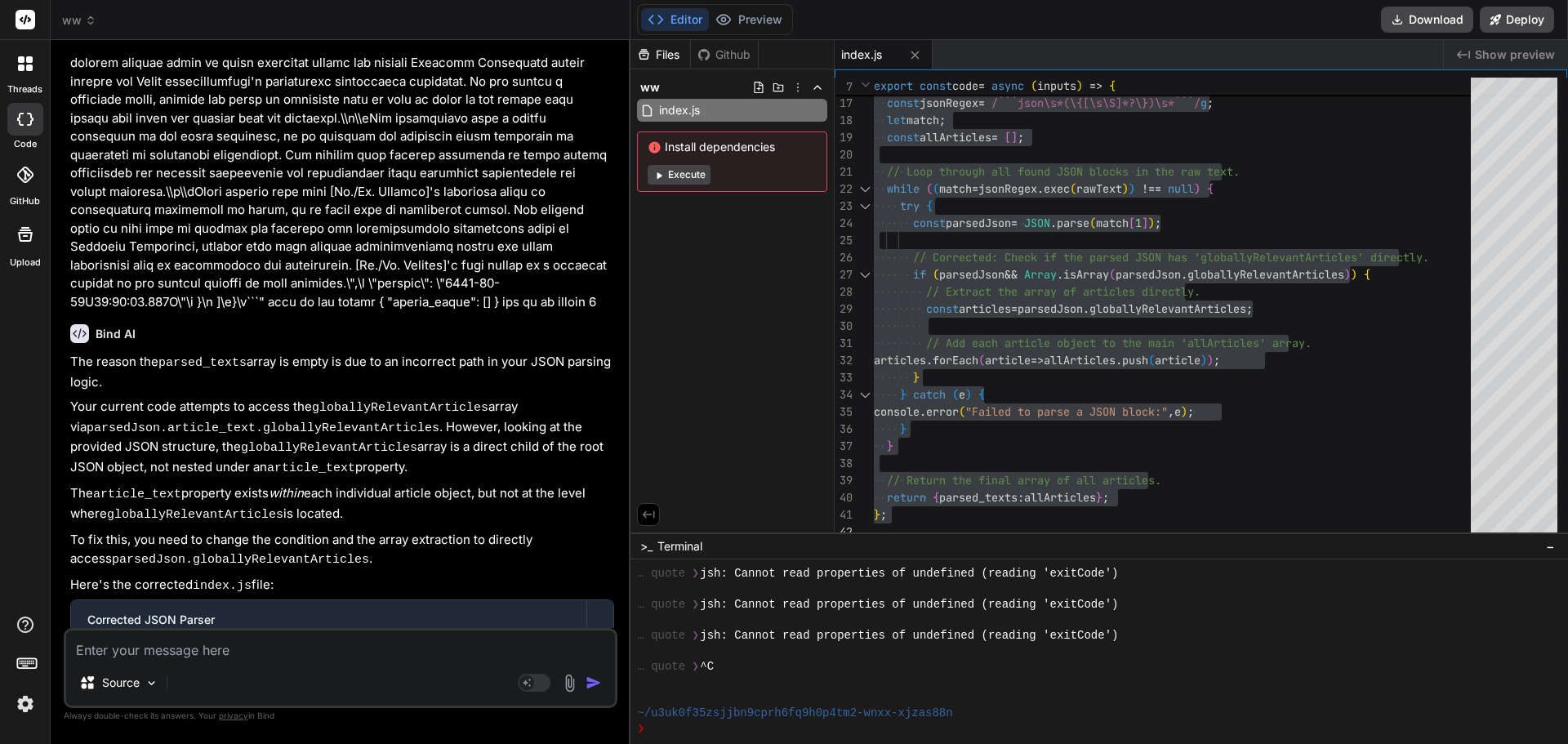
scroll to position [11117, 0]
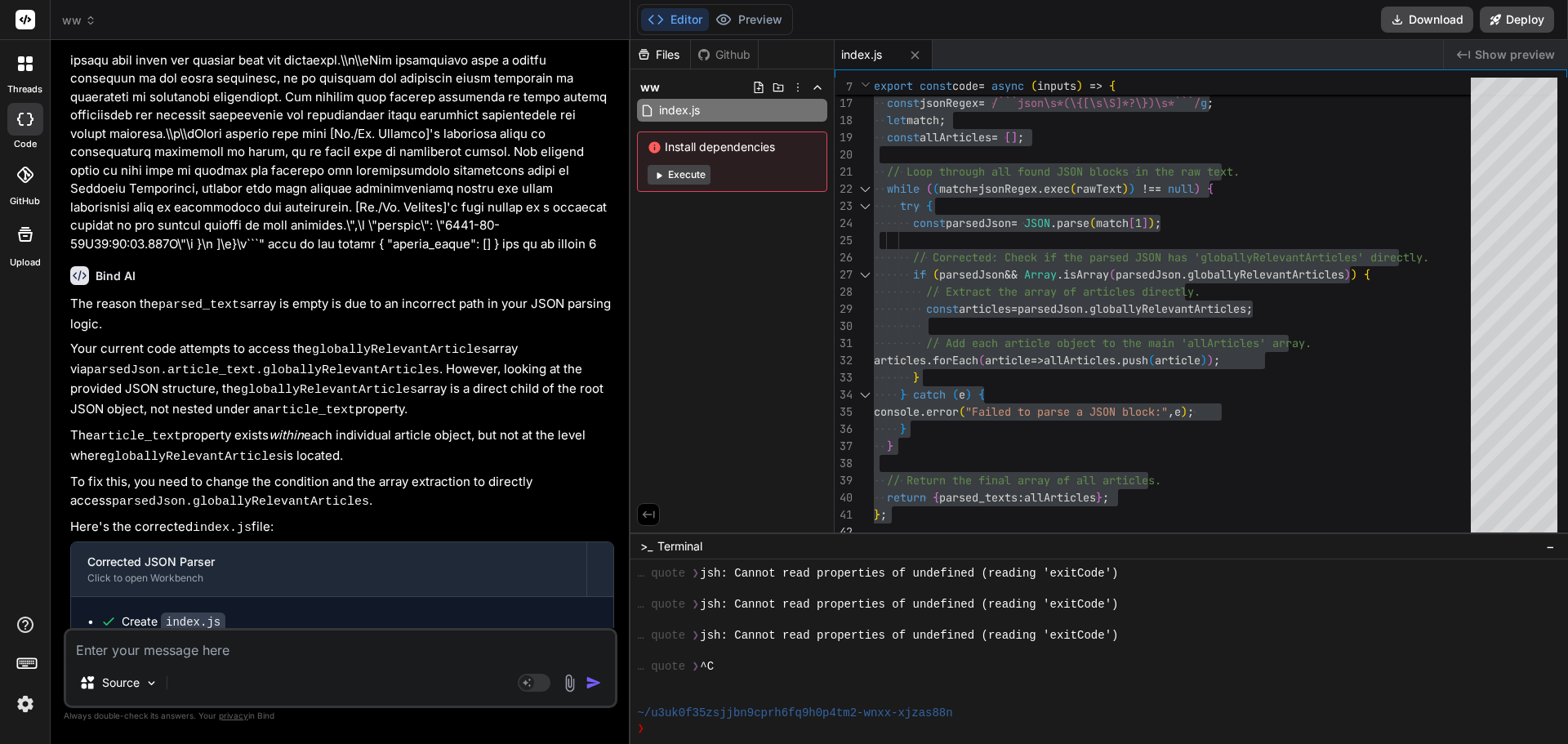
type textarea "x"
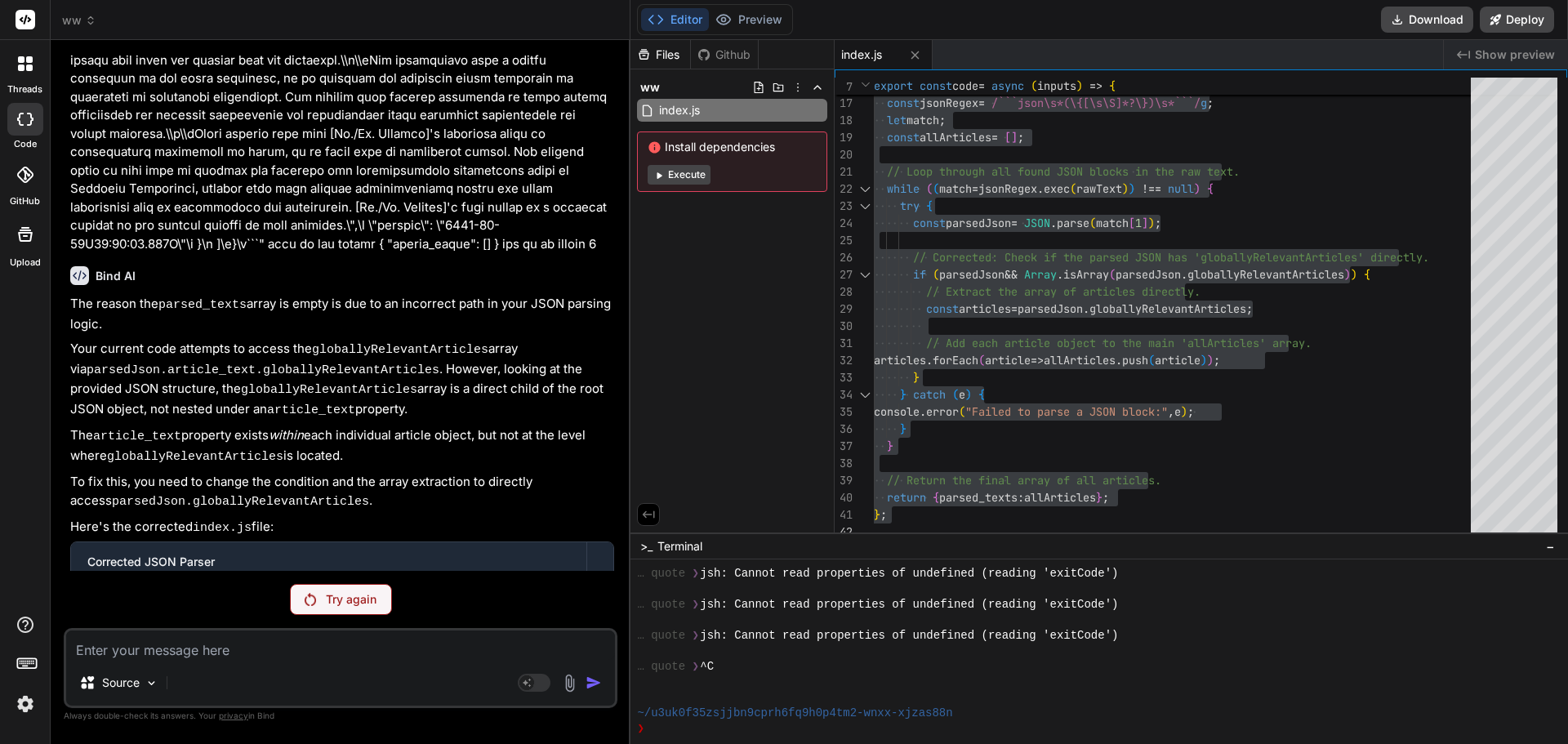
scroll to position [11060, 0]
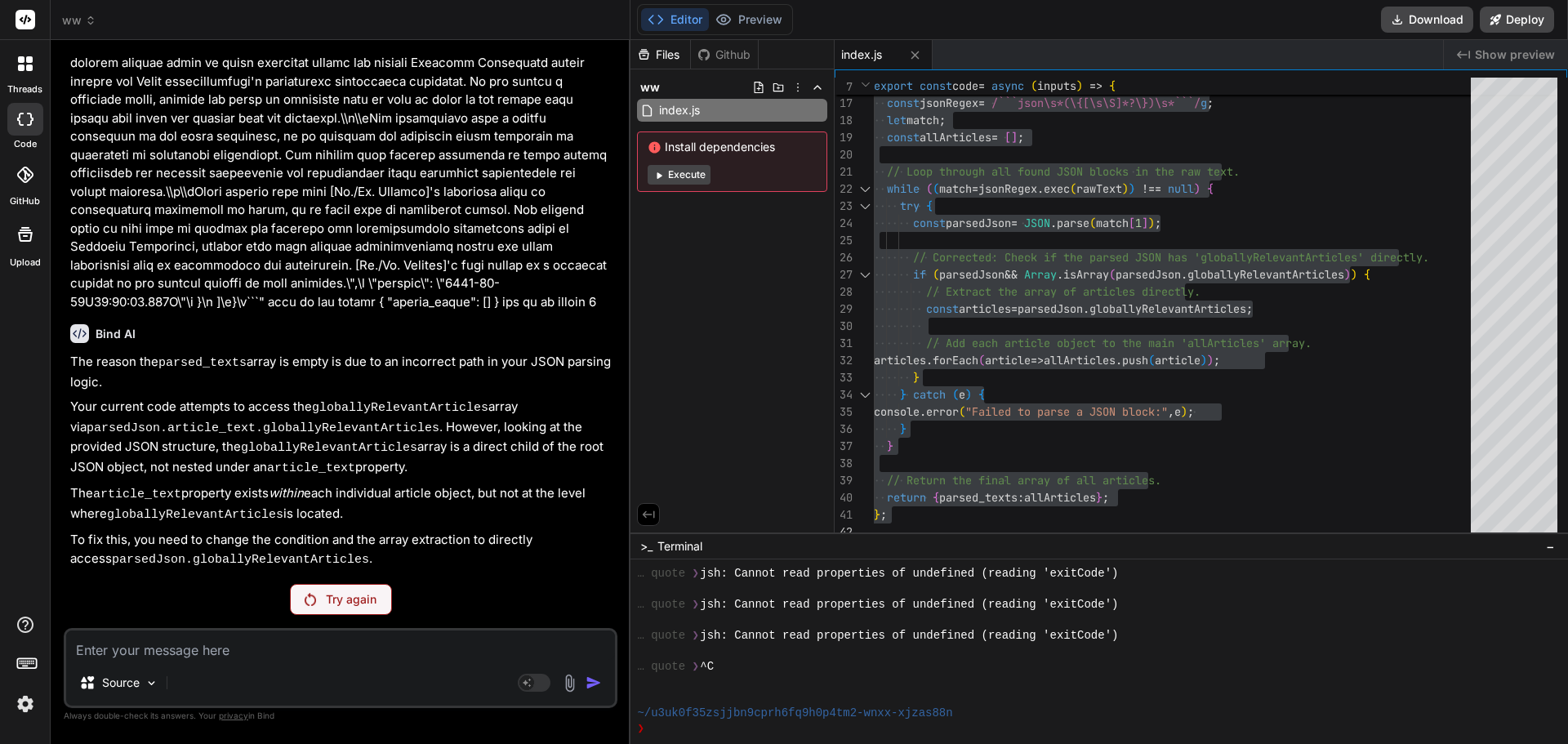
click at [77, 20] on span "ww" at bounding box center [79, 20] width 34 height 16
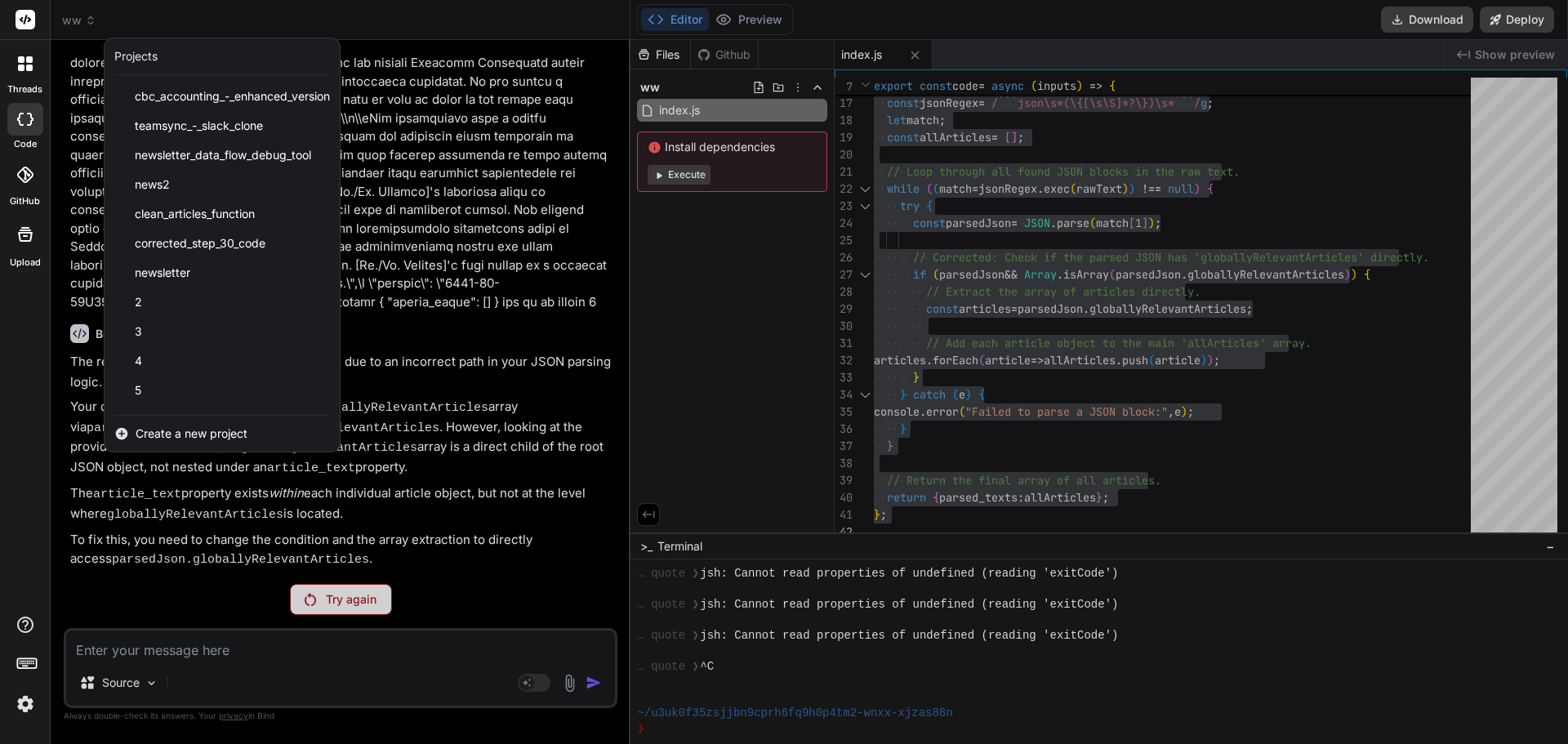
click at [171, 433] on span "Create a new project" at bounding box center [191, 433] width 111 height 16
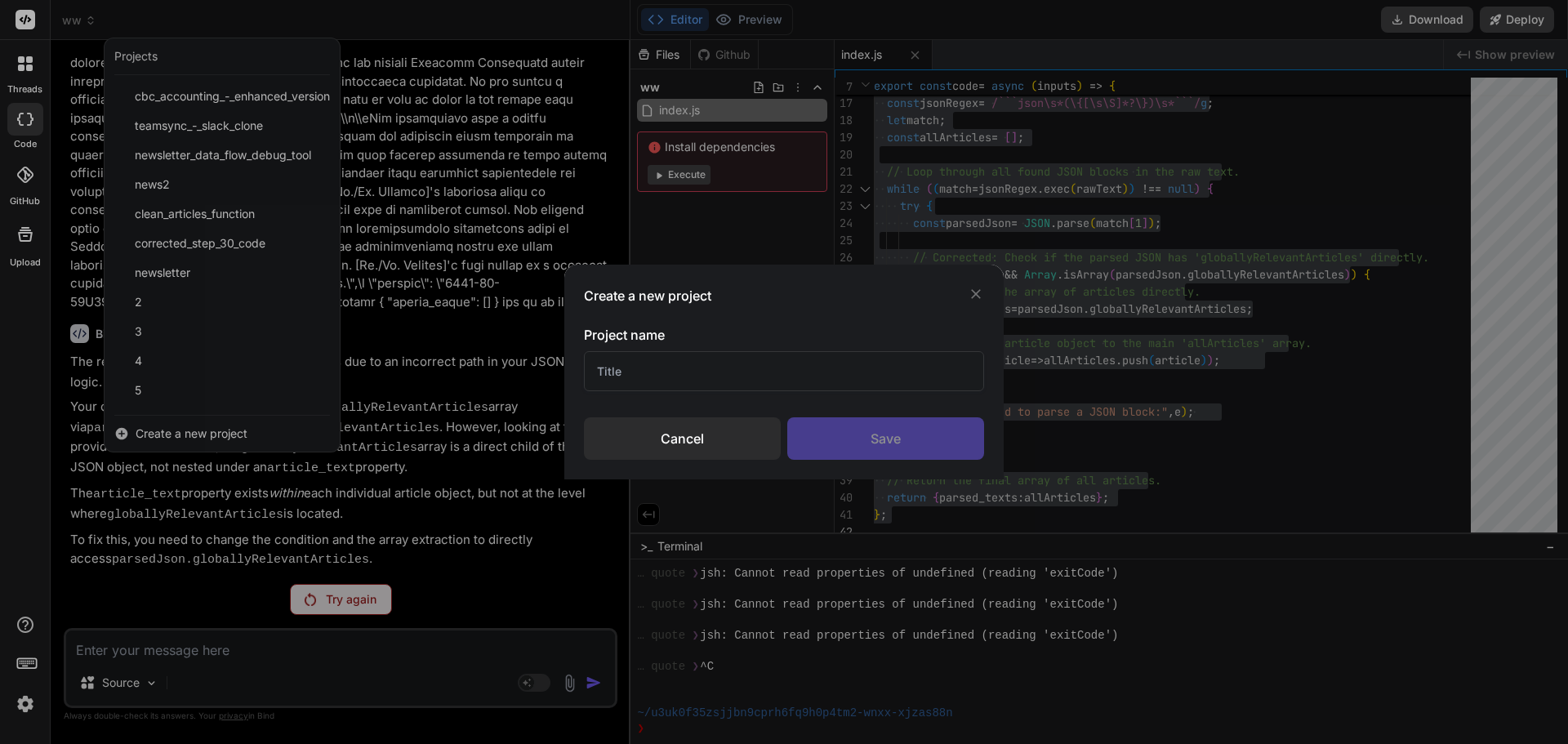
click at [767, 374] on input "text" at bounding box center [784, 372] width 400 height 40
click at [825, 438] on div "Save" at bounding box center [885, 438] width 197 height 43
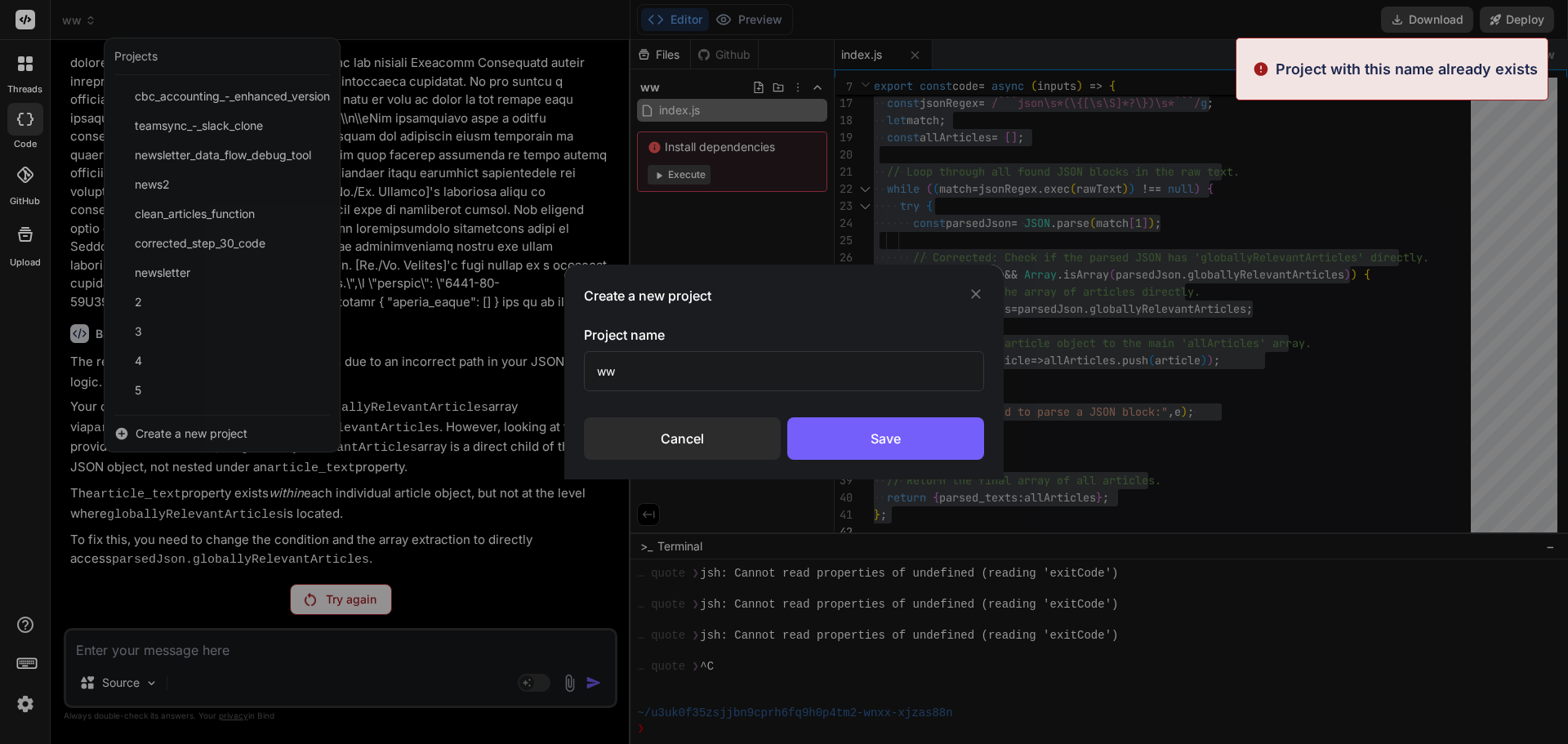
click at [783, 387] on input "ww" at bounding box center [784, 372] width 400 height 40
type input "www"
click at [841, 430] on div "Save" at bounding box center [885, 438] width 197 height 43
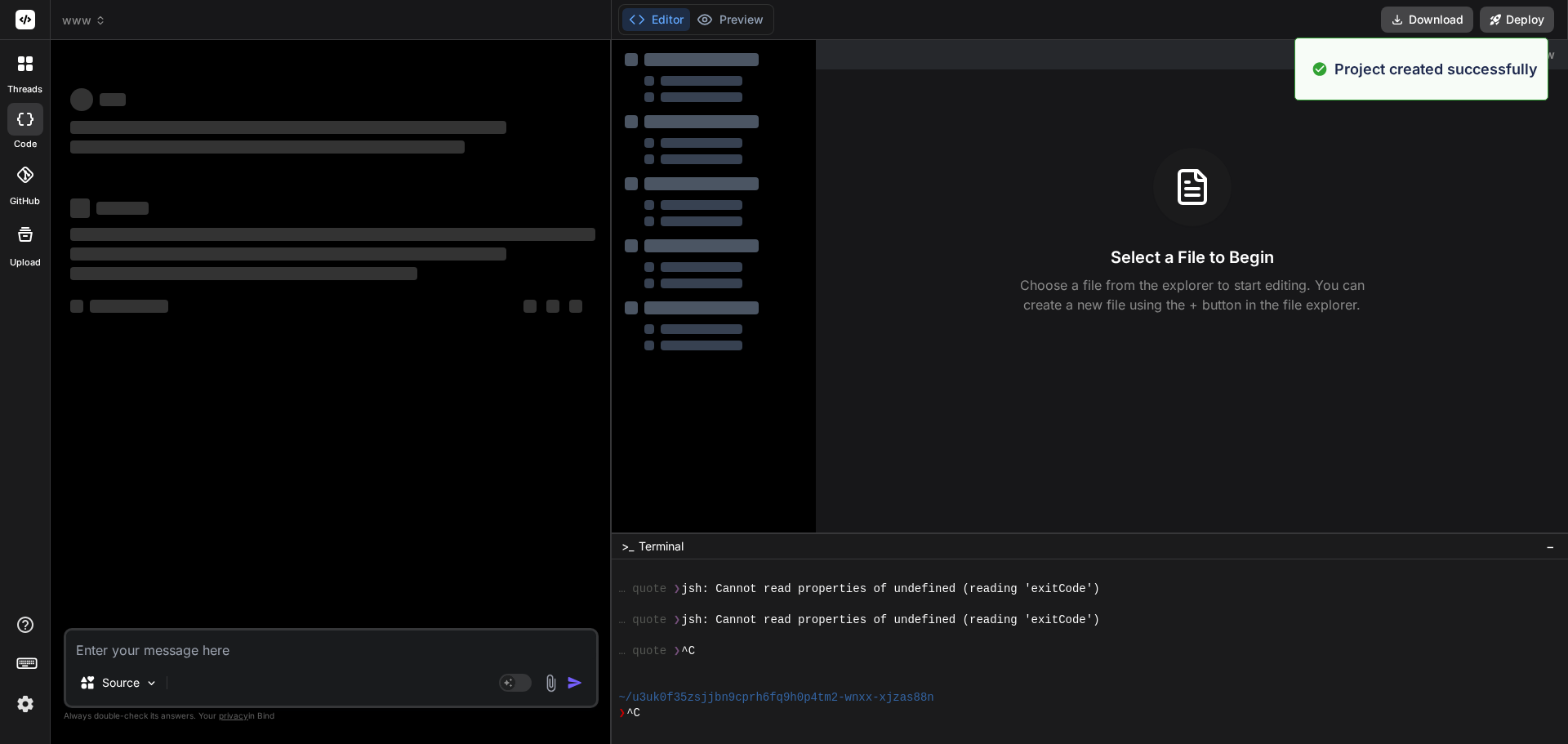
scroll to position [0, 0]
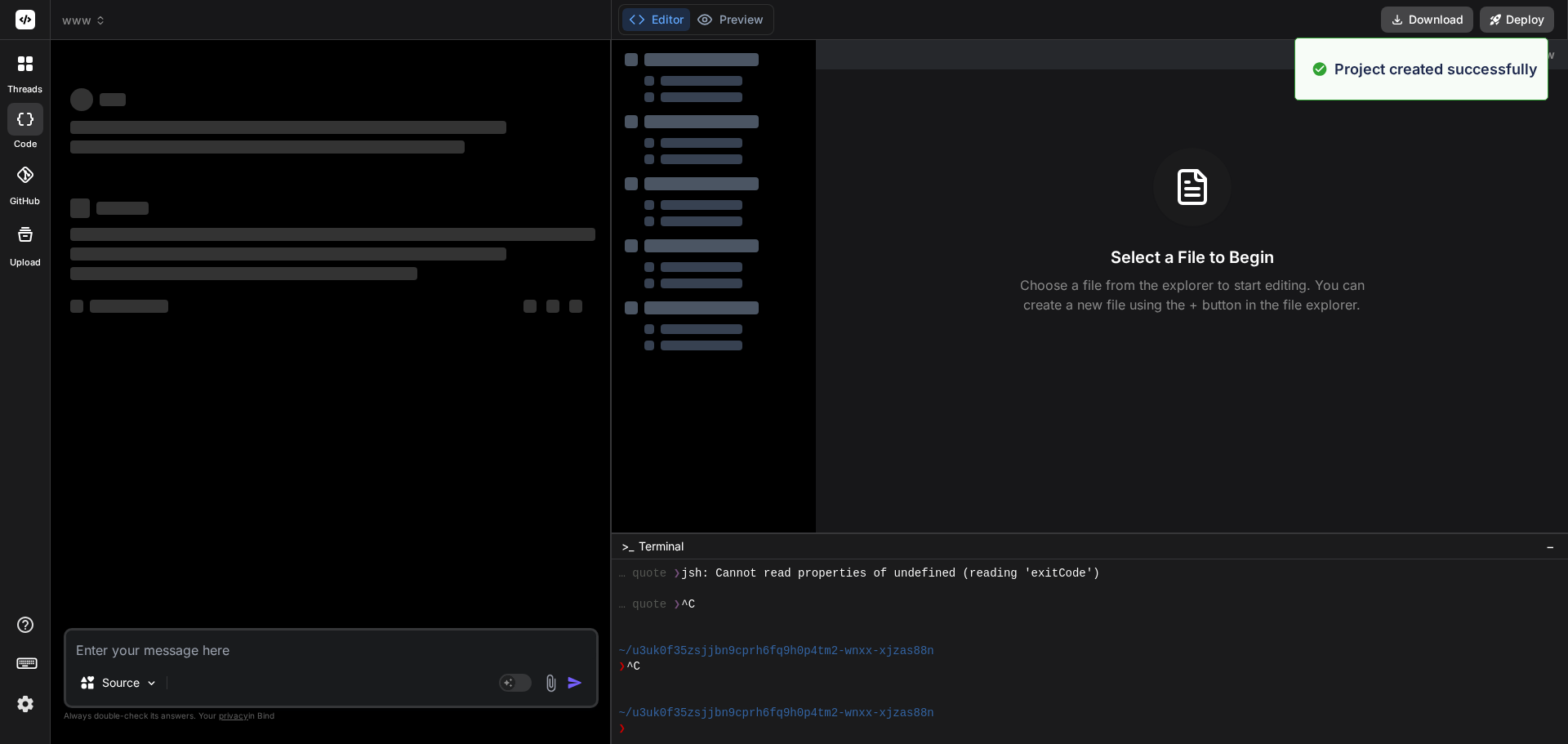
type textarea "x"
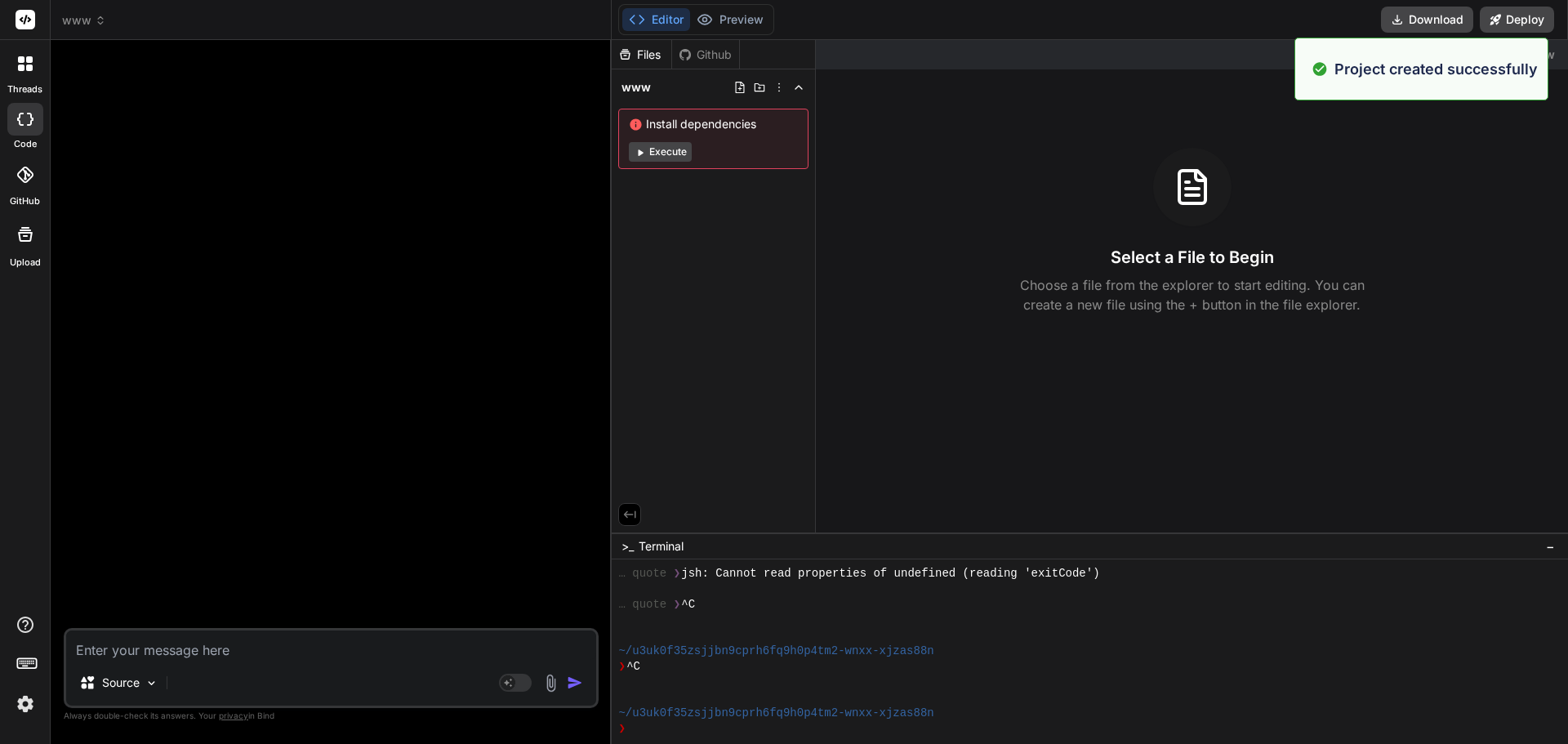
click at [197, 654] on textarea at bounding box center [331, 645] width 530 height 30
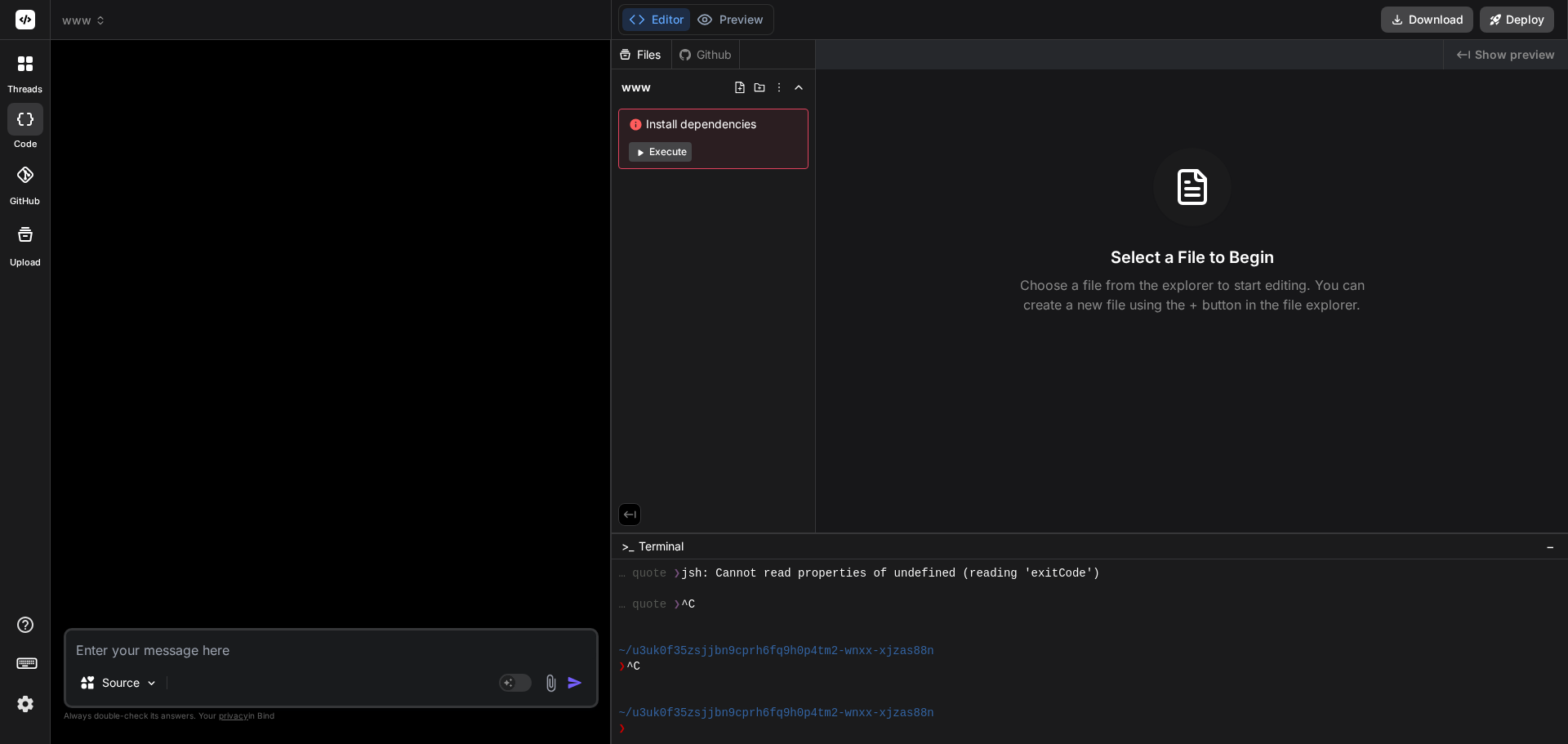
type textarea "c"
type textarea "x"
type textarea "co"
type textarea "x"
type textarea "con"
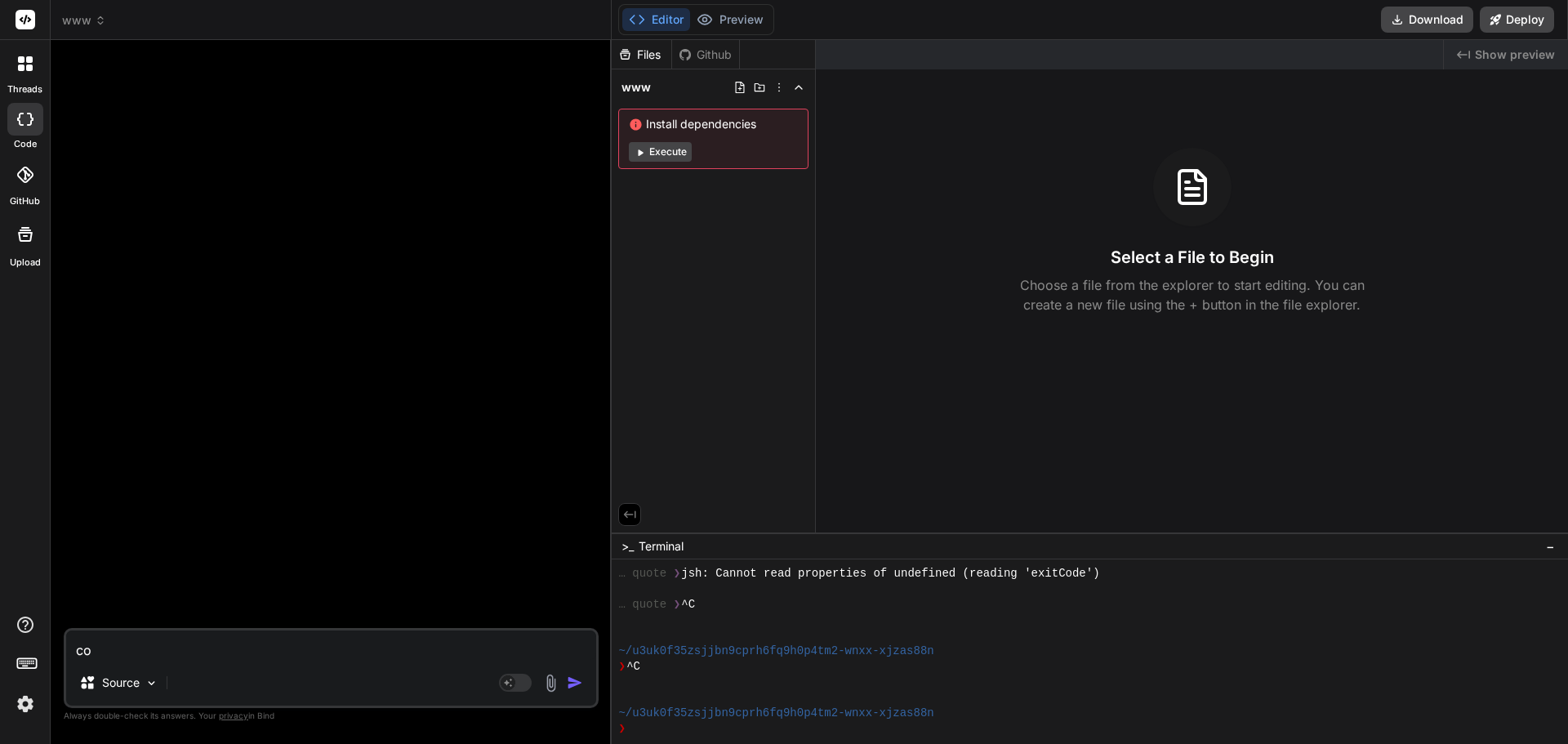
type textarea "x"
type textarea "conv"
type textarea "x"
type textarea "conve"
type textarea "x"
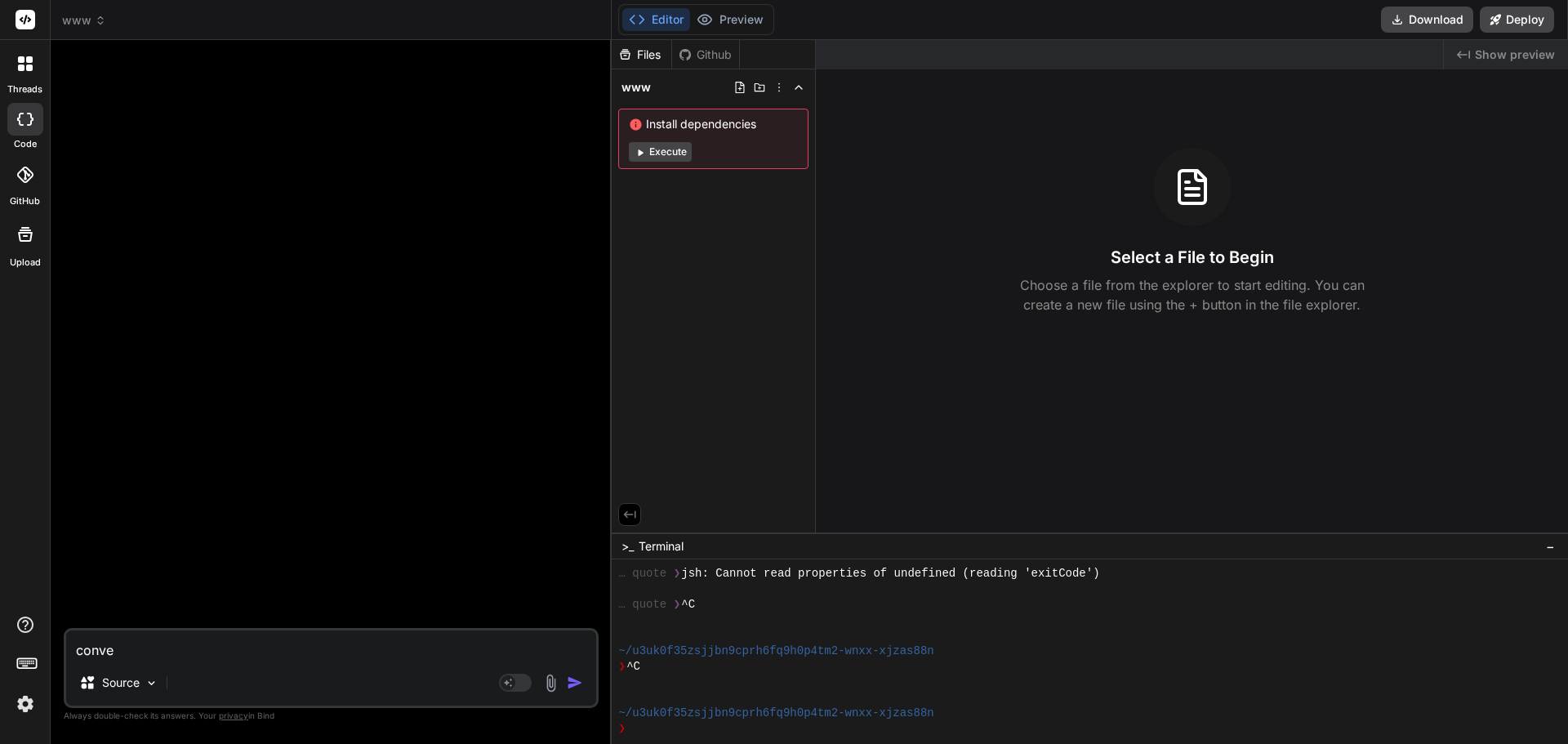
type textarea "conv"
type textarea "x"
type textarea "con"
type textarea "x"
type textarea "co"
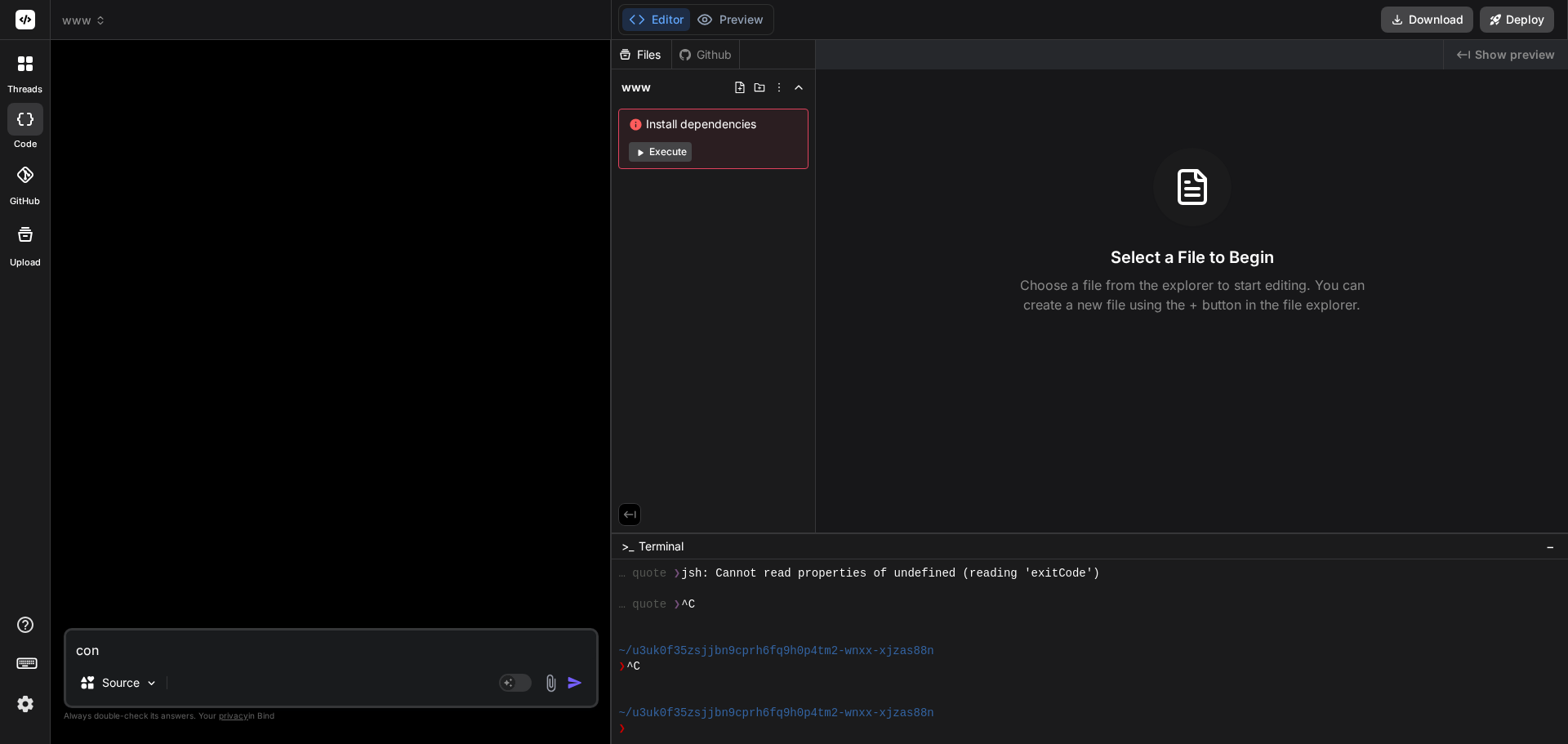
type textarea "x"
type textarea "c"
type textarea "x"
type textarea "w"
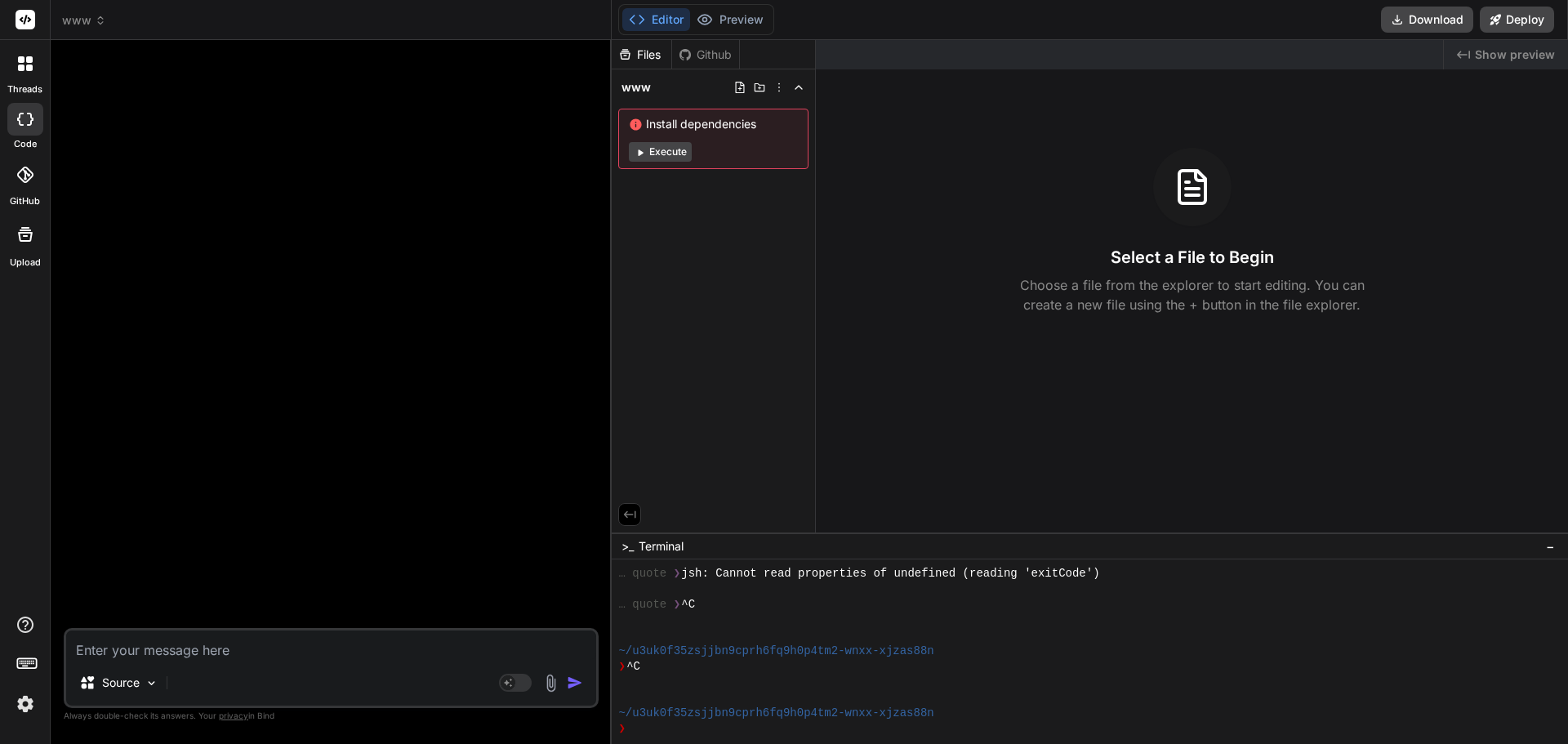
type textarea "x"
type textarea "wr"
type textarea "x"
type textarea "wrt"
type textarea "x"
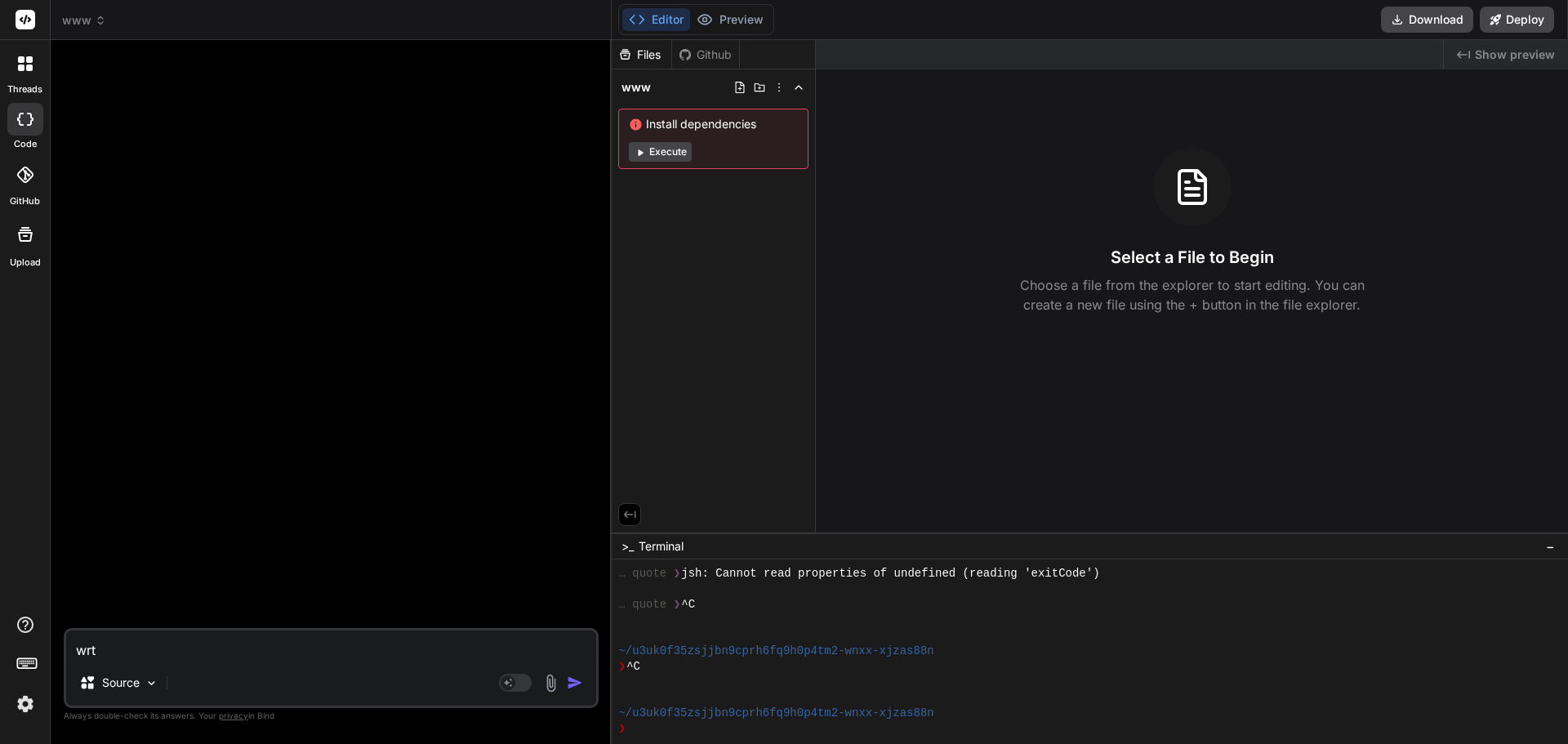
type textarea "wrti"
type textarea "x"
type textarea "wrtie"
type textarea "x"
type textarea "wrtie"
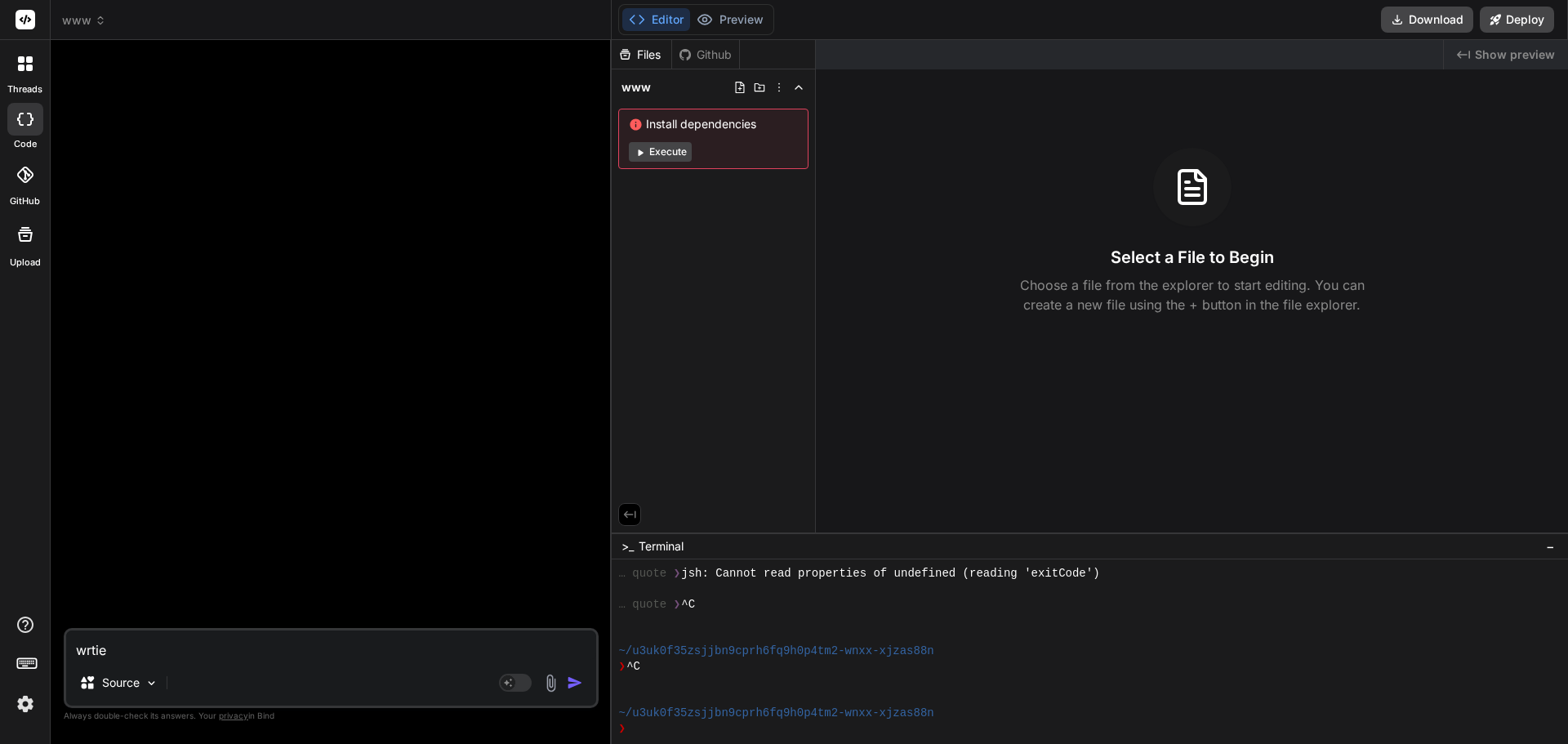
type textarea "x"
type textarea "wrtie c"
type textarea "x"
type textarea "wrtie co"
type textarea "x"
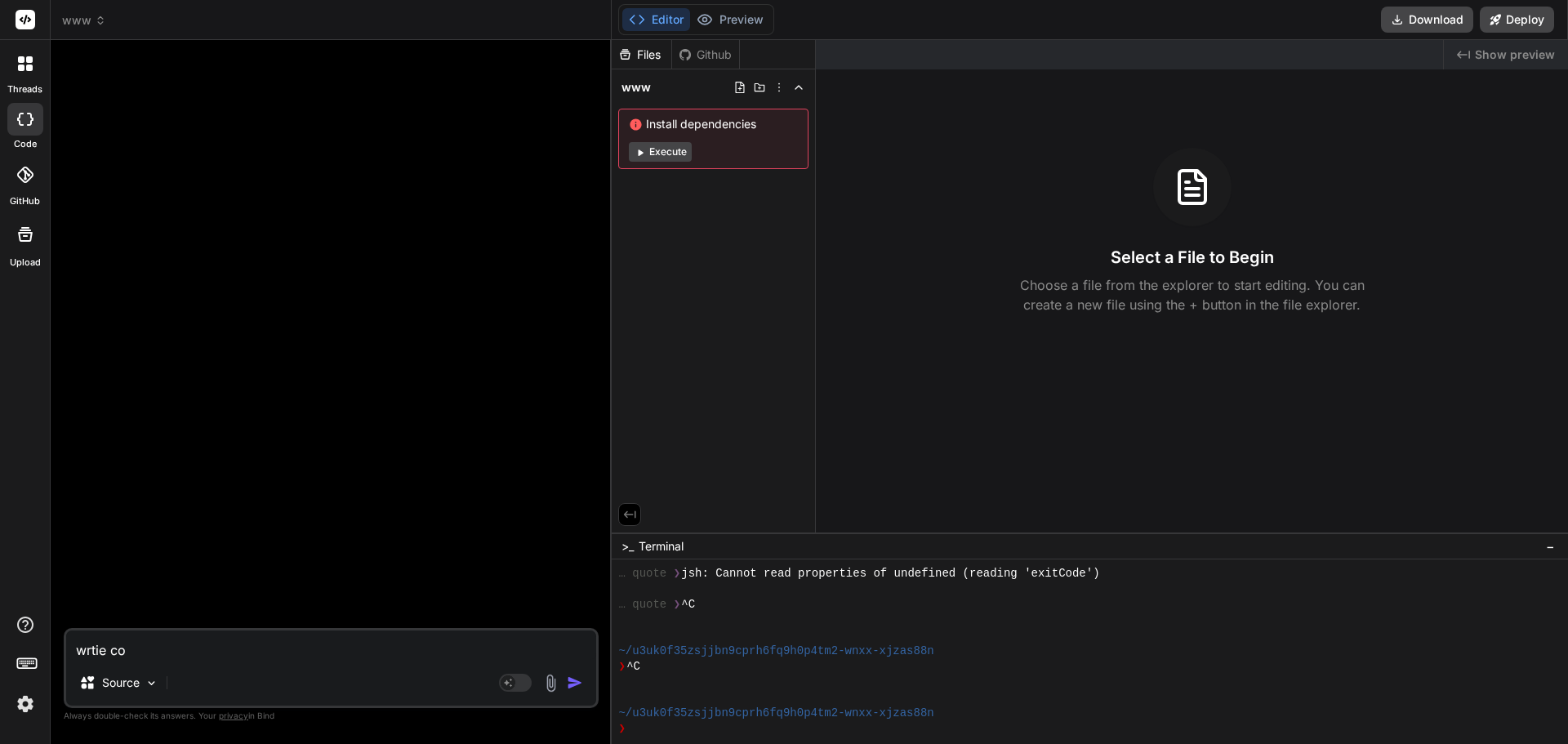
type textarea "wrtie cod"
type textarea "x"
type textarea "wrtie code"
type textarea "x"
type textarea "wrtie code"
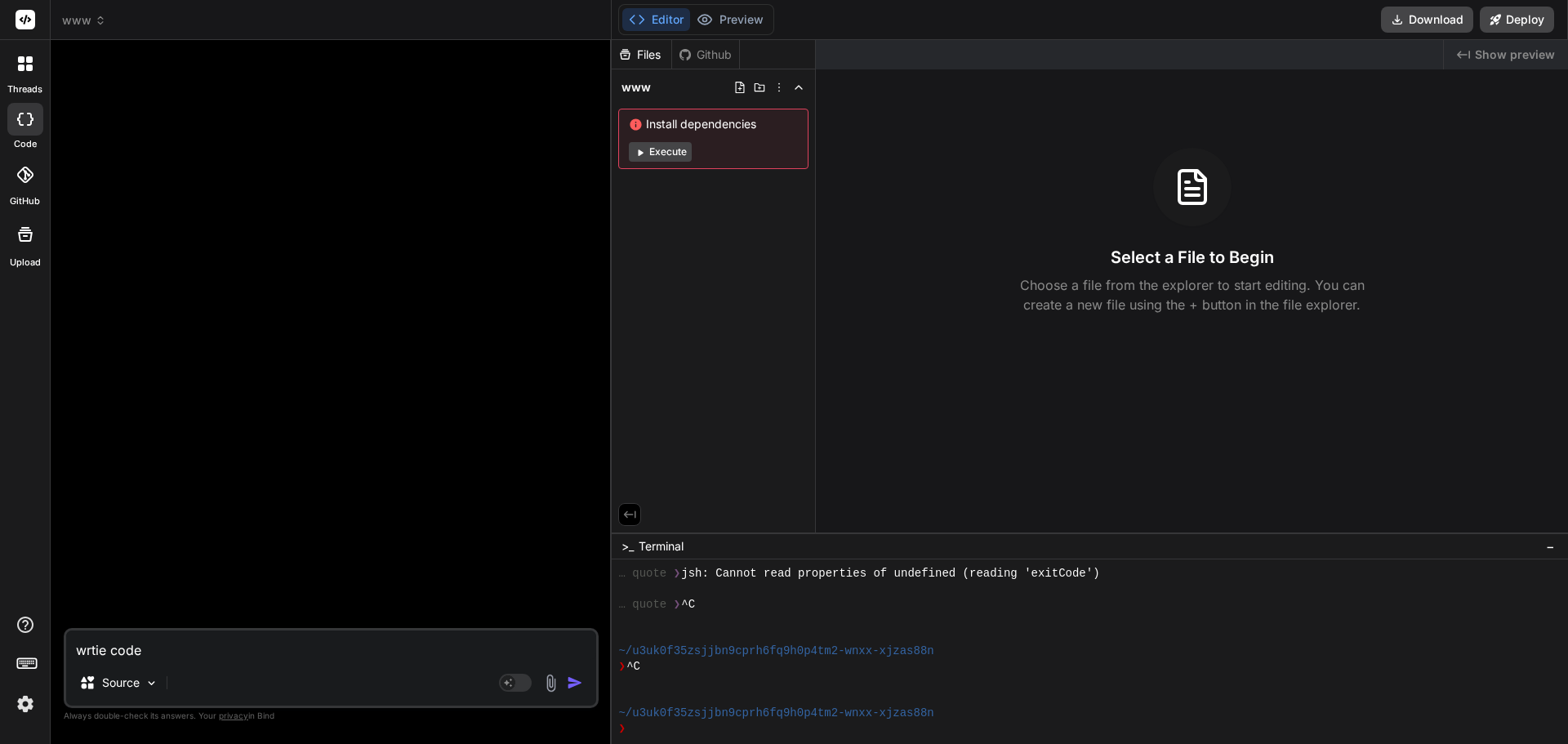
type textarea "x"
type textarea "wrtie code t"
type textarea "x"
type textarea "wrtie code th"
type textarea "x"
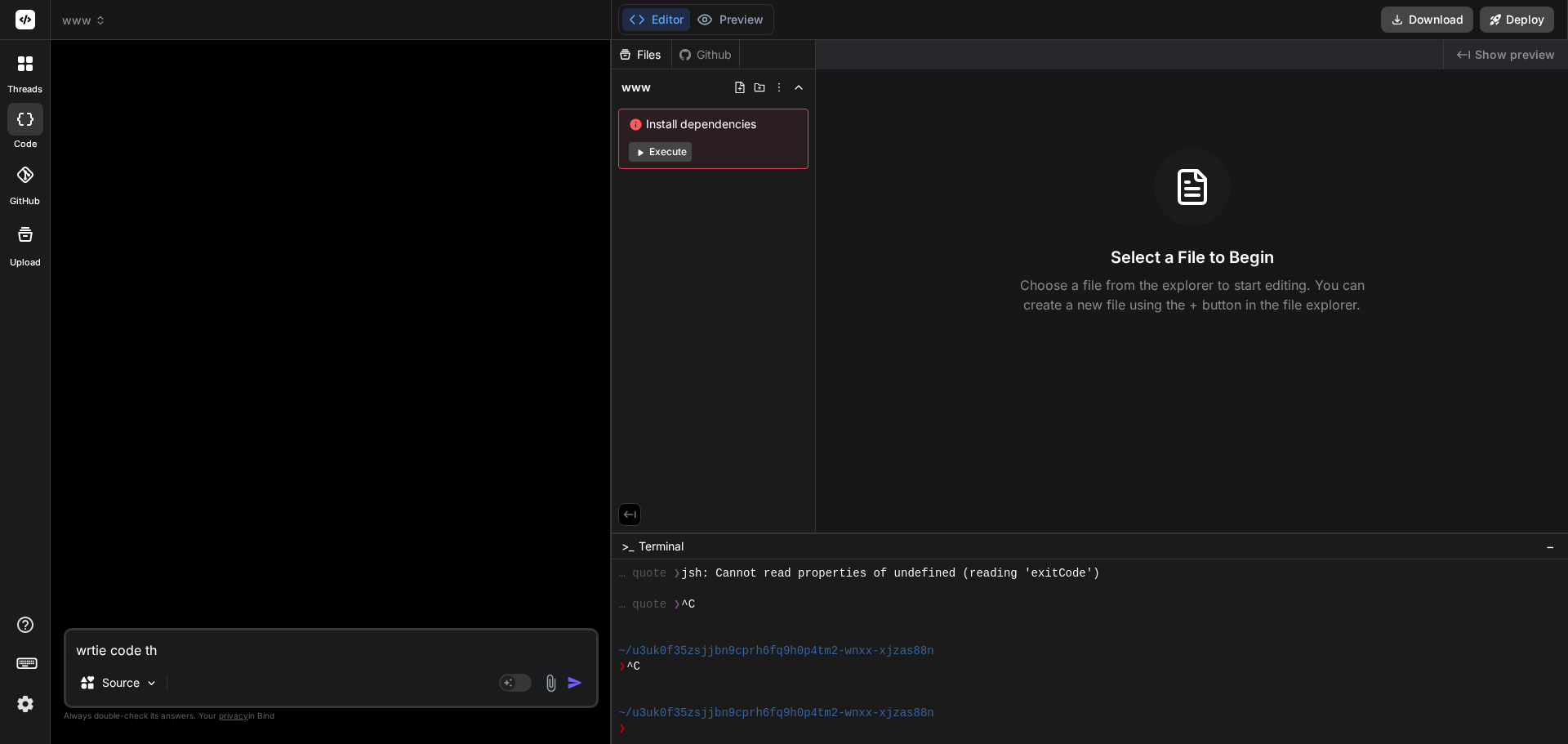
type textarea "wrtie code tha"
type textarea "x"
type textarea "wrtie code that"
type textarea "x"
type textarea "wrtie code that"
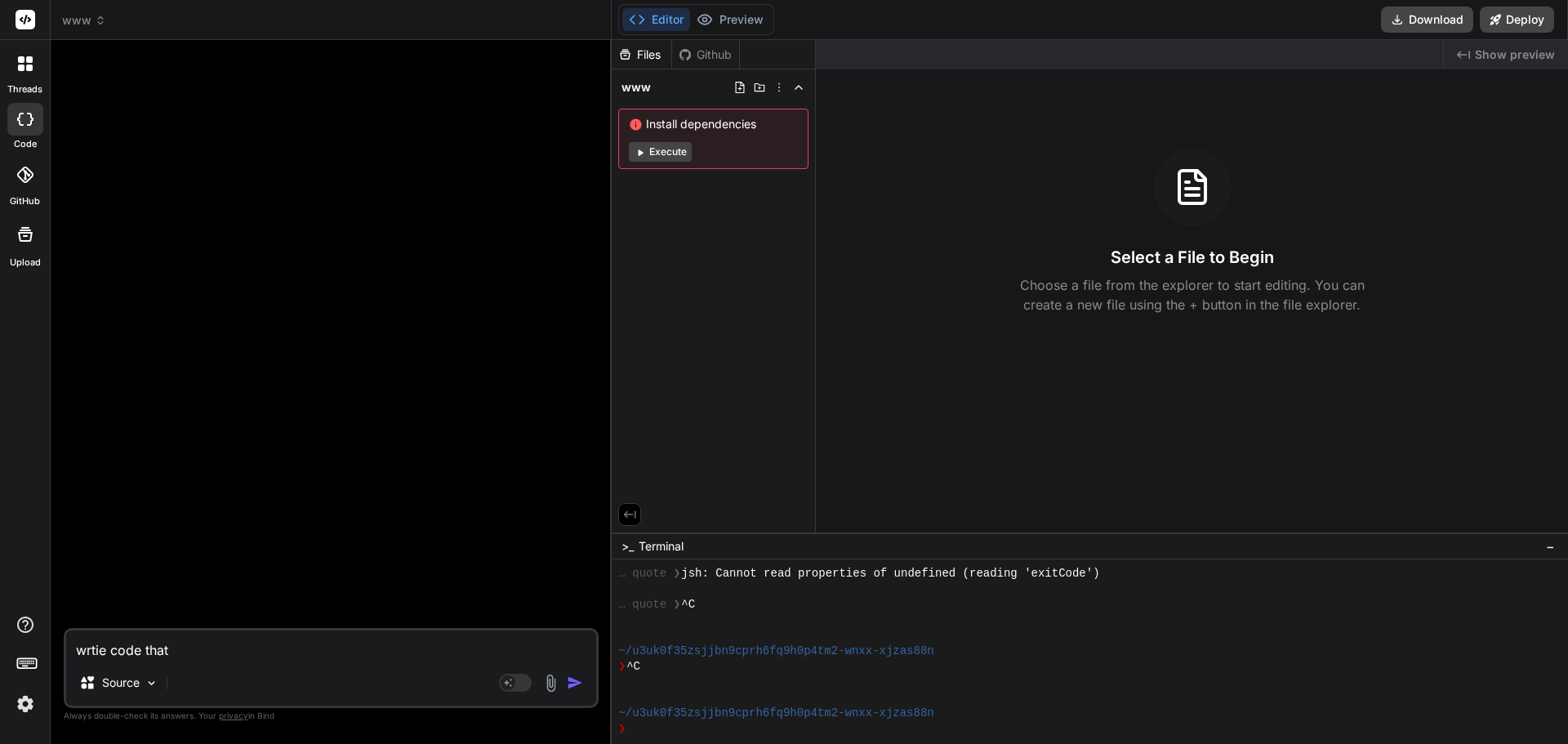
type textarea "x"
type textarea "wrtie code that i"
type textarea "x"
type textarea "wrtie code that i"
type textarea "x"
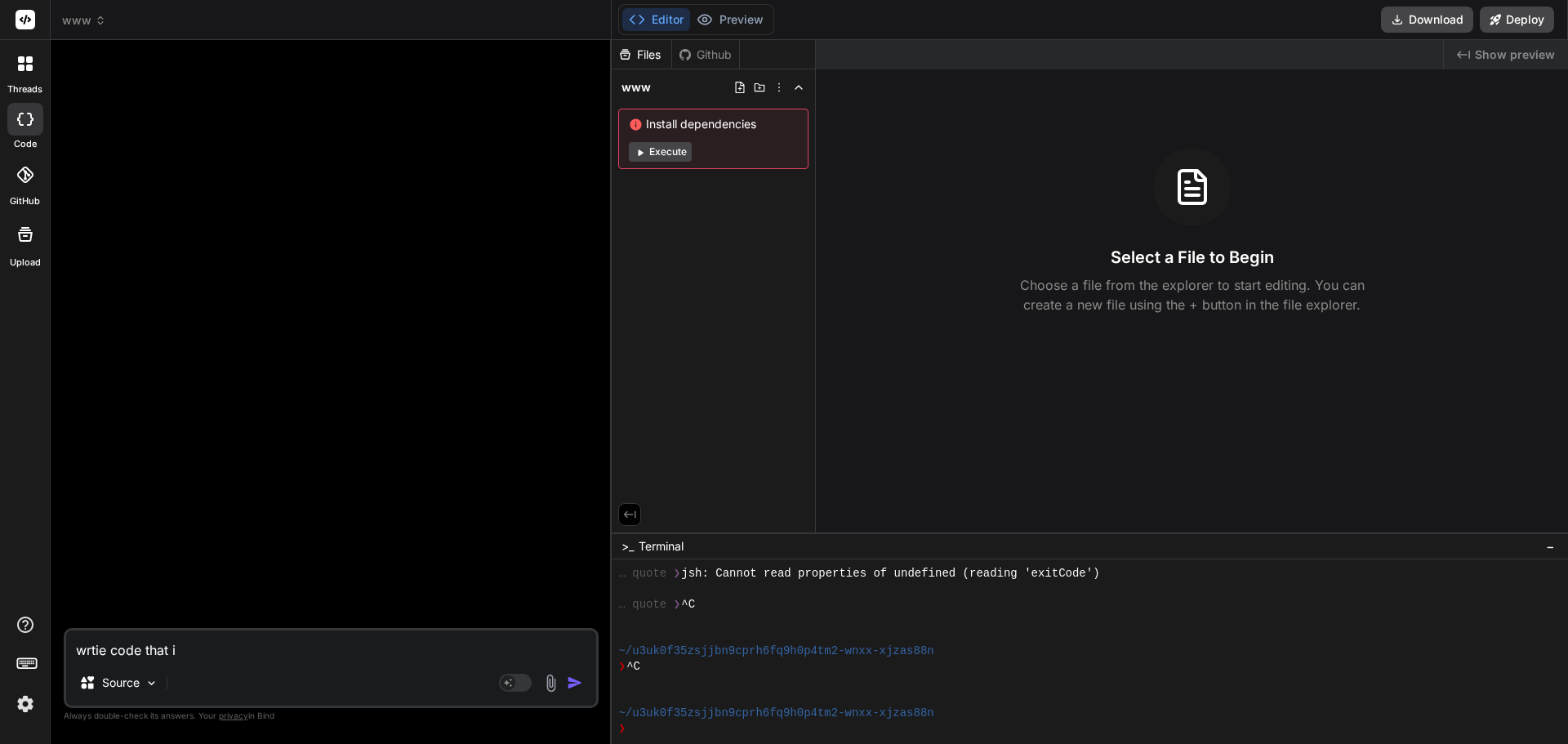
type textarea "wrtie code that i c"
type textarea "x"
type textarea "wrtie code that i ca"
type textarea "x"
type textarea "wrtie code that i can"
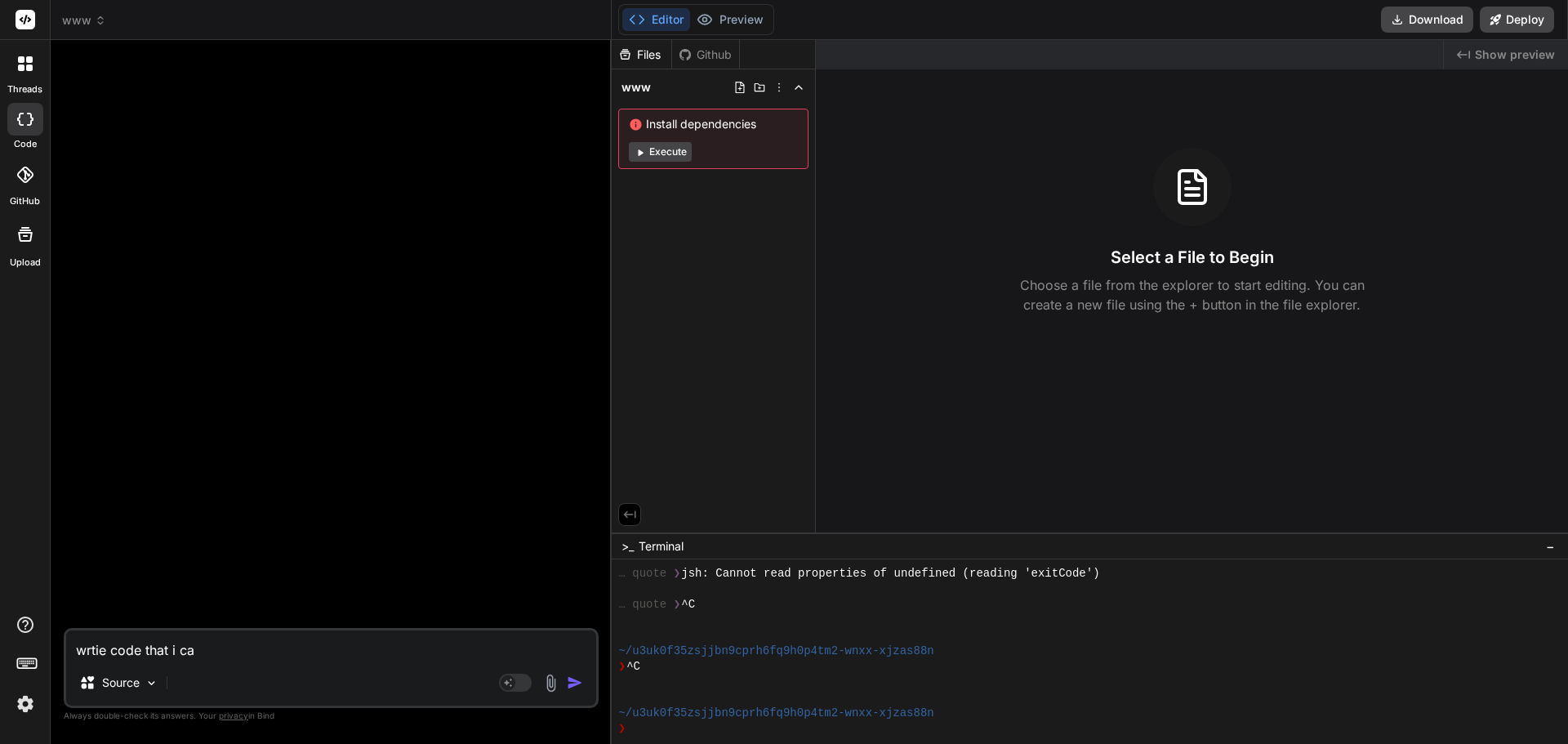
type textarea "x"
type textarea "wrtie code that i can"
type textarea "x"
type textarea "wrtie code that i can p"
type textarea "x"
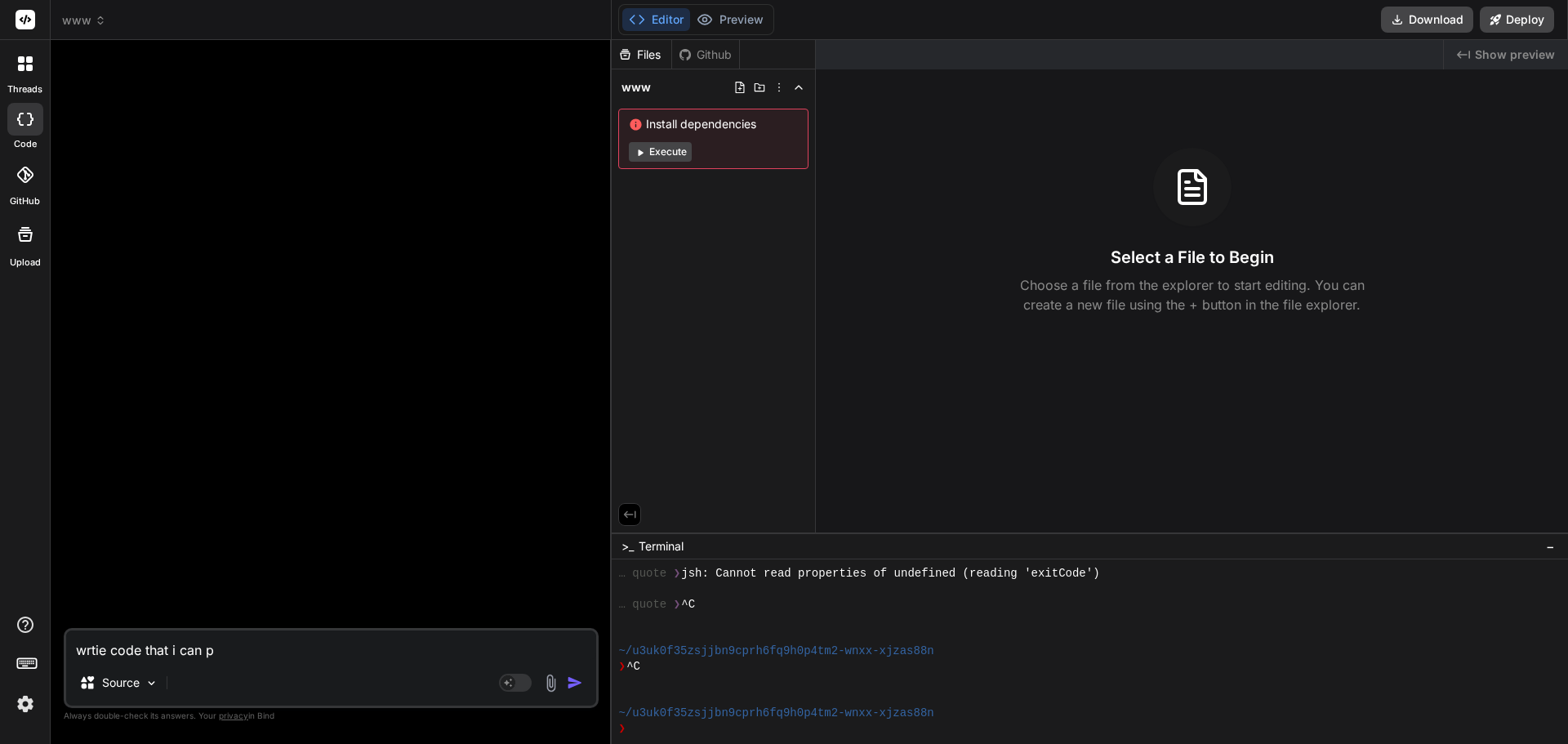
type textarea "wrtie code that i can pa"
type textarea "x"
type textarea "wrtie code that i can pas"
type textarea "x"
type textarea "wrtie code that i can past"
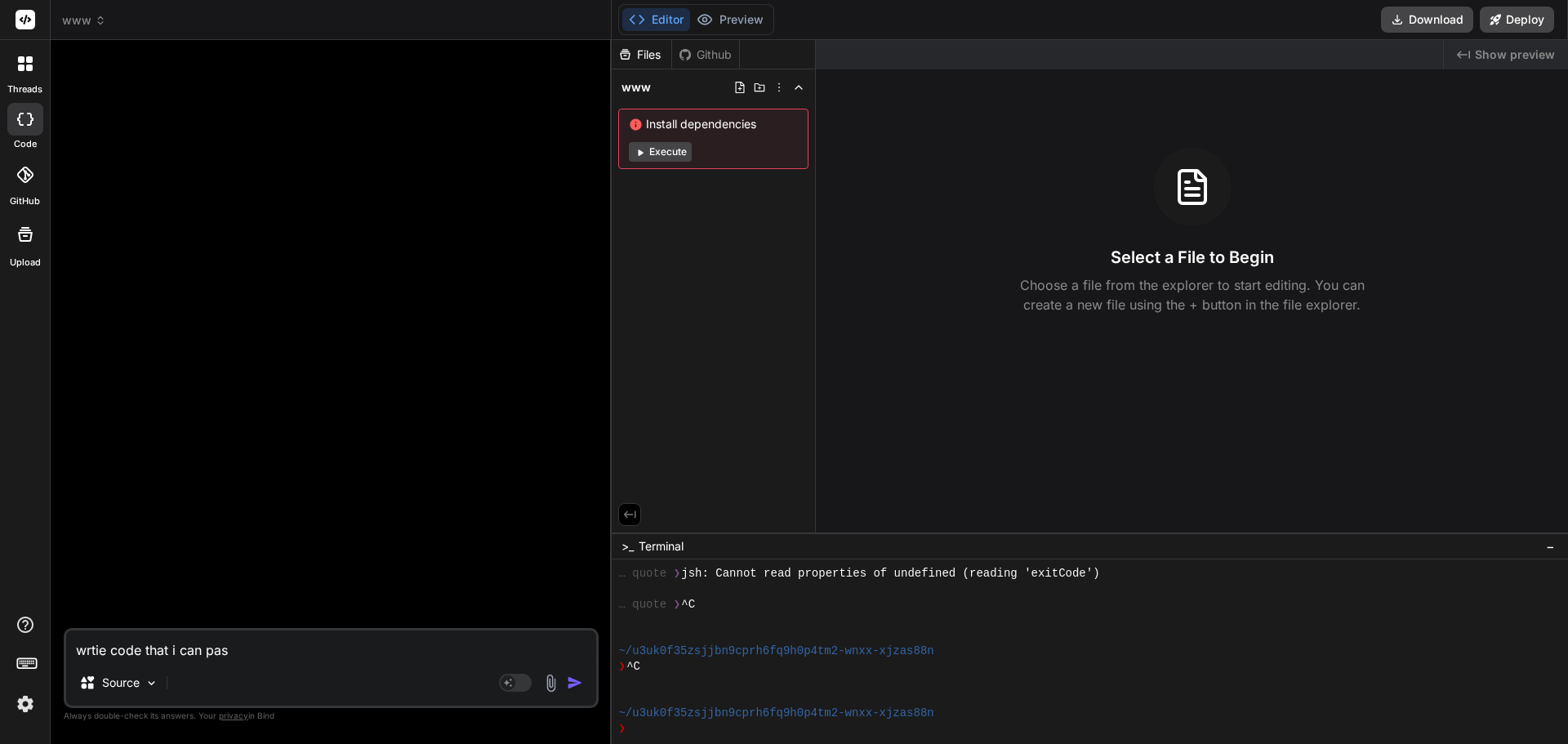
type textarea "x"
type textarea "wrtie code that i can paste"
type textarea "x"
type textarea "wrtie code that i can paste"
type textarea "x"
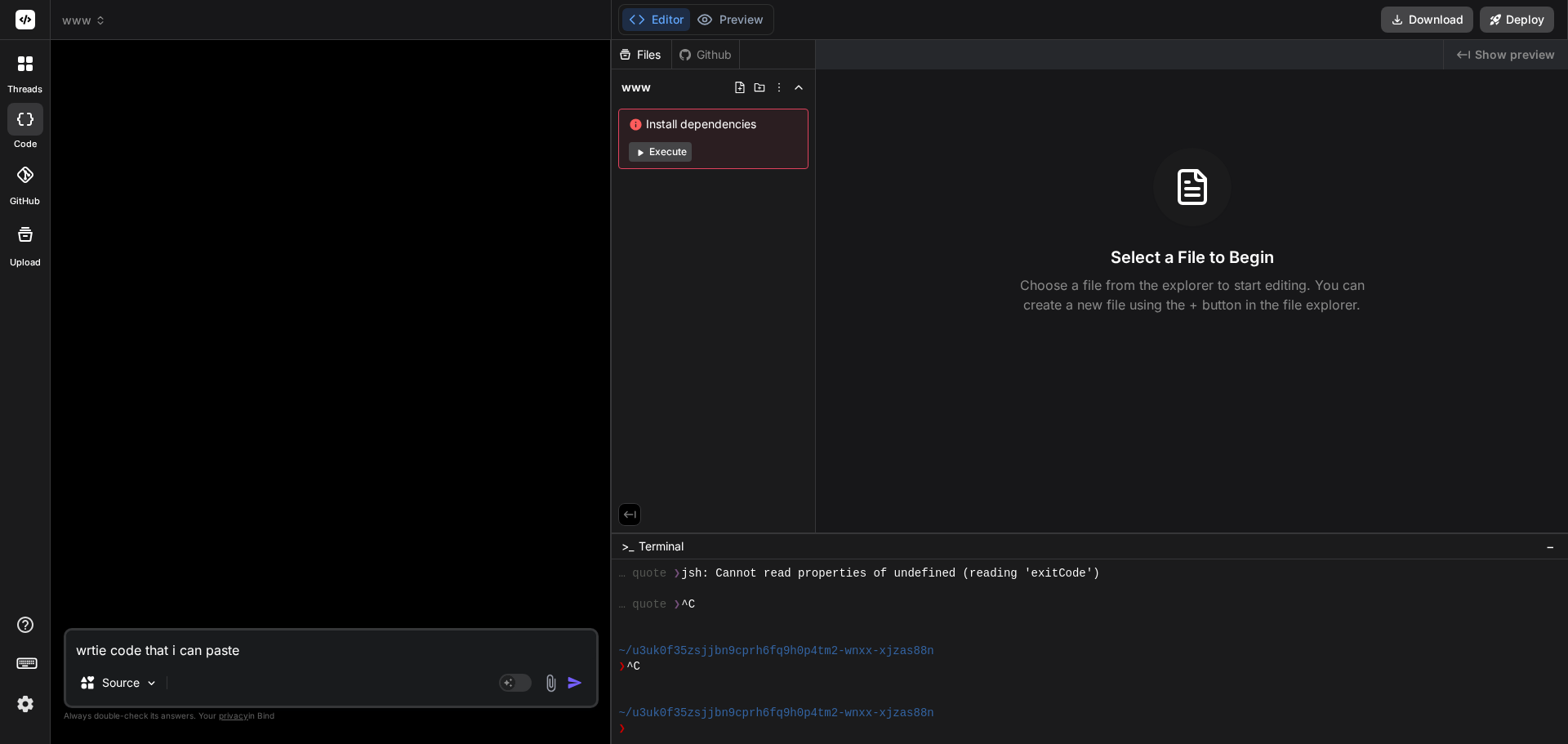
type textarea "wrtie code that i can paste t"
type textarea "x"
type textarea "wrtie code that i can paste th"
type textarea "x"
type textarea "wrtie code that i can paste tha"
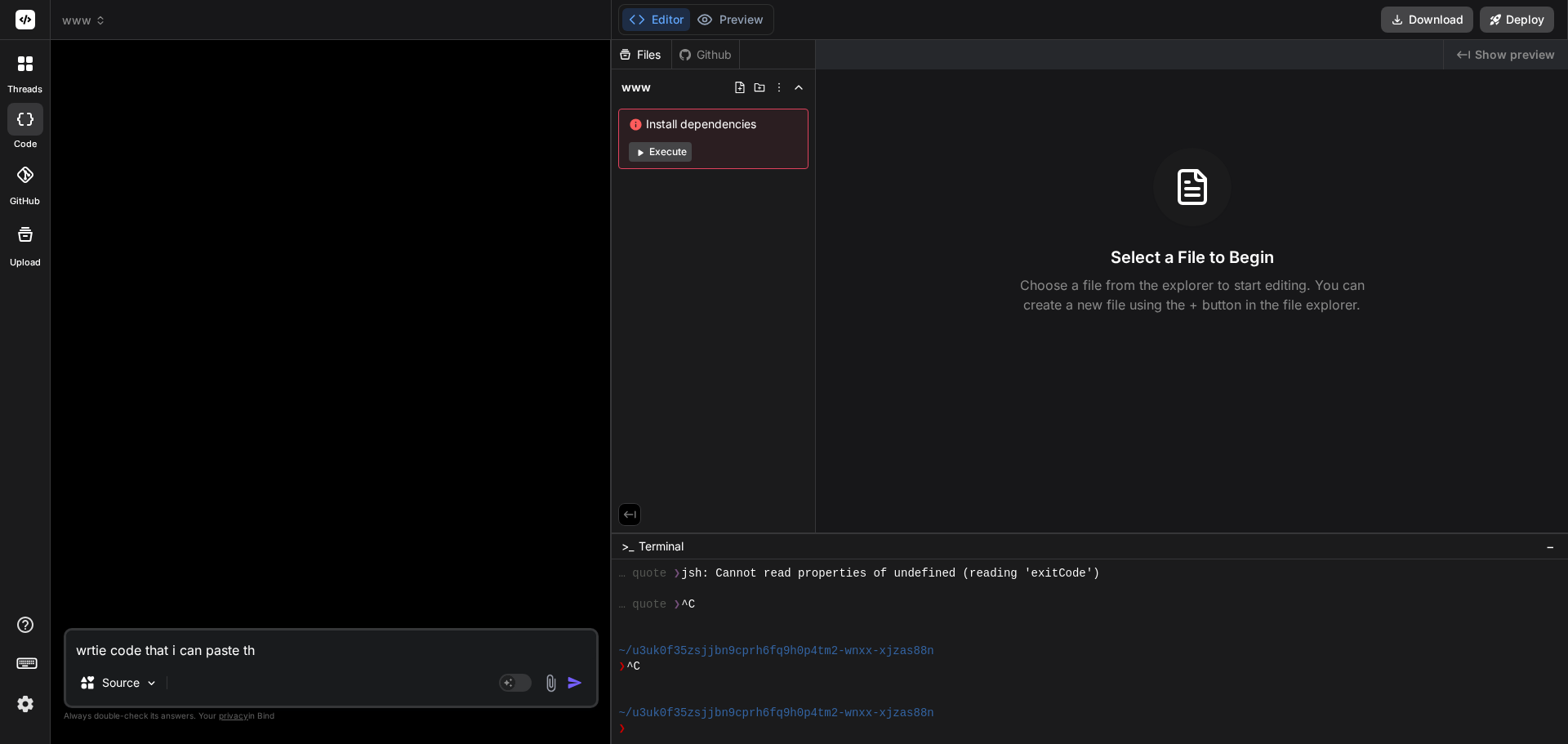
type textarea "x"
type textarea "wrtie code that i can paste that"
type textarea "x"
type textarea "wrtie code that i can paste that"
type textarea "x"
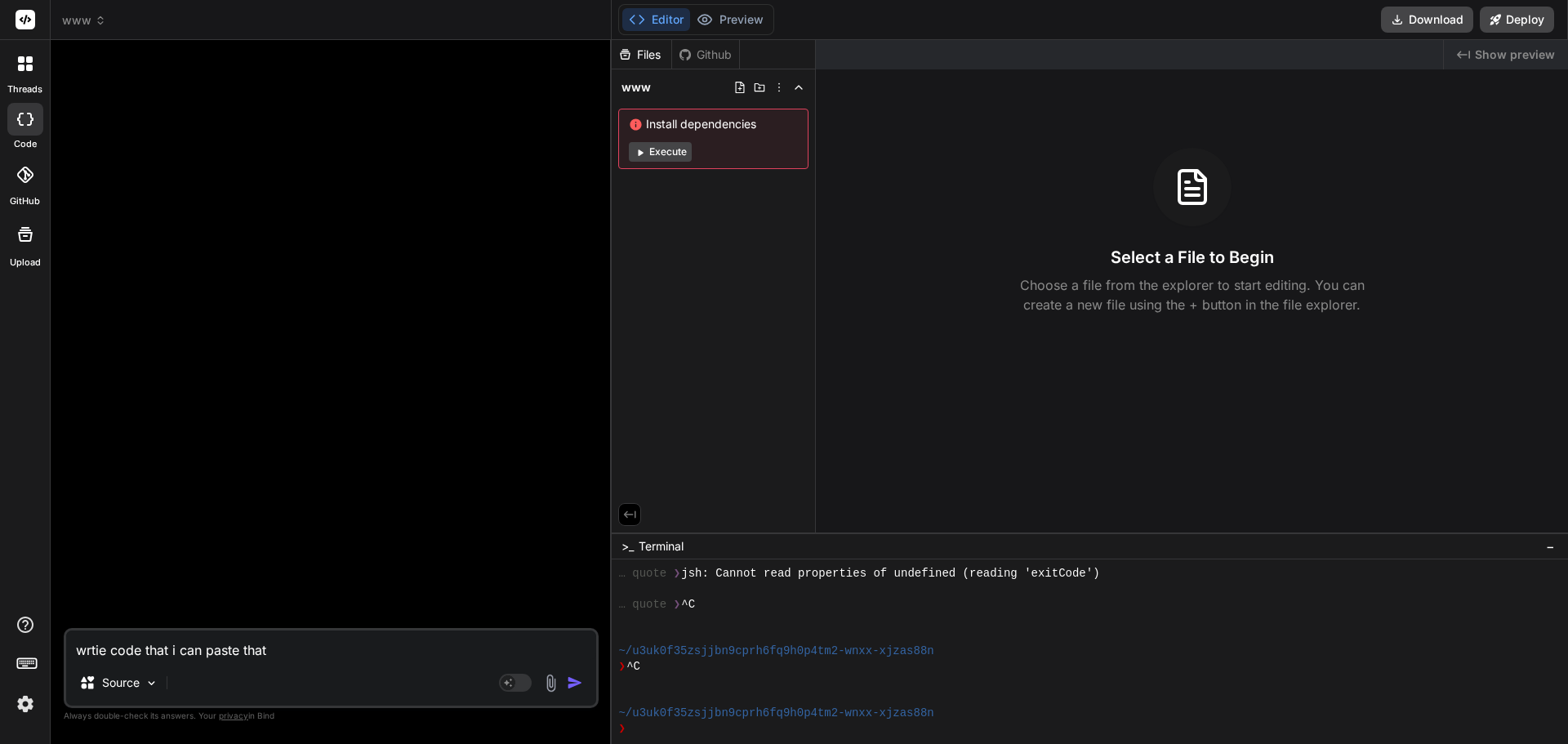
type textarea "wrtie code that i can paste that w"
type textarea "x"
type textarea "wrtie code that i can paste that wi"
type textarea "x"
type textarea "wrtie code that i can paste that wil"
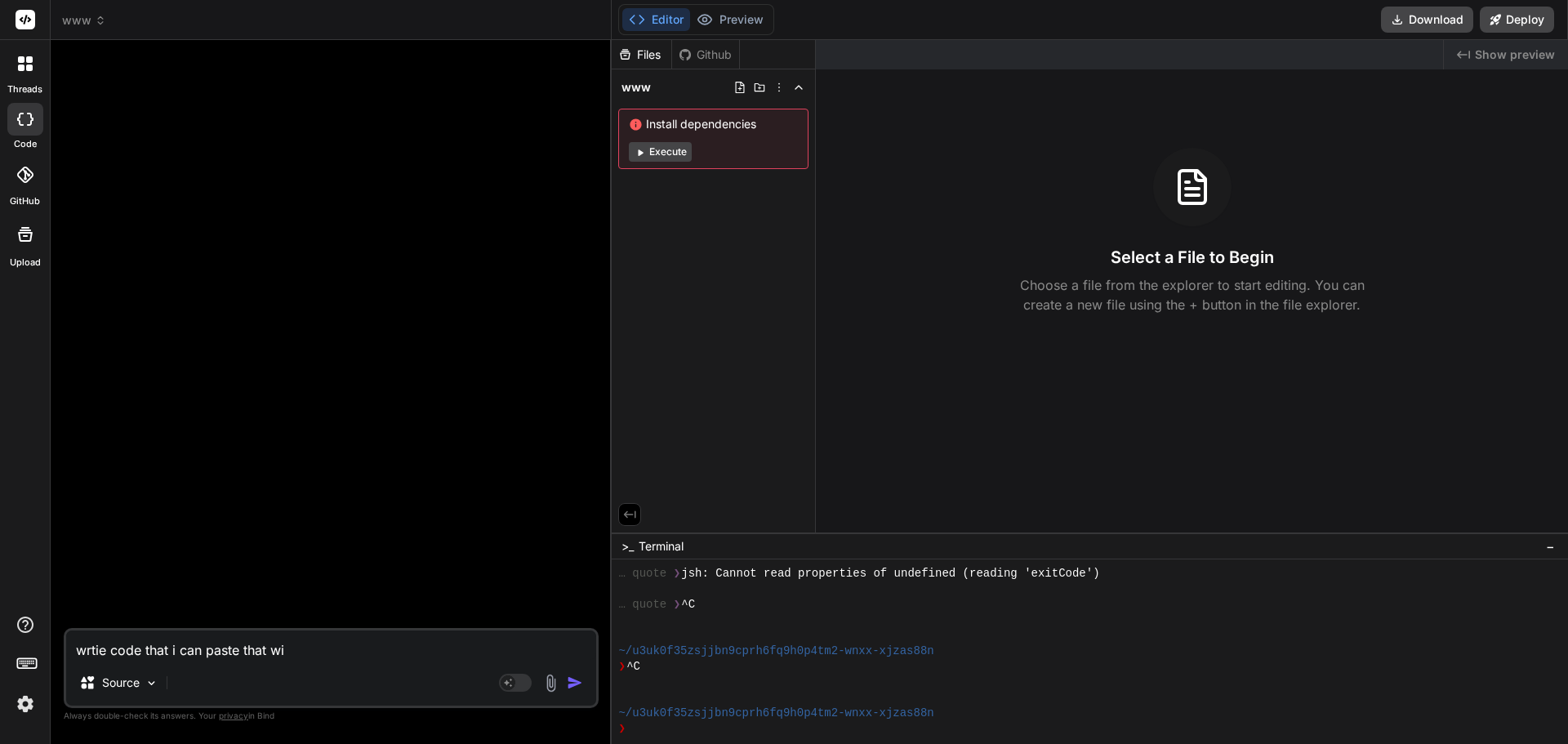
type textarea "x"
type textarea "wrtie code that i can paste that will"
type textarea "x"
type textarea "wrtie code that i can paste that will"
type textarea "x"
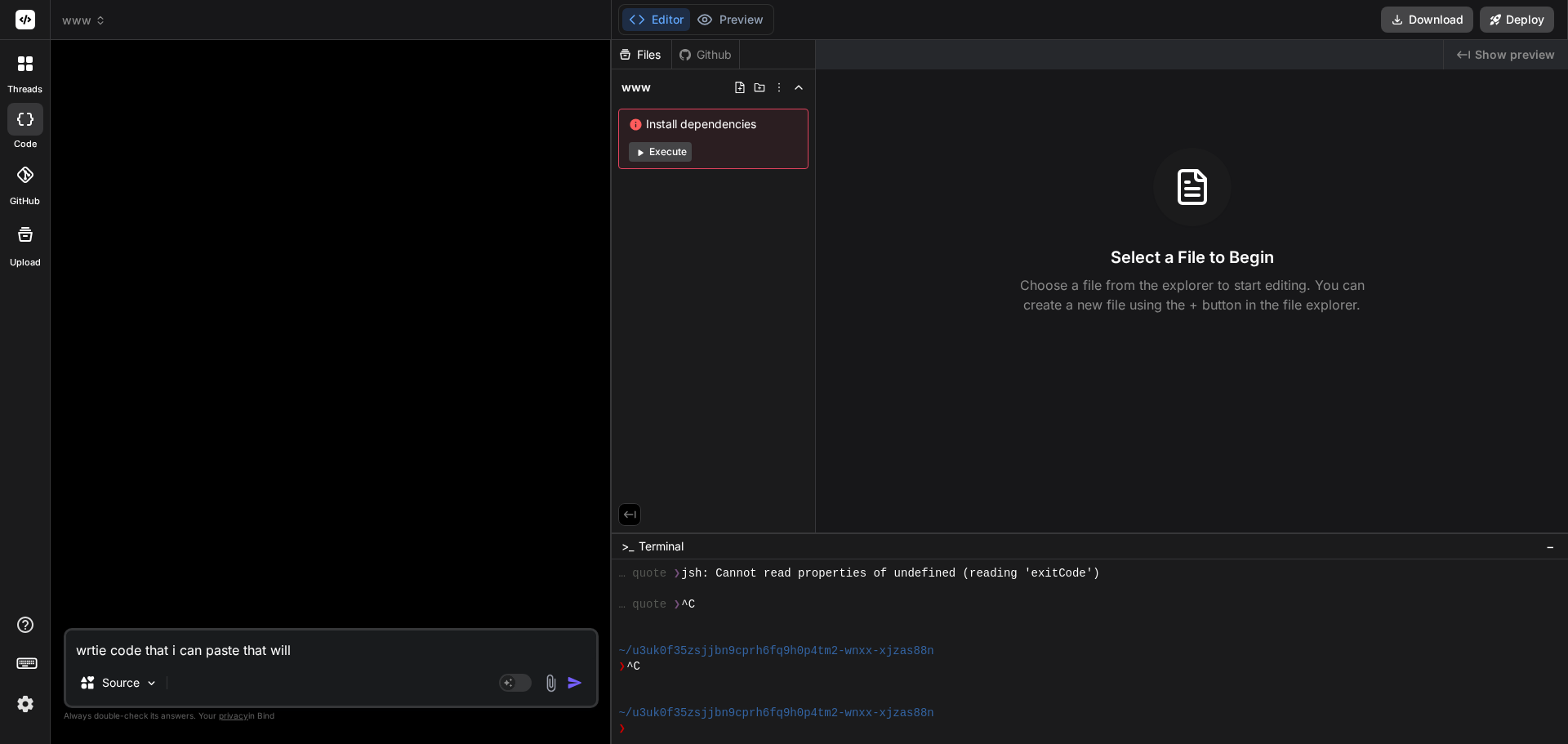
type textarea "wrtie code that i can paste that will t"
type textarea "x"
type textarea "wrtie code that i can paste that will tu"
type textarea "x"
type textarea "wrtie code that i can paste that will tur"
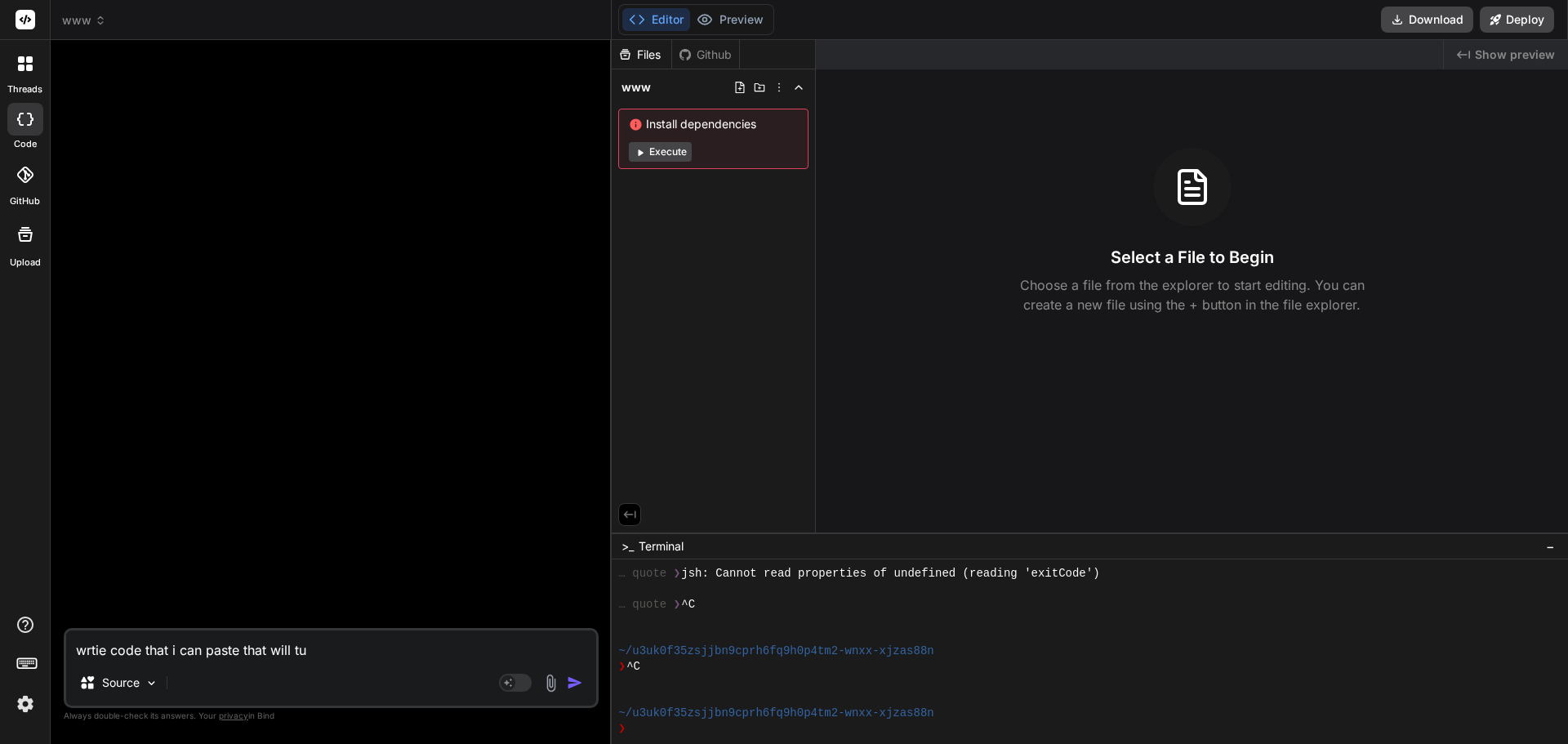
type textarea "x"
type textarea "wrtie code that i can paste that will turn"
type textarea "x"
type textarea "wrtie code that i can paste that will turn"
type textarea "x"
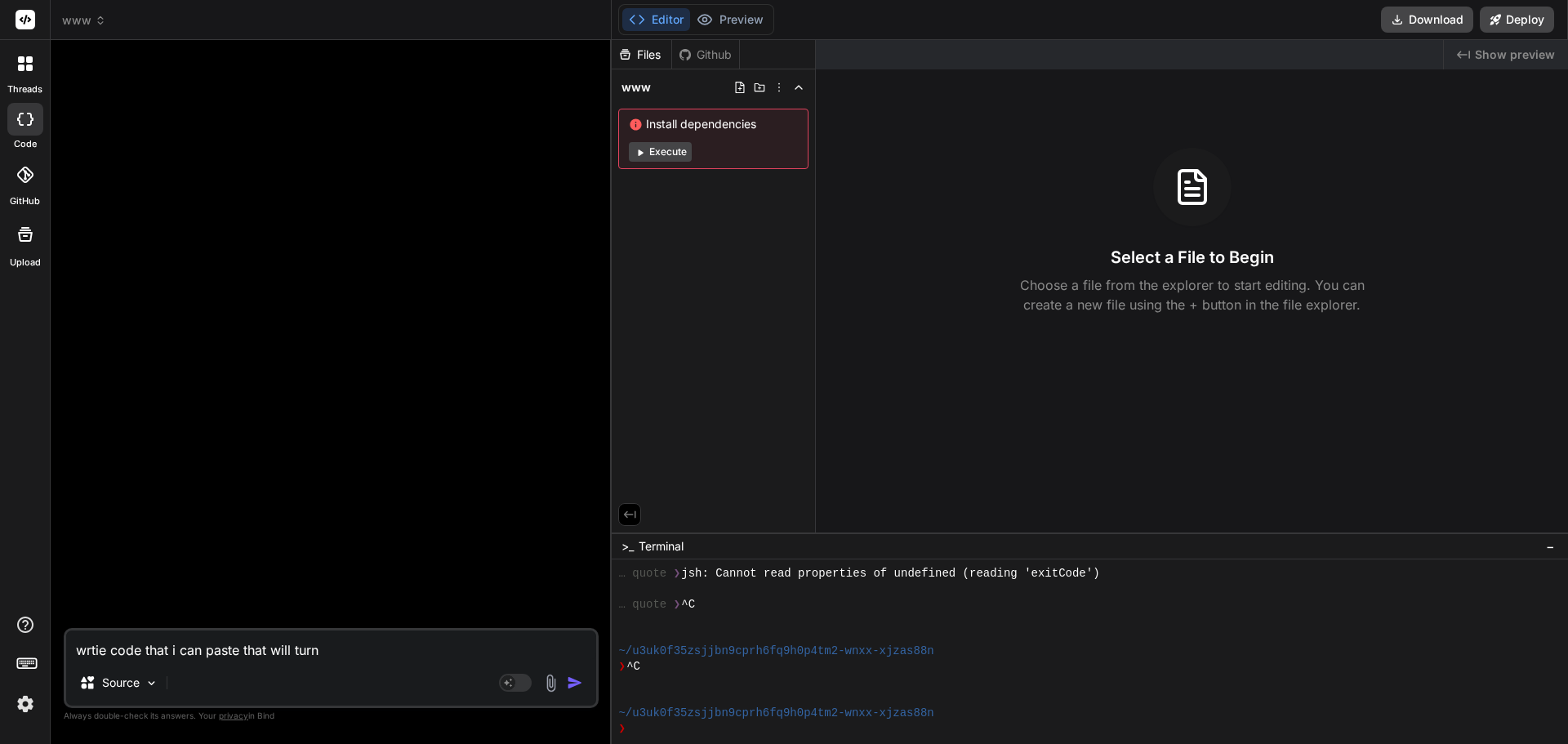
type textarea "wrtie code that i can paste that will turn t"
type textarea "x"
type textarea "wrtie code that i can paste that will turn th"
type textarea "x"
type textarea "wrtie code that i can paste that will turn thi"
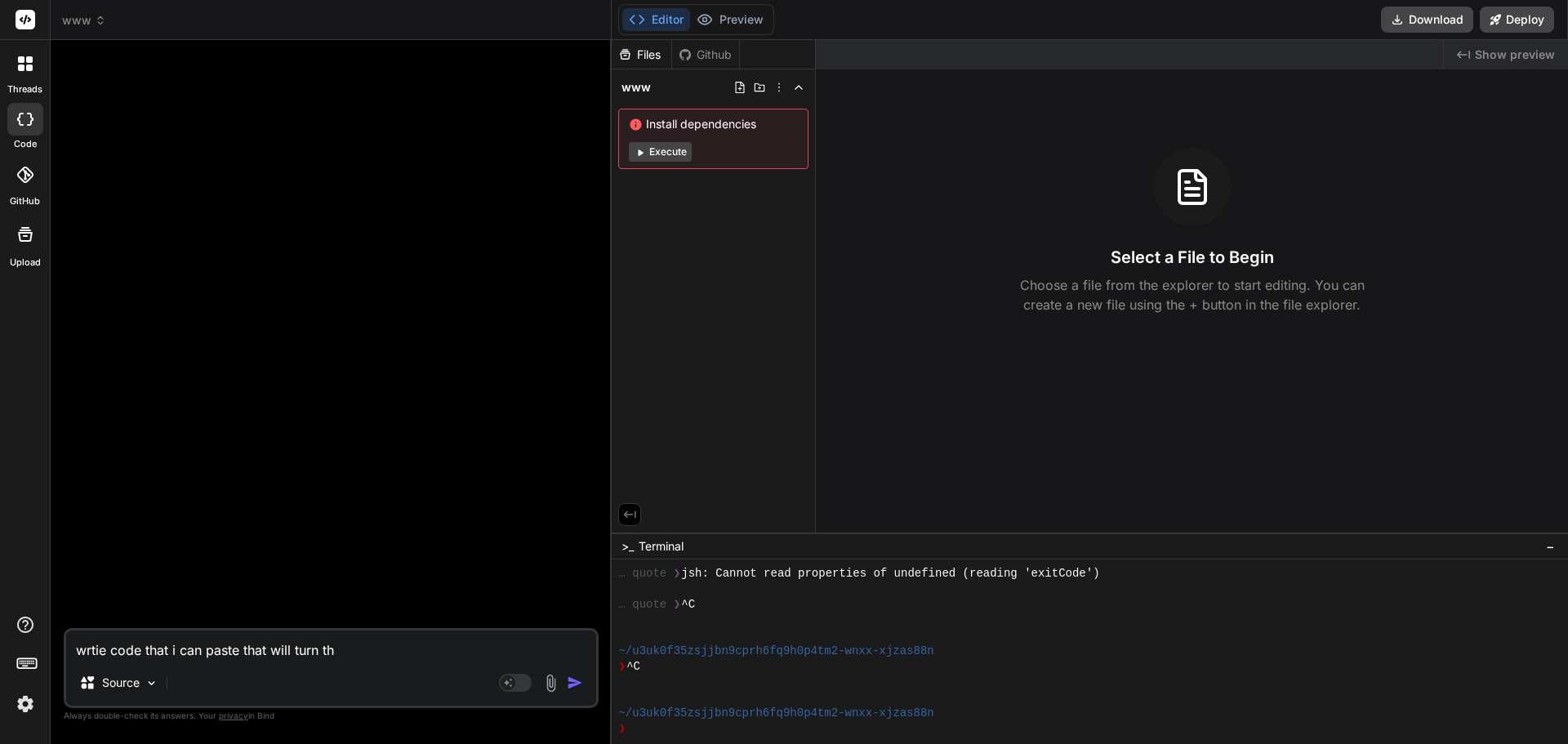
type textarea "x"
type textarea "wrtie code that i can paste that will turn this"
type textarea "x"
type textarea "wrtie code that i can paste that will turn this"
type textarea "x"
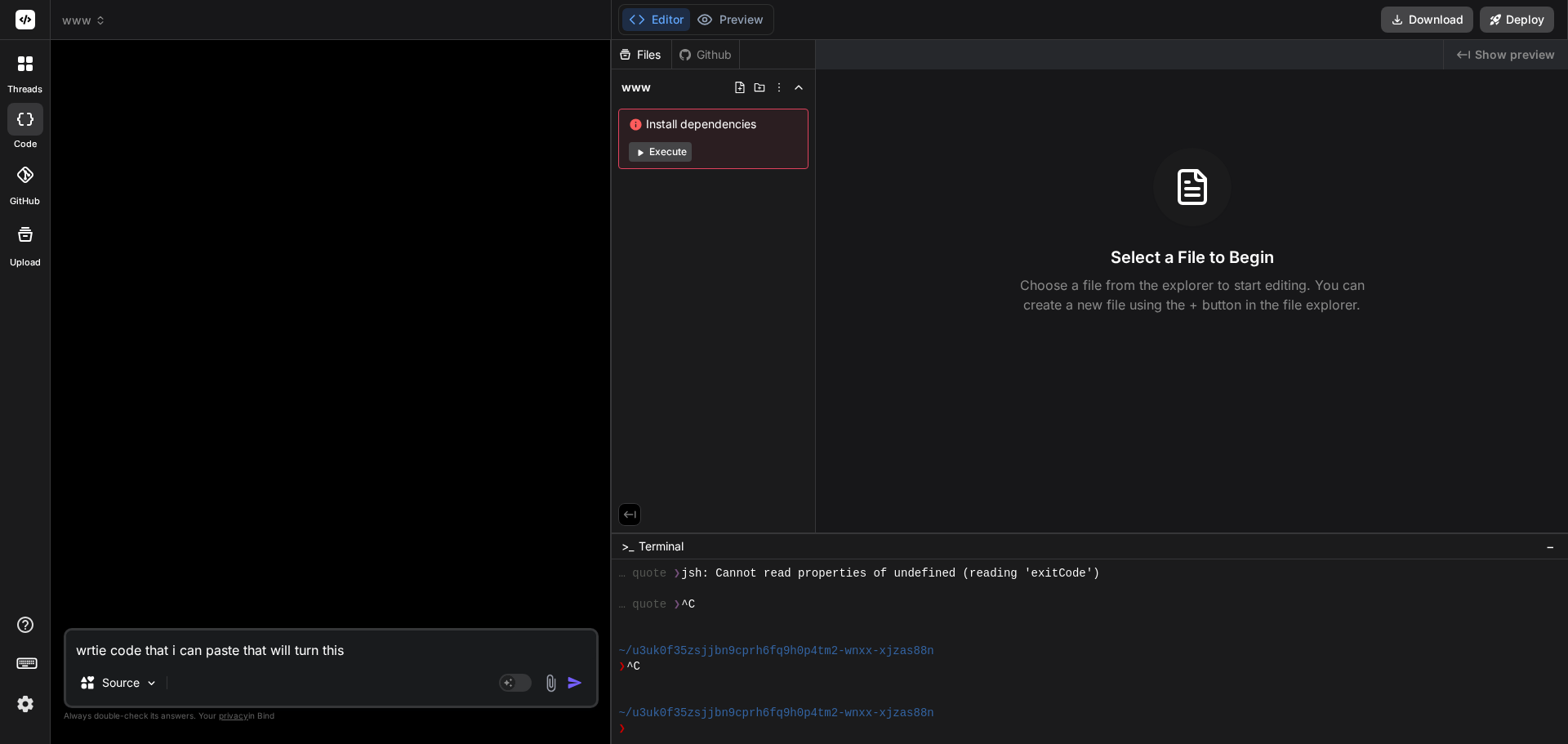
type textarea "wrtie code that i can paste that will turn this t"
type textarea "x"
type textarea "wrtie code that i can paste that will turn this te"
type textarea "x"
type textarea "wrtie code that i can paste that will turn this tex"
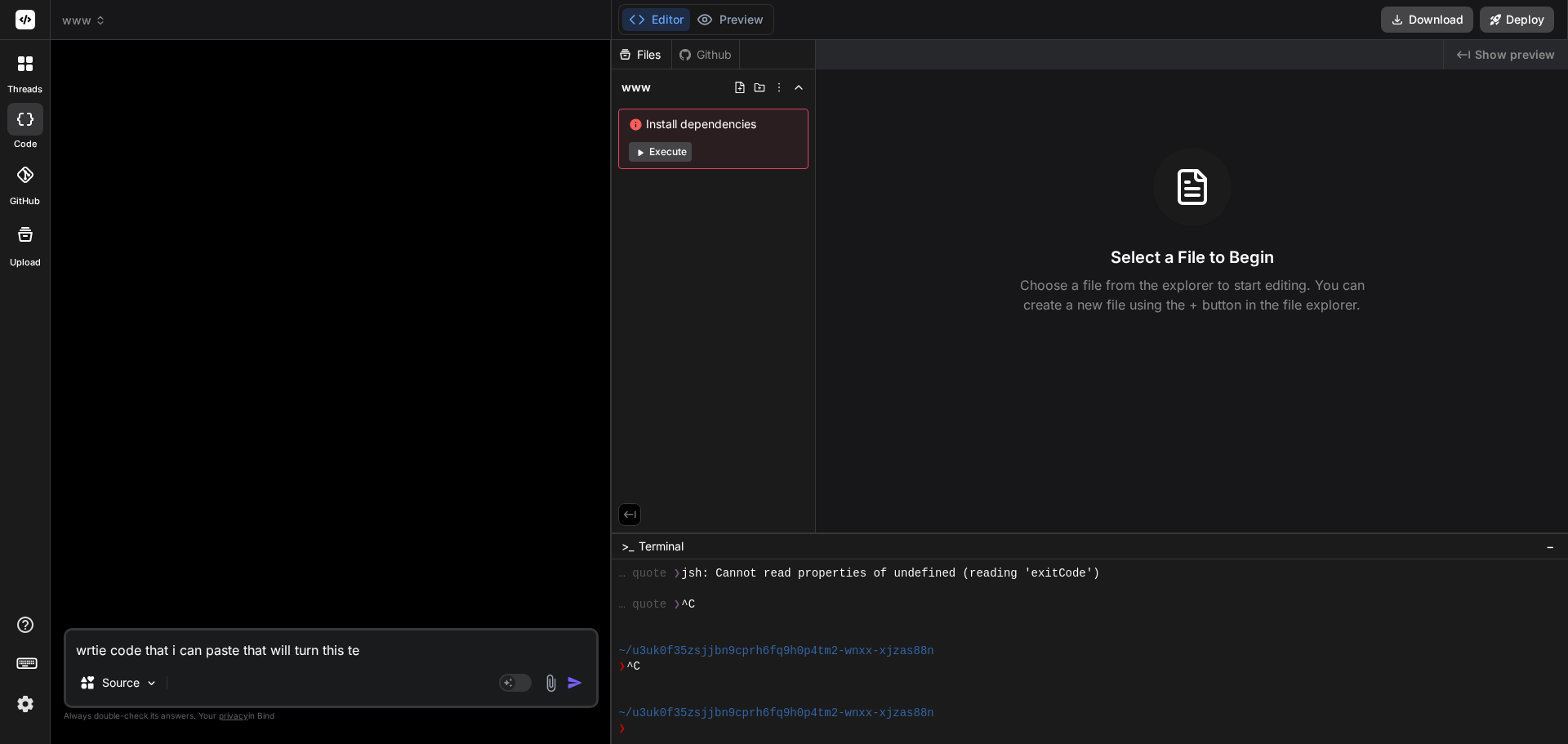
type textarea "x"
type textarea "wrtie code that i can paste that will turn this text"
type textarea "x"
type textarea "wrtie code that i can paste that will turn this text"
type textarea "x"
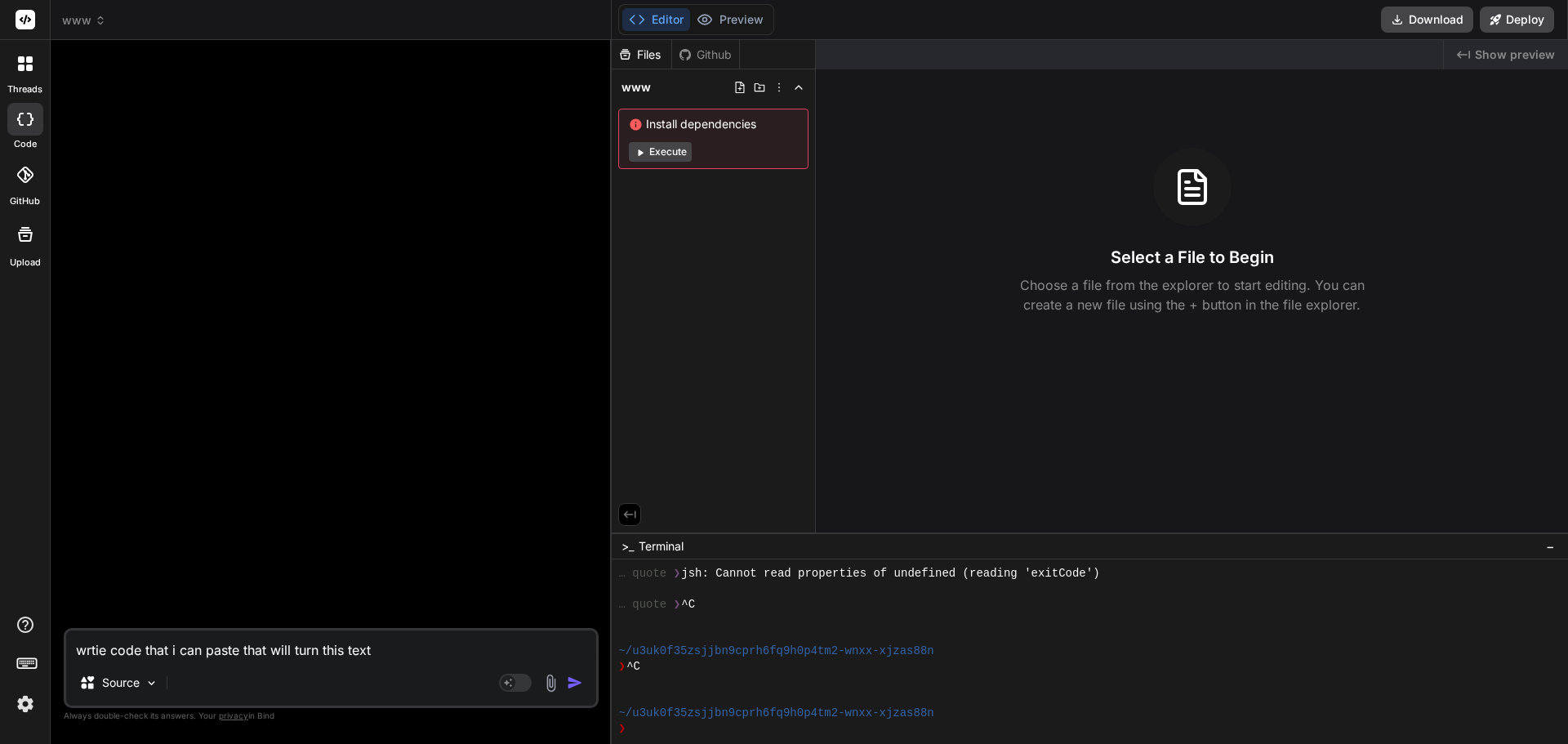
type textarea "wrtie code that i can paste that will turn this text t"
type textarea "x"
type textarea "wrtie code that i can paste that will turn this text to"
type textarea "x"
type textarea "wrtie code that i can paste that will turn this text to"
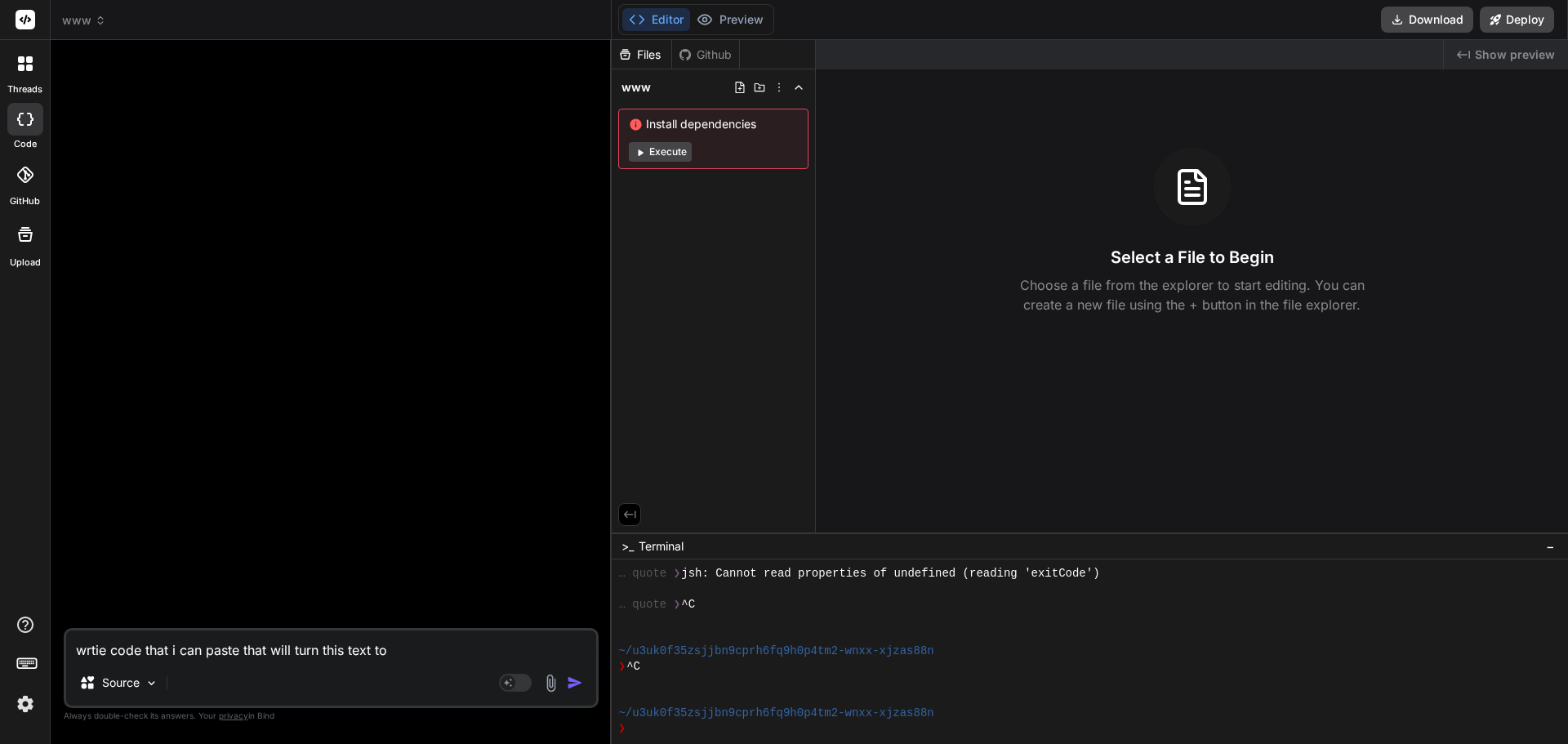
type textarea "x"
type textarea "wrtie code that i can paste that will turn this text to j"
type textarea "x"
type textarea "wrtie code that i can paste that will turn this text to js"
type textarea "x"
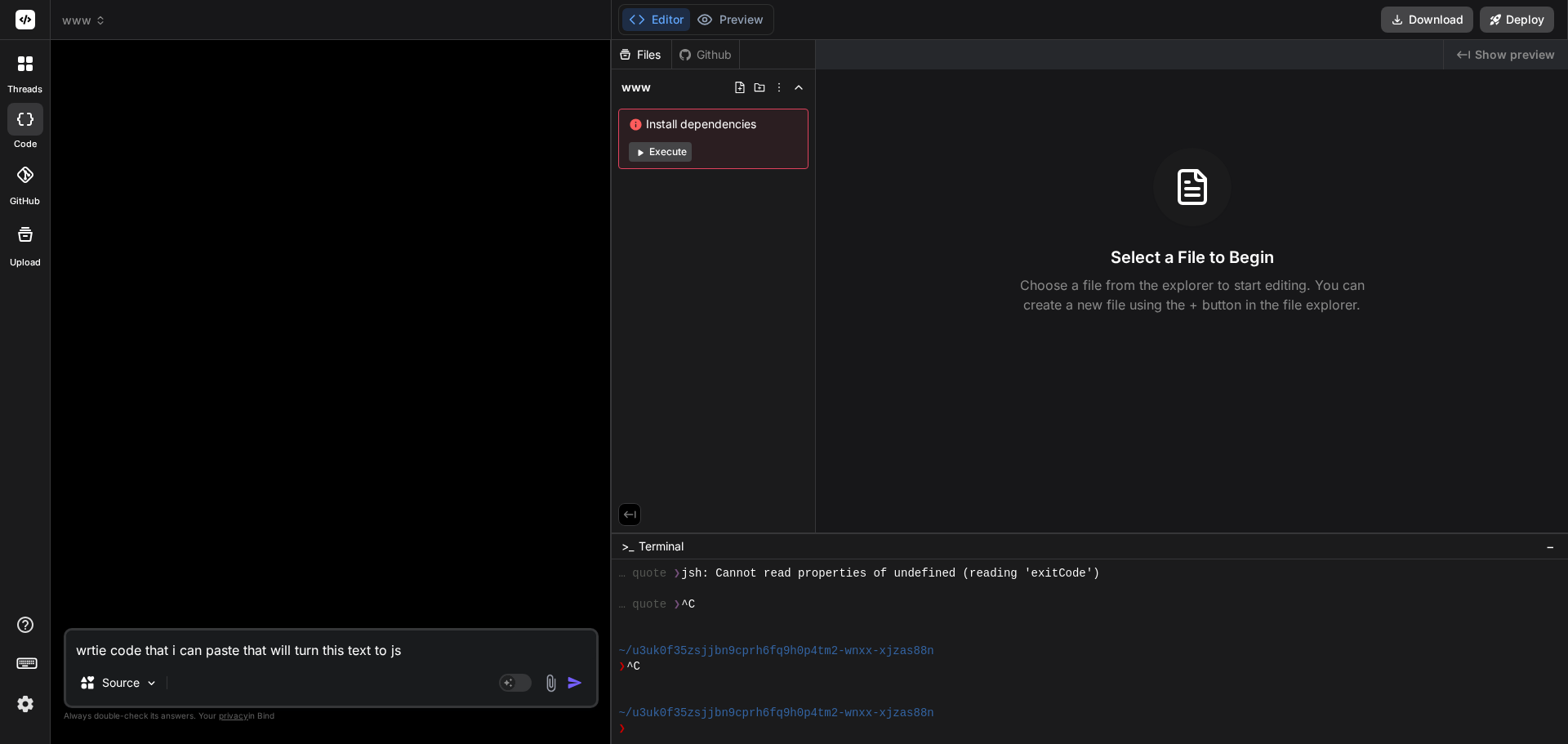
type textarea "wrtie code that i can paste that will turn this text to jso"
type textarea "x"
type textarea "wrtie code that i can paste that will turn this text to json"
type textarea "x"
type textarea "wrtie code that i can paste that will turn this text to json"
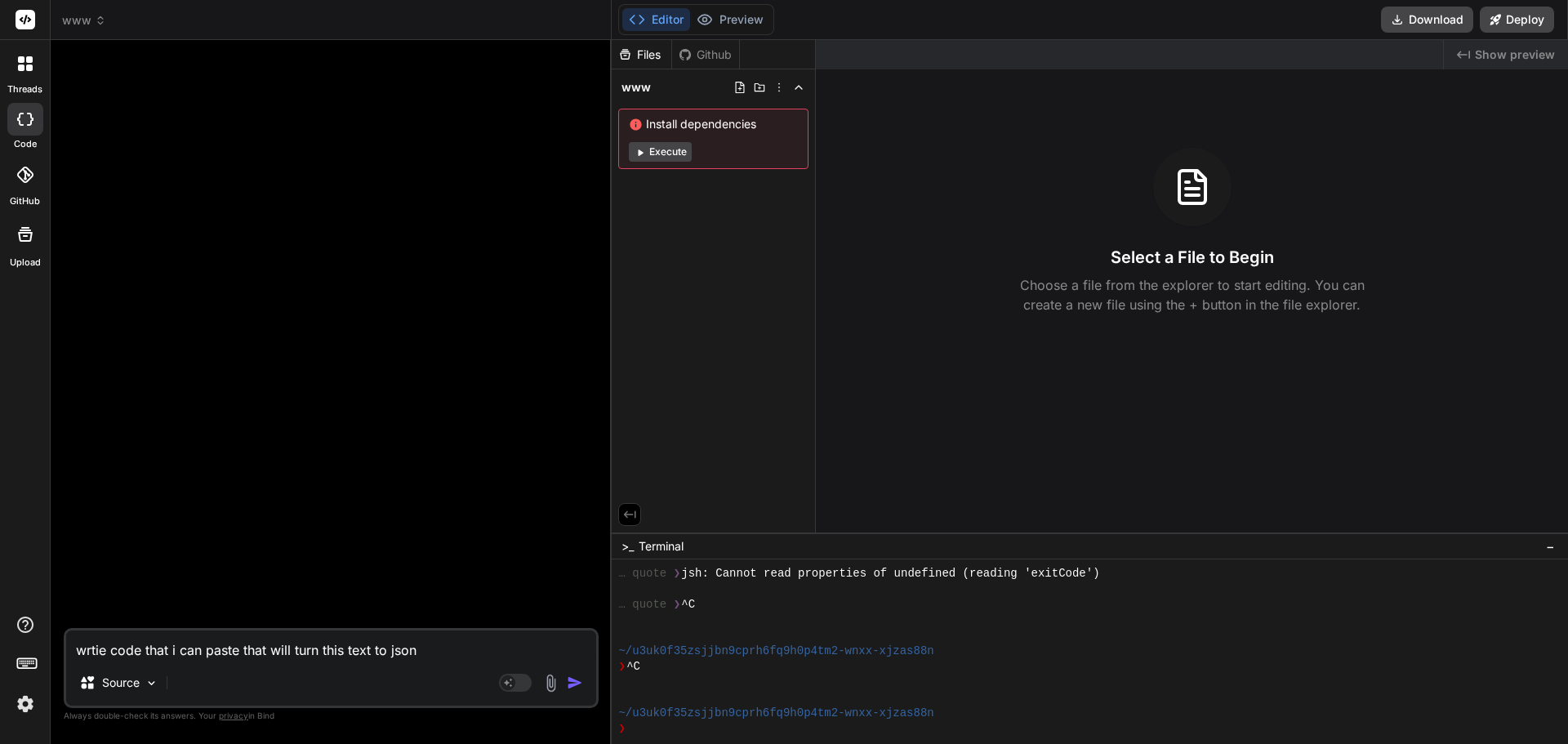
type textarea "x"
type textarea "wrtie code that i can paste that will turn this text to json a"
type textarea "x"
type textarea "wrtie code that i can paste that will turn this text to json ar"
type textarea "x"
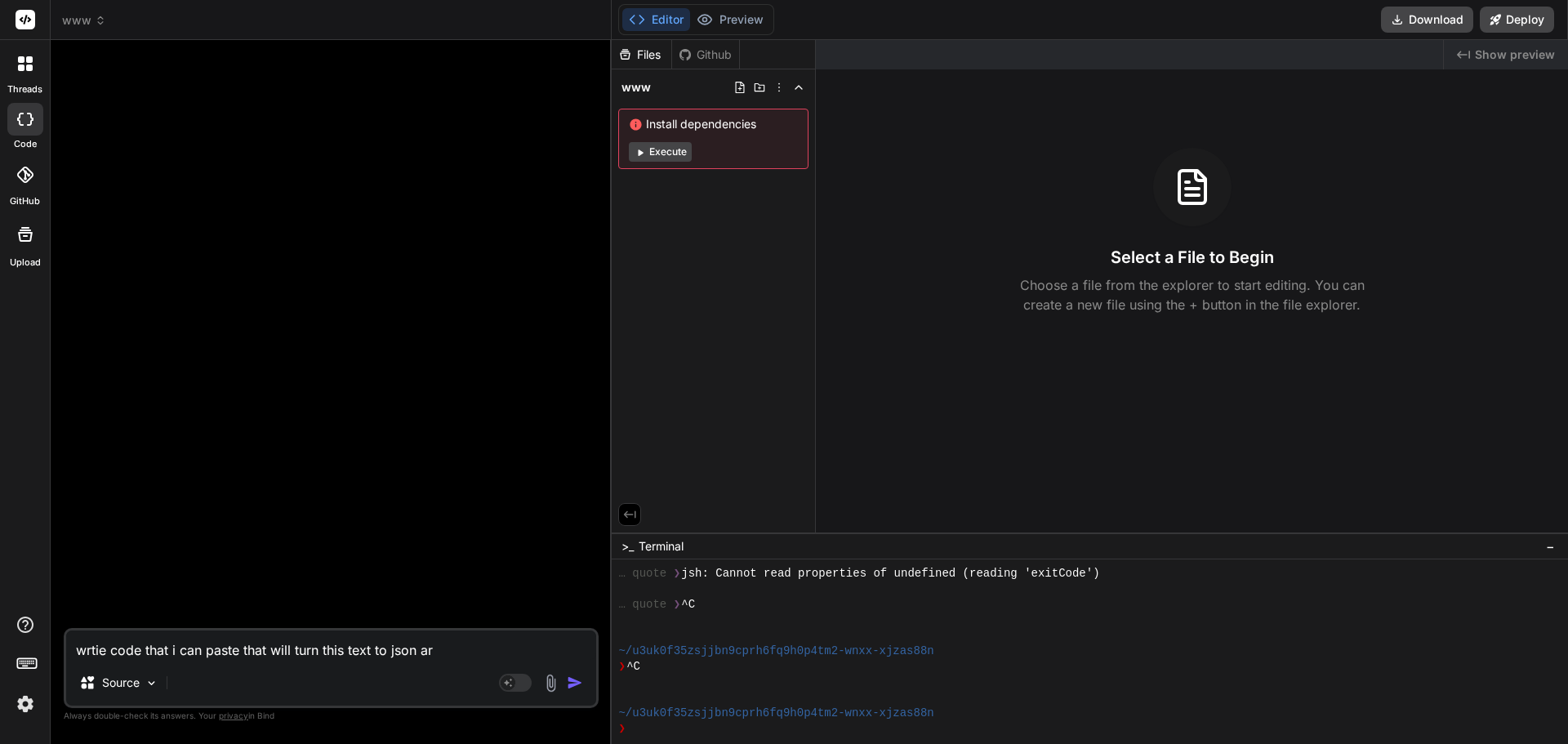
type textarea "wrtie code that i can paste that will turn this text to json arr"
type textarea "x"
type textarea "wrtie code that i can paste that will turn this text to json arra"
type textarea "x"
type textarea "wrtie code that i can paste that will turn this text to json array"
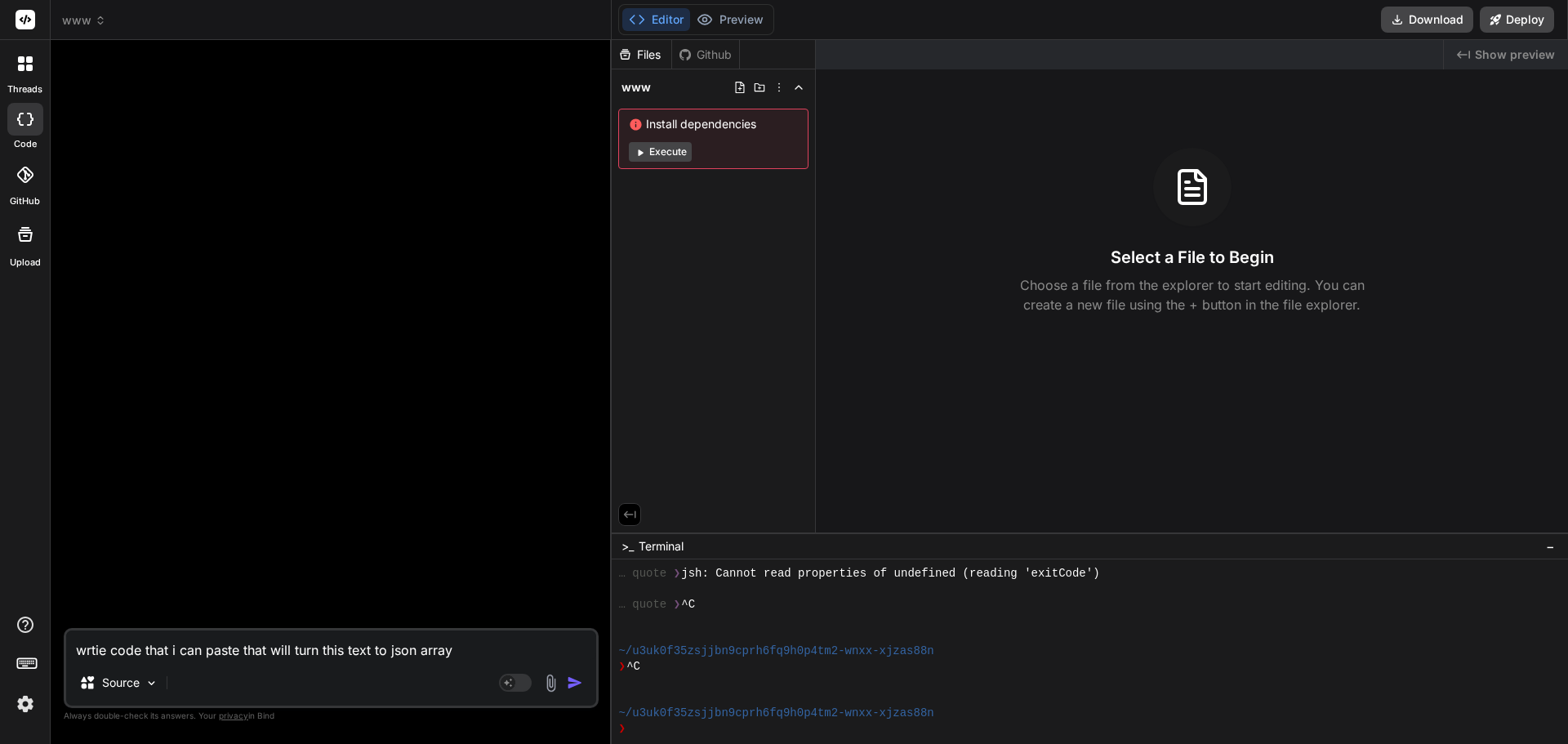
type textarea "x"
type textarea "wrtie code that i can paste that will turn this text to json array"
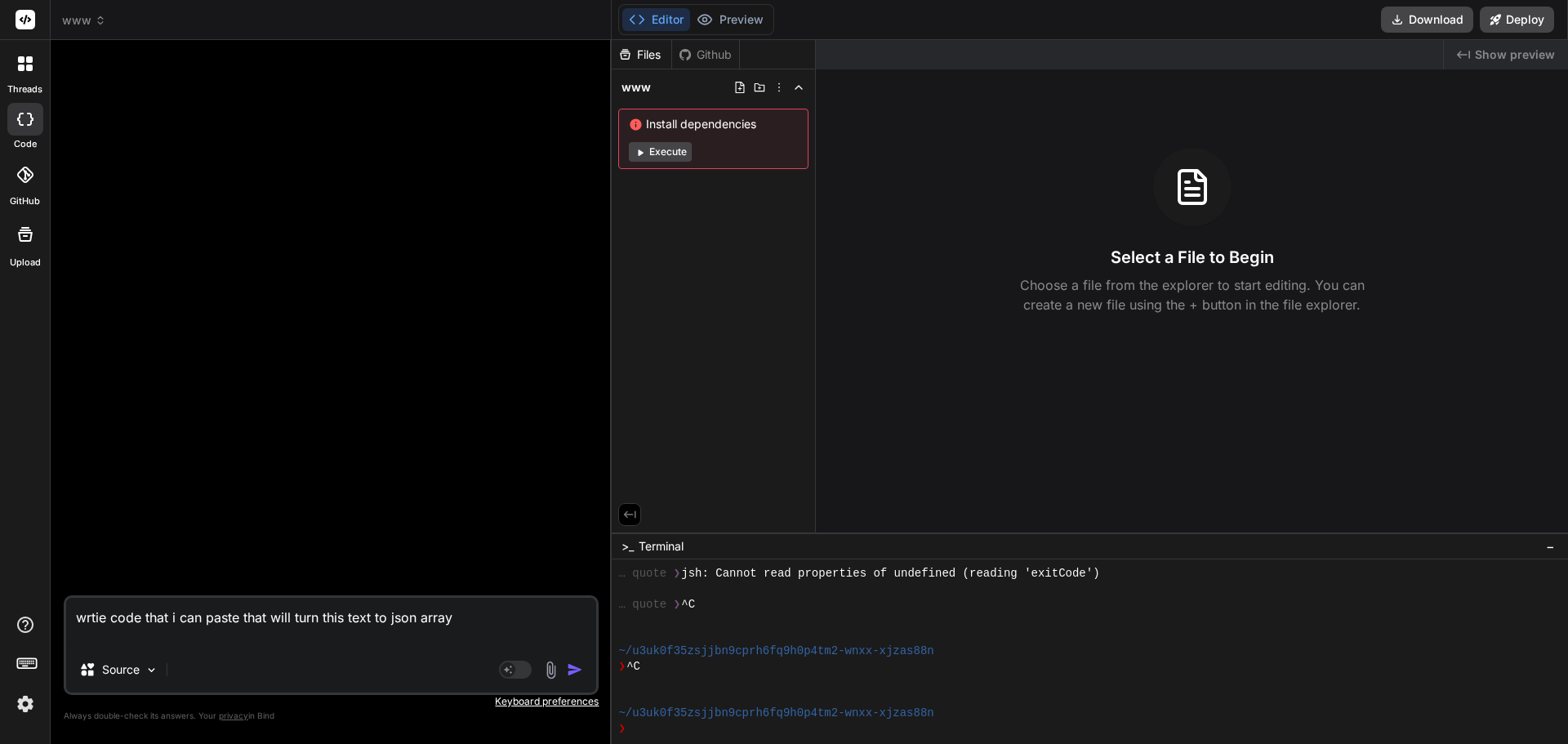
type textarea "x"
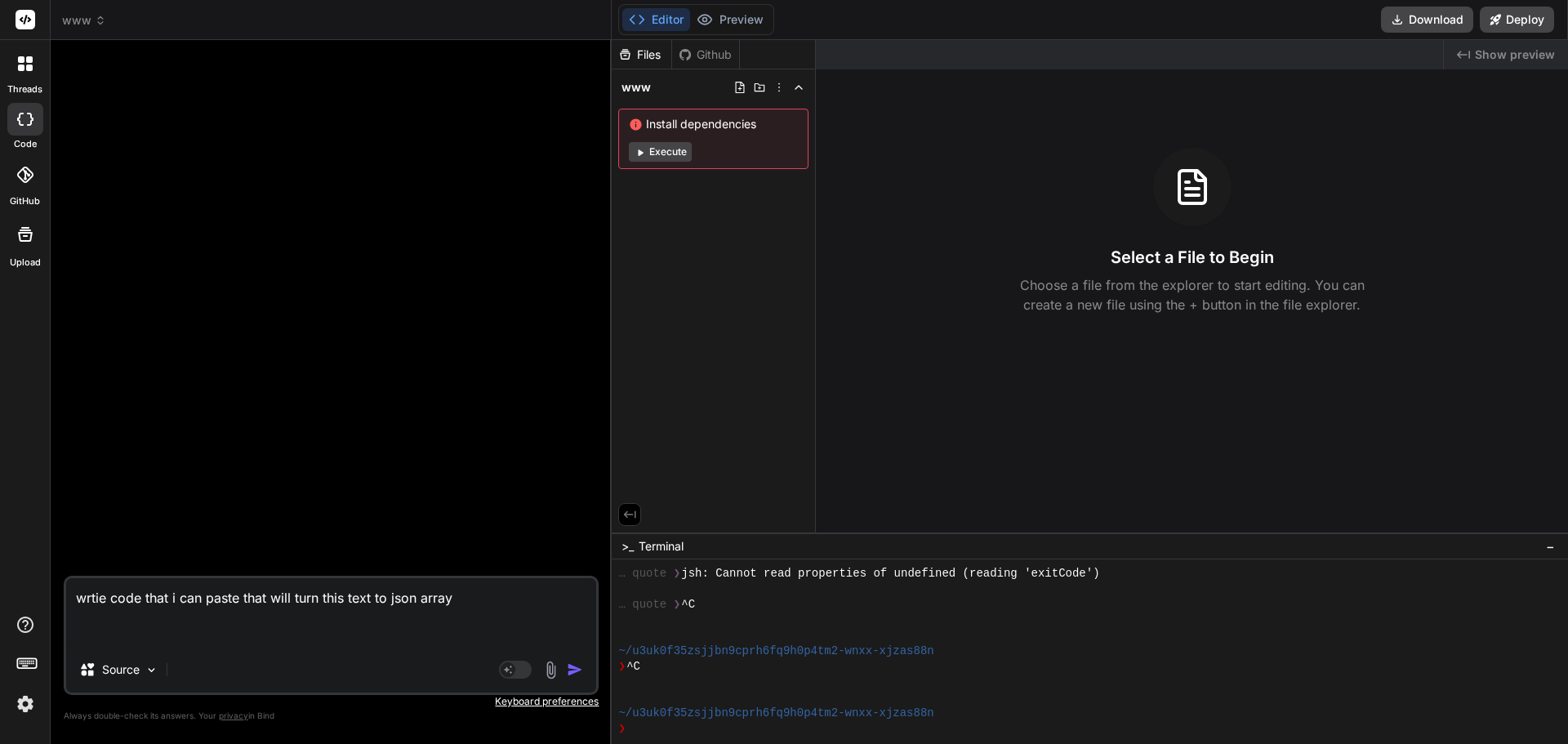
paste textarea ""```json\n{\n \"globallyRelevantArticles\": [\n {\n \"id\": 343,\n \"article_id…"
type textarea "wrtie code that i can paste that will turn this text to json array "```json\n{\…"
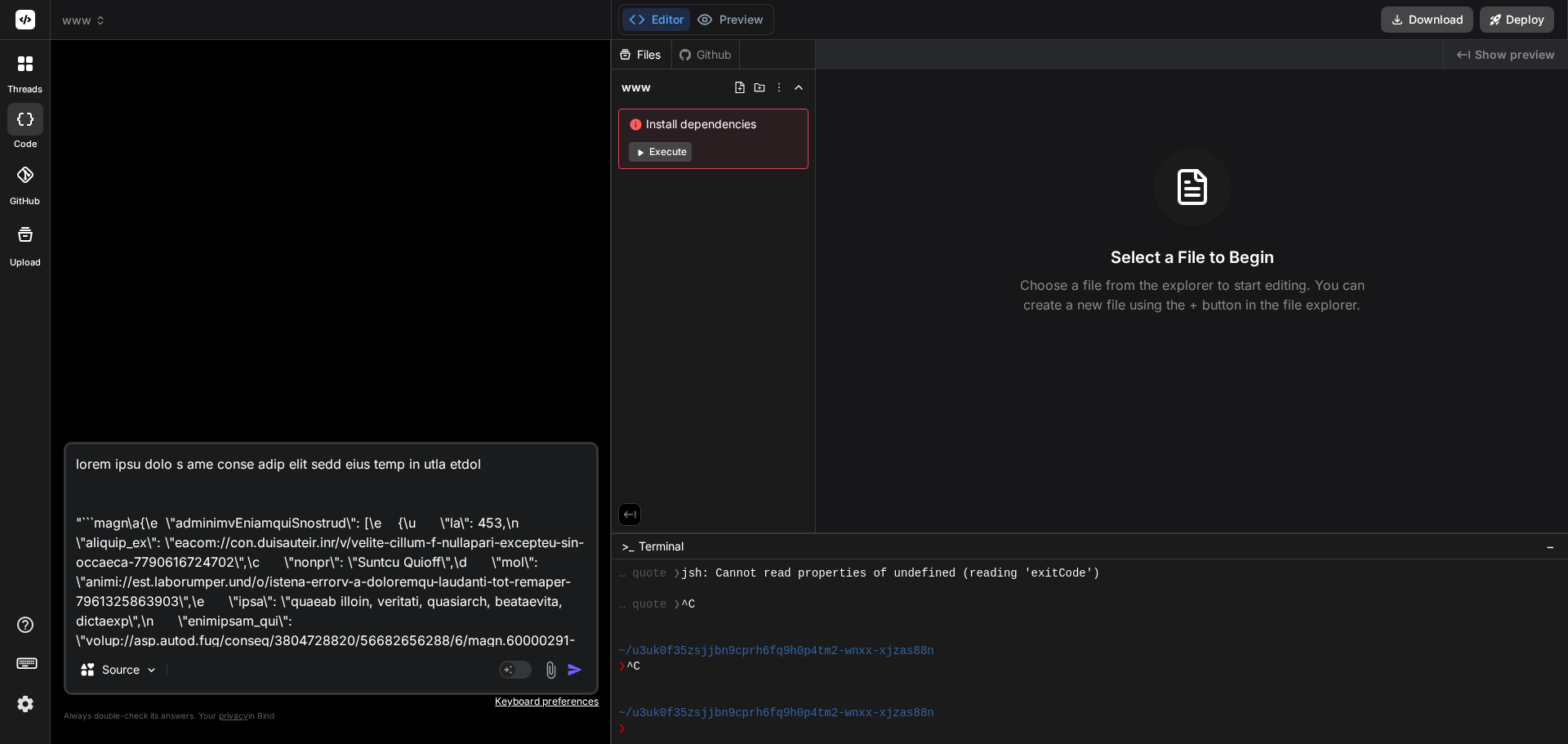
scroll to position [570, 0]
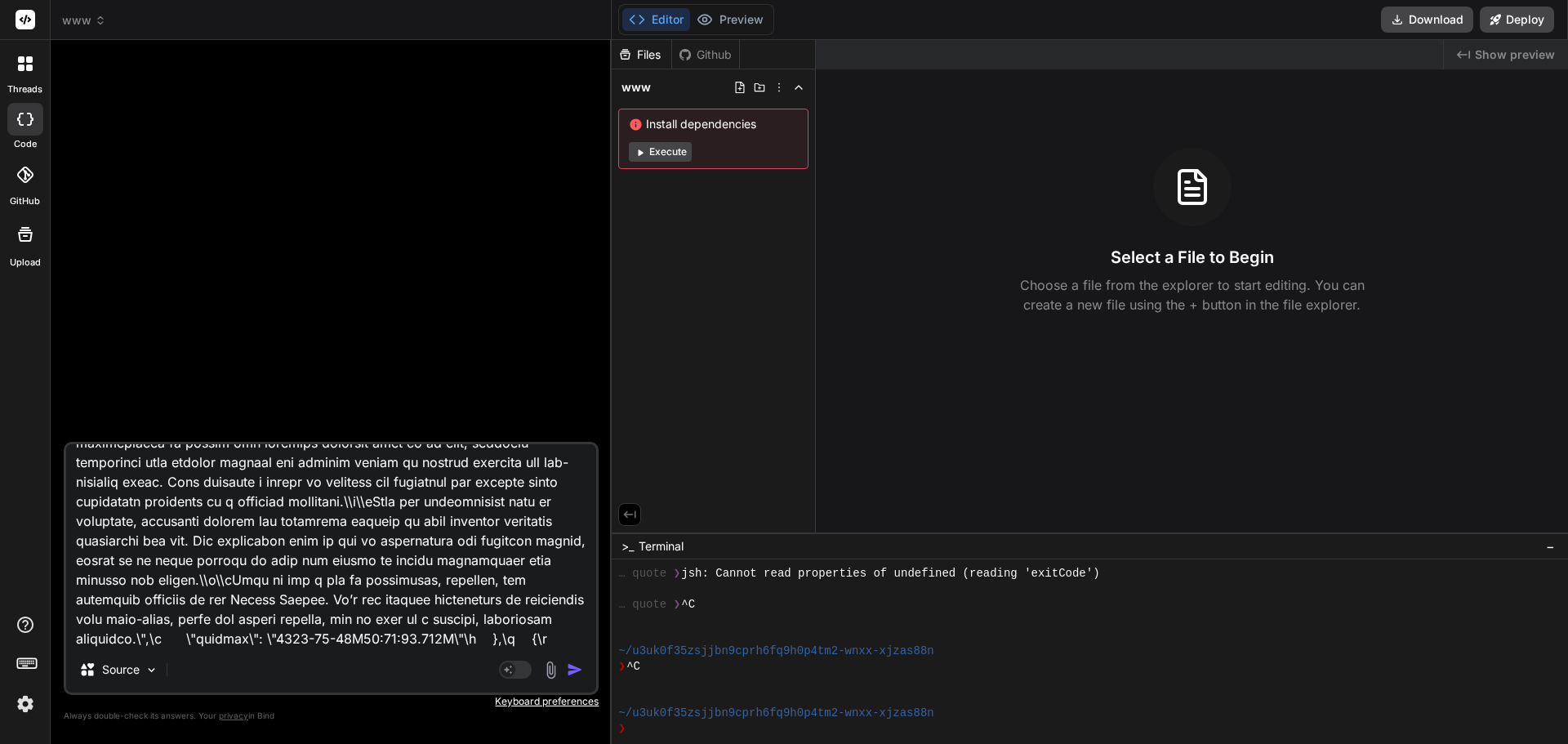
type textarea "x"
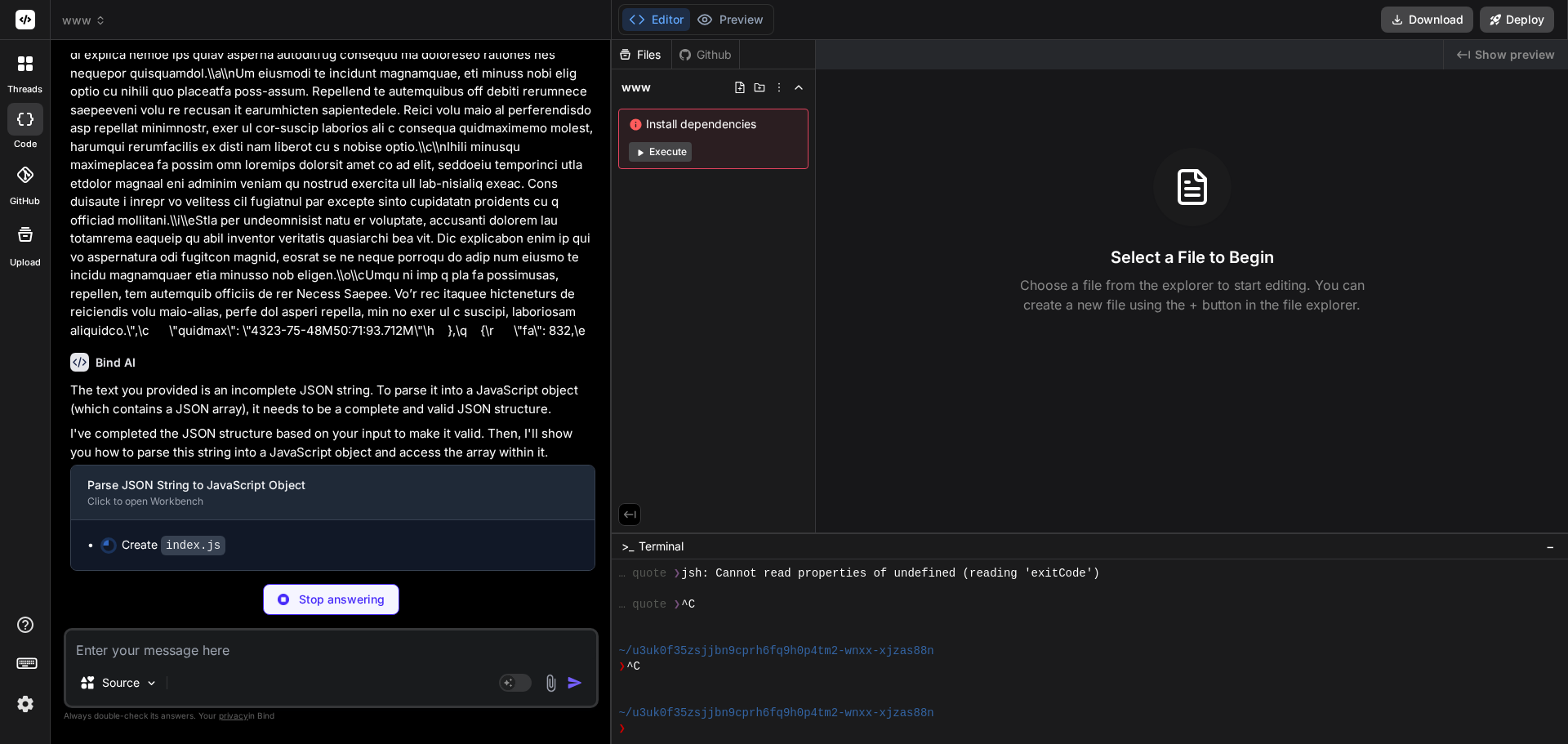
scroll to position [392, 0]
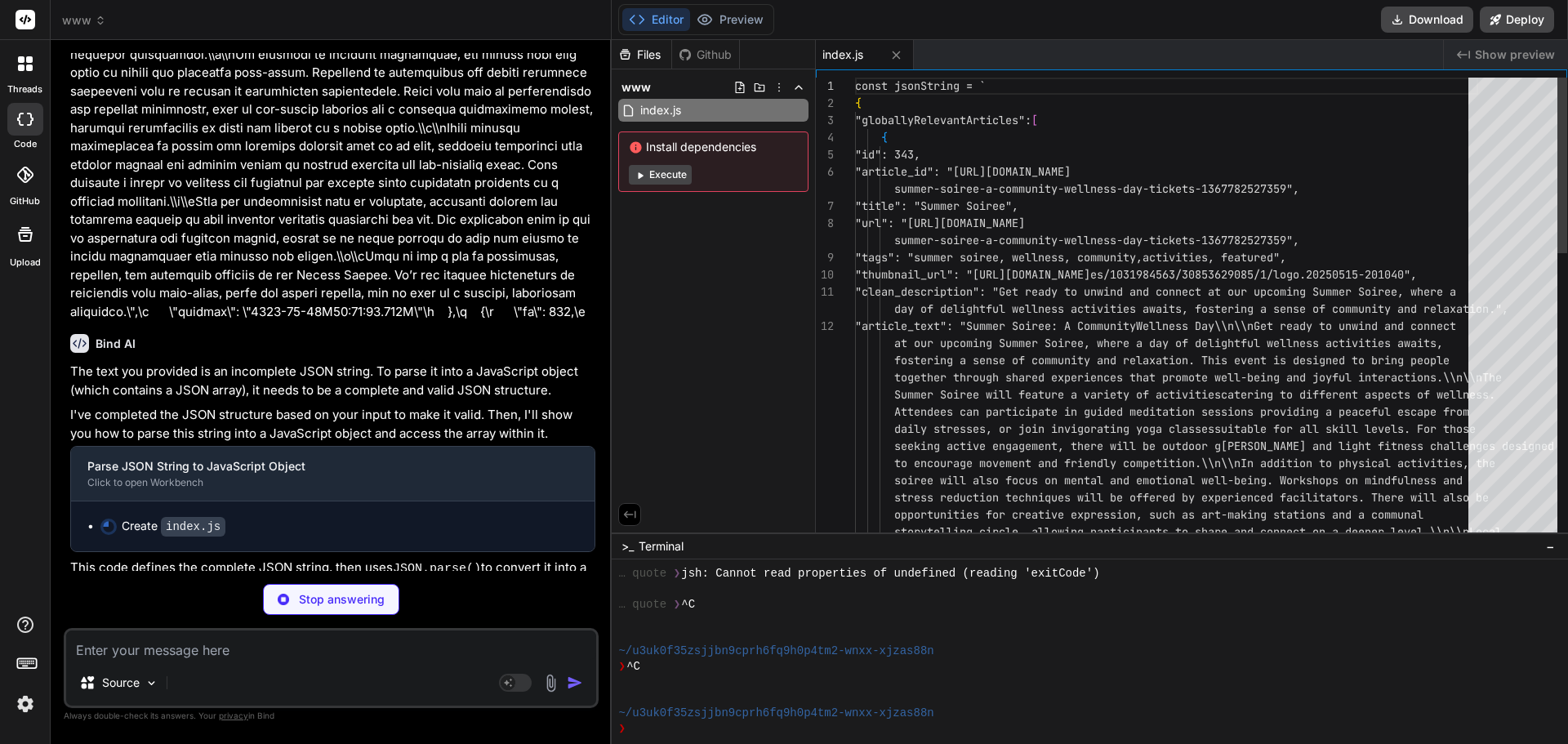
type textarea "x"
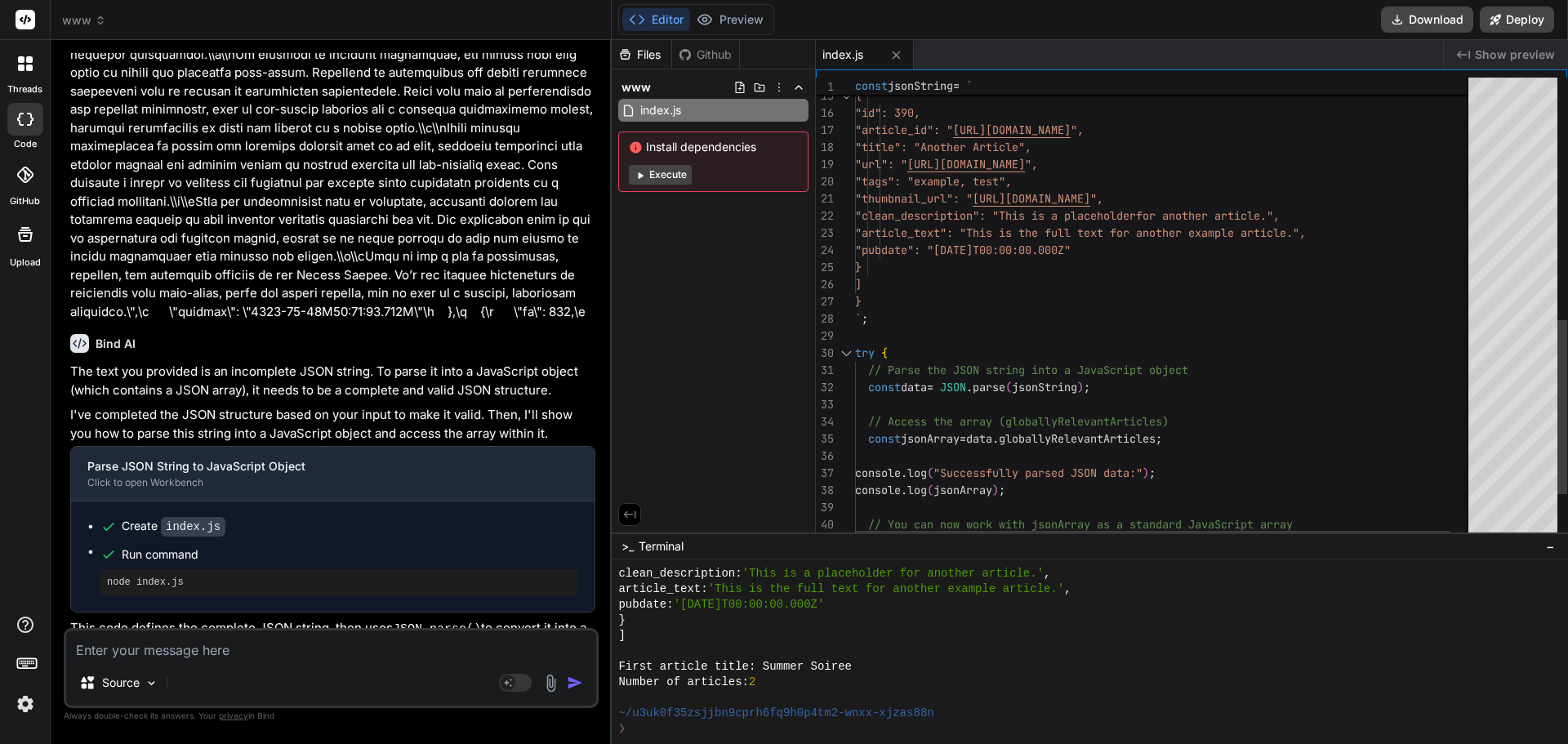
drag, startPoint x: 834, startPoint y: 345, endPoint x: 884, endPoint y: 355, distance: 51.0
click at [952, 367] on div "21 22 23 24 25 26 27 28 29 30 31 32 33 34 35 36 37 38 39 40 41 19 20 16 17 18 1…" at bounding box center [1191, 309] width 752 height 463
click at [838, 356] on div at bounding box center [846, 353] width 21 height 17
click at [846, 354] on div at bounding box center [846, 353] width 21 height 17
drag, startPoint x: 851, startPoint y: 352, endPoint x: 943, endPoint y: 399, distance: 103.3
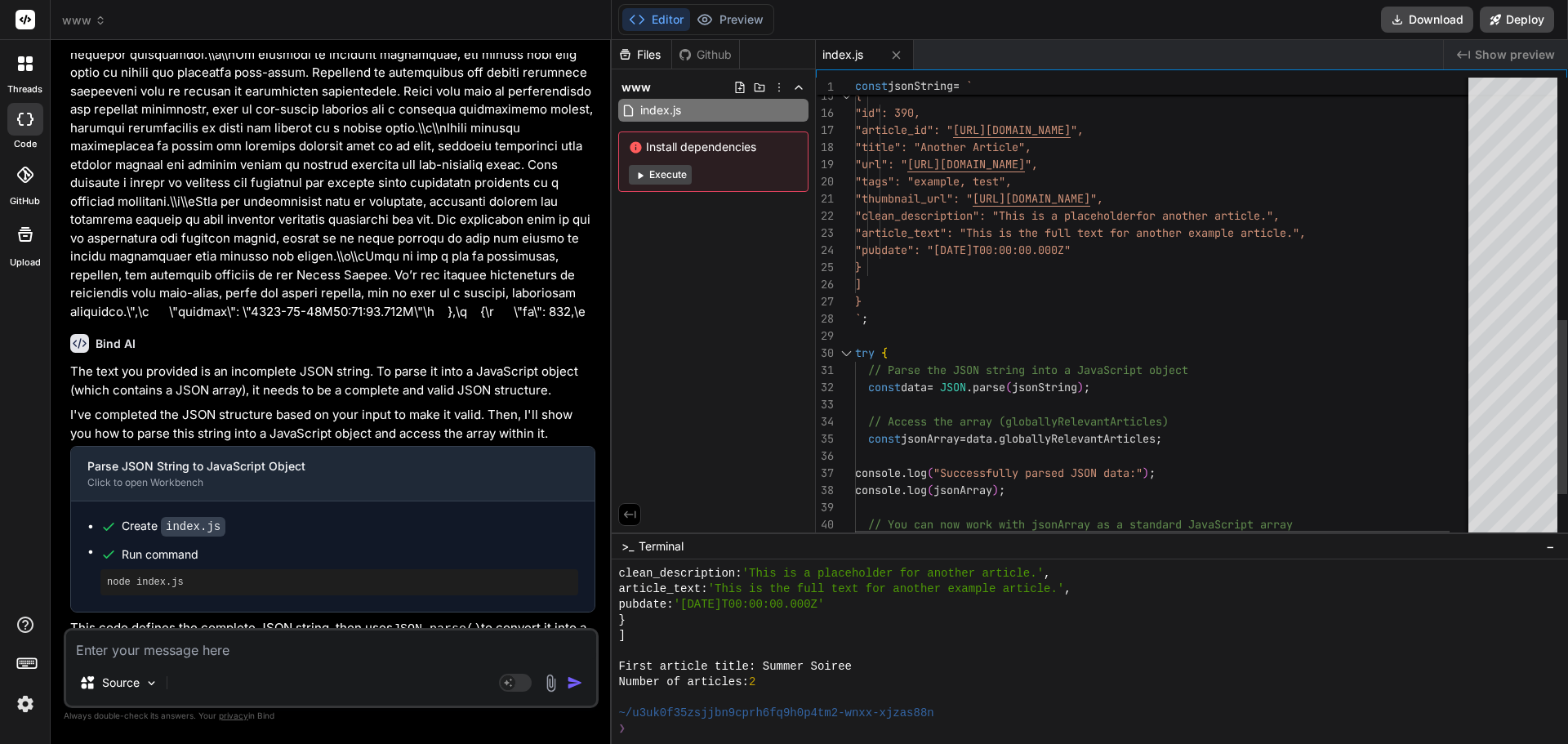
click at [945, 403] on div "21 22 23 24 25 26 27 28 29 30 31 32 33 34 35 36 37 38 39 40 41 19 20 16 17 18 1…" at bounding box center [1191, 309] width 752 height 463
click at [898, 361] on div ""thumbnail_url": " https://example.com/thumbnail.jpg ", "clean_description": "T…" at bounding box center [1176, 50] width 643 height 1227
click at [896, 361] on div ""thumbnail_url": " https://example.com/thumbnail.jpg ", "clean_description": "T…" at bounding box center [1176, 50] width 643 height 1227
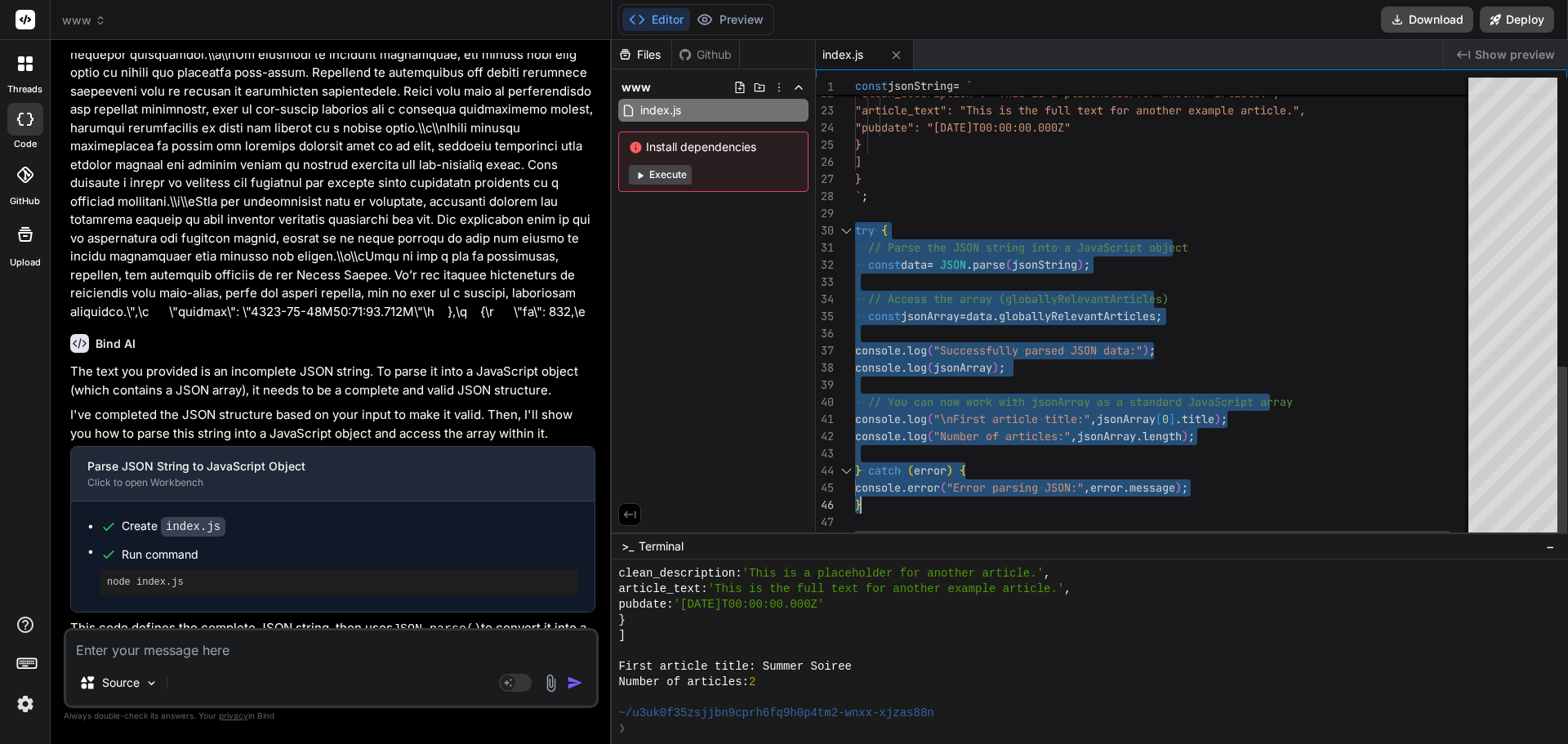
drag, startPoint x: 856, startPoint y: 350, endPoint x: 1187, endPoint y: 493, distance: 360.6
type textarea "console.log("Successfully parsed JSON data:"); console.log(jsonArray); // You c…"
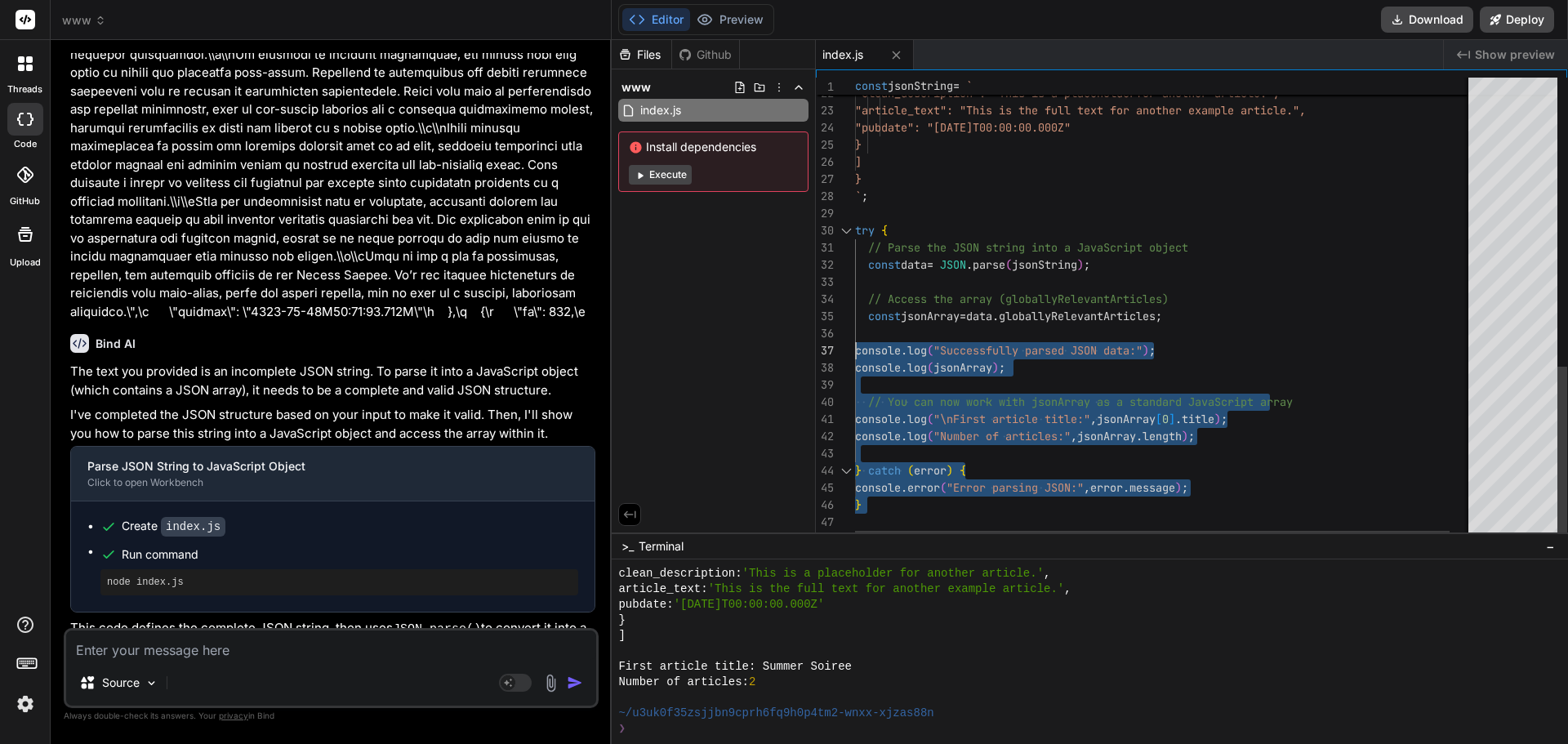
type textarea "} `; try { // Parse the JSON string into a JavaScript object const data = JSON.…"
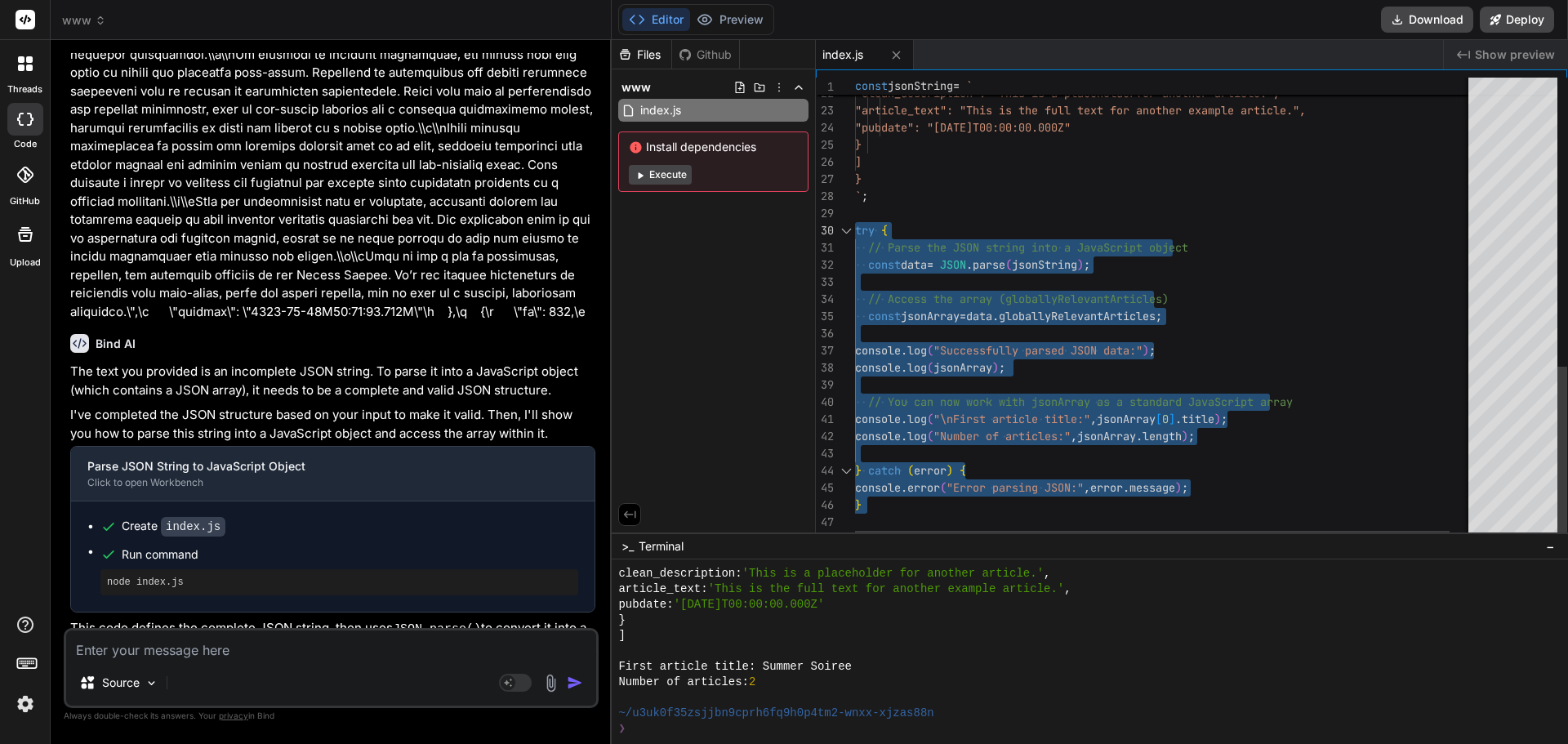
drag, startPoint x: 941, startPoint y: 515, endPoint x: 844, endPoint y: 221, distance: 309.6
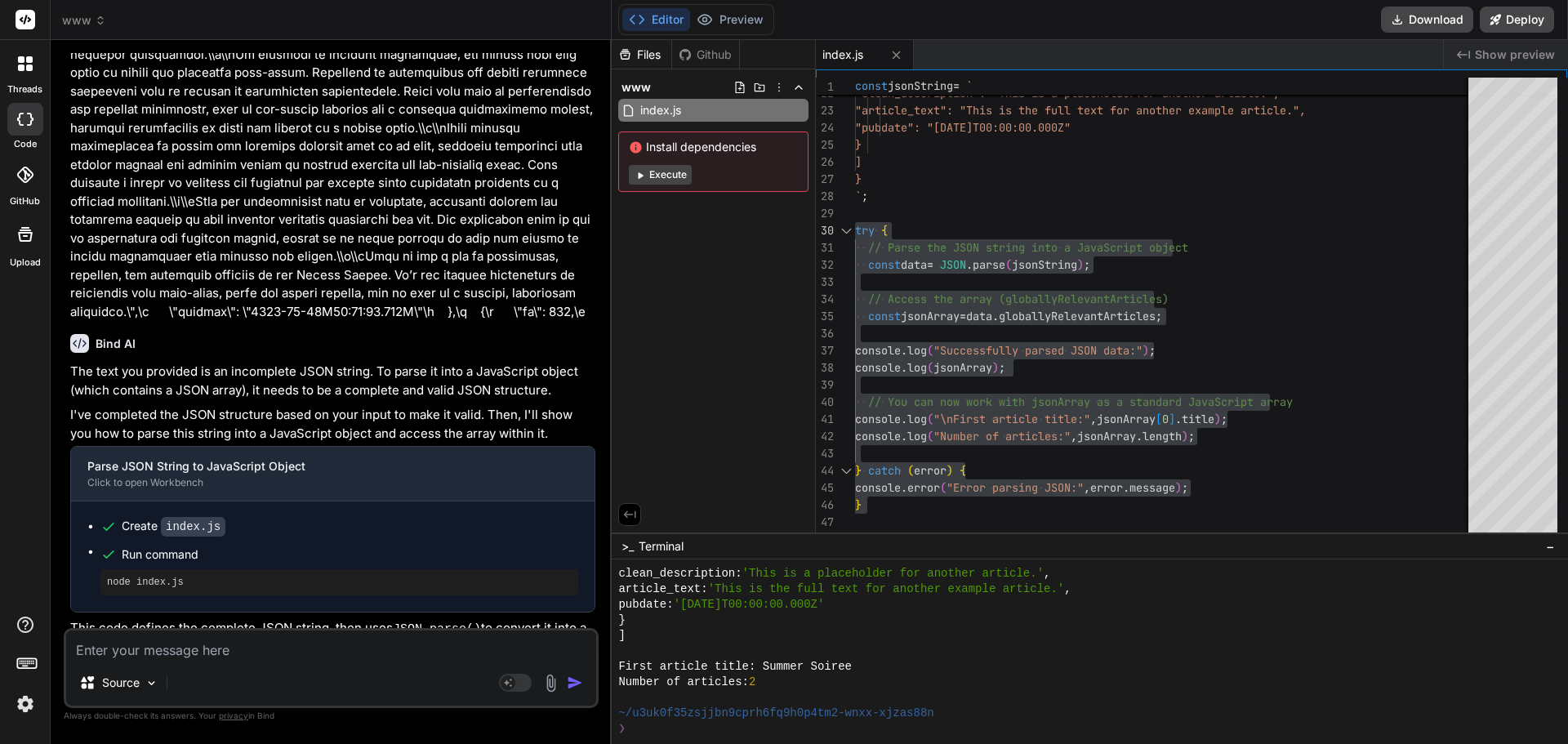
click at [318, 651] on textarea at bounding box center [331, 645] width 530 height 30
paste textarea ""Error 1: \"Compilation\n Error 2: \\\"index.ts(3,27): error TS2552: Cannot fin…"
type textarea ""Error 1: \"Compilation\n Error 2: \\\"index.ts(3,27): error TS2552: Cannot fin…"
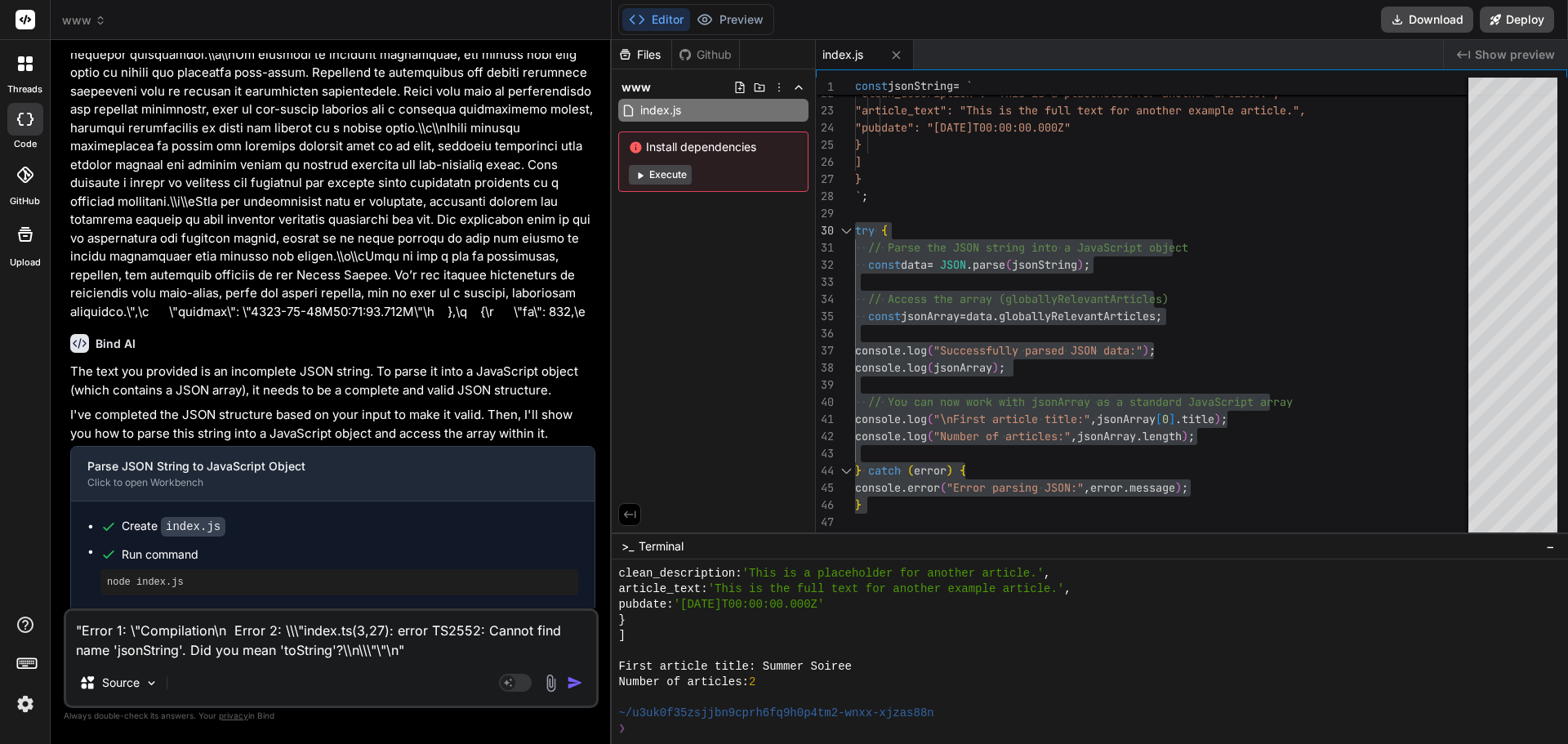
type textarea "x"
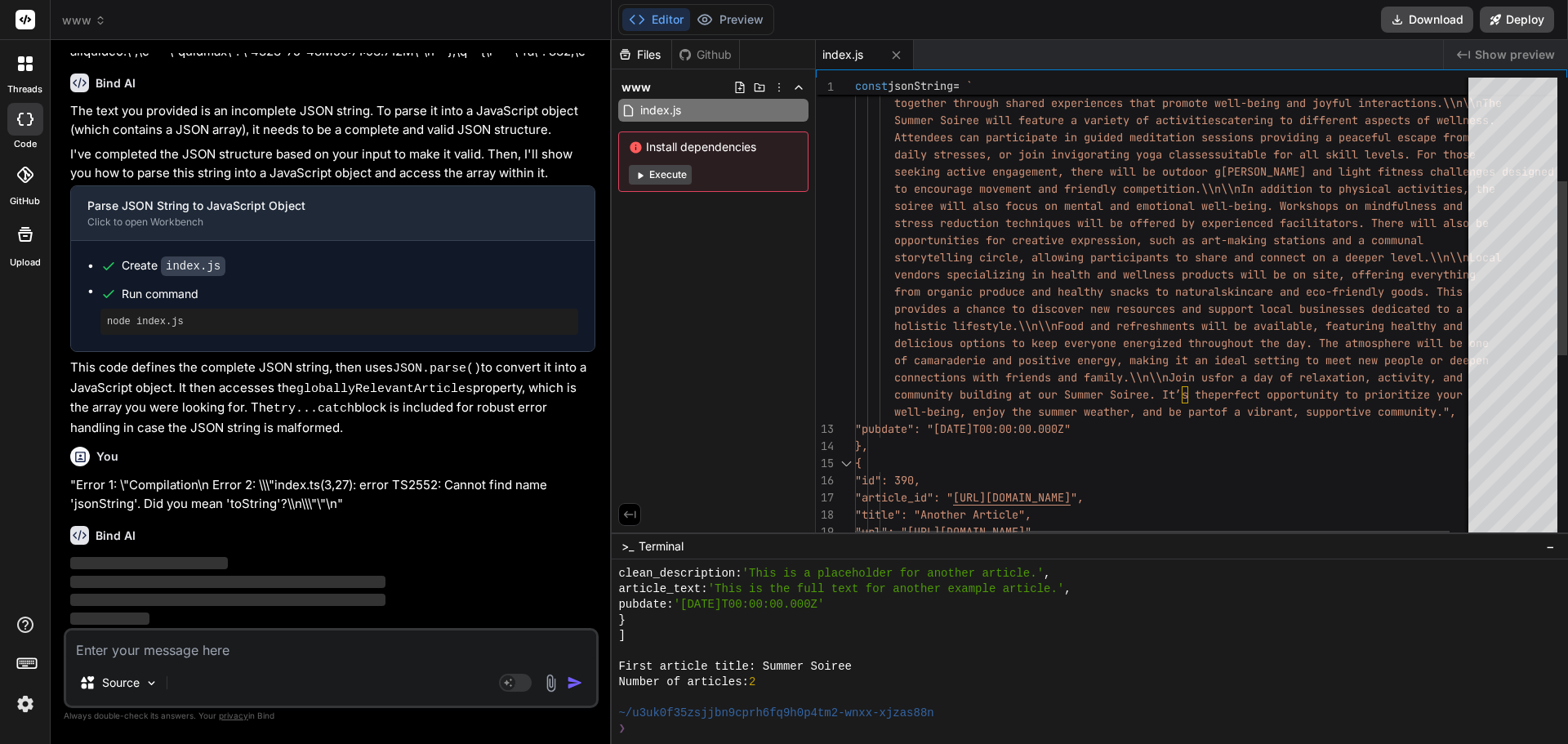
scroll to position [667, 0]
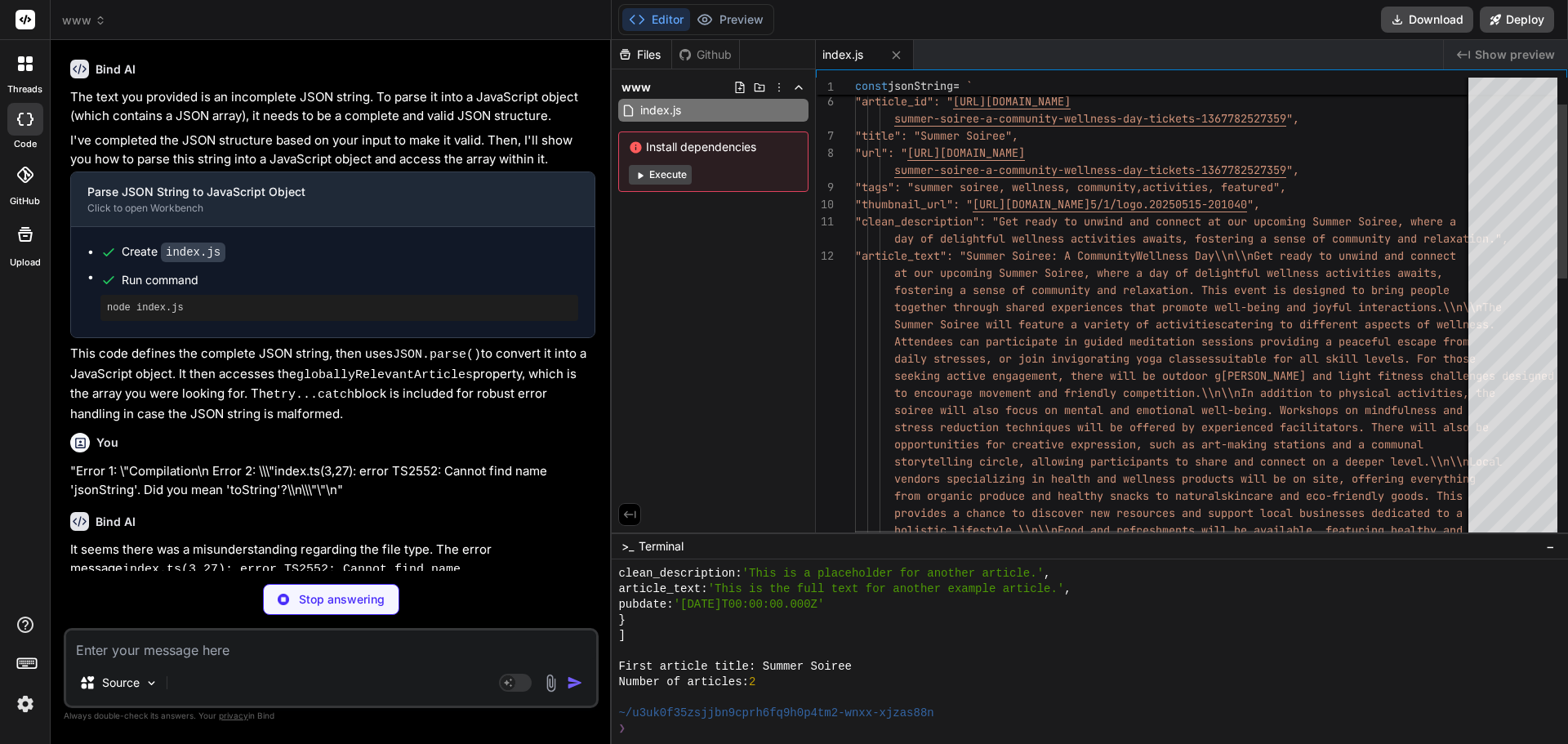
type textarea "x"
type textarea ""author": "", "license": "ISC", "devDependencies": { "typescript": "^5.0.0" } }"
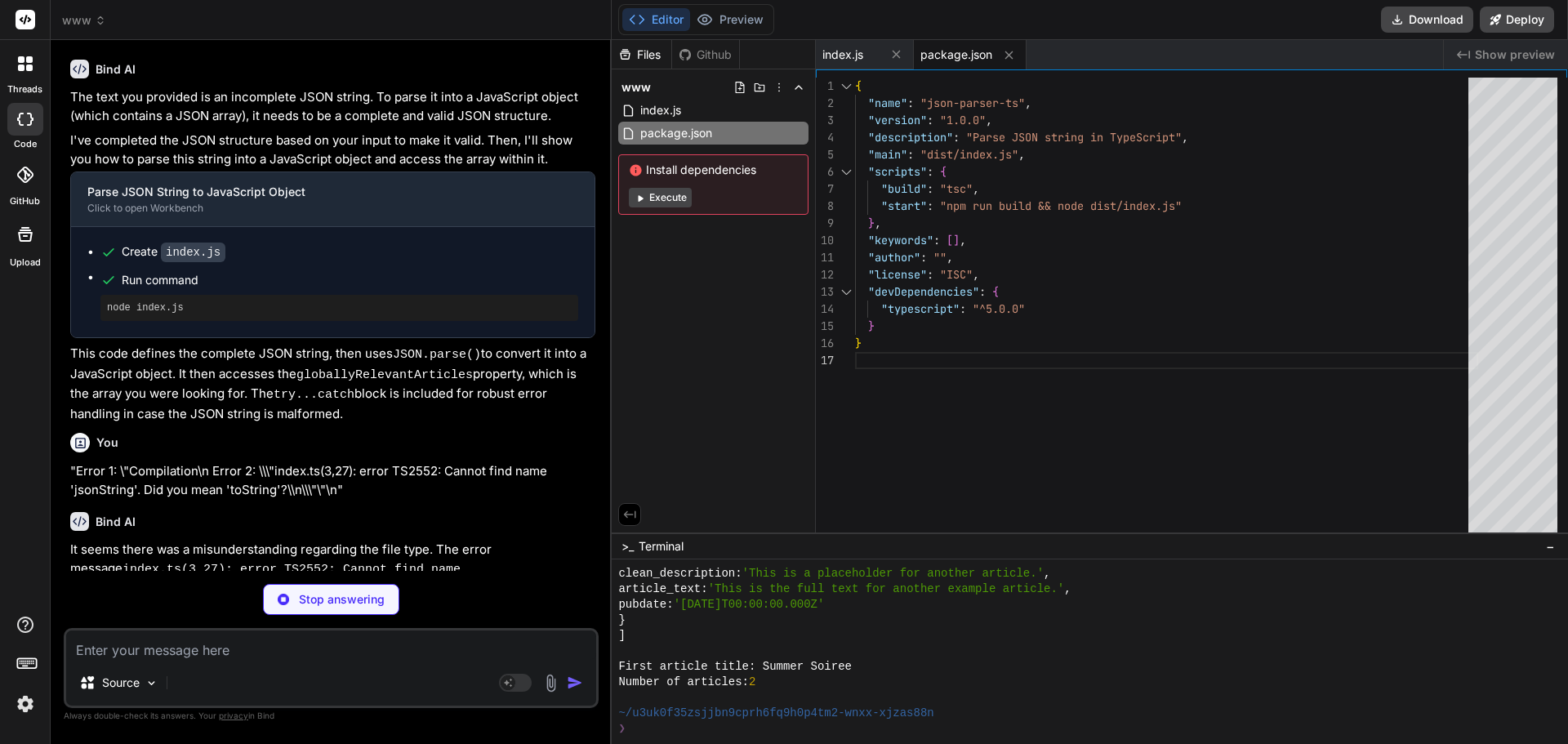
type textarea "x"
type textarea "}, "include": [ "index.ts" ], "exclude": [ "node_modules" ] }"
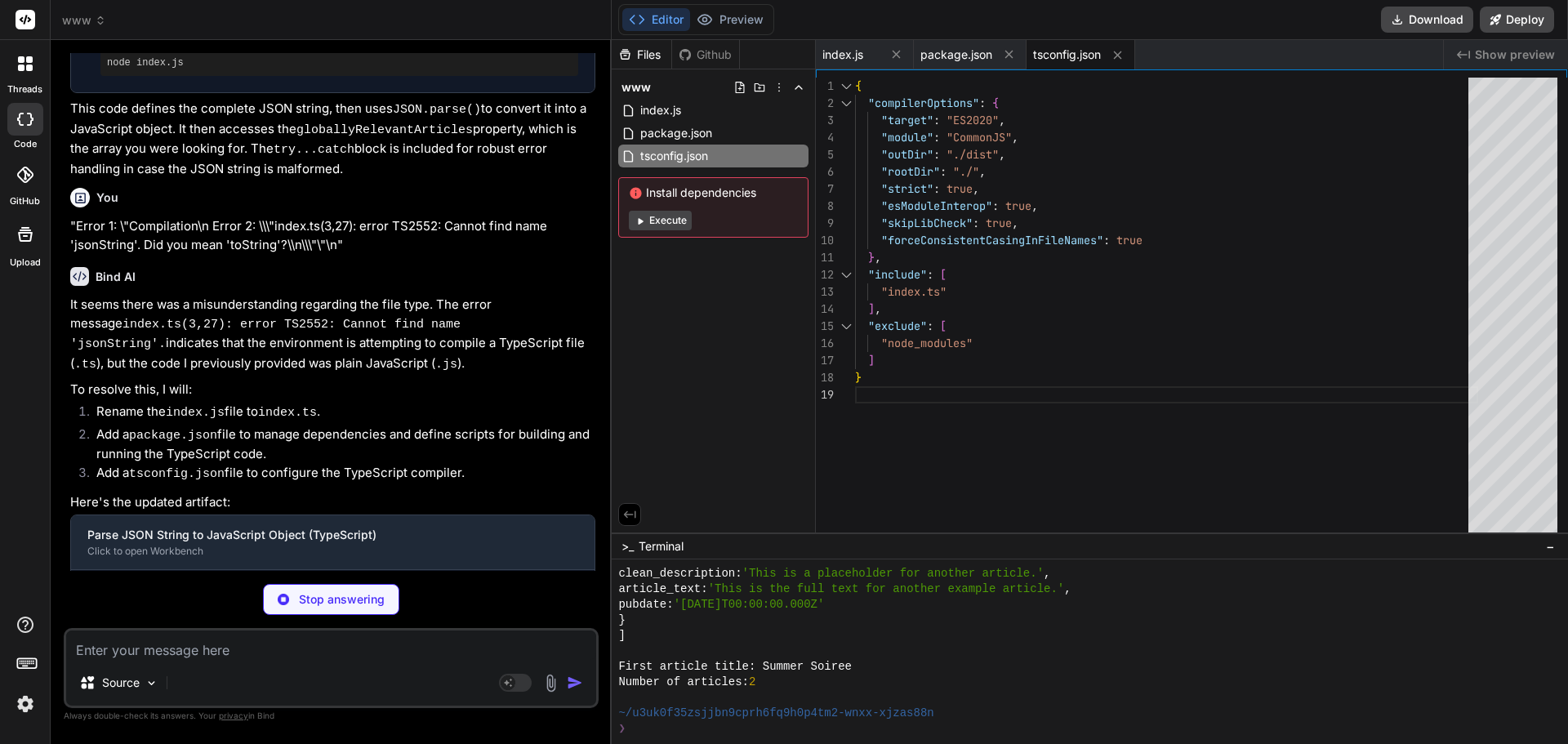
type textarea "x"
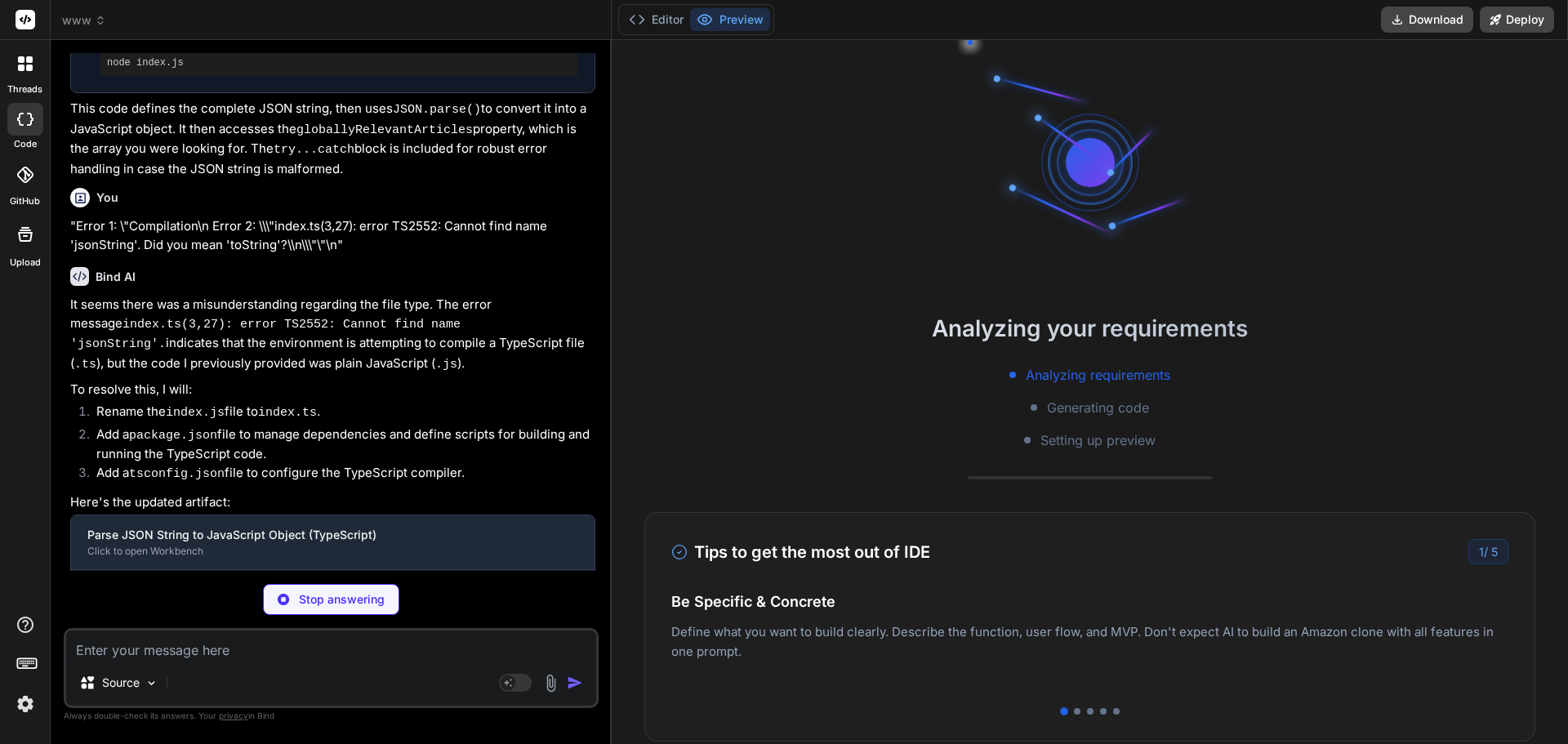
scroll to position [1020, 0]
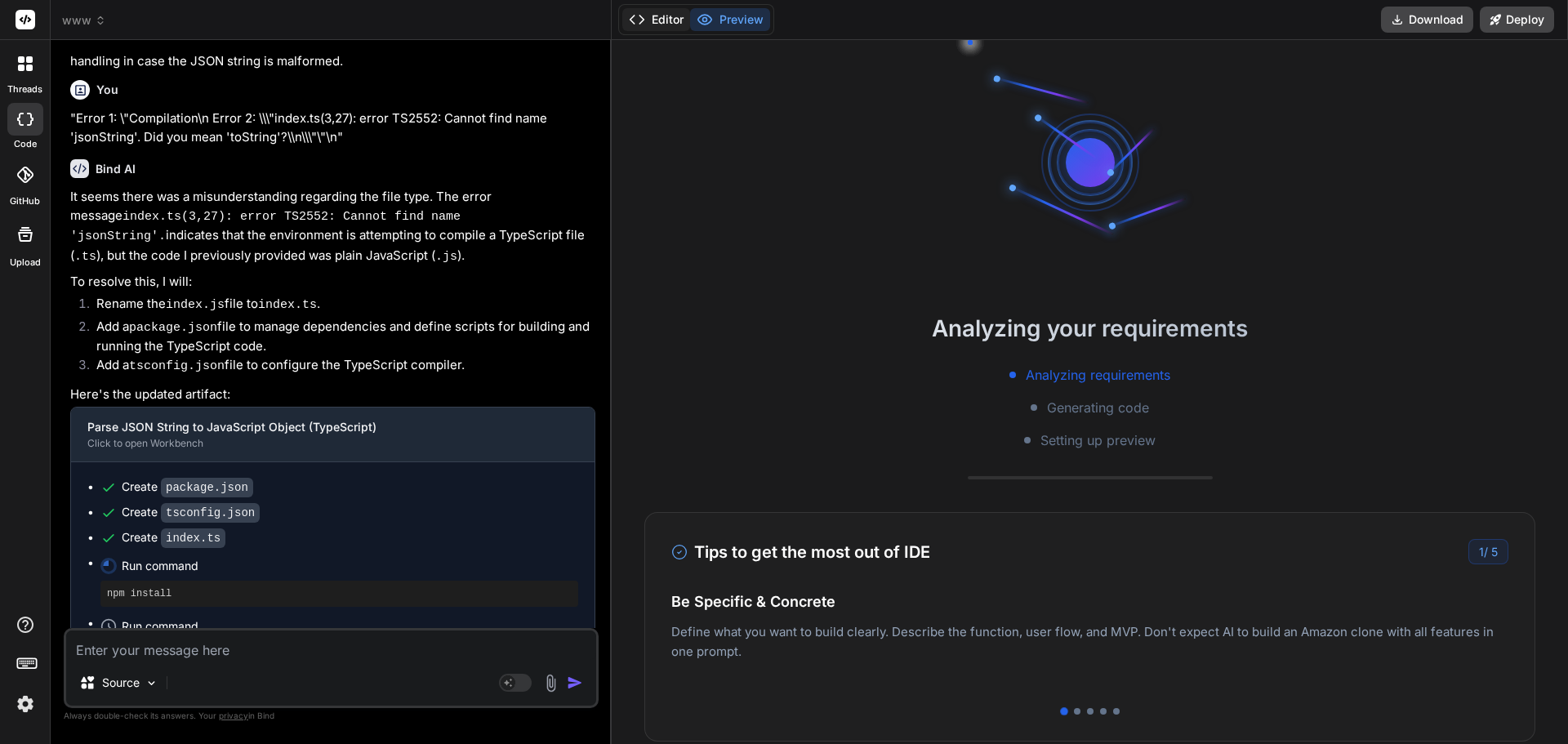
type textarea "x"
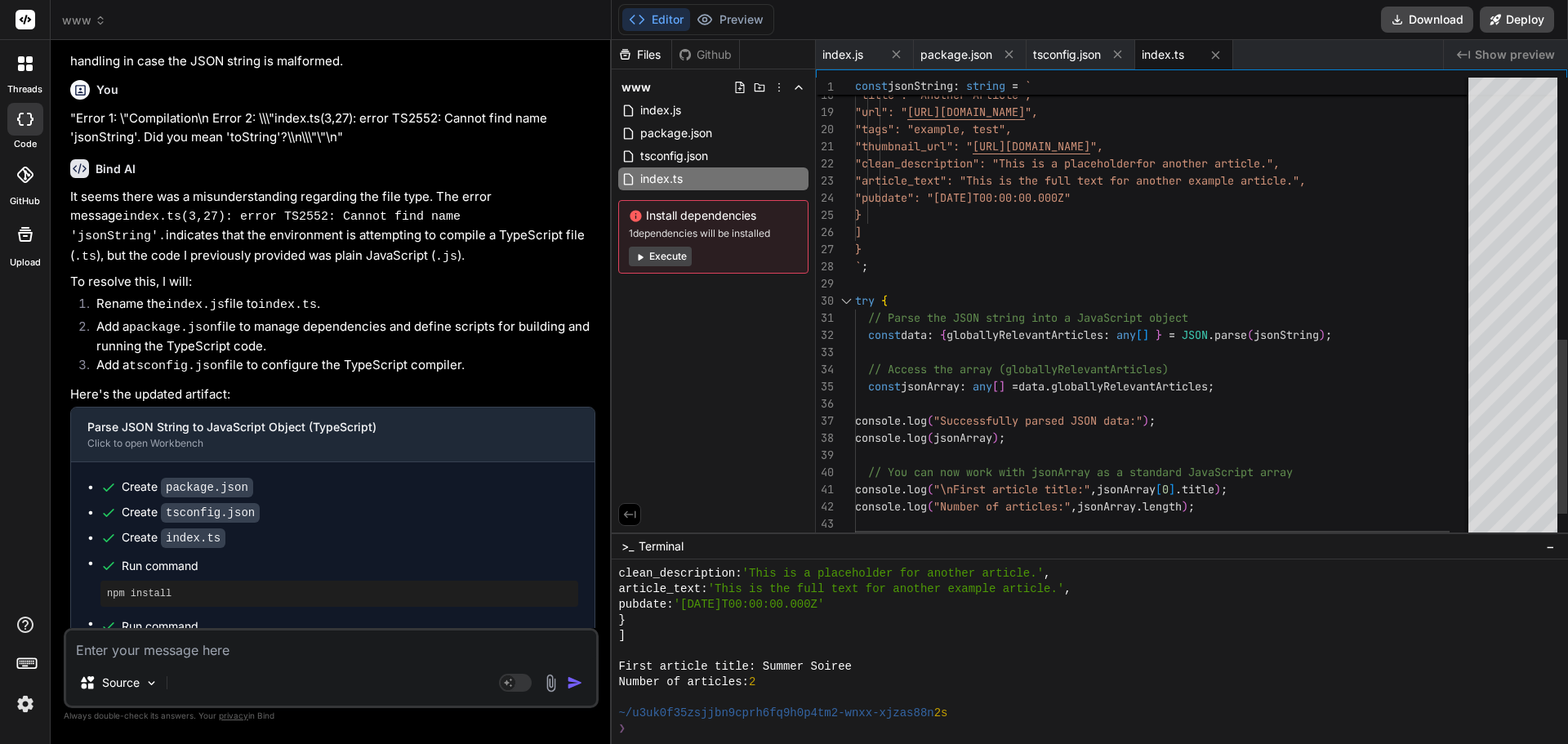
drag, startPoint x: 854, startPoint y: 301, endPoint x: 895, endPoint y: 307, distance: 41.4
click at [898, 311] on div "17 18 19 20 21 22 23 24 25 26 27 28 29 30 31 32 33 34 35 36 37 38 39 40 41 42 4…" at bounding box center [1191, 309] width 752 height 463
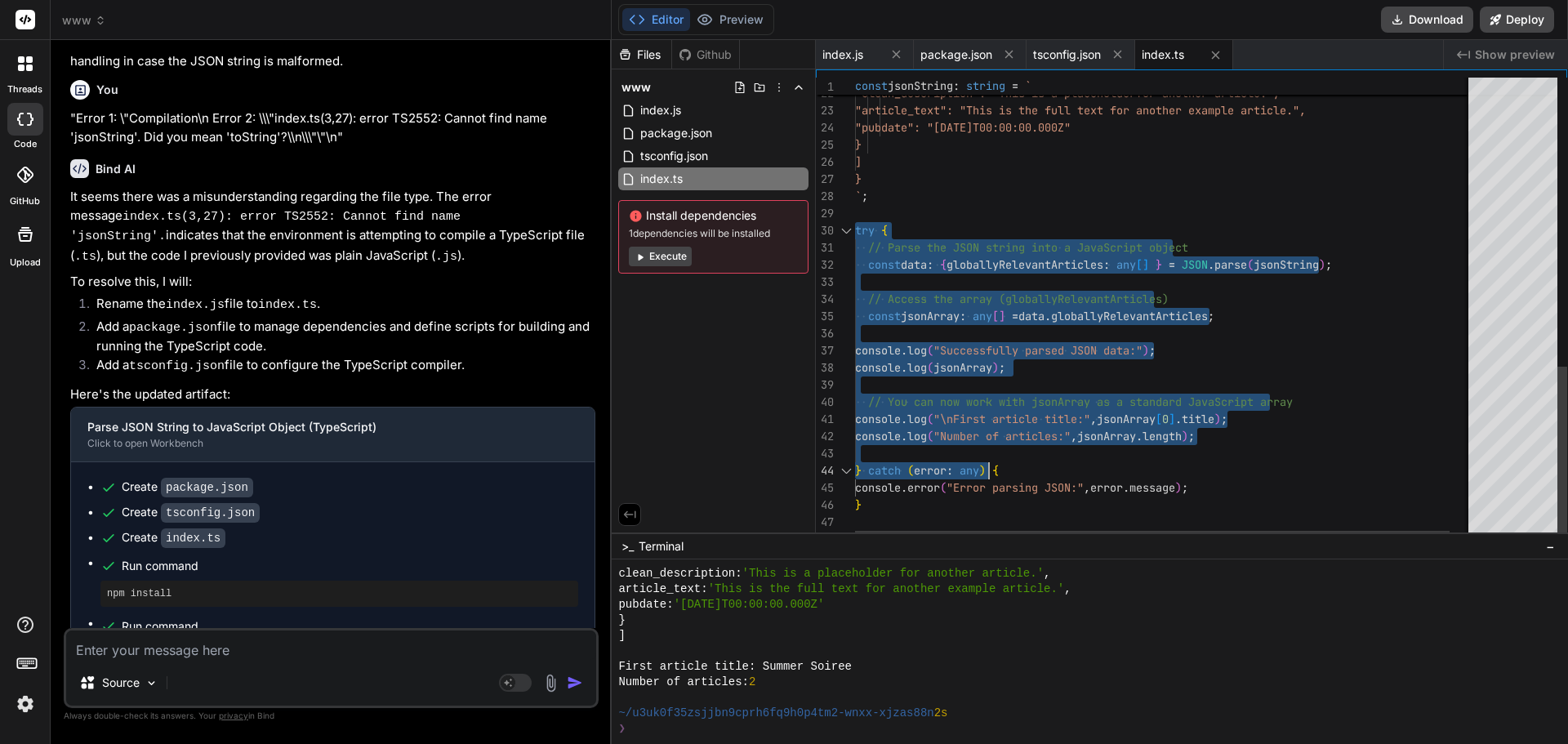
type textarea "} `; try { // Parse the JSON string into a JavaScript object const data: { glob…"
drag, startPoint x: 857, startPoint y: 296, endPoint x: 1346, endPoint y: 524, distance: 539.5
click at [319, 635] on textarea at bounding box center [331, 645] width 530 height 30
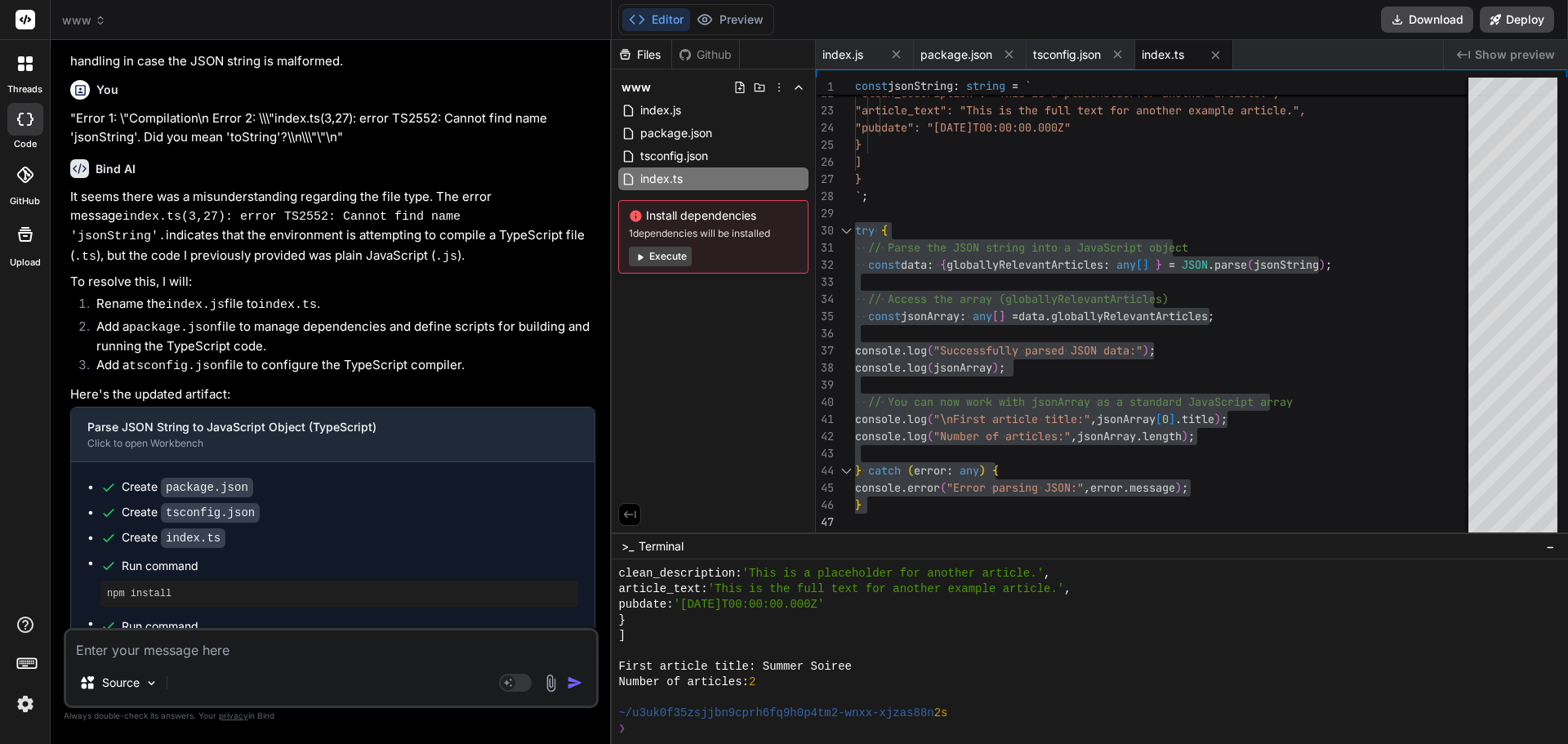
paste textarea ""Error 1: \"Compilation\n Error 2: \\\"index.ts(3,64): error TS2552: Cannot fin…"
type textarea ""Error 1: \"Compilation\n Error 2: \\\"index.ts(3,64): error TS2552: Cannot fin…"
type textarea "x"
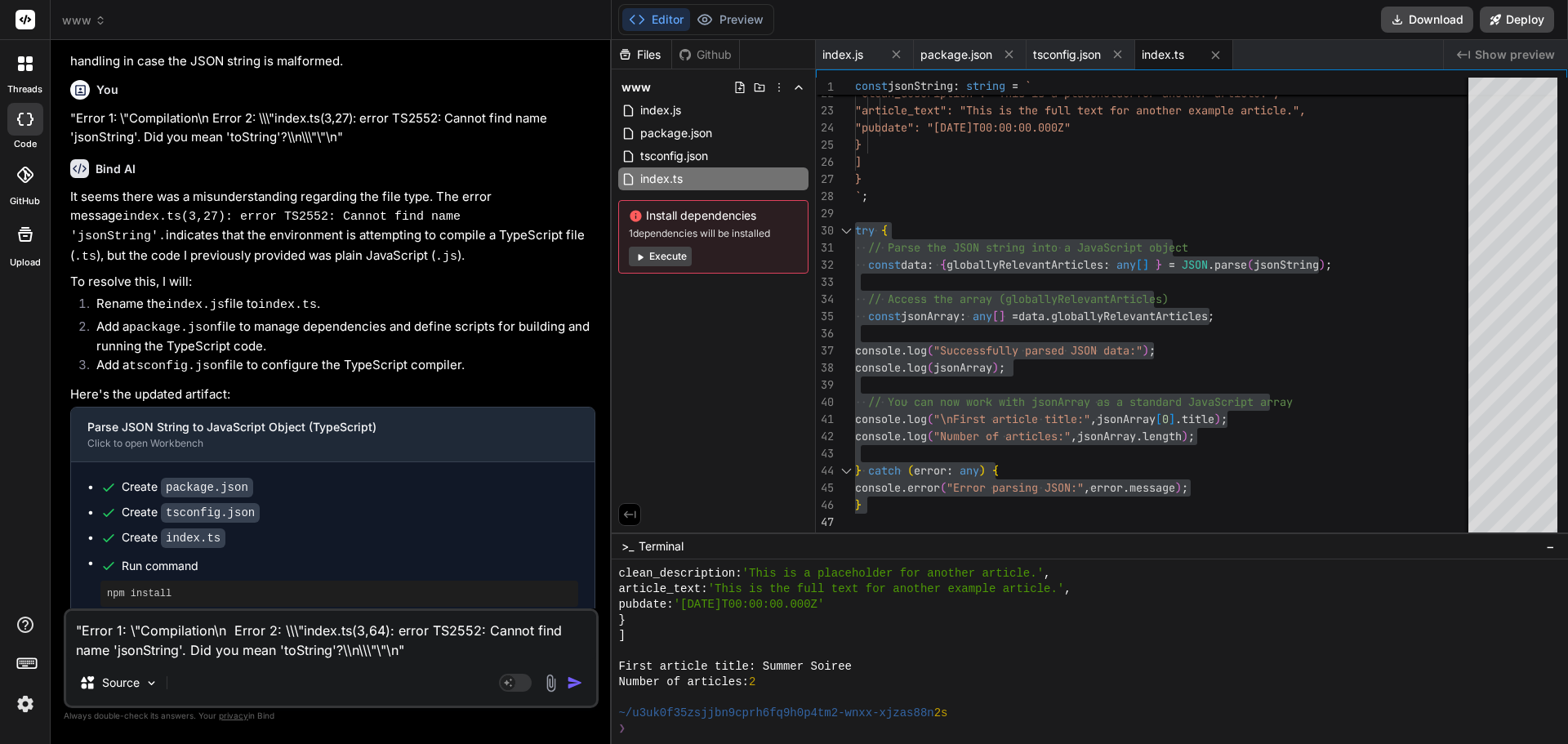
type textarea ""Error 1: \"Compilation\n Error 2: \\\"index.ts(3,64): error TS2552: Cannot fin…"
click at [573, 684] on img "button" at bounding box center [574, 682] width 16 height 16
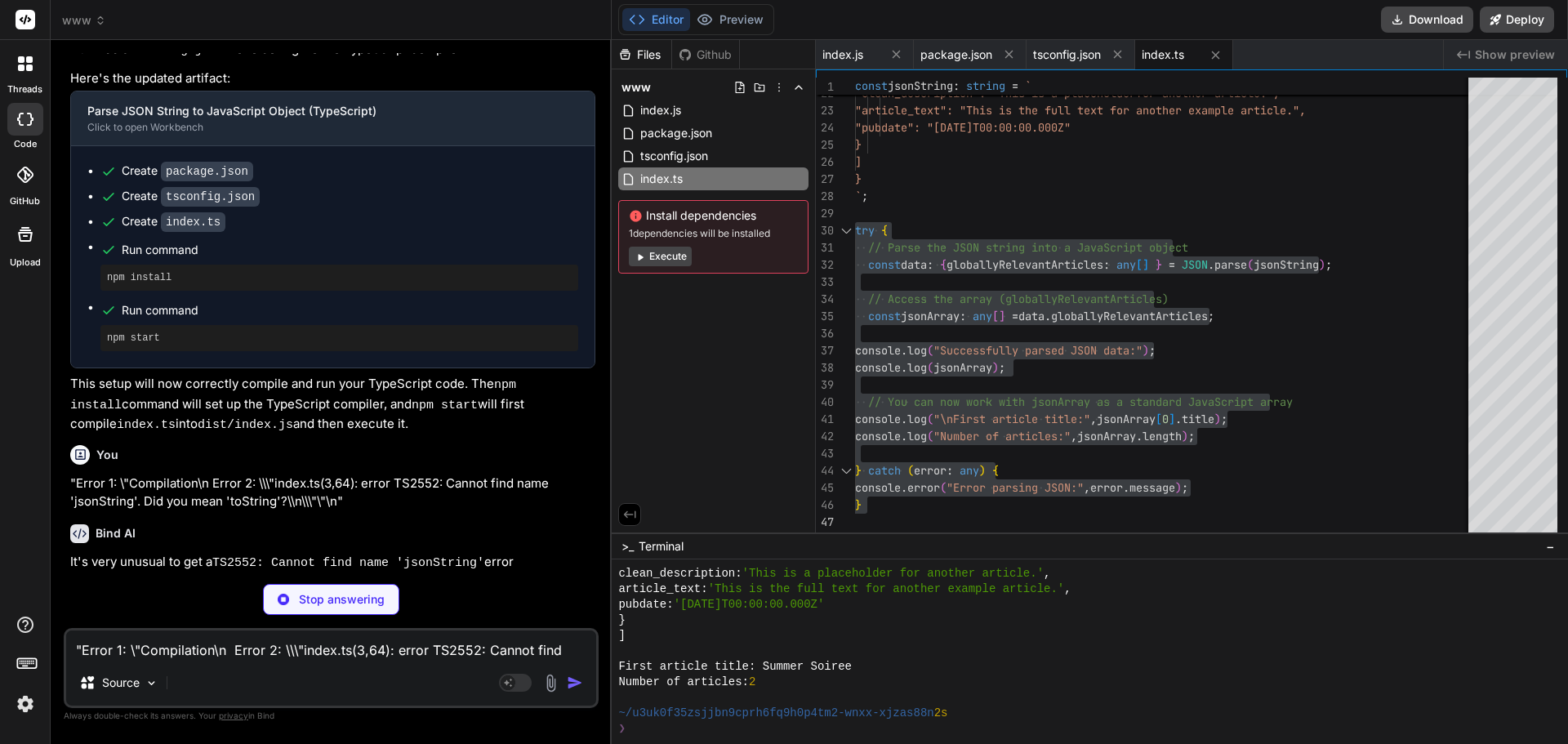
scroll to position [1336, 0]
type textarea "x"
type textarea ""author": "", "license": "ISC", "devDependencies": { "typescript": "^5.0.0" } }"
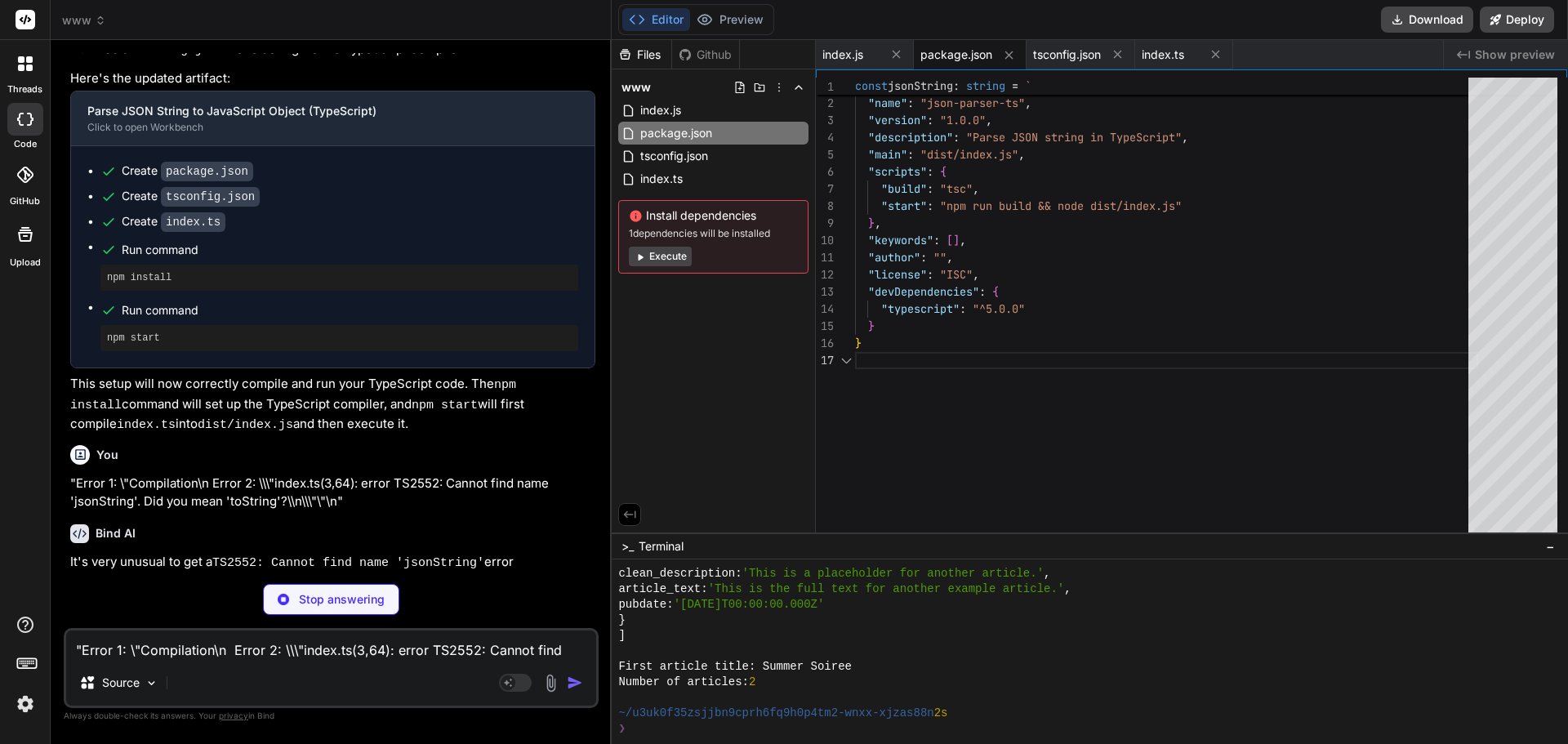
type textarea "x"
type textarea "}, "include": [ "index.ts" ], "exclude": [ "node_modules" ] }"
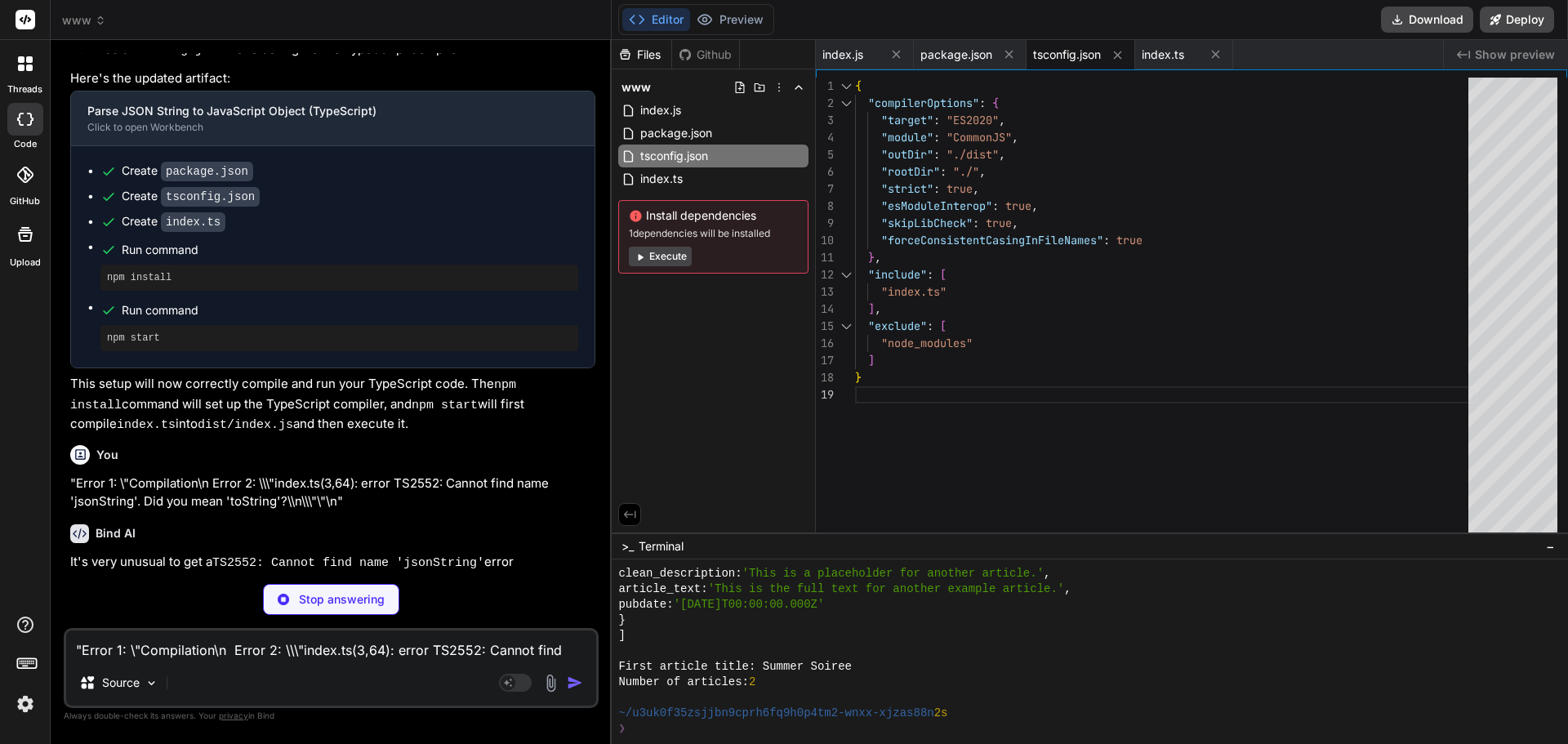
type textarea "x"
type textarea "}"
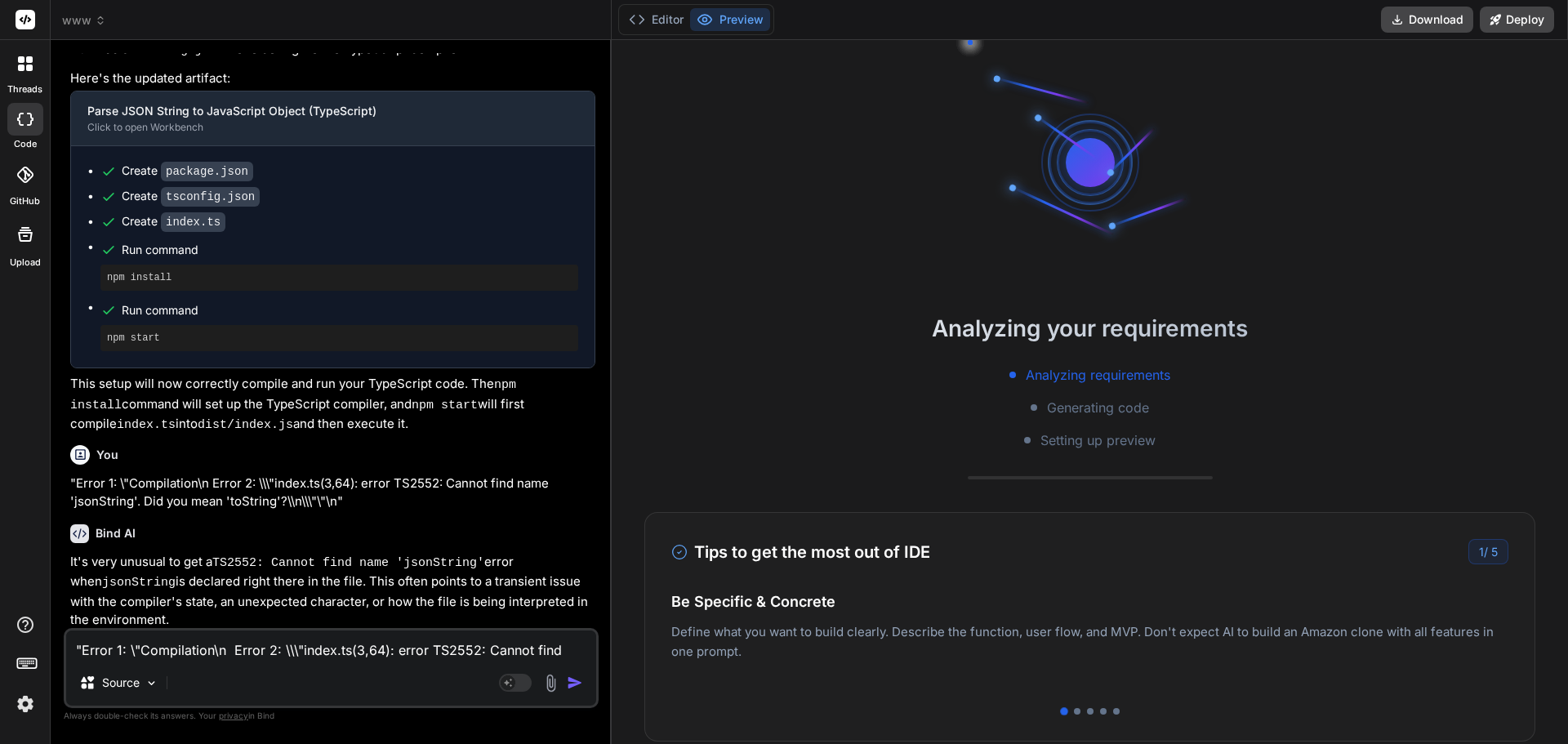
type textarea "x"
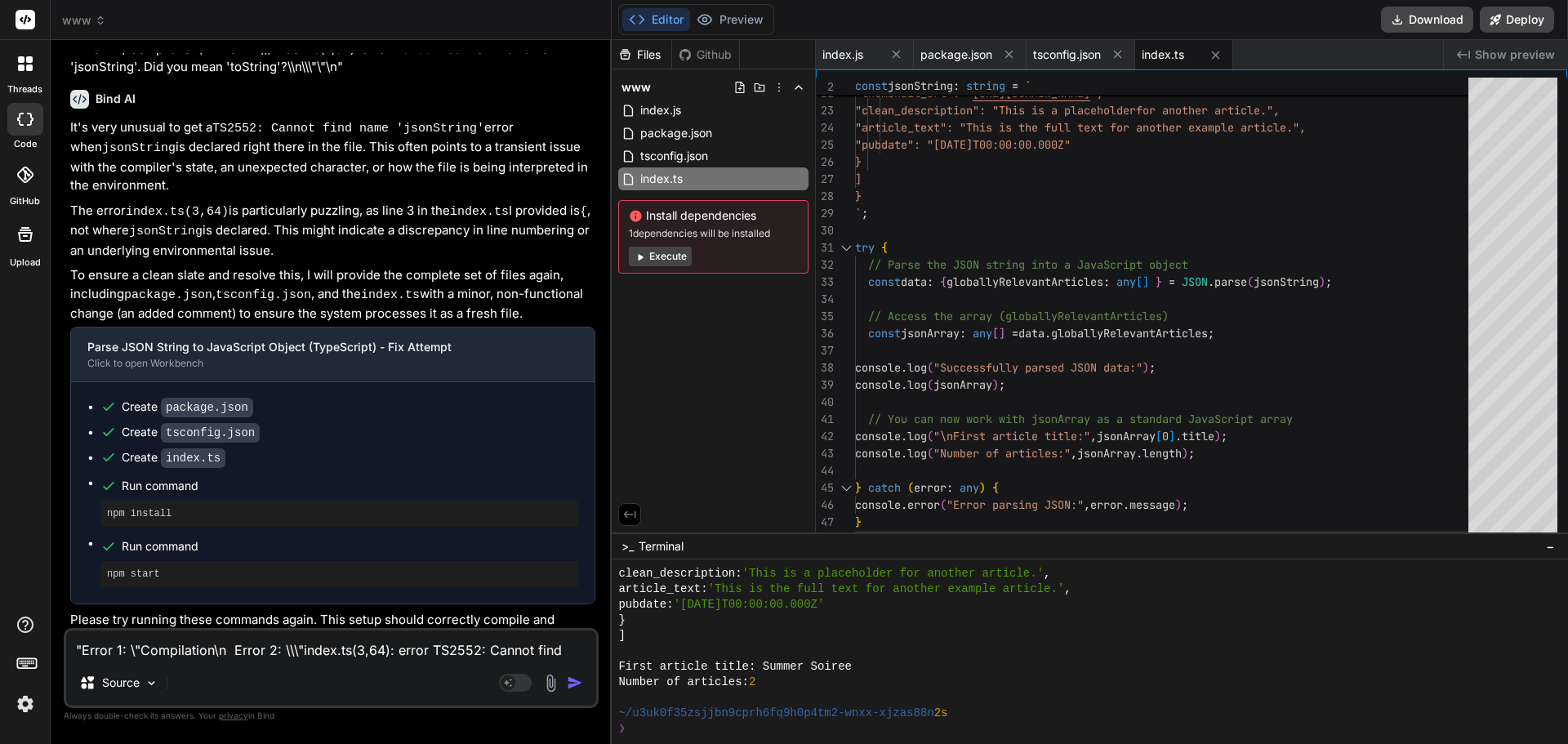
scroll to position [1787, 0]
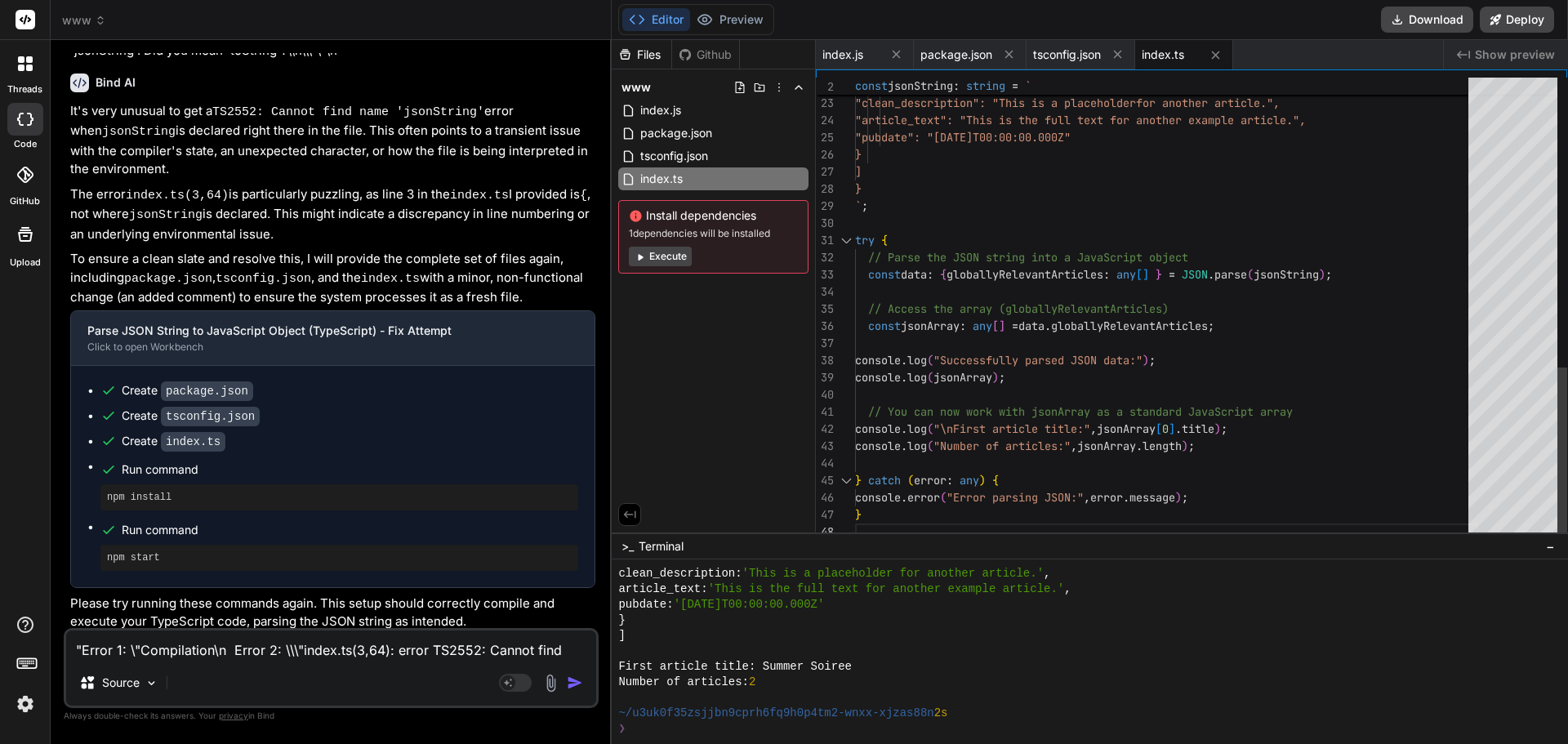
drag, startPoint x: 853, startPoint y: 236, endPoint x: 874, endPoint y: 238, distance: 21.1
click at [874, 238] on div "22 23 24 25 26 27 28 29 30 31 32 33 34 35 36 37 38 39 40 41 42 43 44 45 46 47 4…" at bounding box center [1191, 309] width 752 height 463
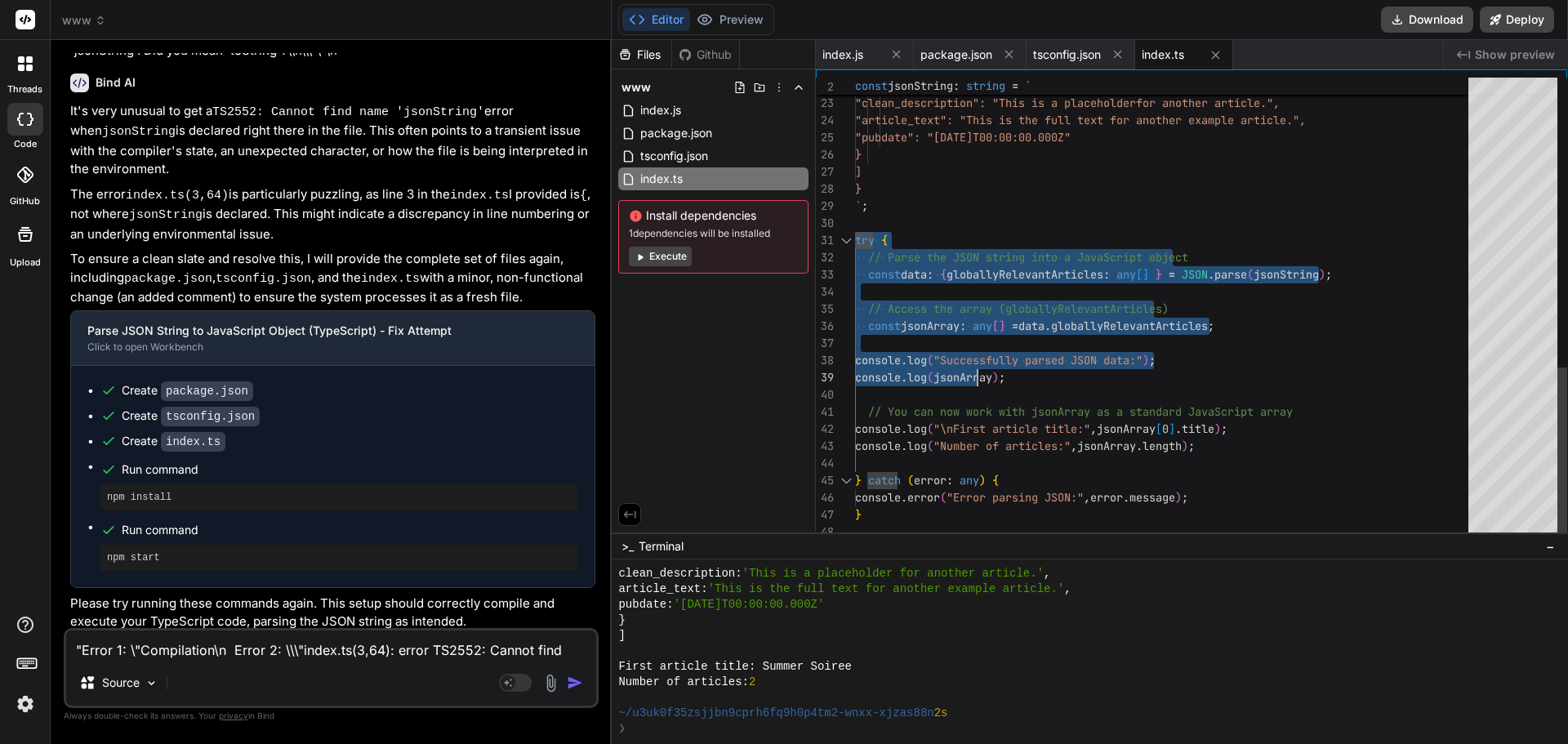
type textarea "] } `; try { // Parse the JSON string into a JavaScript object const data: { gl…"
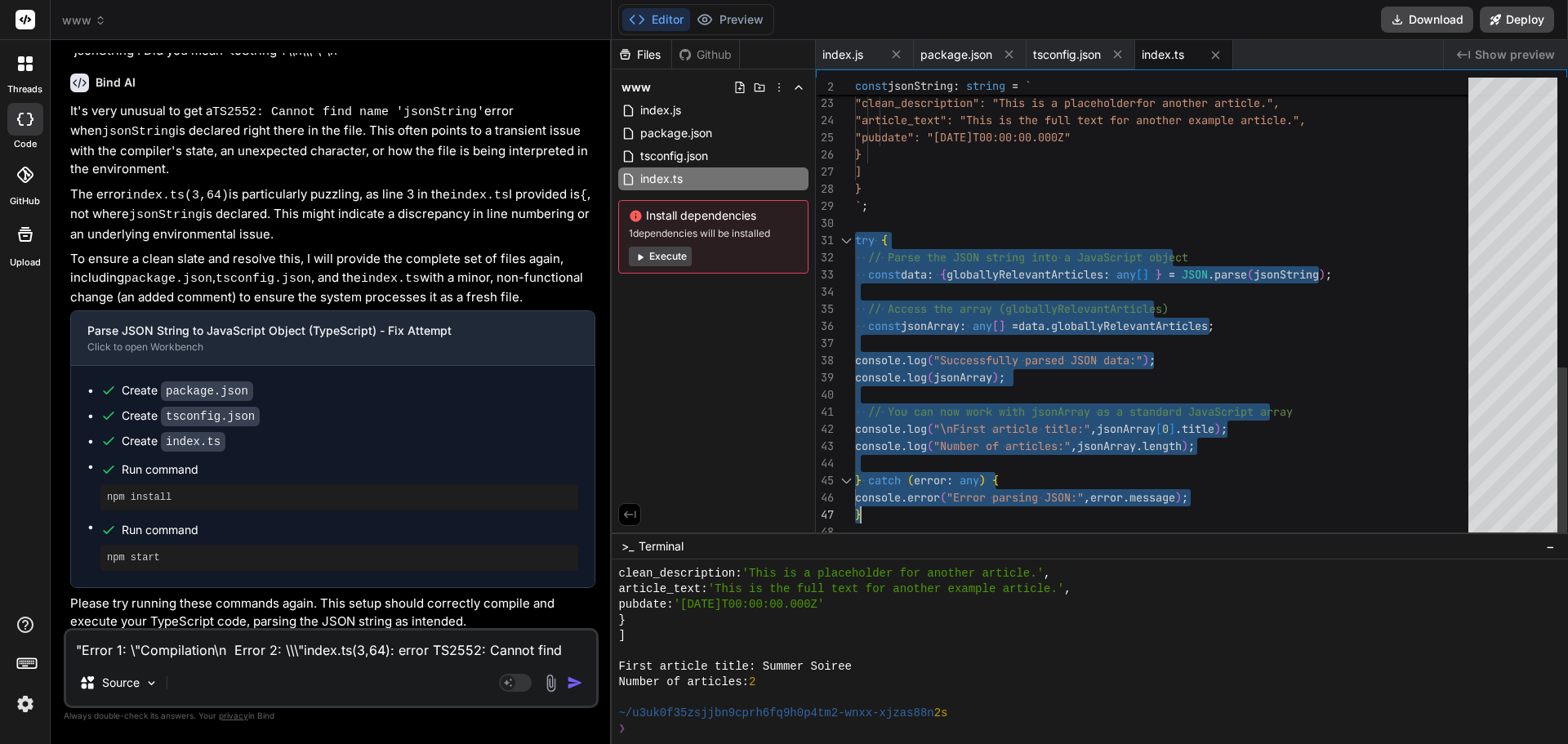
drag, startPoint x: 857, startPoint y: 231, endPoint x: 1299, endPoint y: 502, distance: 518.5
